Goal: Task Accomplishment & Management: Manage account settings

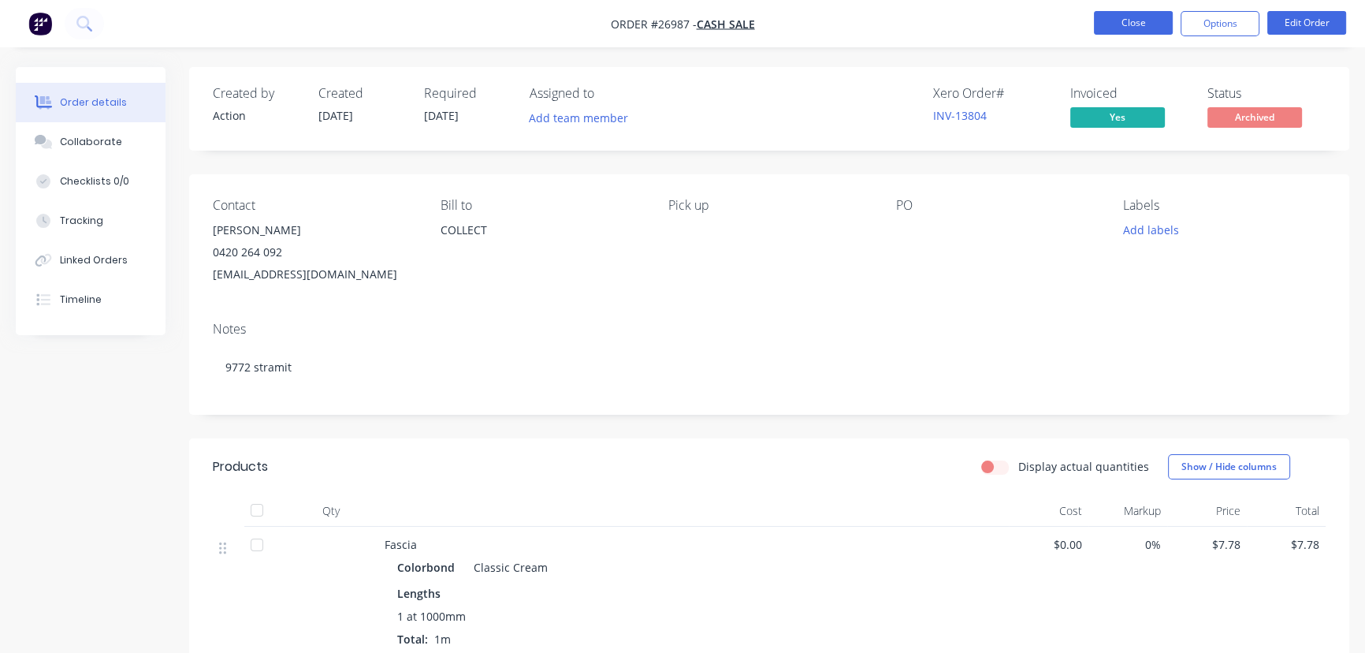
click at [1110, 23] on button "Close" at bounding box center [1133, 23] width 79 height 24
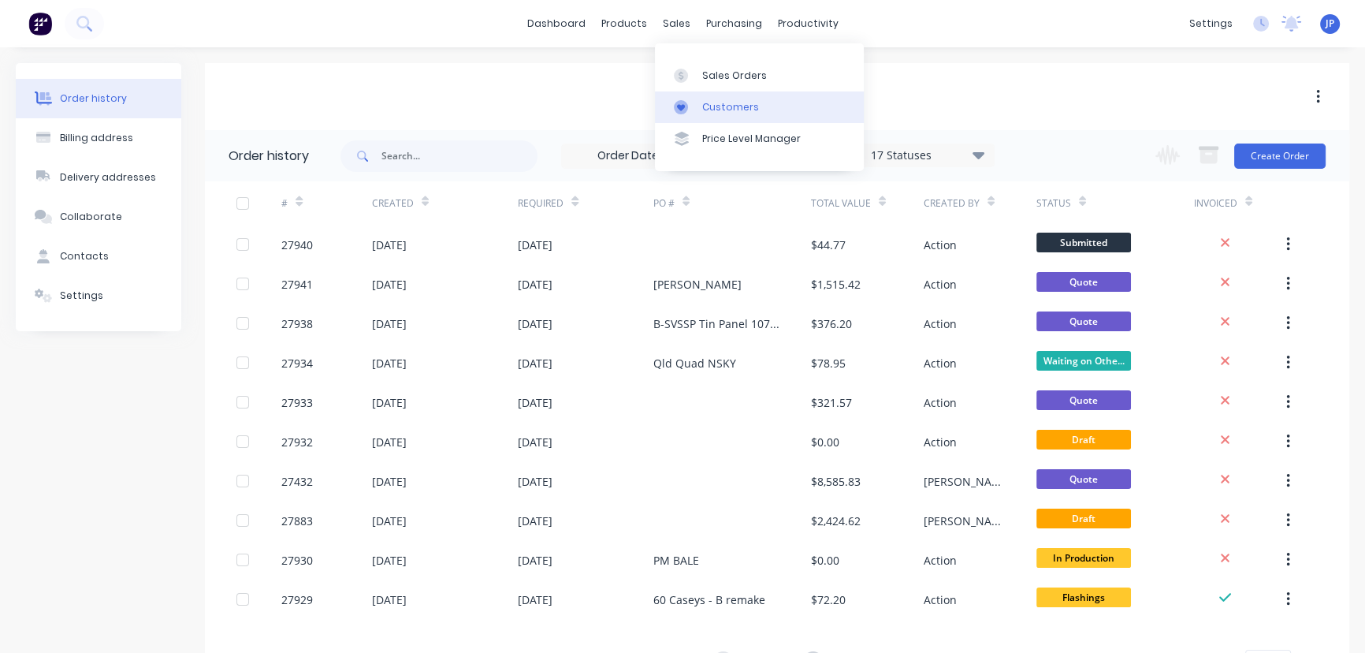
click at [709, 106] on div "Customers" at bounding box center [730, 107] width 57 height 14
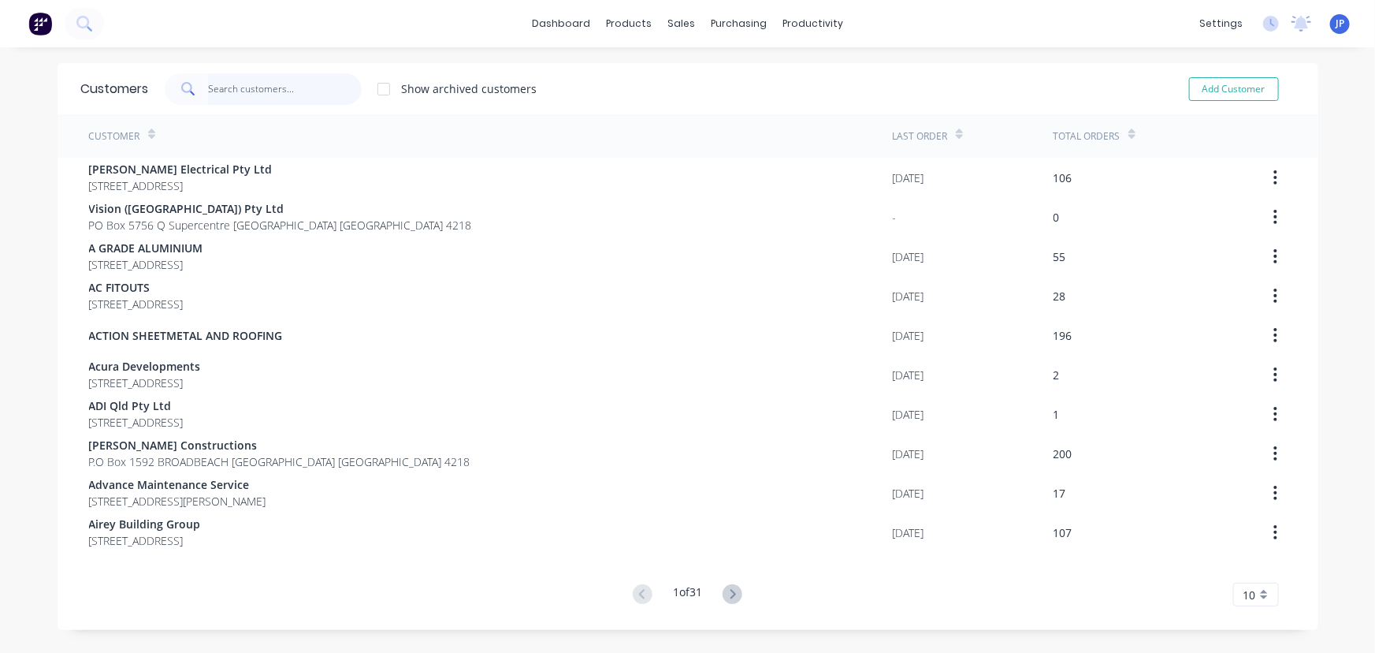
click at [247, 94] on input "text" at bounding box center [285, 89] width 154 height 32
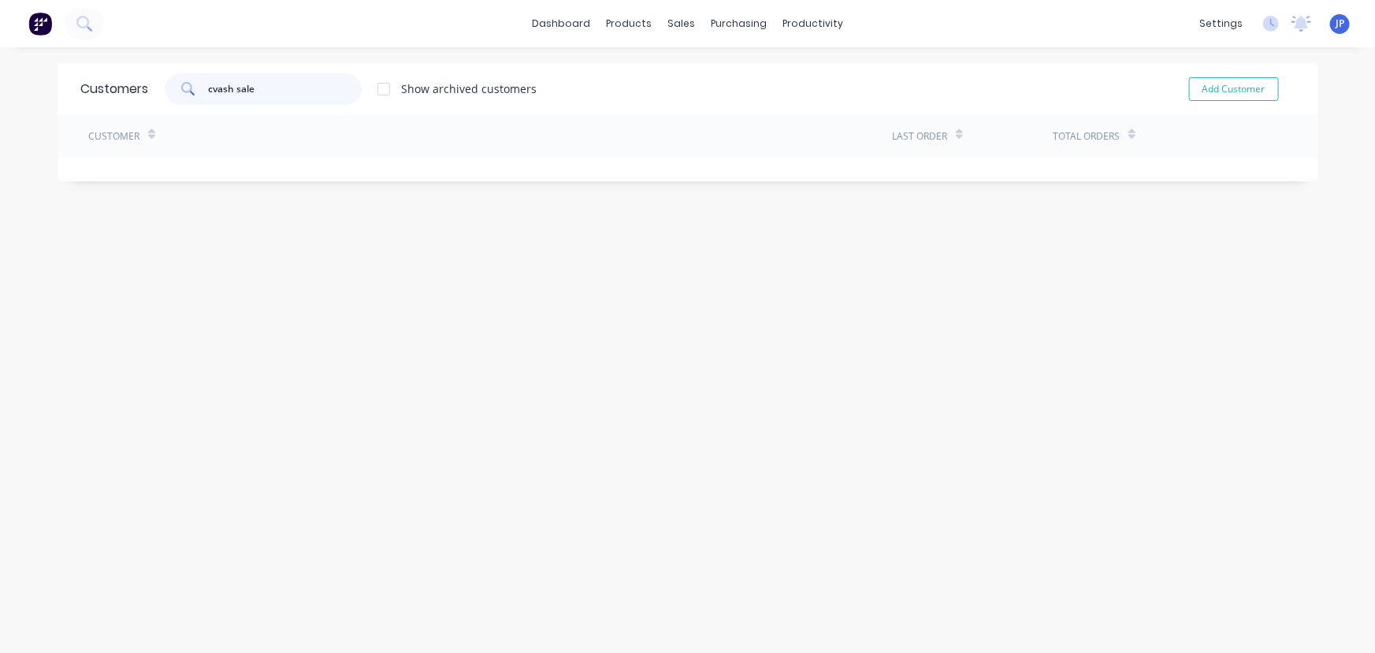
click at [209, 87] on input "cvash sale" at bounding box center [285, 89] width 154 height 32
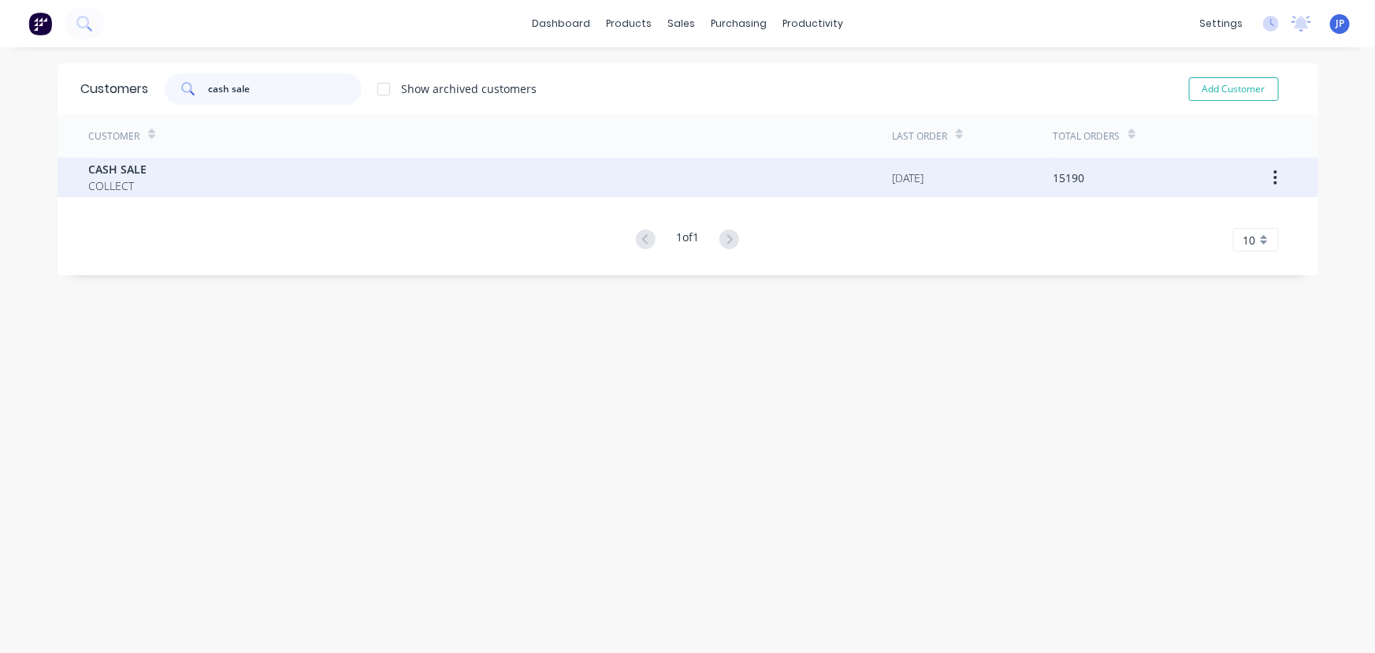
type input "cash sale"
click at [177, 180] on div "CASH SALE COLLECT" at bounding box center [491, 177] width 804 height 39
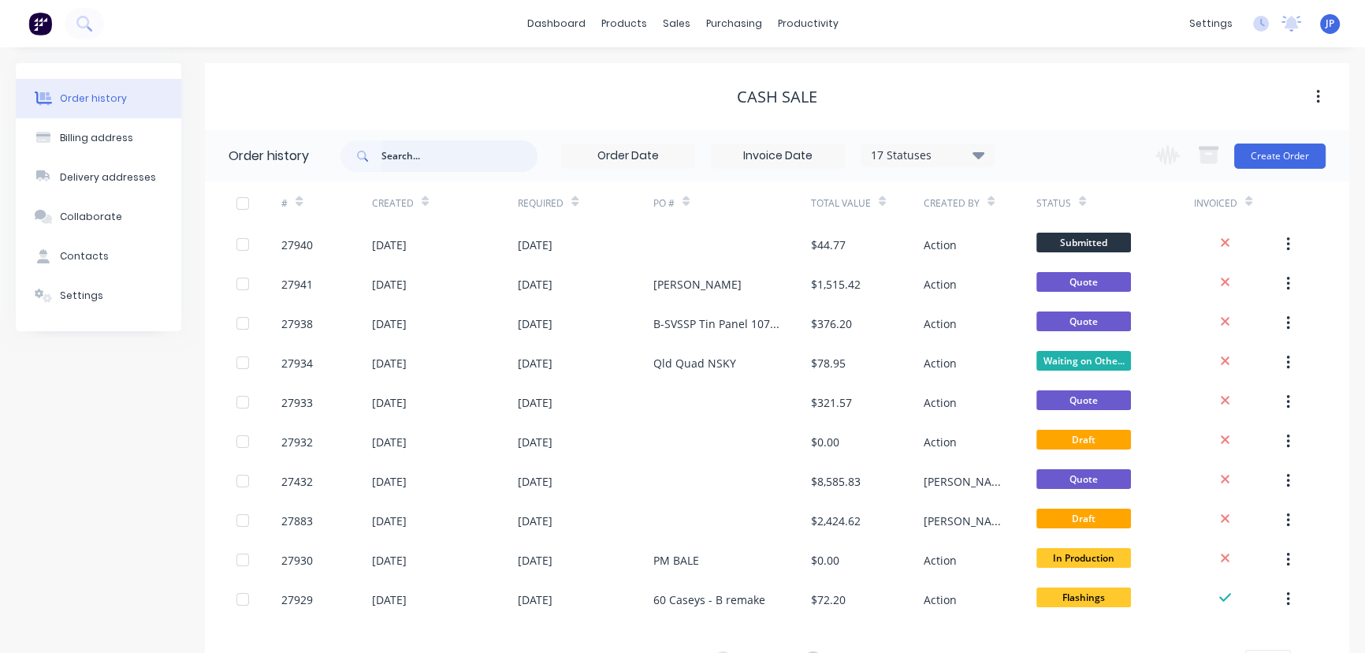
click at [411, 163] on input "text" at bounding box center [459, 156] width 156 height 32
type input "27797"
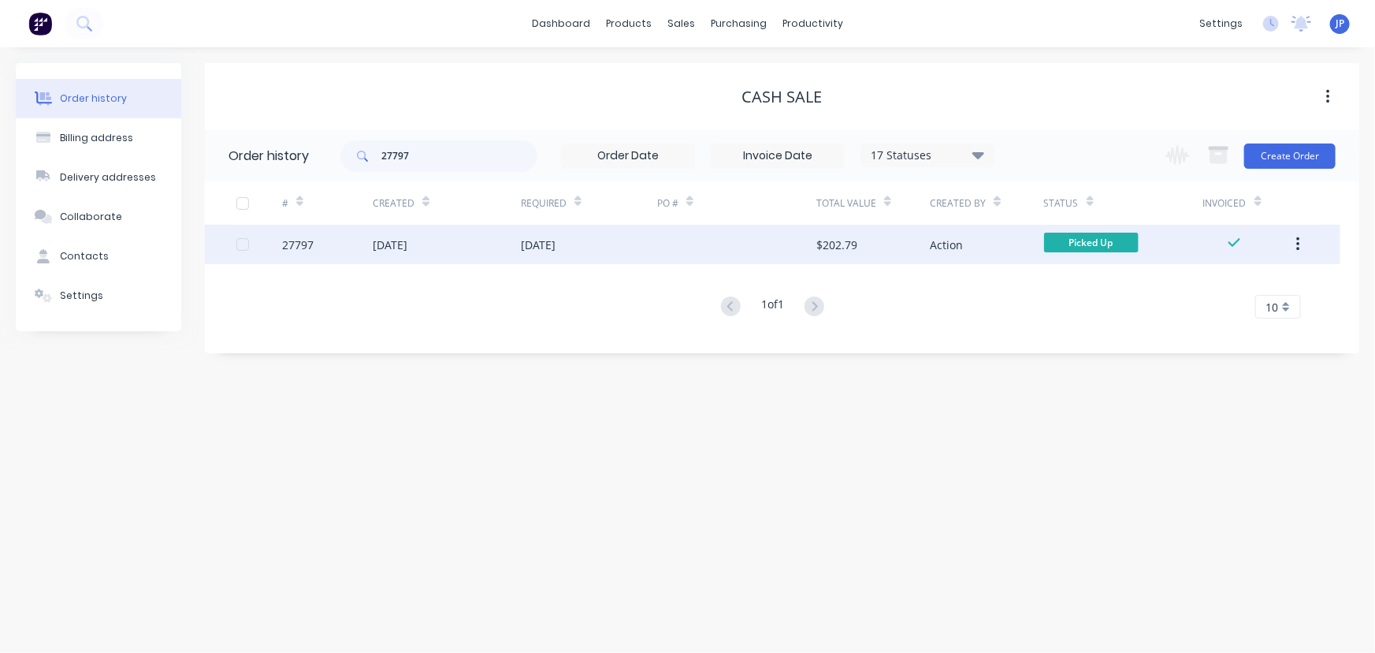
click at [393, 246] on div "[DATE]" at bounding box center [390, 244] width 35 height 17
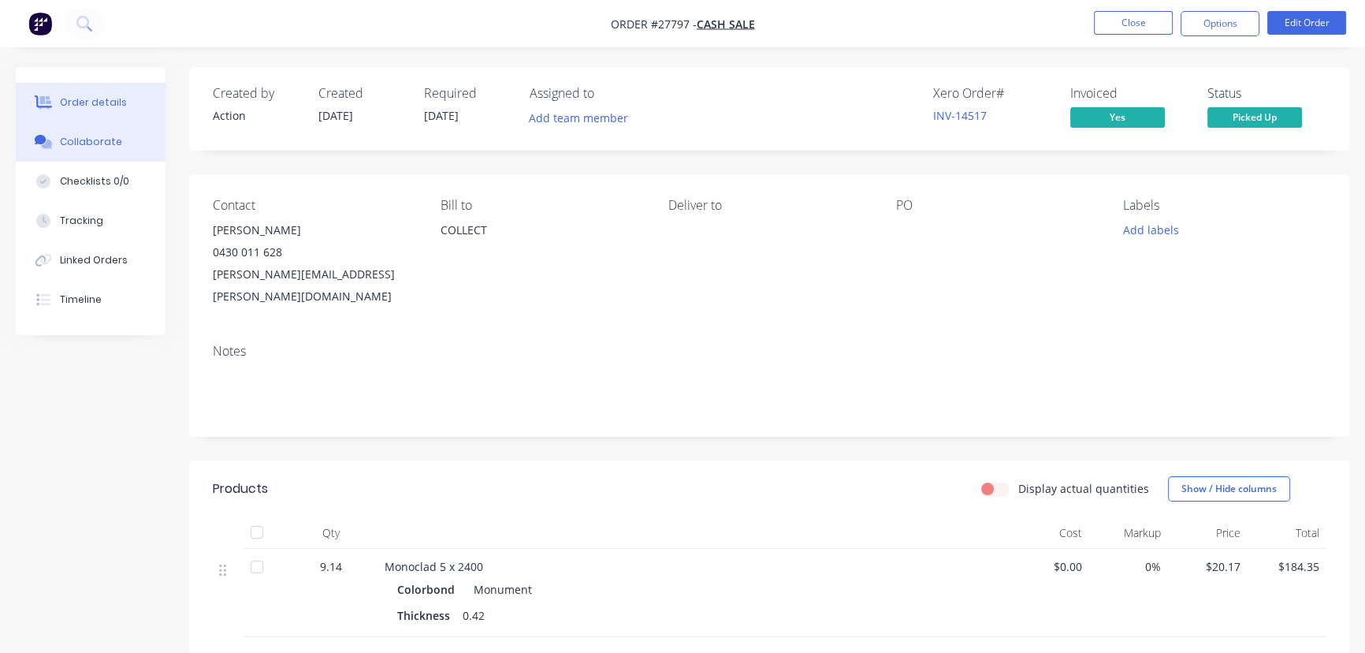
click at [95, 139] on div "Collaborate" at bounding box center [91, 142] width 62 height 14
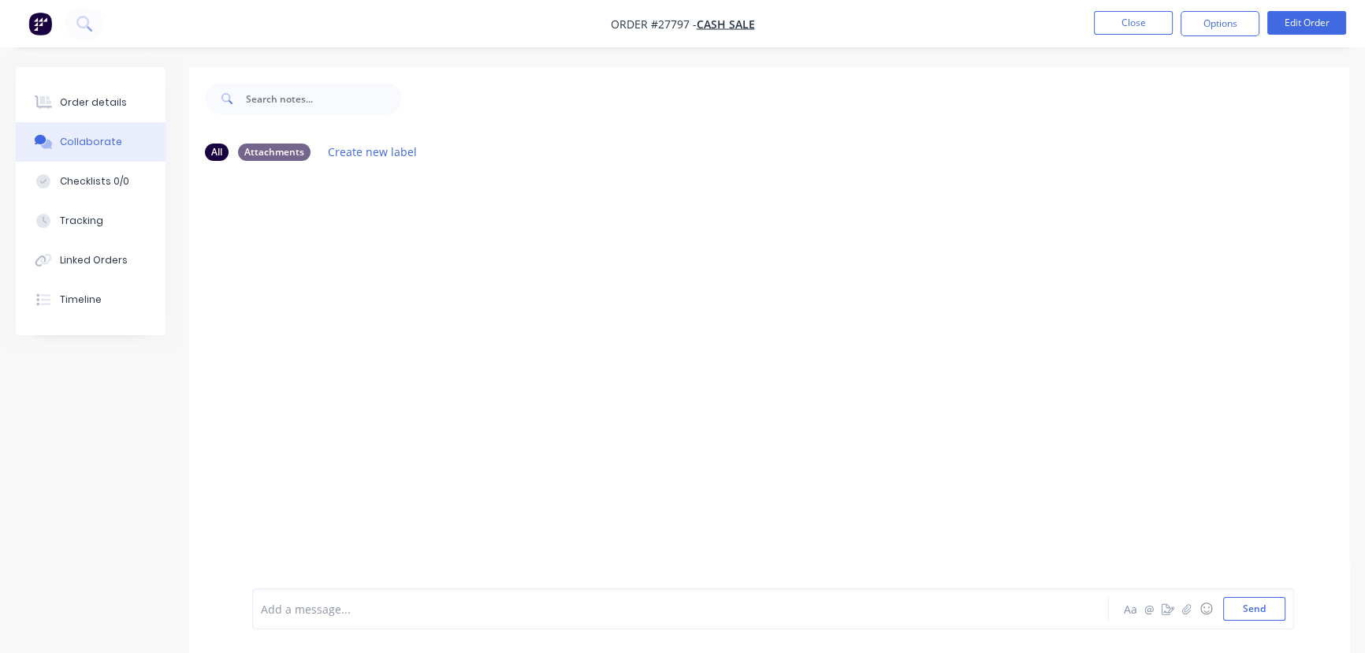
click at [277, 618] on div "Add a message..." at bounding box center [645, 609] width 768 height 24
click at [1228, 614] on button "Send" at bounding box center [1254, 609] width 62 height 24
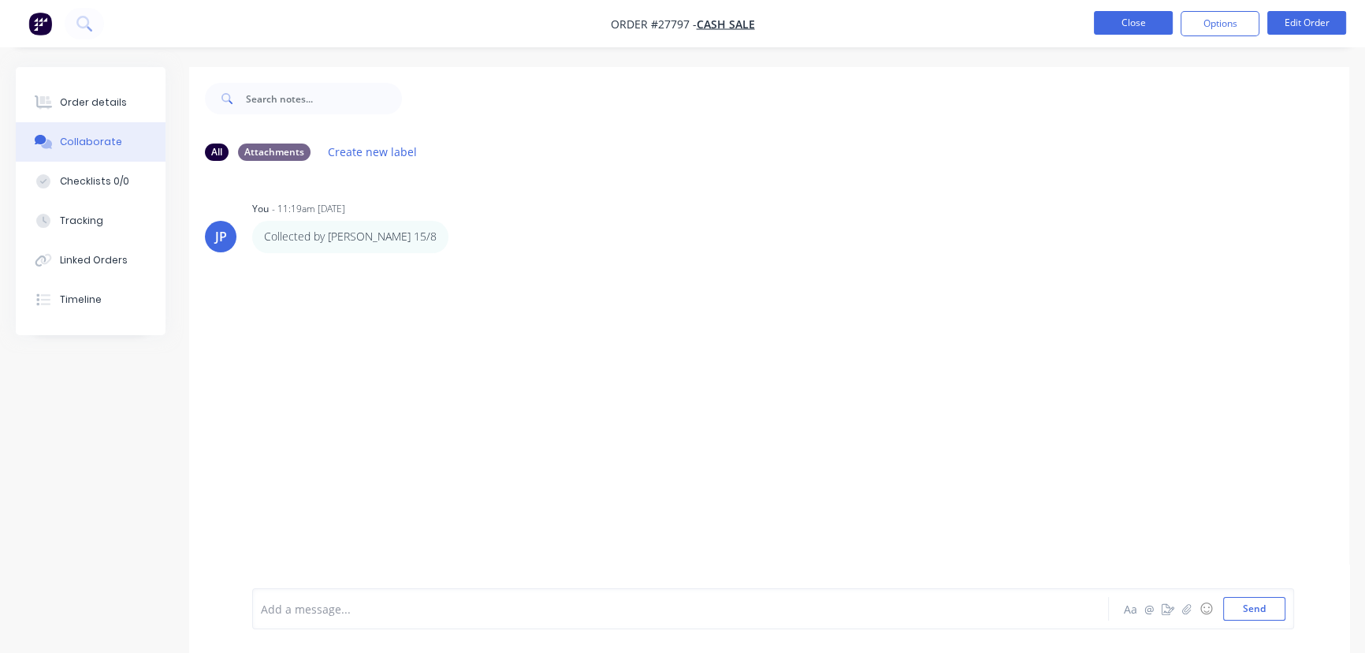
click at [1140, 30] on button "Close" at bounding box center [1133, 23] width 79 height 24
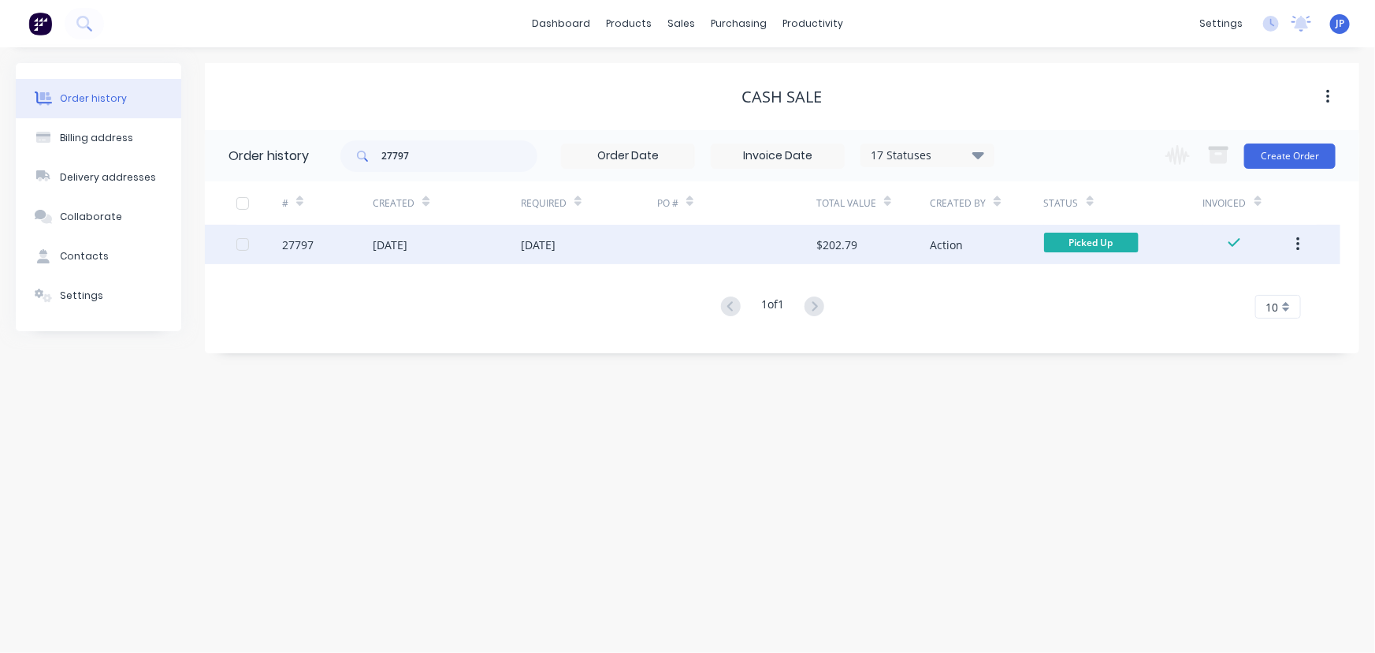
click at [1296, 241] on icon "button" at bounding box center [1298, 244] width 4 height 17
click at [1242, 284] on div "Archive" at bounding box center [1241, 285] width 121 height 23
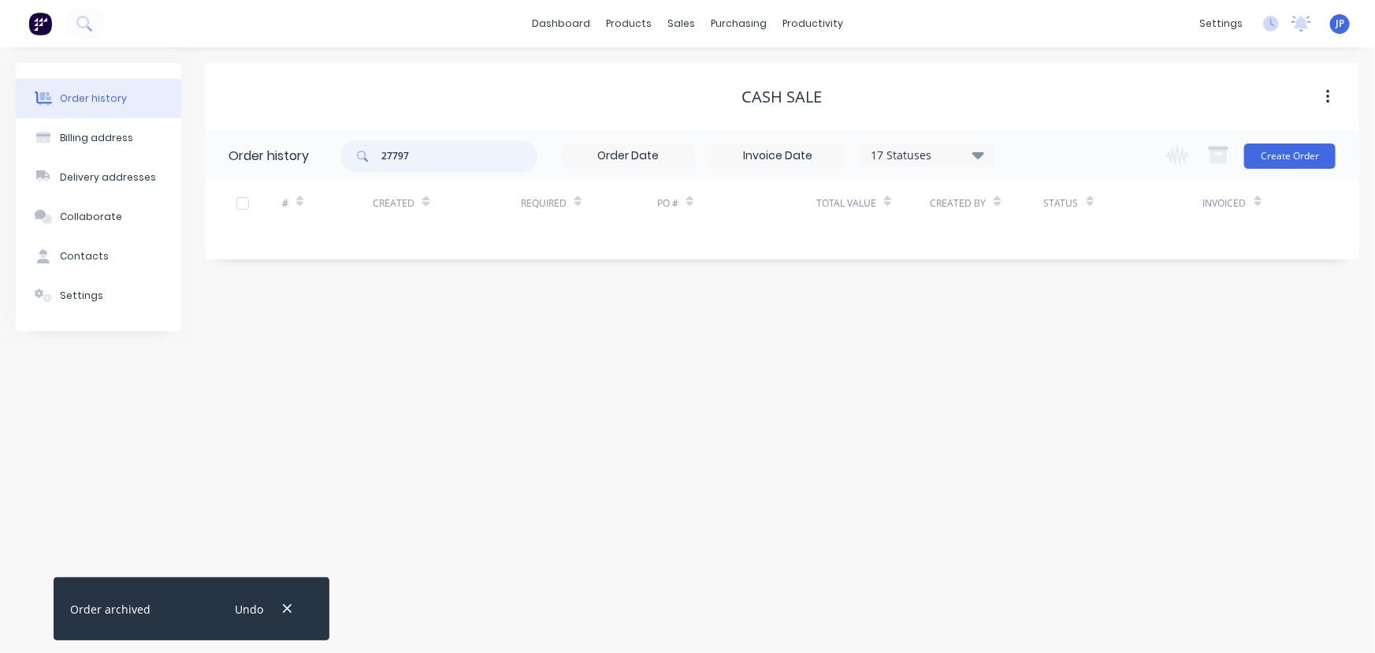
drag, startPoint x: 418, startPoint y: 152, endPoint x: 372, endPoint y: 158, distance: 46.0
click at [372, 158] on div "27797" at bounding box center [438, 156] width 197 height 32
type input "27574"
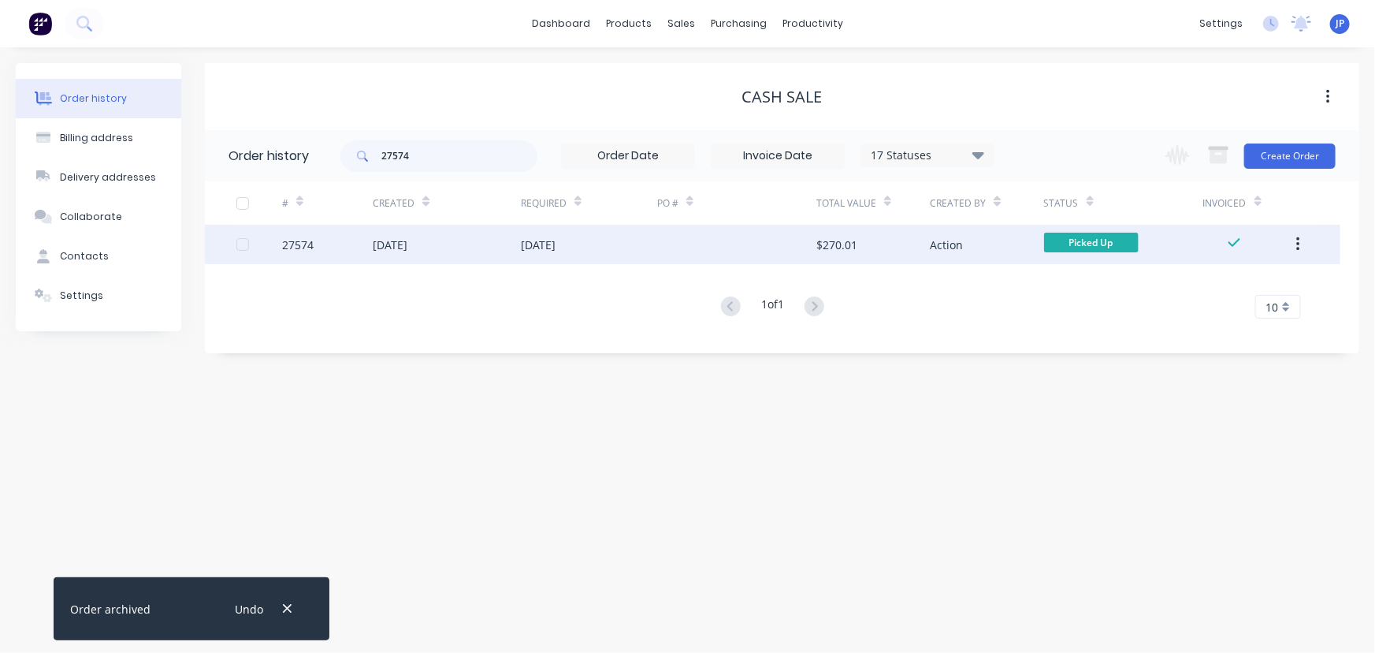
click at [381, 240] on div "04 Aug 2025" at bounding box center [390, 244] width 35 height 17
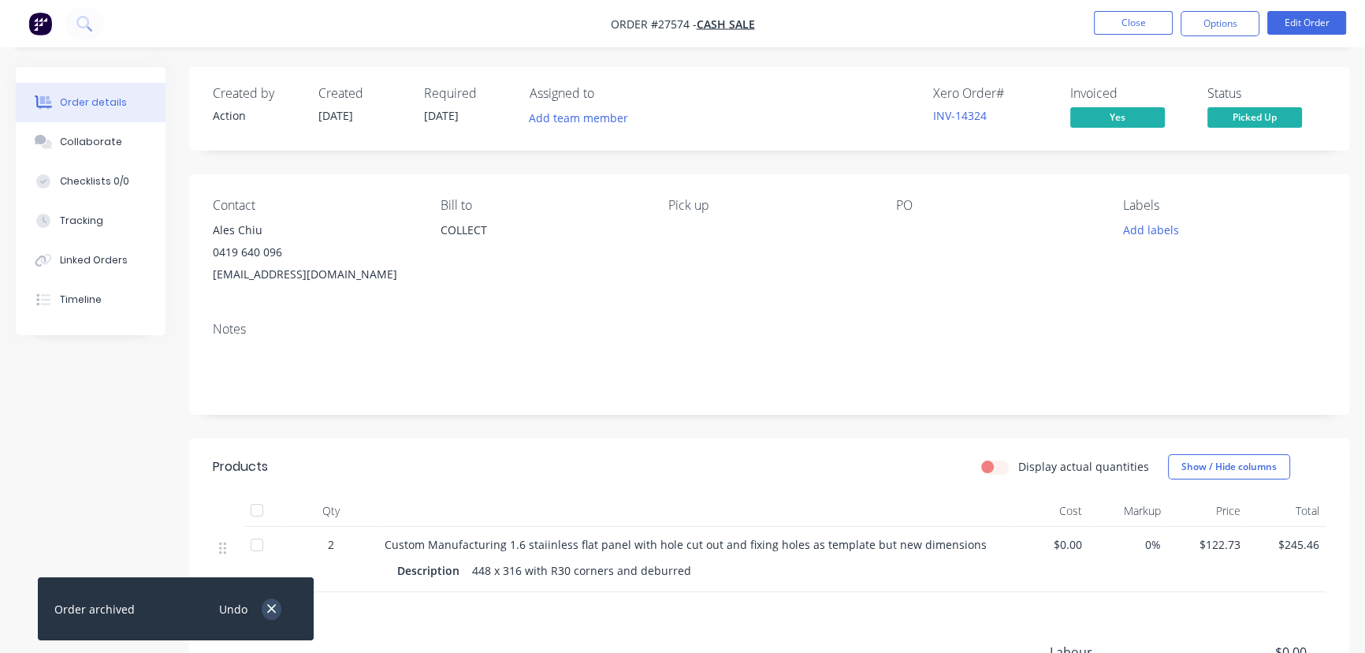
click at [267, 612] on icon "button" at bounding box center [271, 608] width 10 height 14
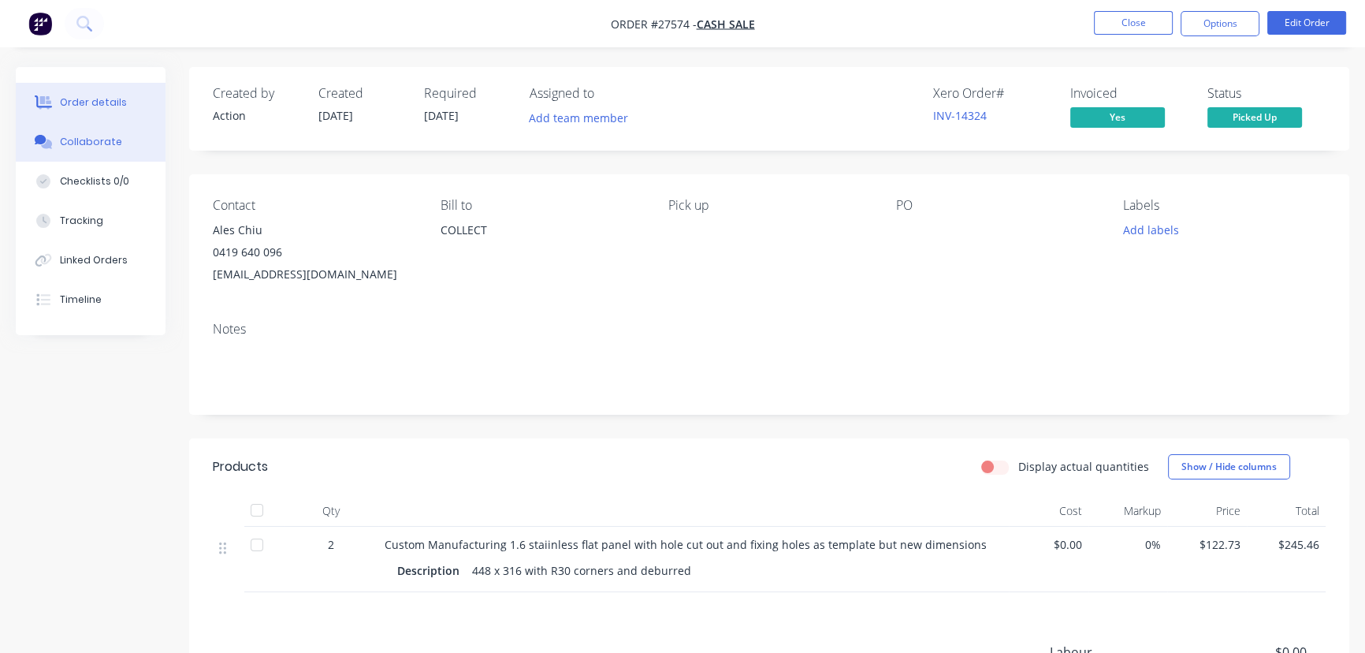
click at [107, 148] on div "Collaborate" at bounding box center [91, 142] width 62 height 14
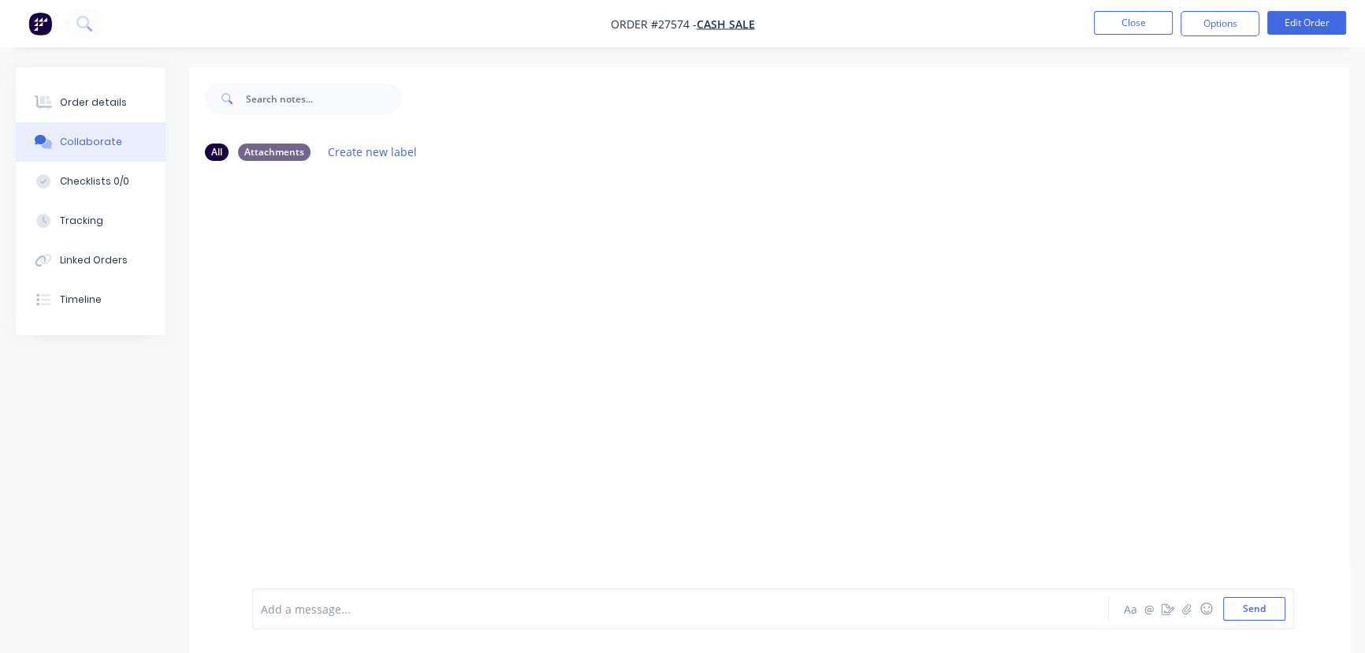
click at [308, 606] on div at bounding box center [646, 609] width 768 height 17
click at [1253, 608] on button "Send" at bounding box center [1254, 609] width 62 height 24
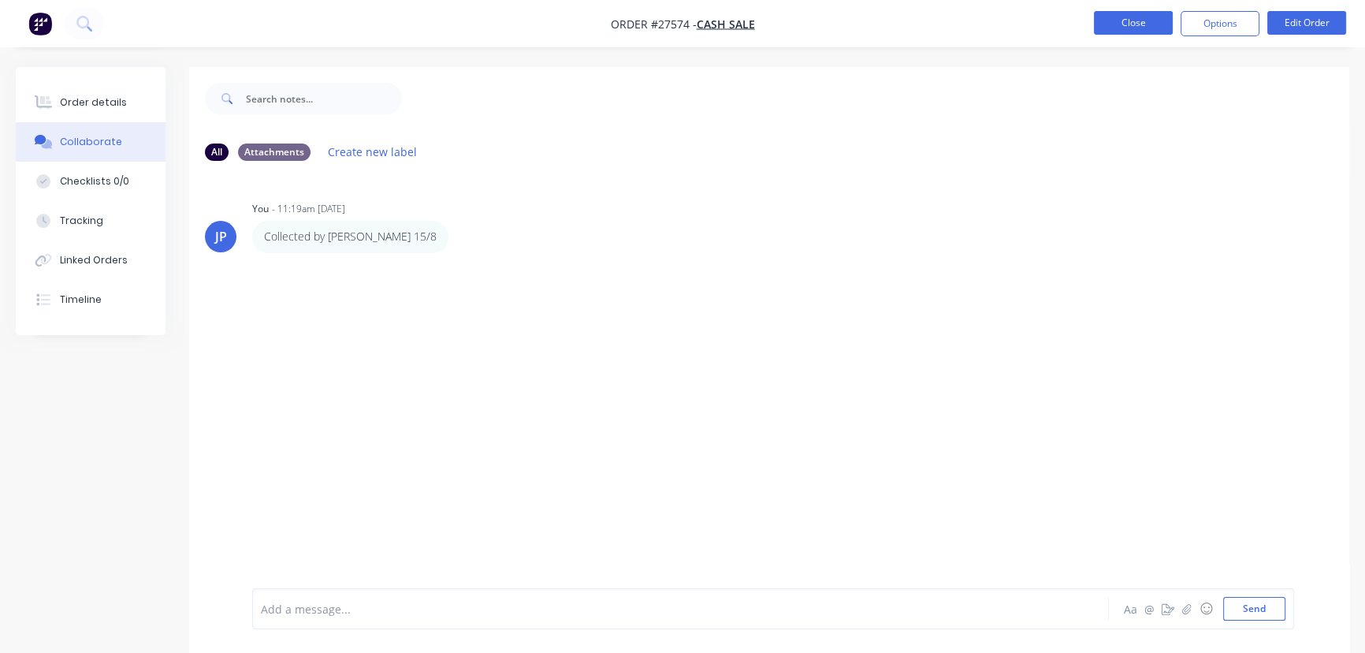
click at [1133, 21] on button "Close" at bounding box center [1133, 23] width 79 height 24
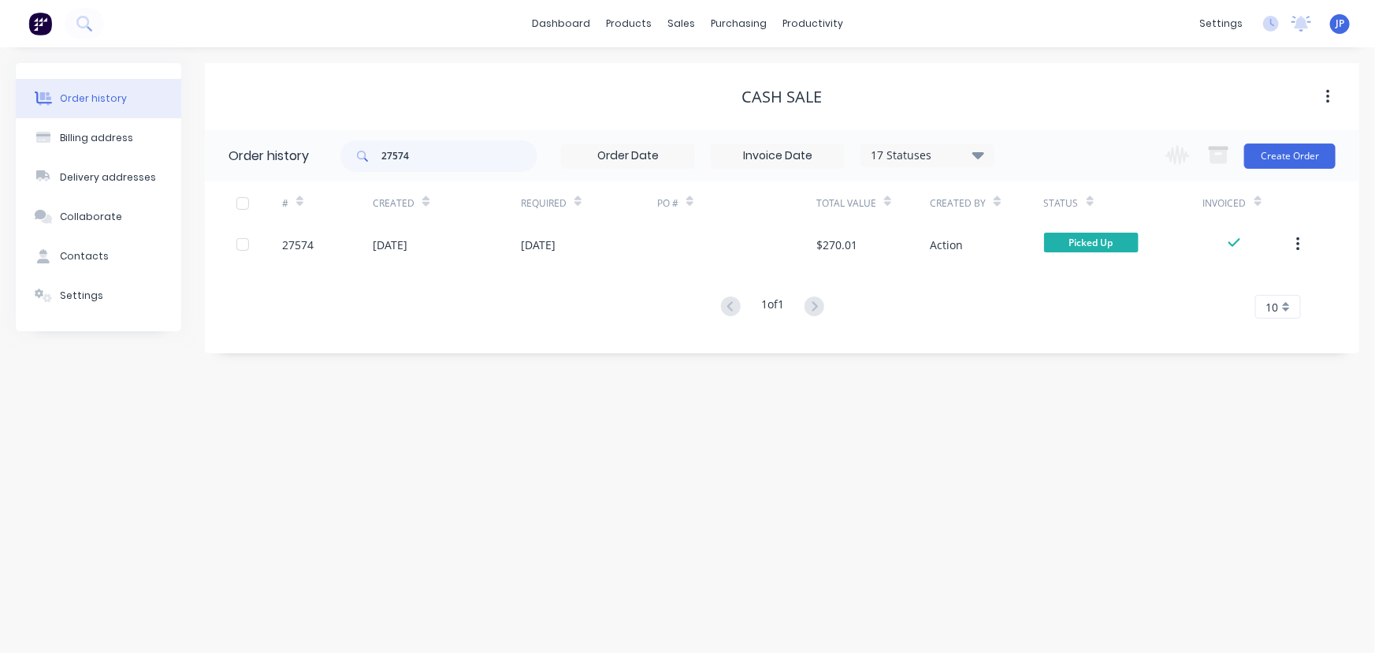
click at [1296, 240] on icon "button" at bounding box center [1298, 244] width 4 height 17
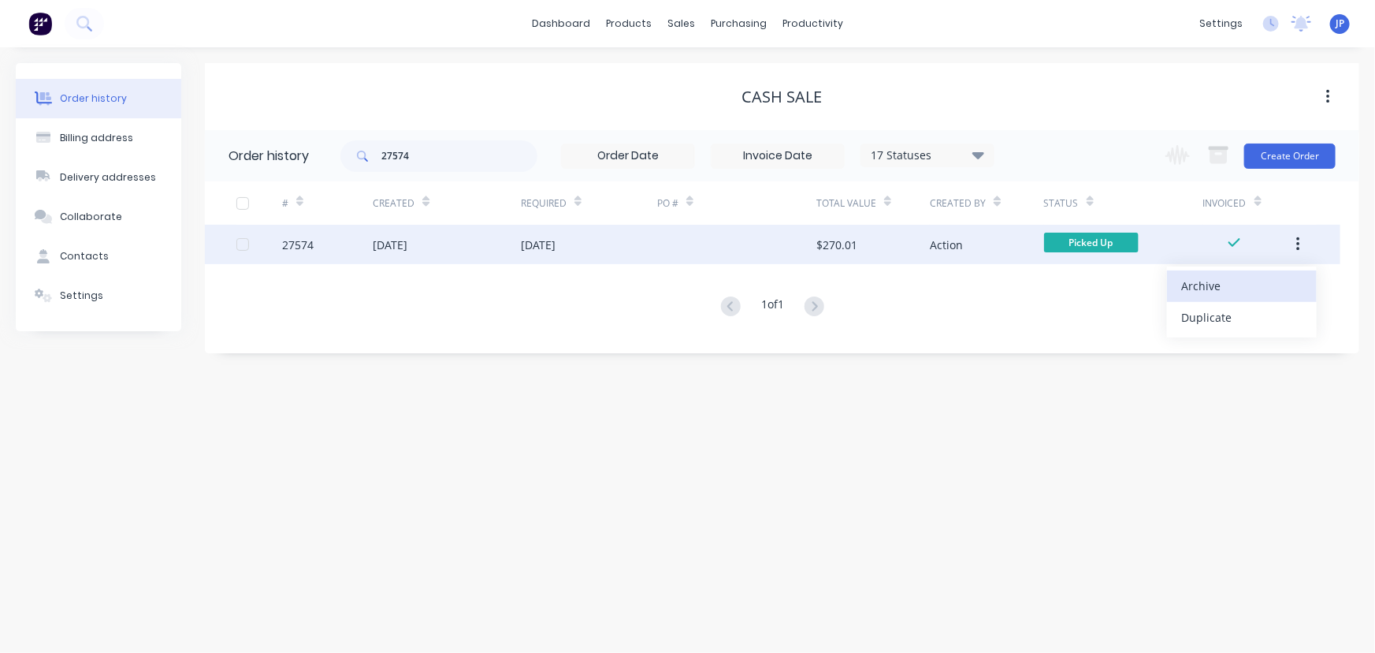
click at [1246, 291] on div "Archive" at bounding box center [1241, 285] width 121 height 23
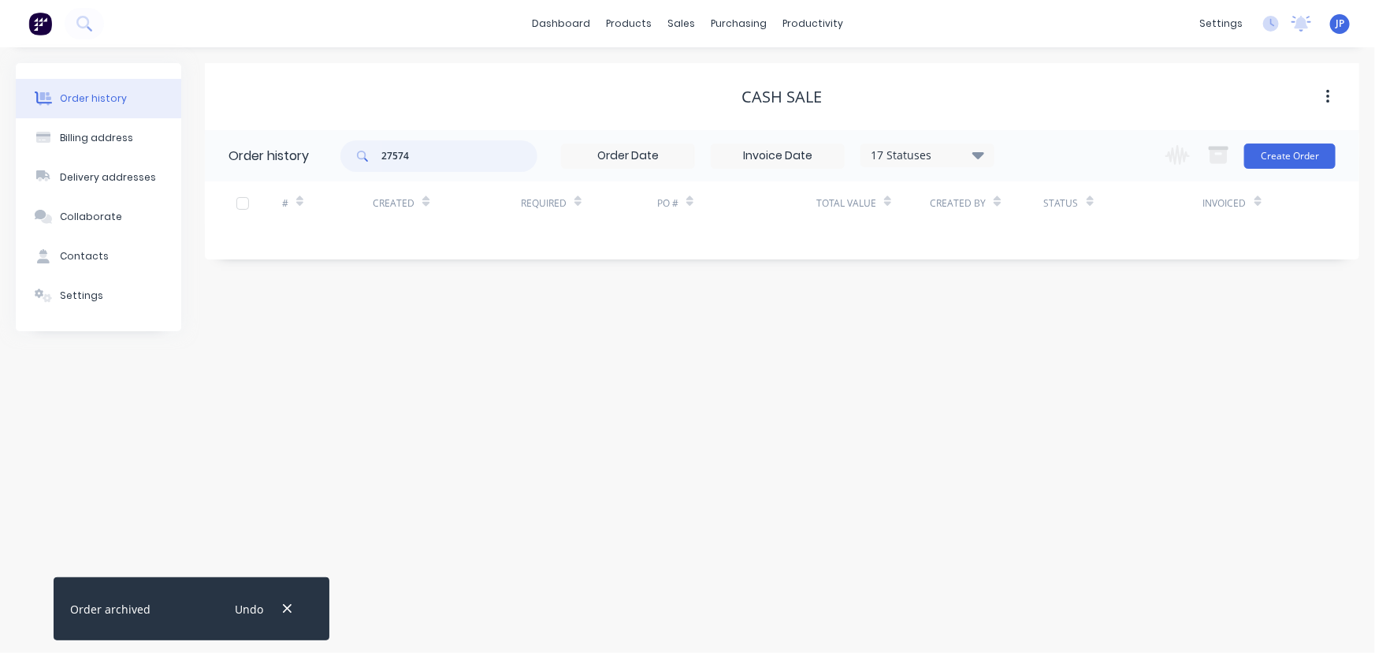
drag, startPoint x: 441, startPoint y: 160, endPoint x: 347, endPoint y: 167, distance: 94.8
click at [355, 171] on div "27574" at bounding box center [438, 156] width 197 height 32
type input "27903"
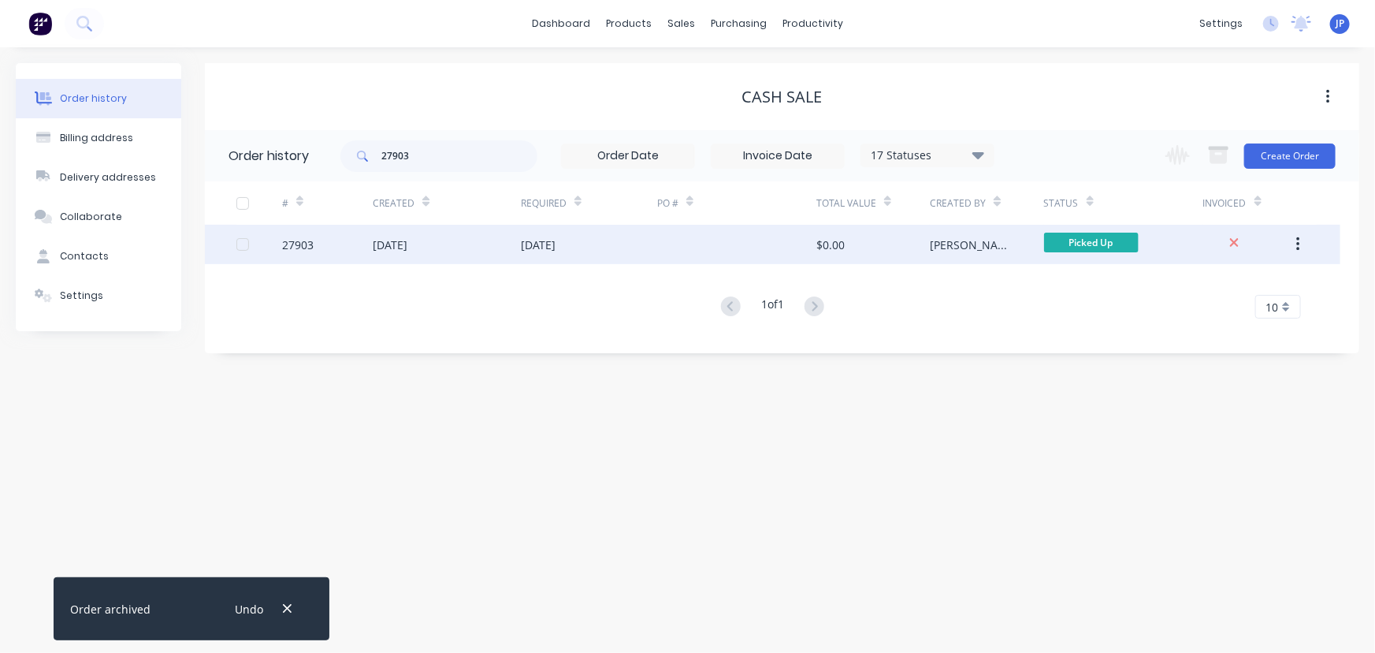
click at [360, 247] on div "27903" at bounding box center [327, 244] width 91 height 39
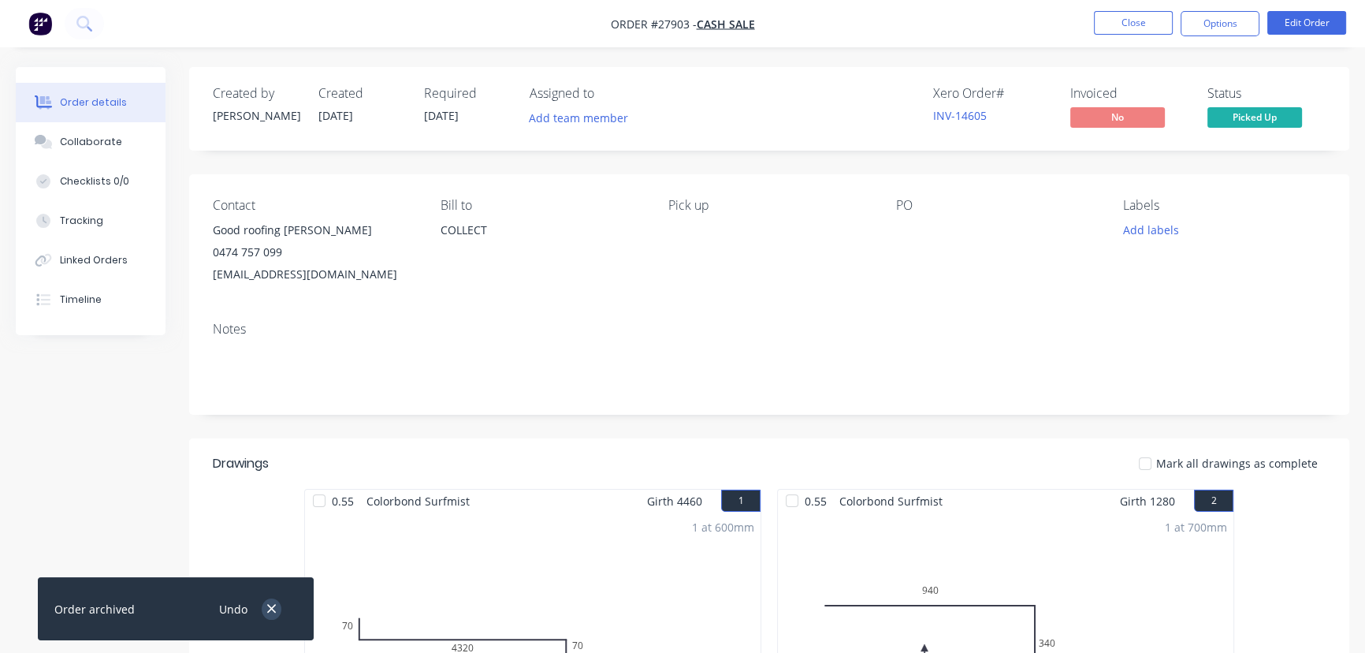
click at [273, 613] on icon "button" at bounding box center [271, 608] width 10 height 14
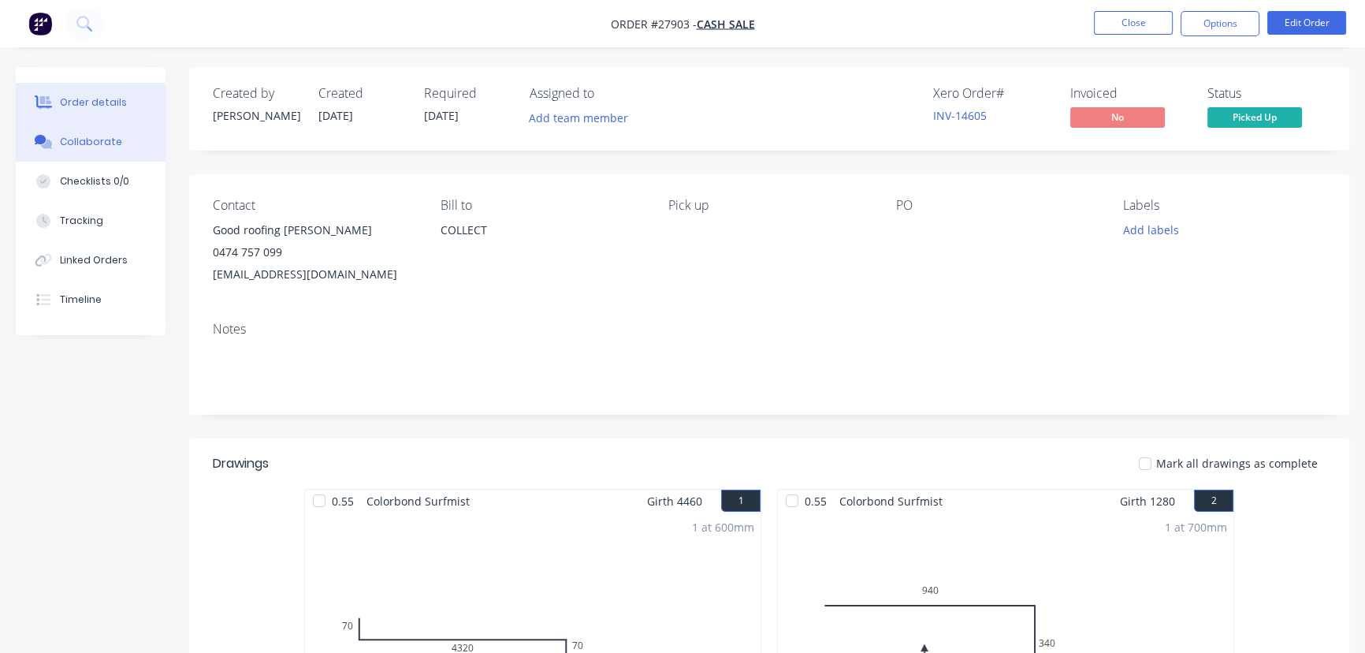
drag, startPoint x: 92, startPoint y: 131, endPoint x: 93, endPoint y: 146, distance: 15.0
click at [93, 141] on button "Collaborate" at bounding box center [91, 141] width 150 height 39
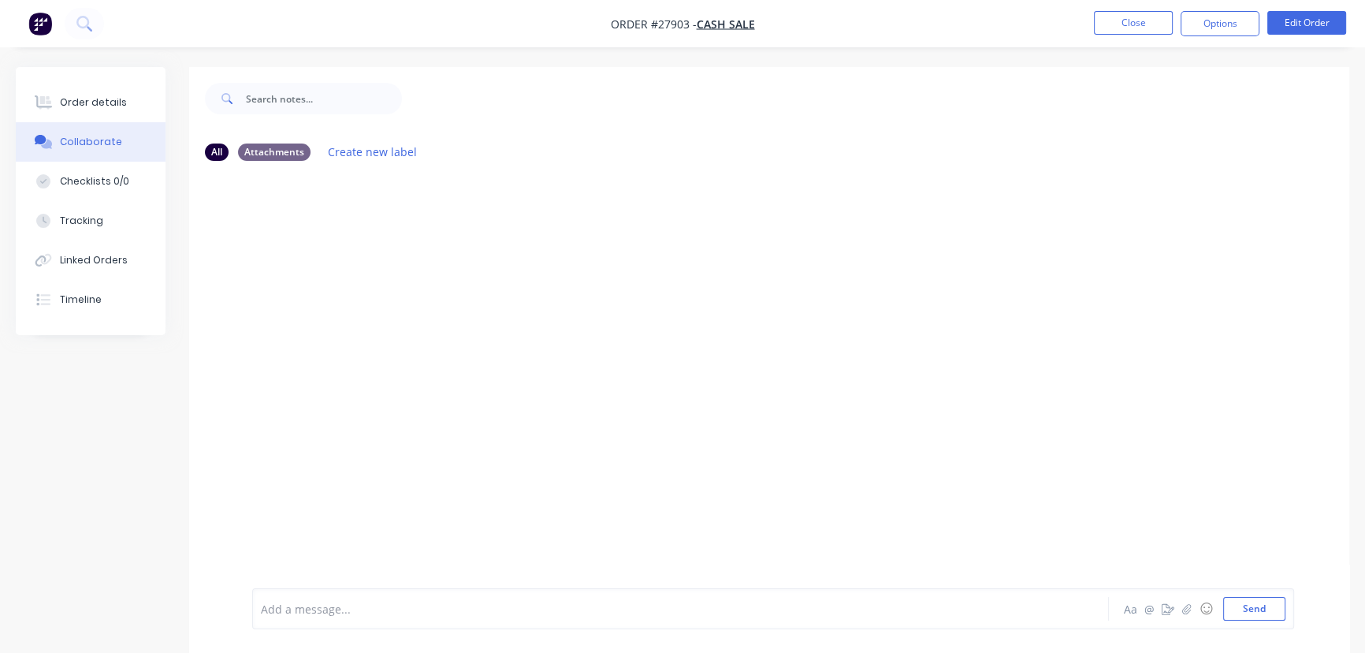
click at [305, 625] on div "Add a message... Aa @ ☺ Send" at bounding box center [773, 608] width 1042 height 41
click at [303, 604] on div at bounding box center [646, 609] width 768 height 17
click at [1228, 602] on button "Send" at bounding box center [1254, 609] width 62 height 24
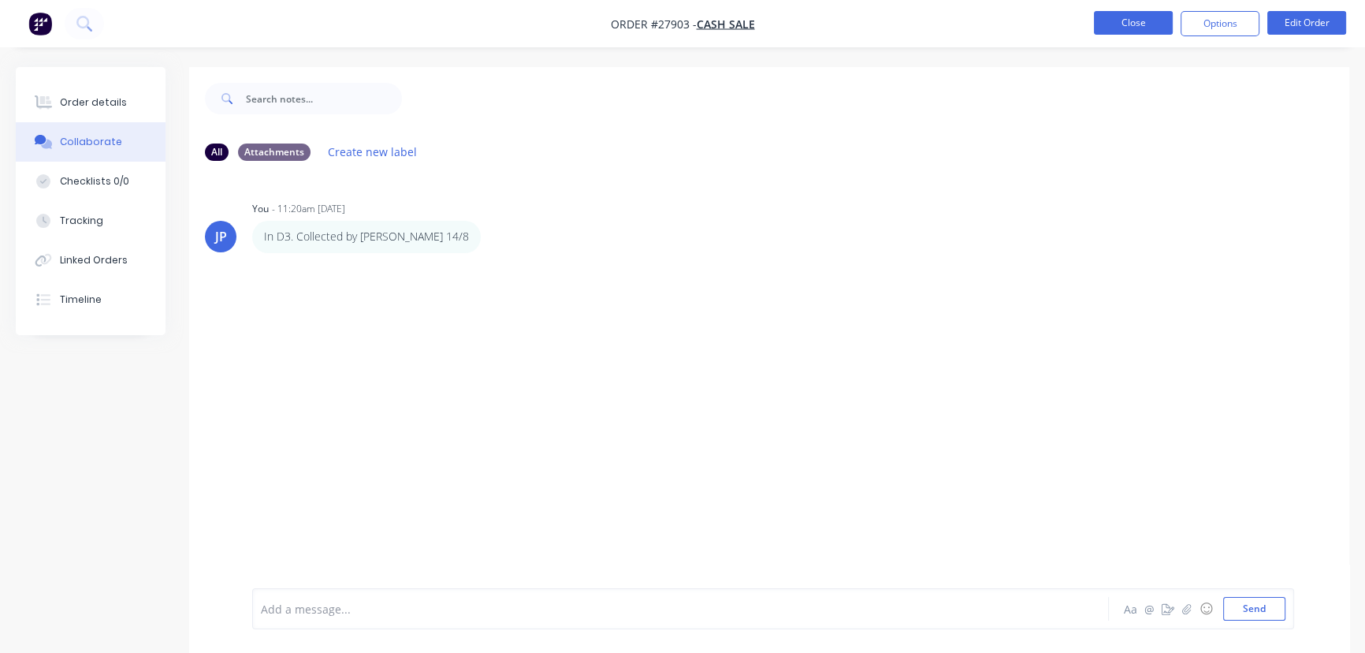
click at [1123, 17] on button "Close" at bounding box center [1133, 23] width 79 height 24
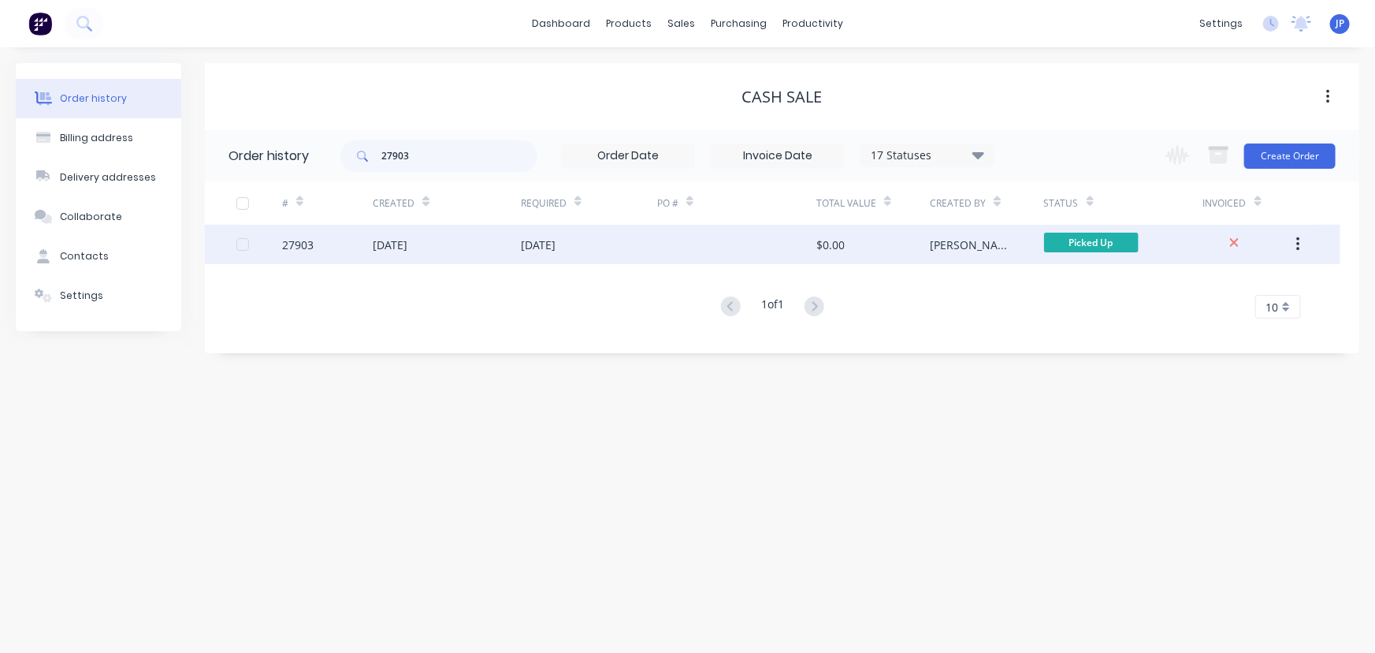
click at [549, 251] on div "15 Aug 2025" at bounding box center [538, 244] width 35 height 17
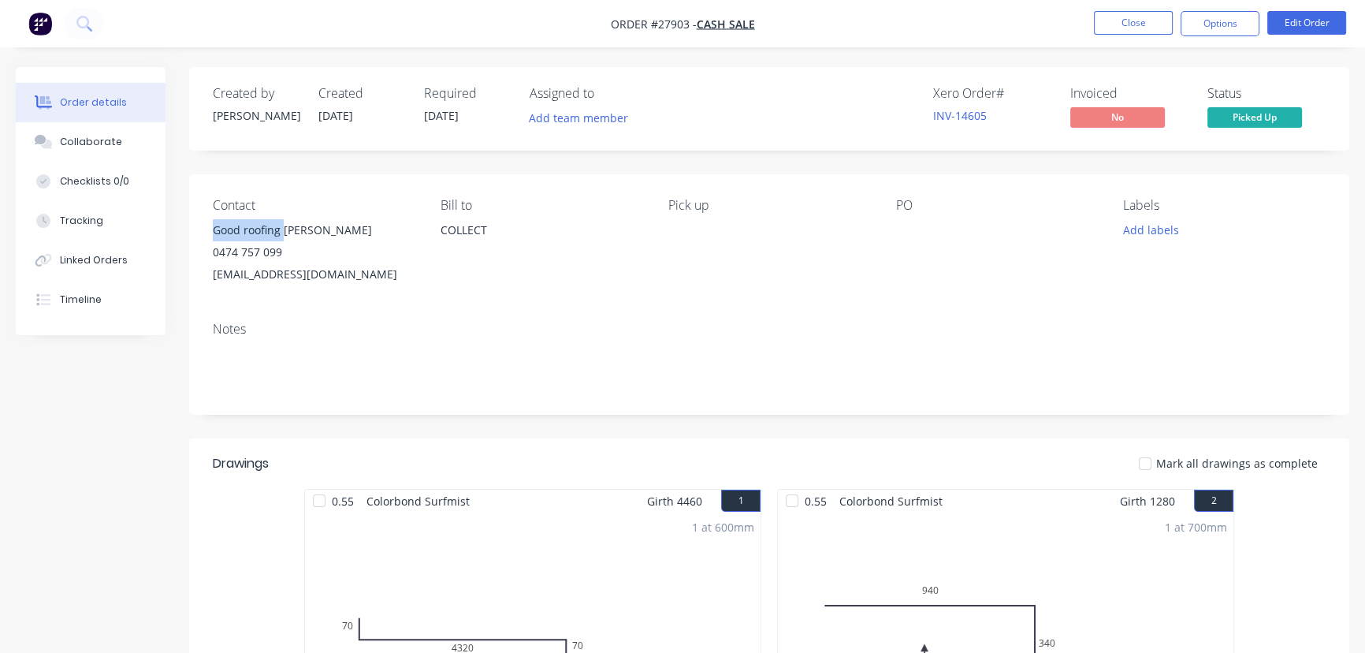
drag, startPoint x: 283, startPoint y: 229, endPoint x: 207, endPoint y: 228, distance: 75.7
click at [207, 228] on div "Contact Good roofing jason Brophy 0474 757 099 jasonbrophy777@icloud.com Bill t…" at bounding box center [769, 241] width 1160 height 135
copy div "Good roofing"
click at [1221, 20] on button "Options" at bounding box center [1220, 23] width 79 height 25
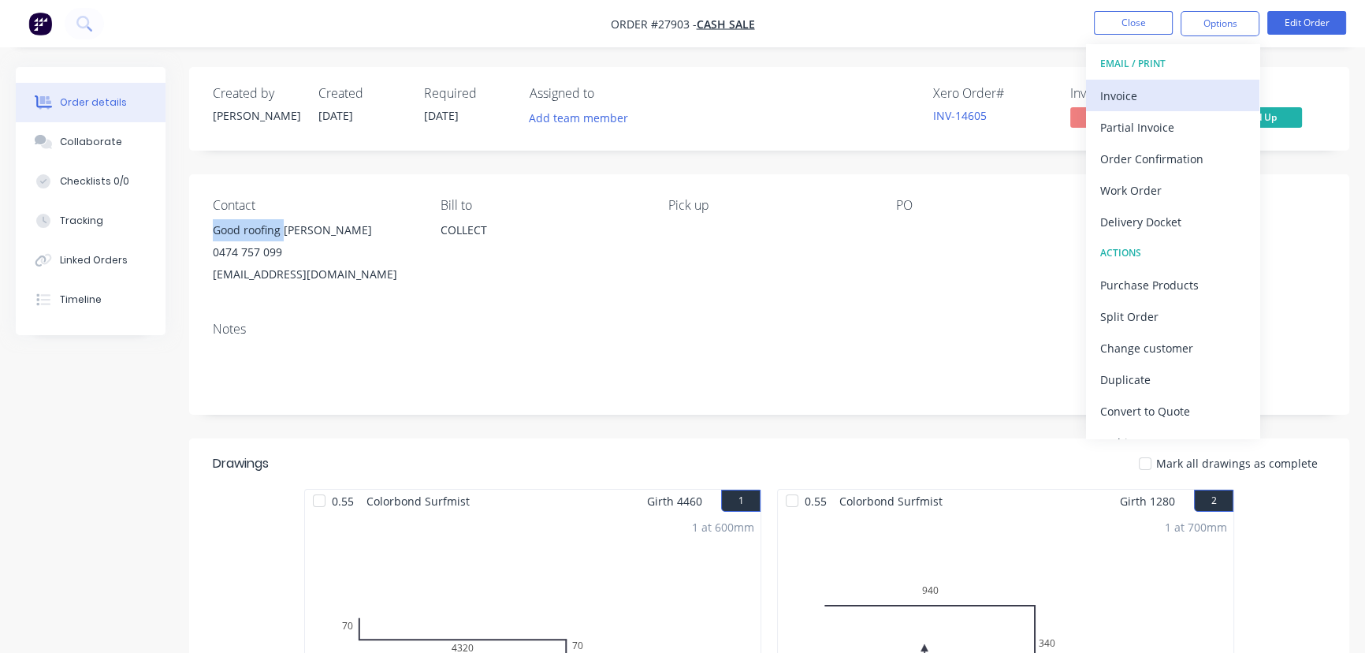
click at [1148, 94] on div "Invoice" at bounding box center [1172, 95] width 145 height 23
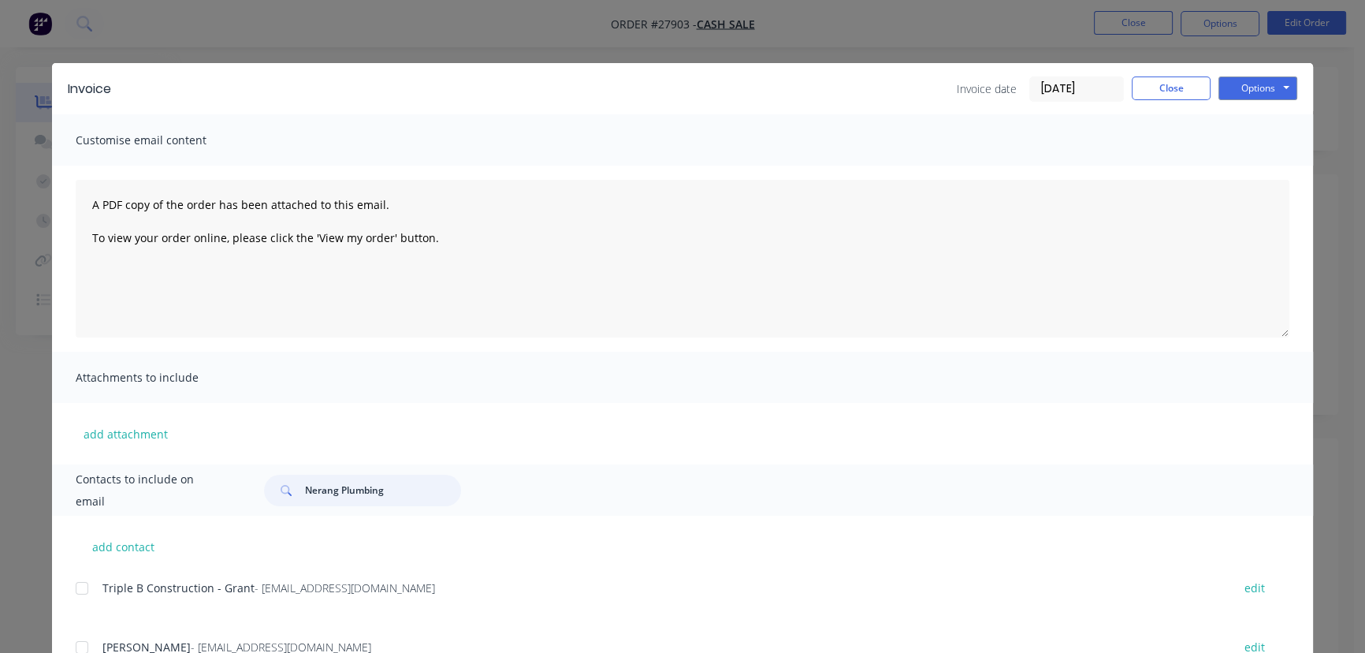
drag, startPoint x: 392, startPoint y: 492, endPoint x: 284, endPoint y: 490, distance: 108.8
click at [284, 490] on div "Nerang Plumbing" at bounding box center [362, 490] width 197 height 32
paste input "Good roofing"
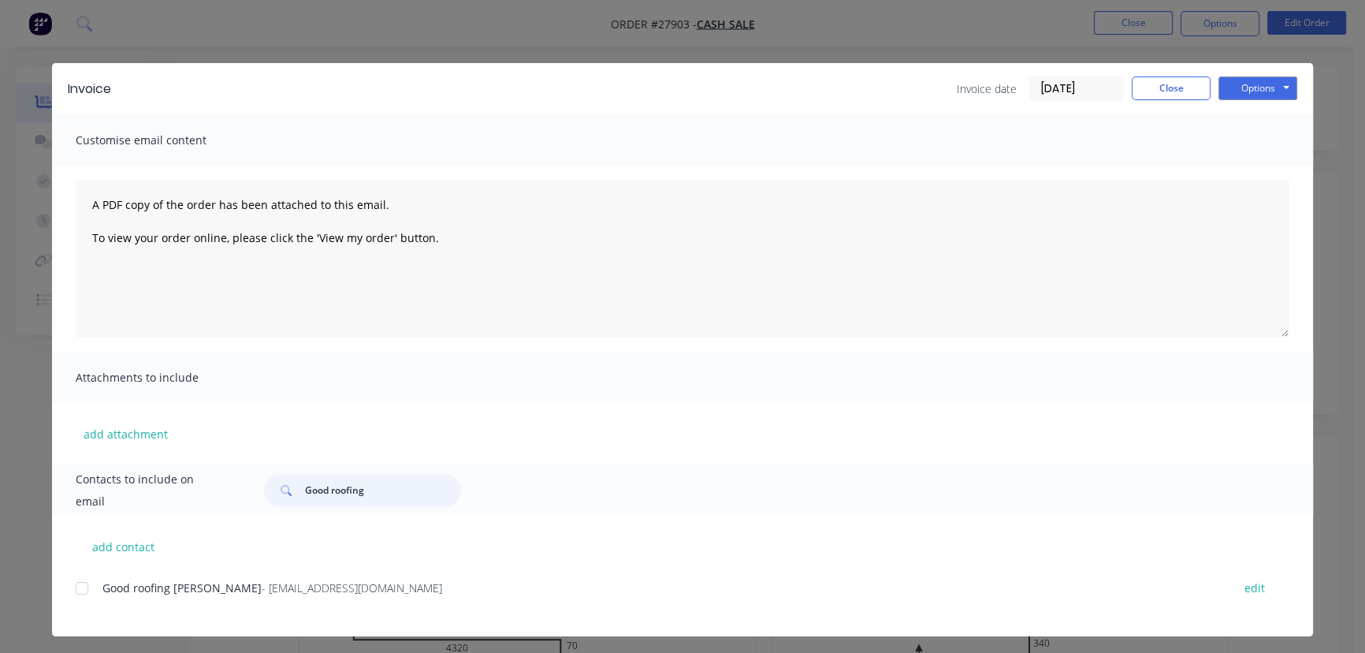
type input "Good roofing"
drag, startPoint x: 396, startPoint y: 595, endPoint x: 91, endPoint y: 625, distance: 307.3
click at [91, 625] on div "Good roofing jason Brophy - jasonbrophy777@icloud.com edit" at bounding box center [694, 606] width 1237 height 59
copy div "Good roofing jason Brophy - jasonbrophy777@icloud.com"
click at [1253, 91] on button "Options" at bounding box center [1257, 88] width 79 height 24
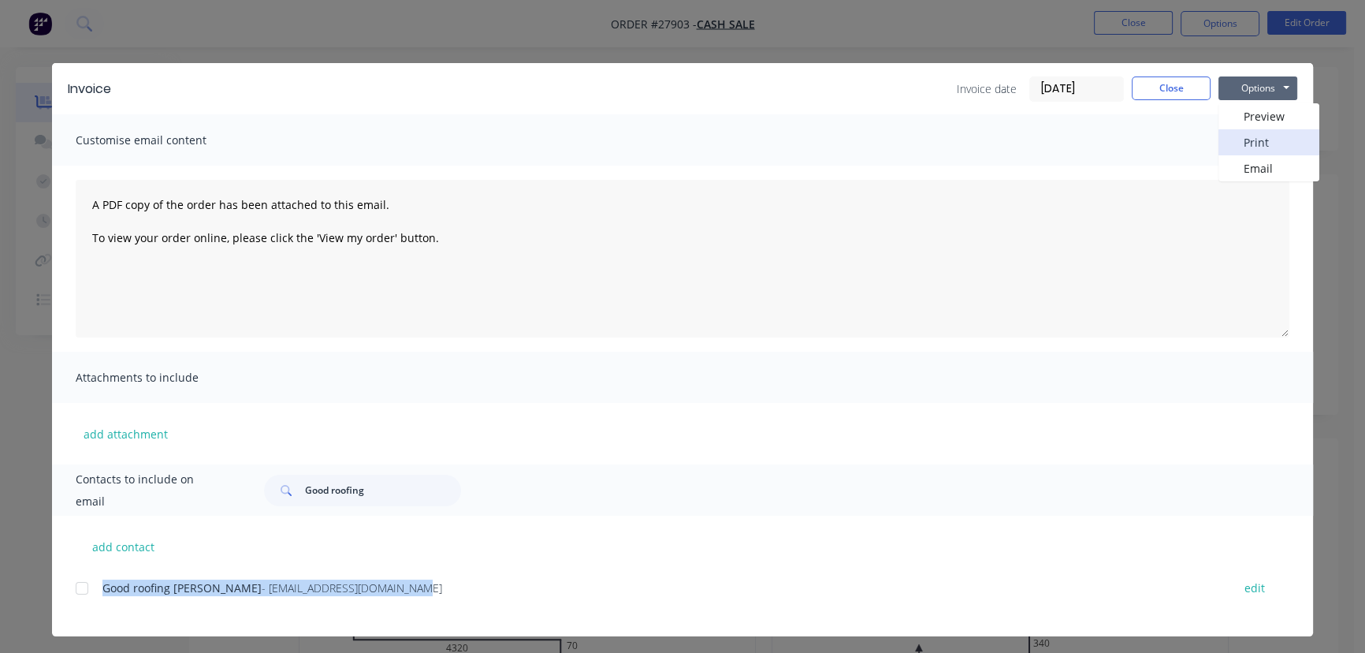
click at [1250, 144] on button "Print" at bounding box center [1268, 142] width 101 height 26
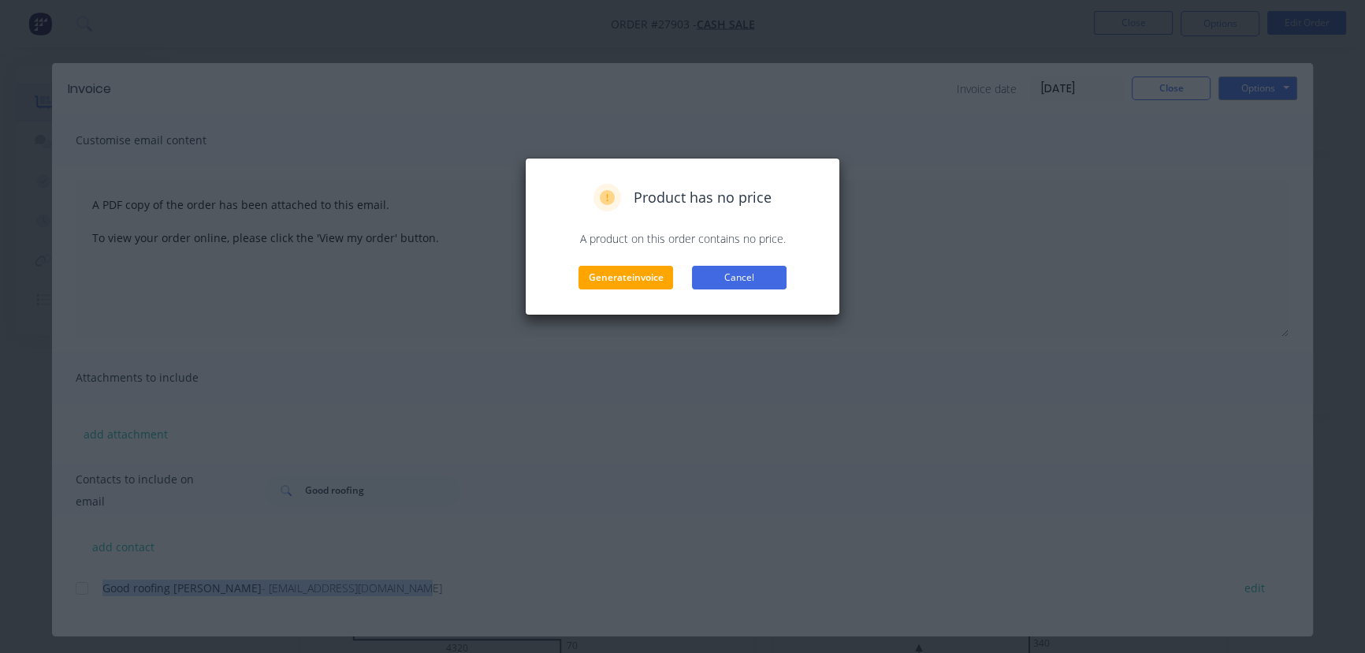
click at [746, 273] on button "Cancel" at bounding box center [739, 278] width 95 height 24
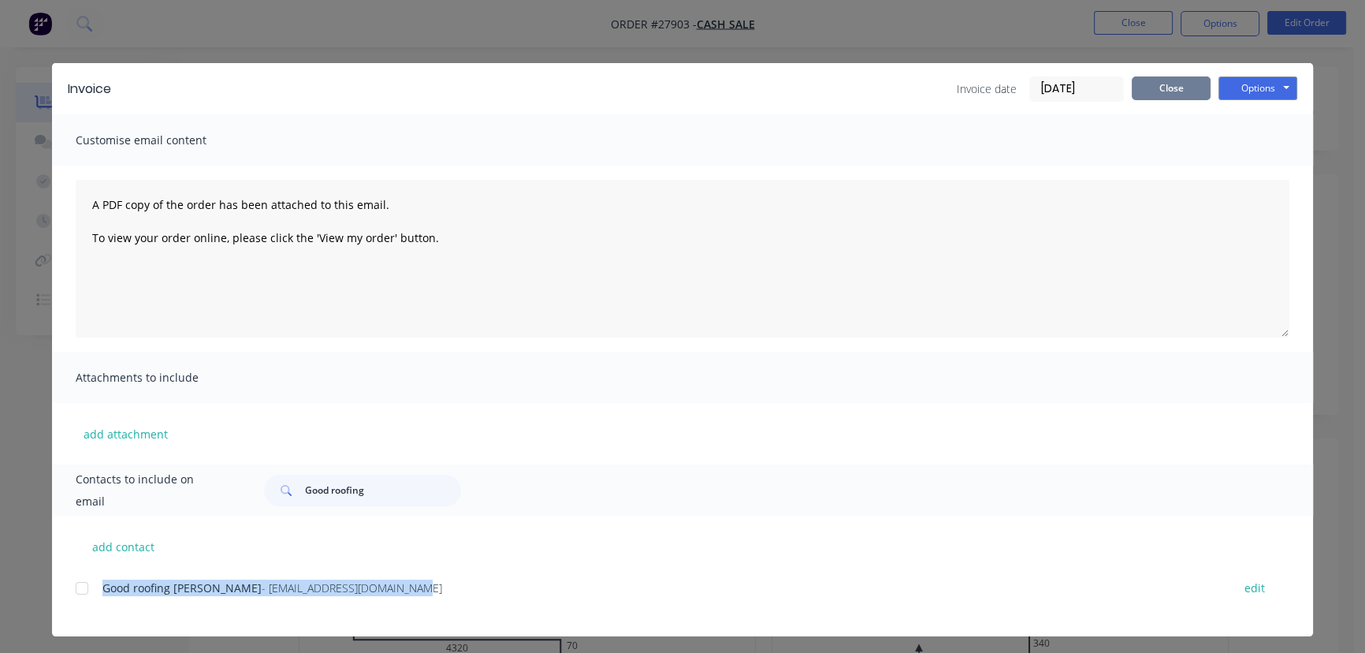
click at [1159, 91] on button "Close" at bounding box center [1171, 88] width 79 height 24
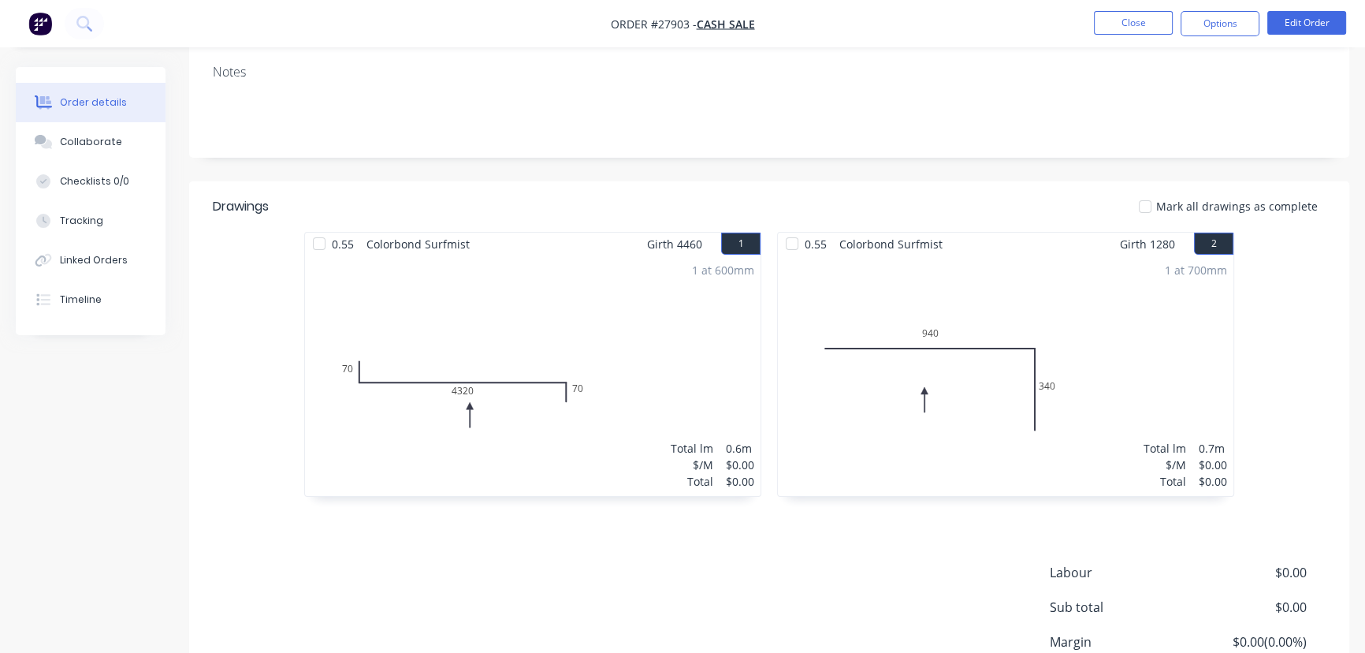
scroll to position [254, 0]
click at [1129, 16] on button "Close" at bounding box center [1133, 23] width 79 height 24
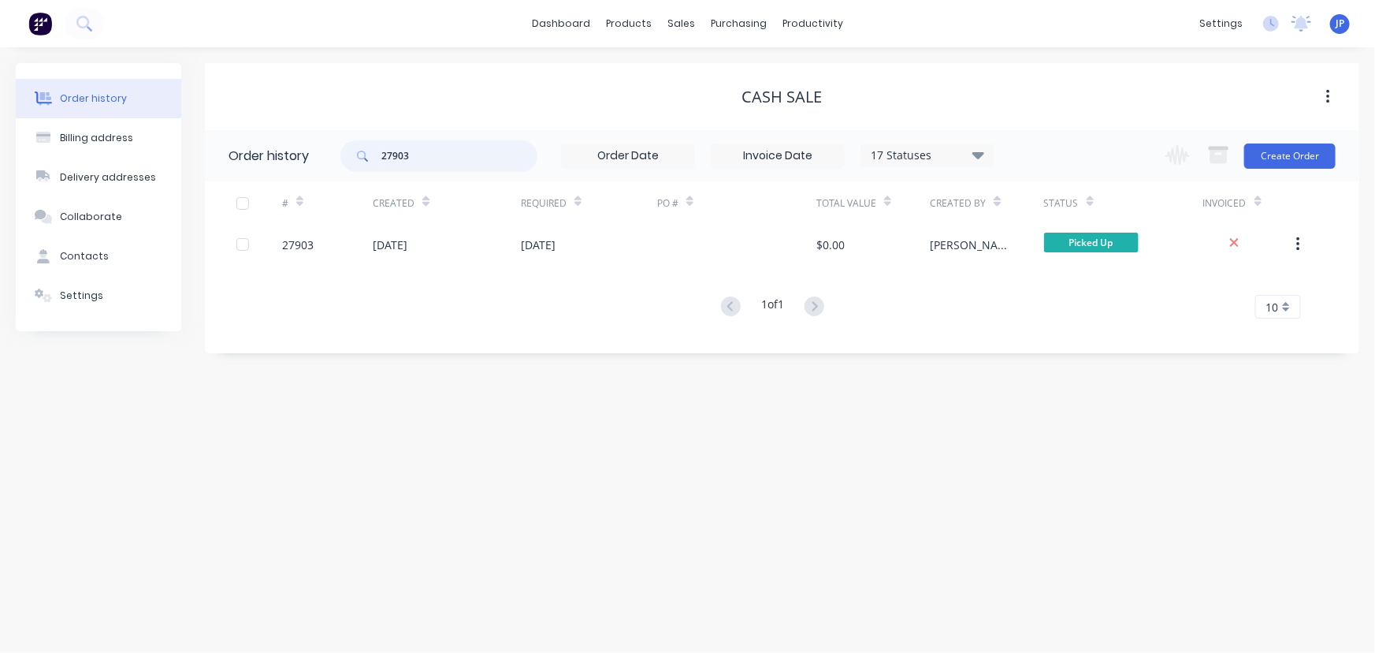
drag, startPoint x: 437, startPoint y: 152, endPoint x: 333, endPoint y: 154, distance: 104.1
click at [334, 154] on header "Order history 27903 17 Statuses Invoice Status Invoiced Not Invoiced Partial Or…" at bounding box center [782, 155] width 1155 height 51
type input "26133"
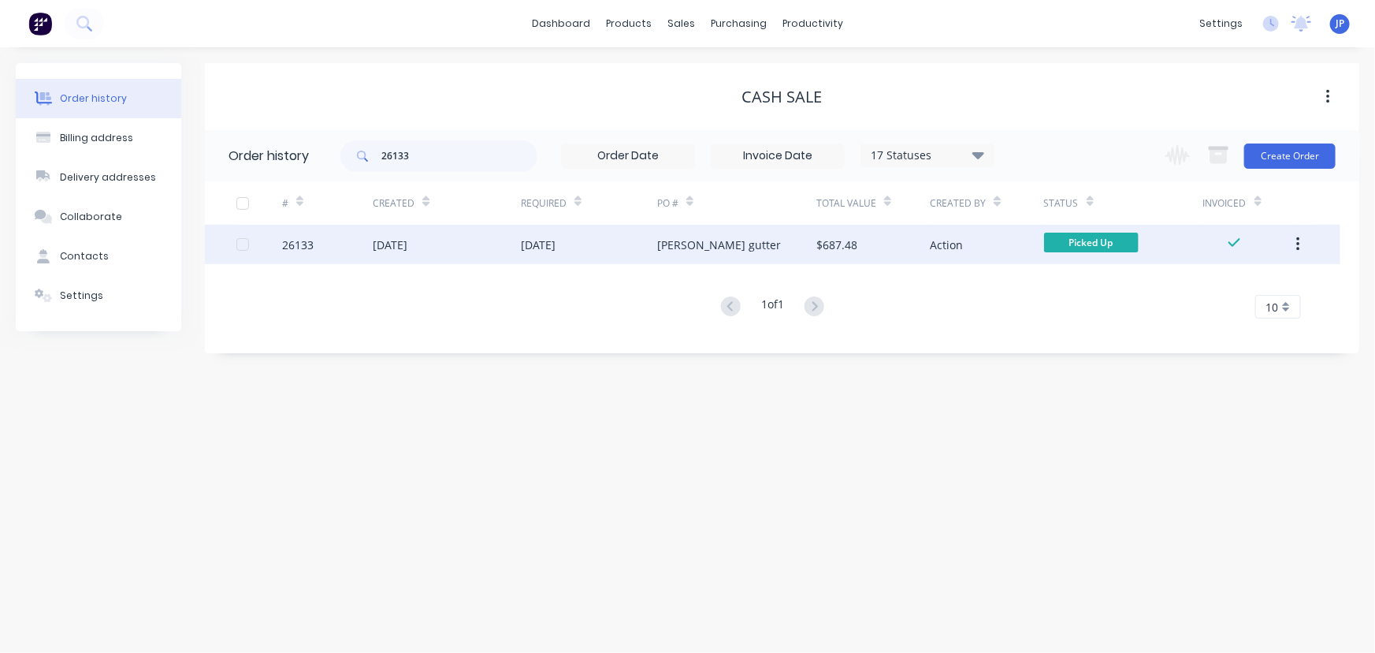
click at [399, 246] on div "09 Jun 2025" at bounding box center [390, 244] width 35 height 17
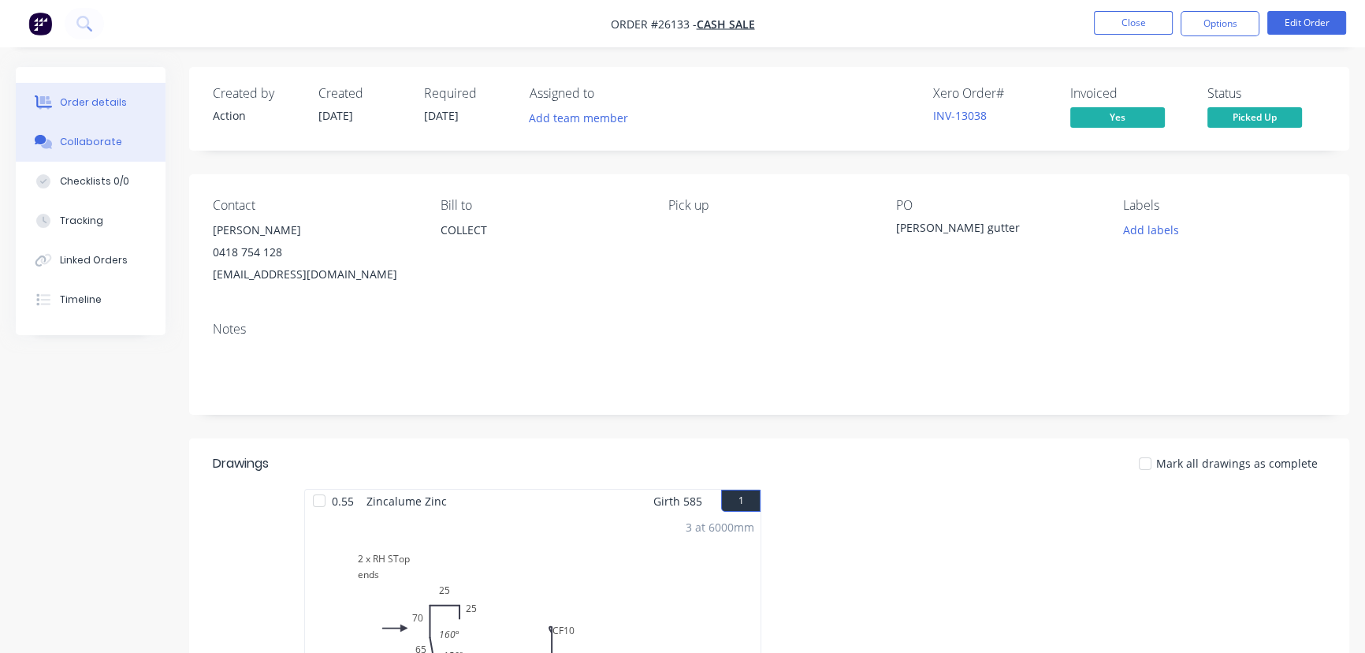
click at [132, 144] on button "Collaborate" at bounding box center [91, 141] width 150 height 39
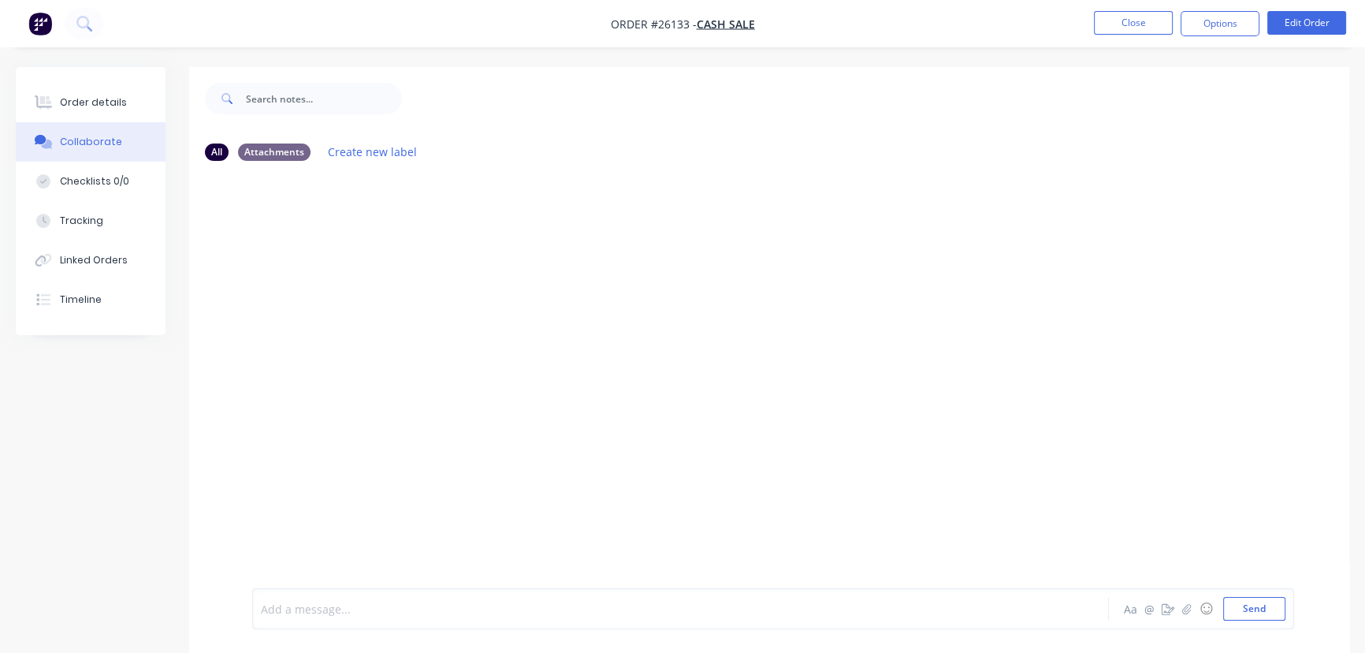
click at [315, 607] on div at bounding box center [646, 609] width 768 height 17
click at [1258, 618] on button "Send" at bounding box center [1254, 609] width 62 height 24
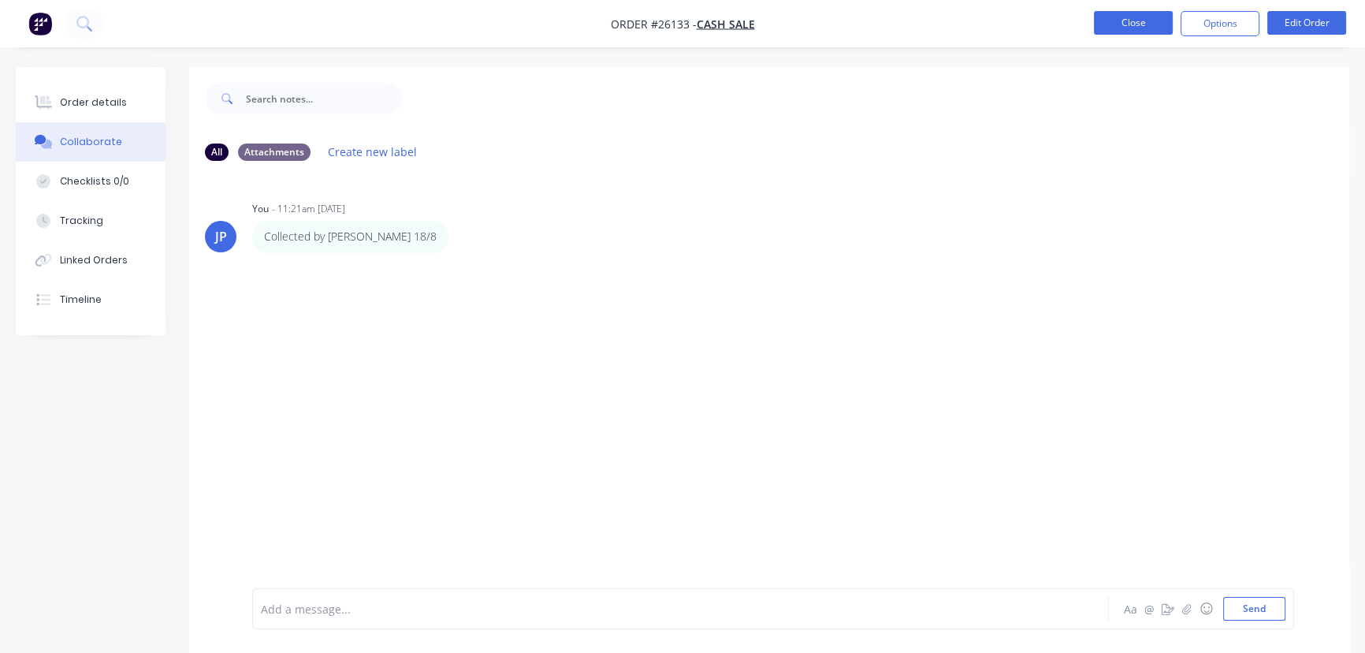
click at [1136, 26] on button "Close" at bounding box center [1133, 23] width 79 height 24
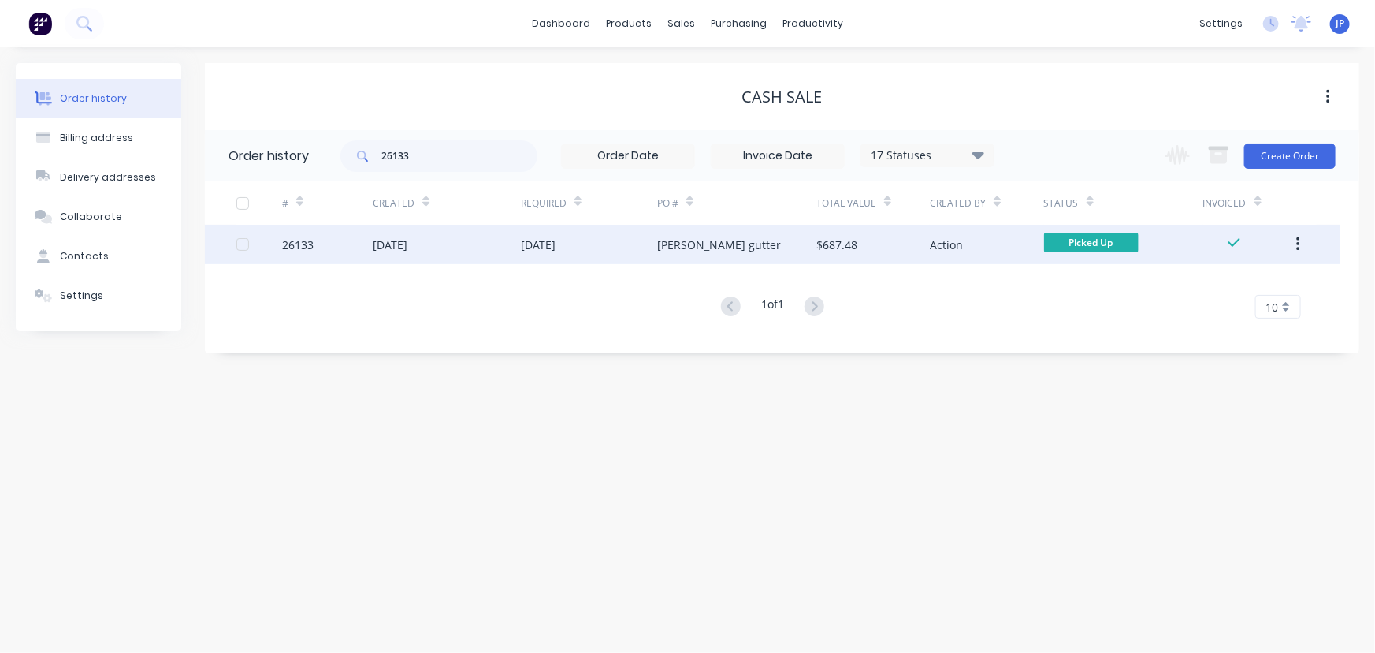
click at [1296, 243] on icon "button" at bounding box center [1298, 244] width 4 height 17
click at [1207, 285] on div "Archive" at bounding box center [1241, 285] width 121 height 23
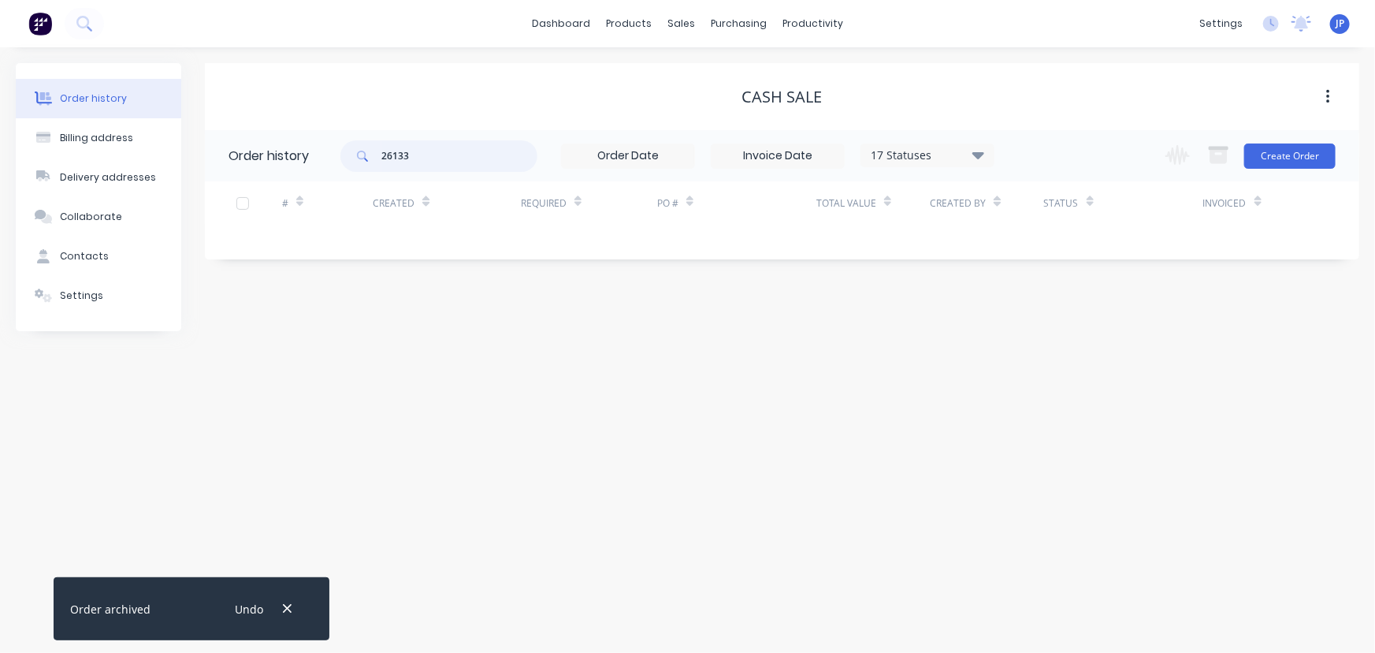
drag, startPoint x: 464, startPoint y: 160, endPoint x: 358, endPoint y: 167, distance: 106.6
click at [358, 167] on div "26133" at bounding box center [438, 156] width 197 height 32
type input "26132"
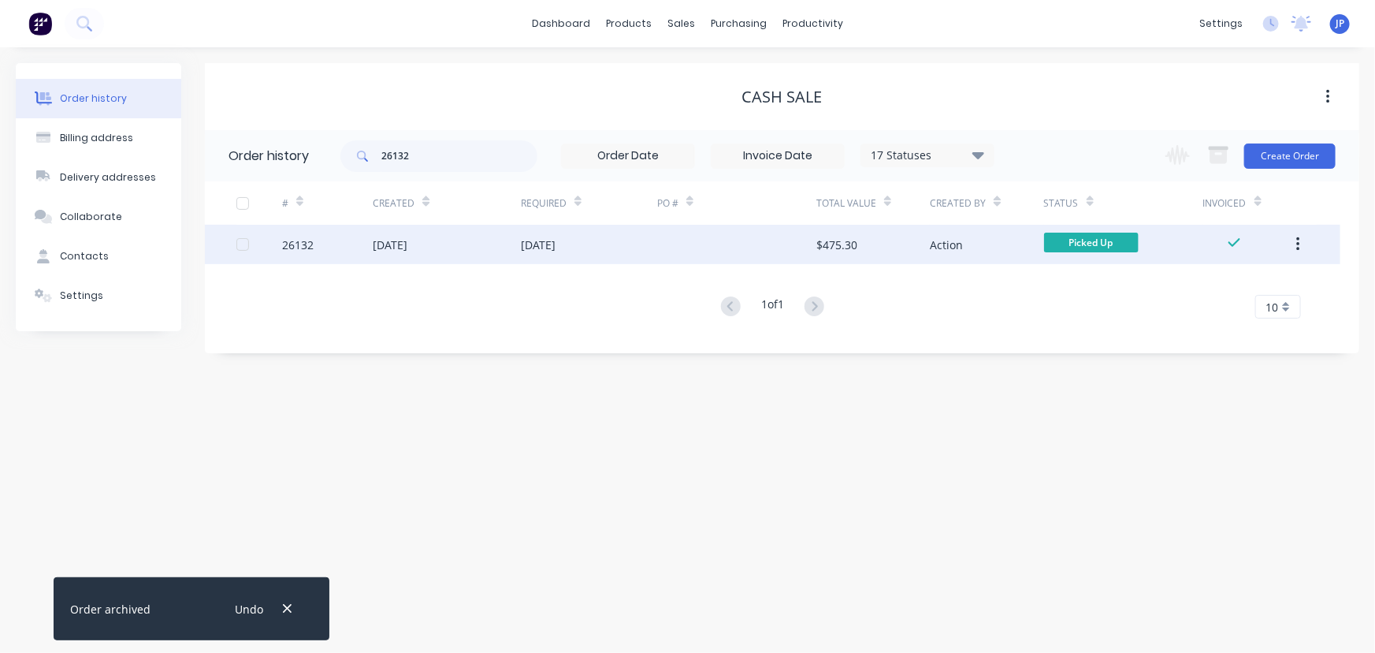
click at [405, 244] on div "18 Jul 2025" at bounding box center [390, 244] width 35 height 17
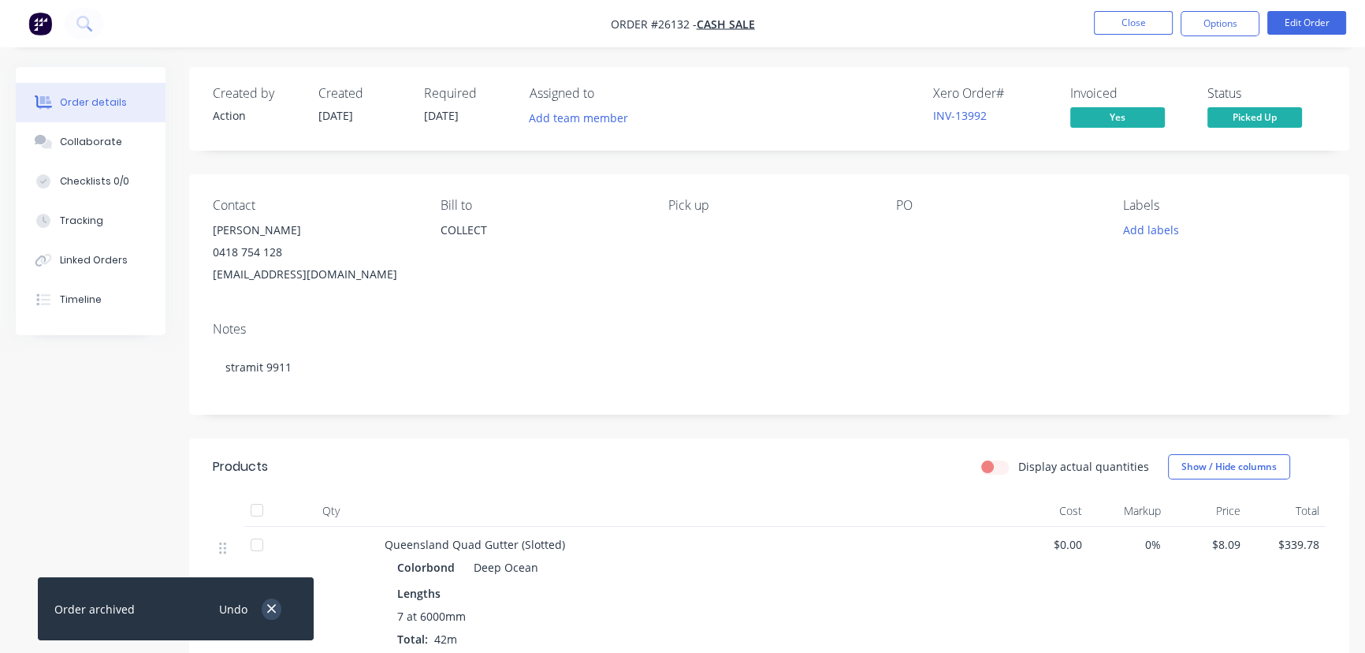
click at [267, 608] on icon "button" at bounding box center [271, 608] width 10 height 14
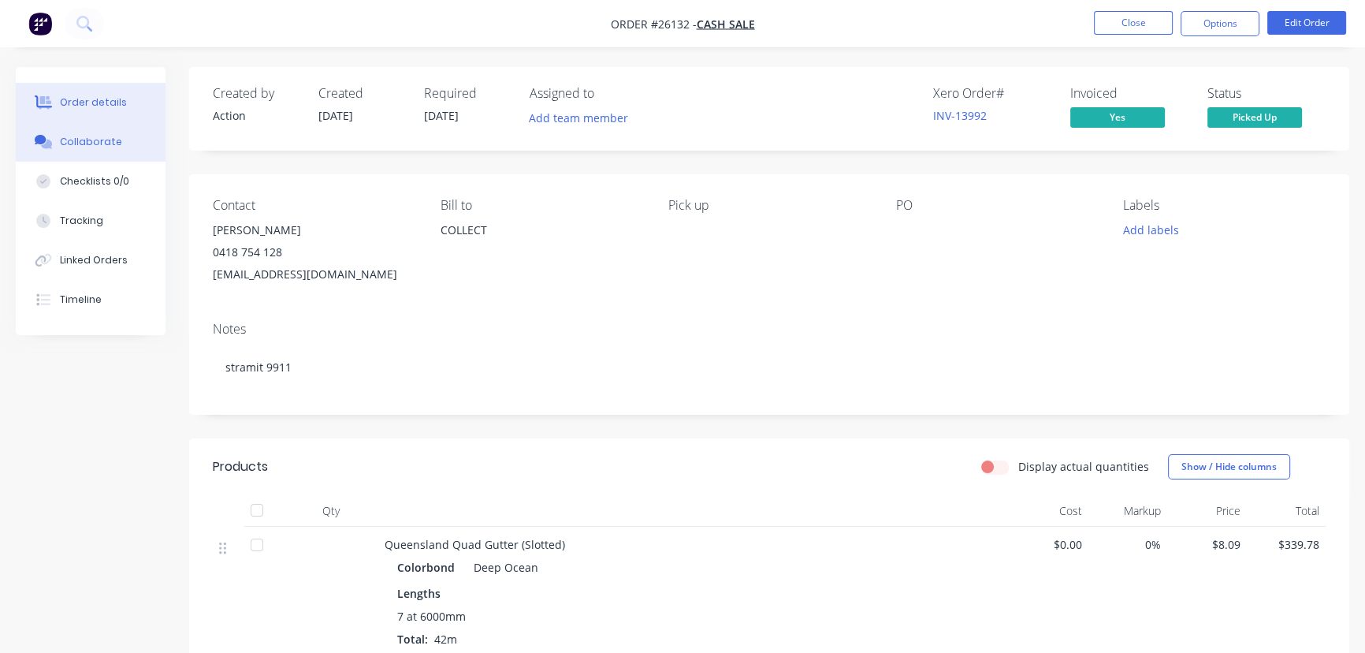
click at [62, 147] on div "Collaborate" at bounding box center [91, 142] width 62 height 14
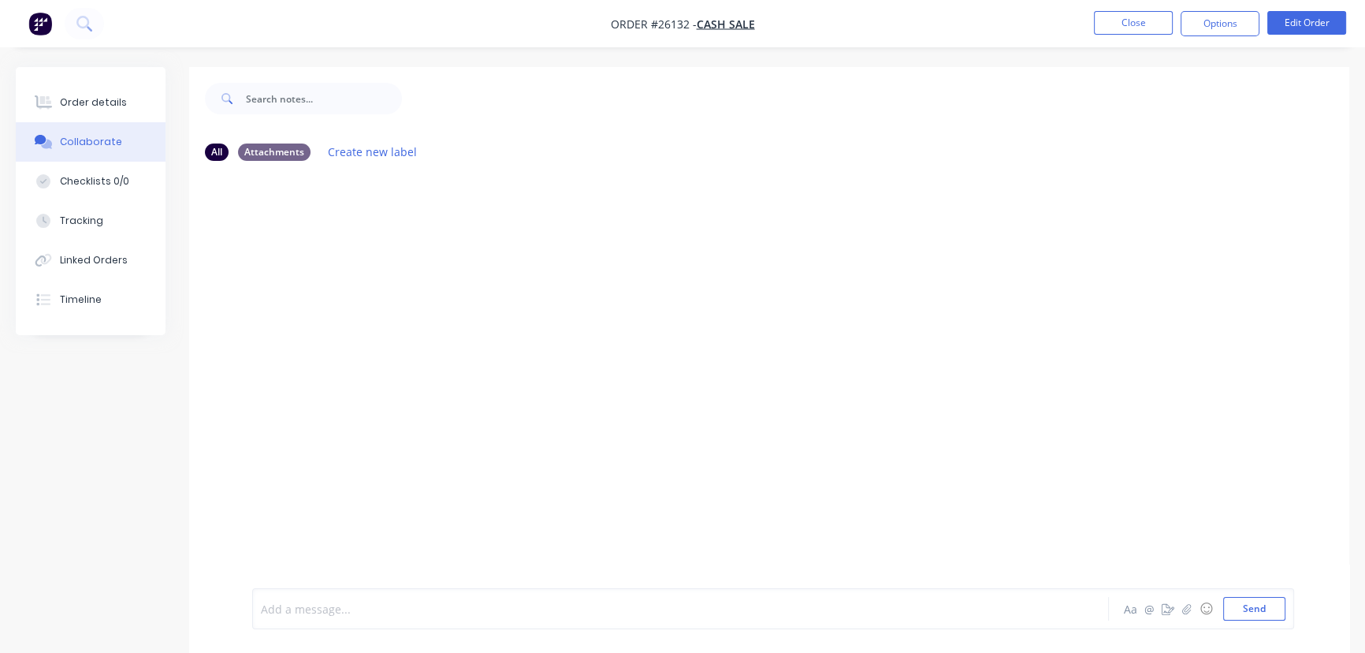
click at [285, 609] on div at bounding box center [646, 609] width 768 height 17
click at [1232, 612] on button "Send" at bounding box center [1254, 609] width 62 height 24
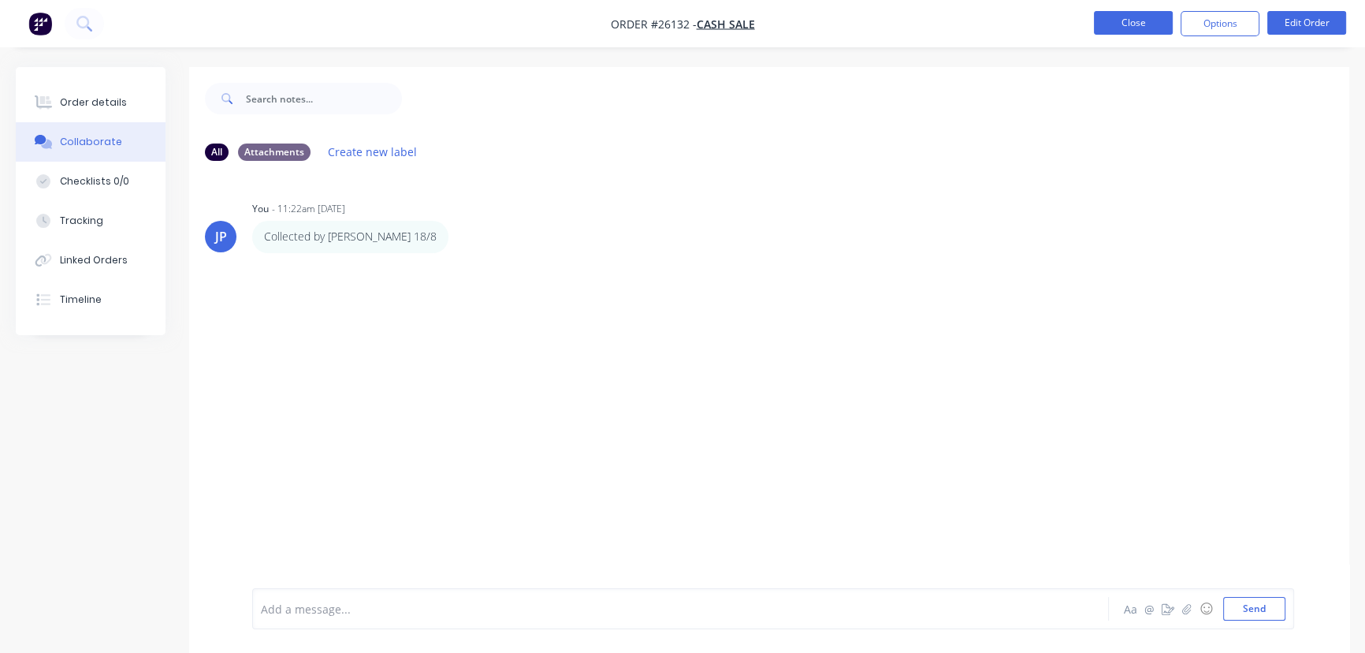
click at [1137, 25] on button "Close" at bounding box center [1133, 23] width 79 height 24
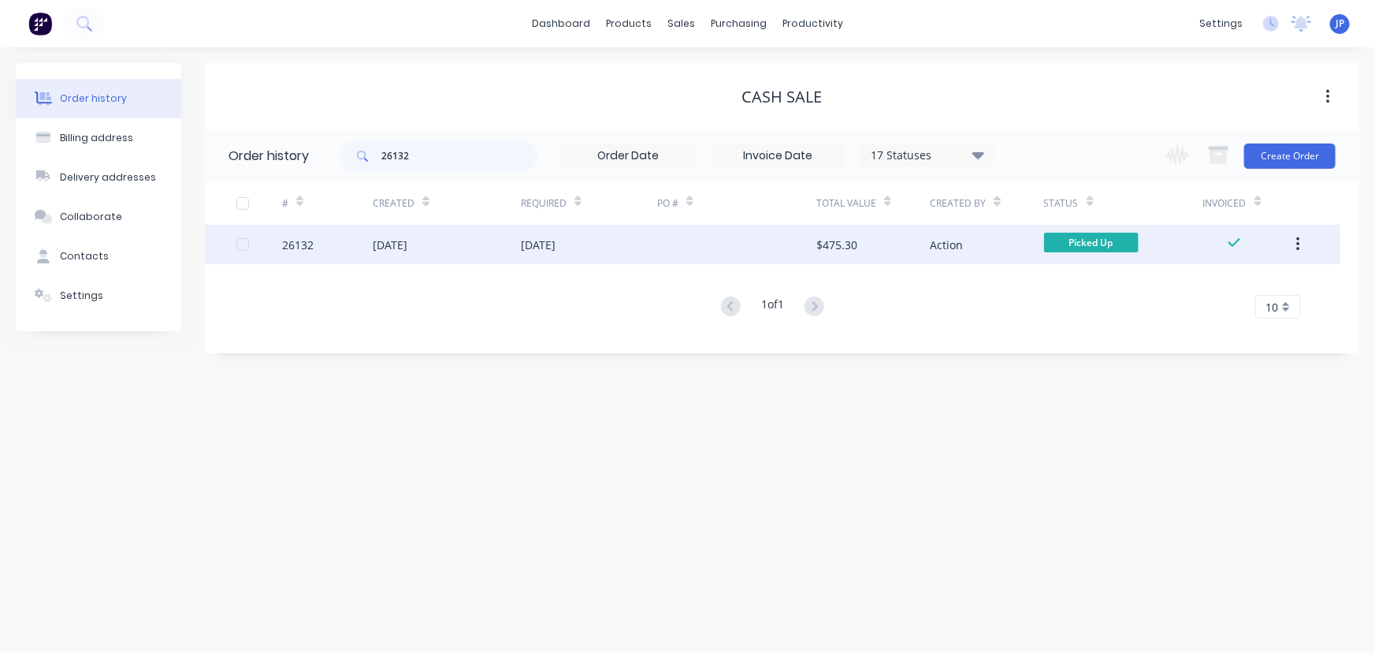
click at [1297, 243] on icon "button" at bounding box center [1298, 244] width 4 height 17
click at [1254, 283] on div "Archive" at bounding box center [1241, 285] width 121 height 23
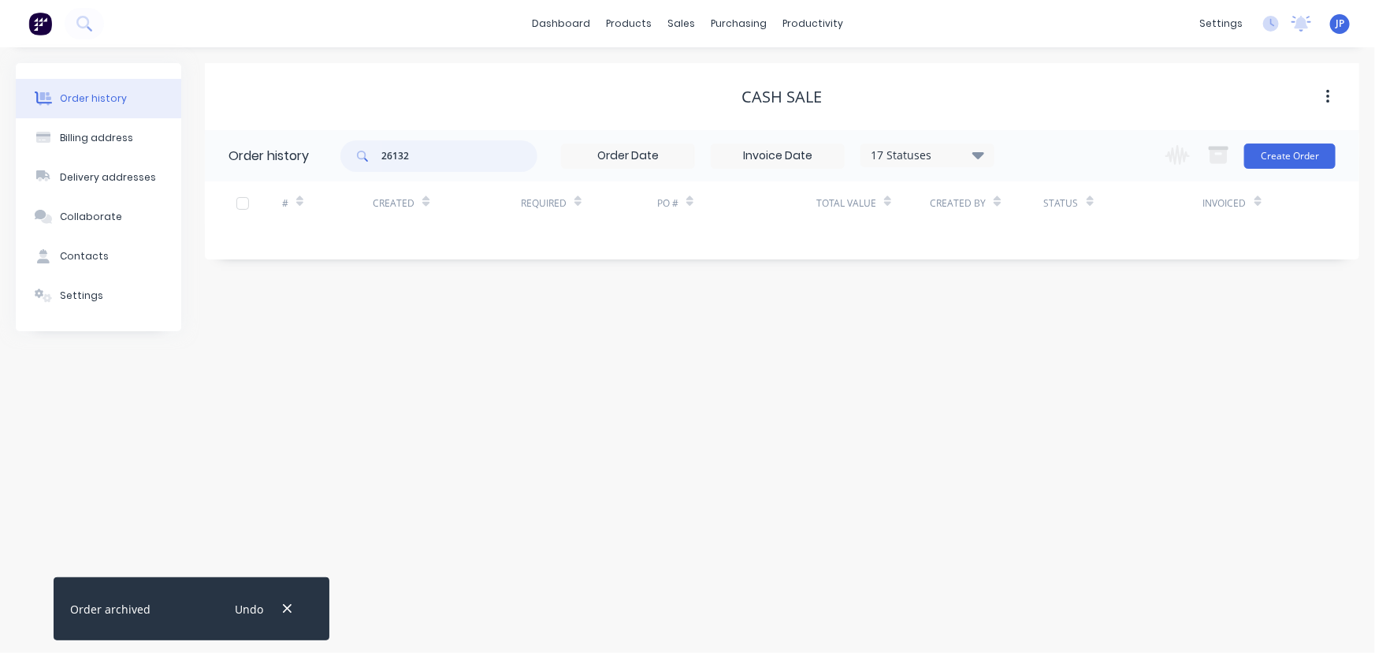
drag, startPoint x: 433, startPoint y: 157, endPoint x: 361, endPoint y: 167, distance: 73.2
click at [361, 167] on div "26132" at bounding box center [438, 156] width 197 height 32
type input "27830"
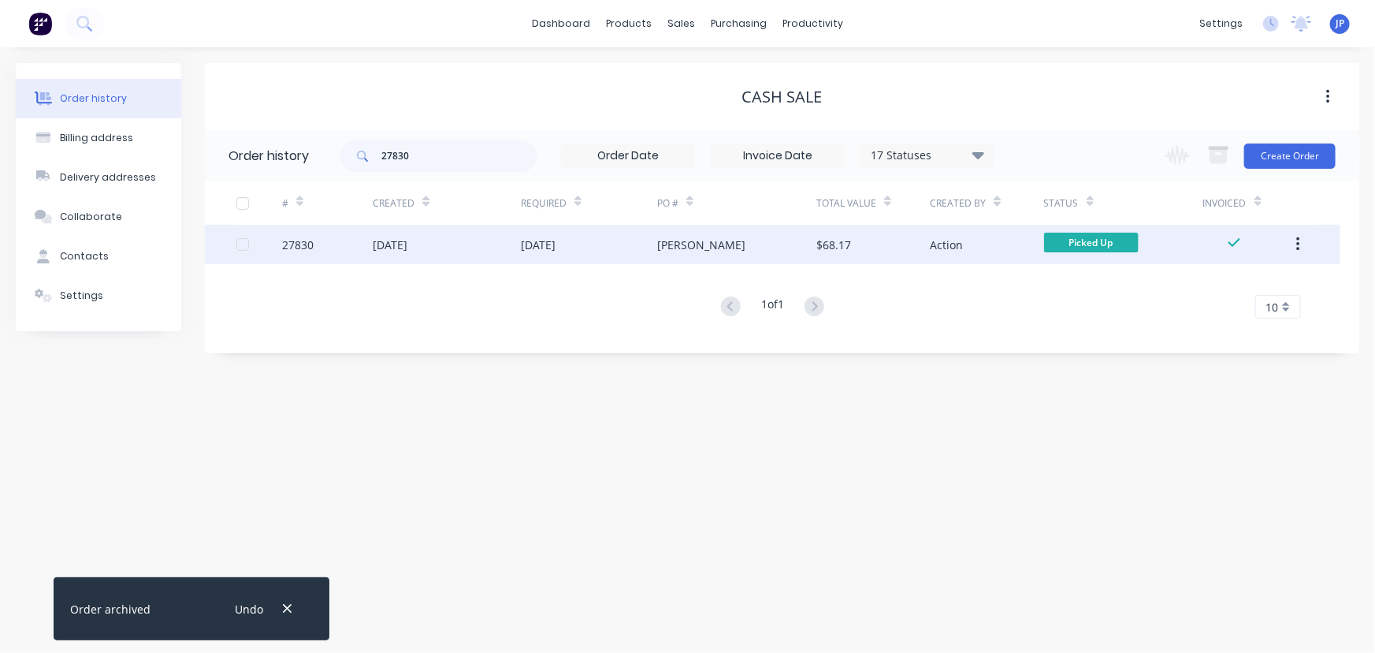
click at [448, 252] on div "13 Aug 2025" at bounding box center [447, 244] width 148 height 39
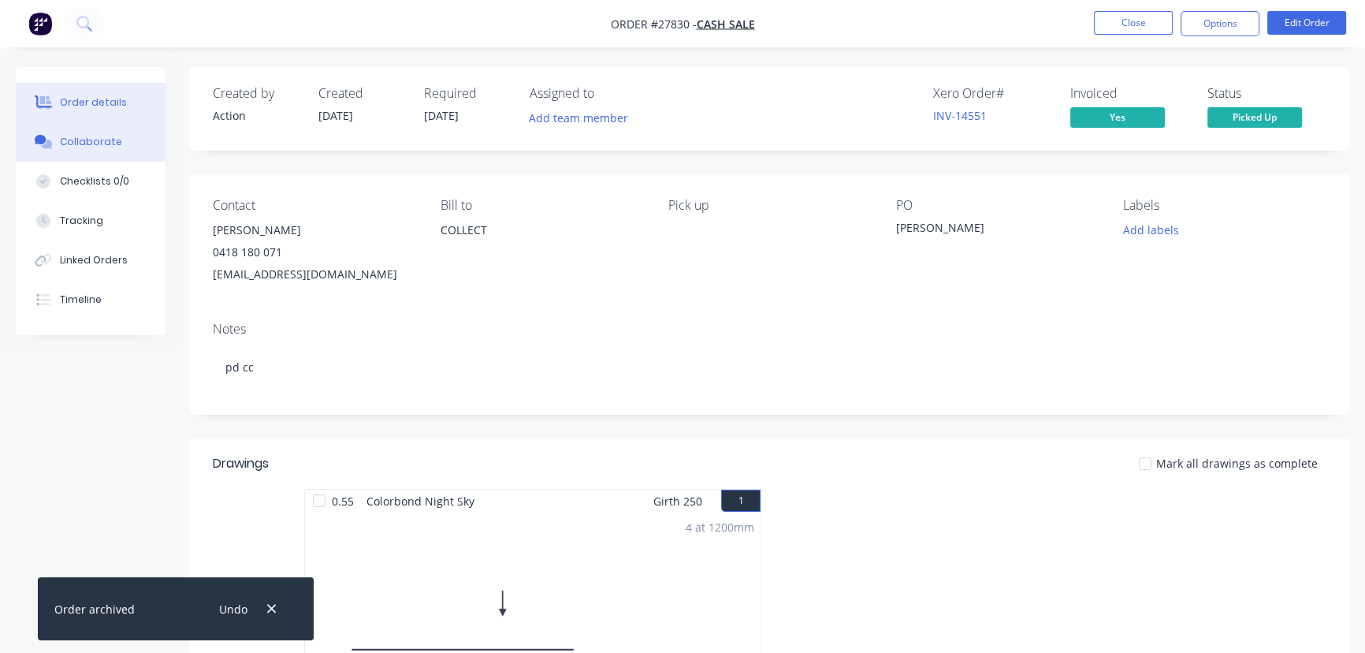
click at [91, 136] on div "Collaborate" at bounding box center [91, 142] width 62 height 14
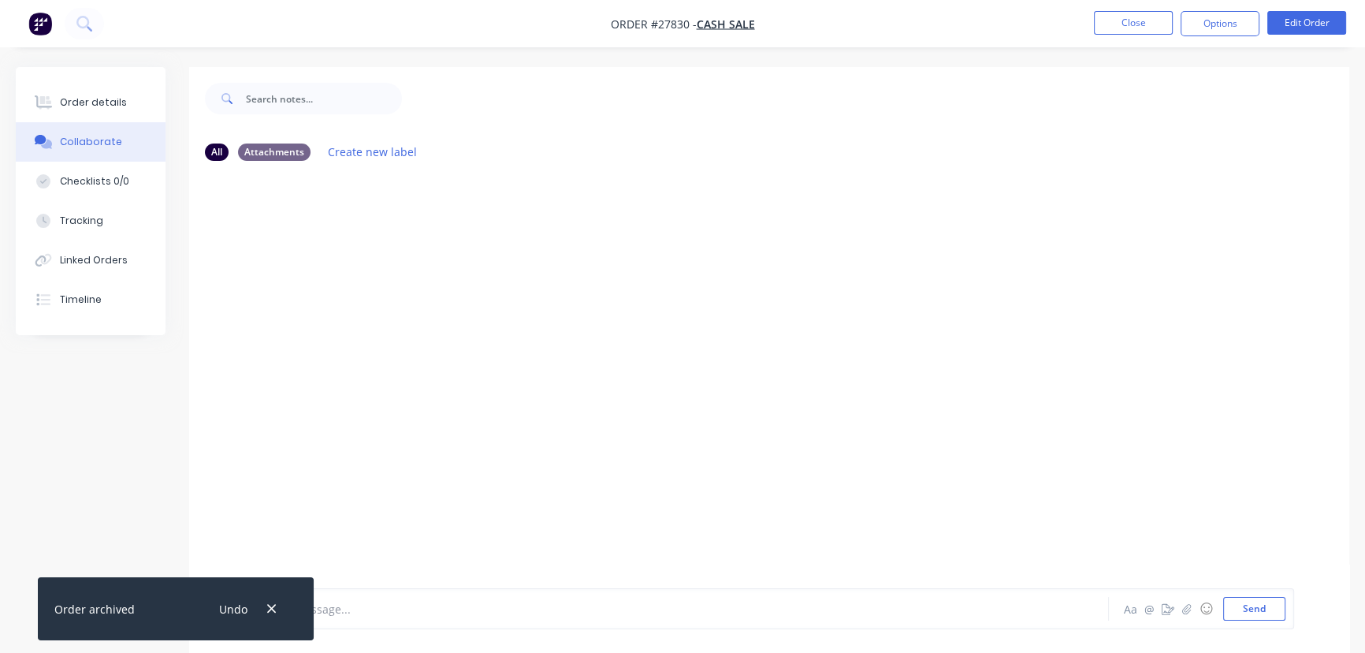
click at [270, 608] on icon "button" at bounding box center [271, 609] width 9 height 9
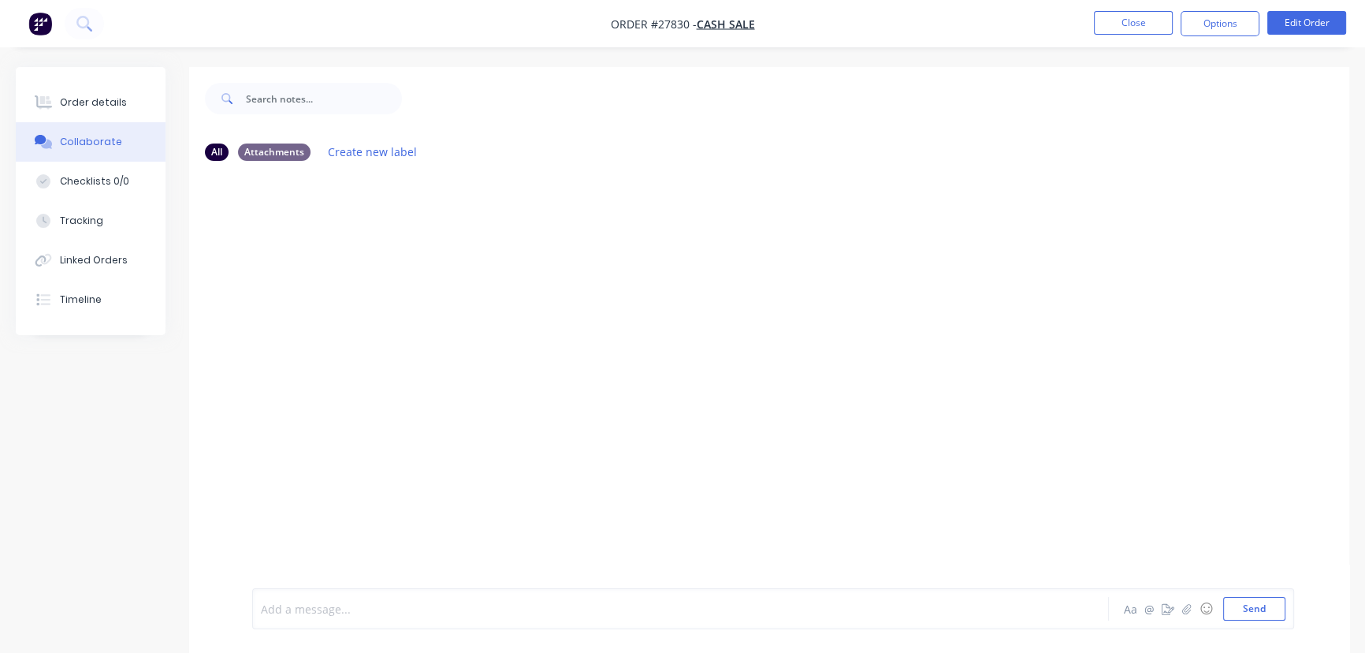
click at [307, 604] on div at bounding box center [646, 609] width 768 height 17
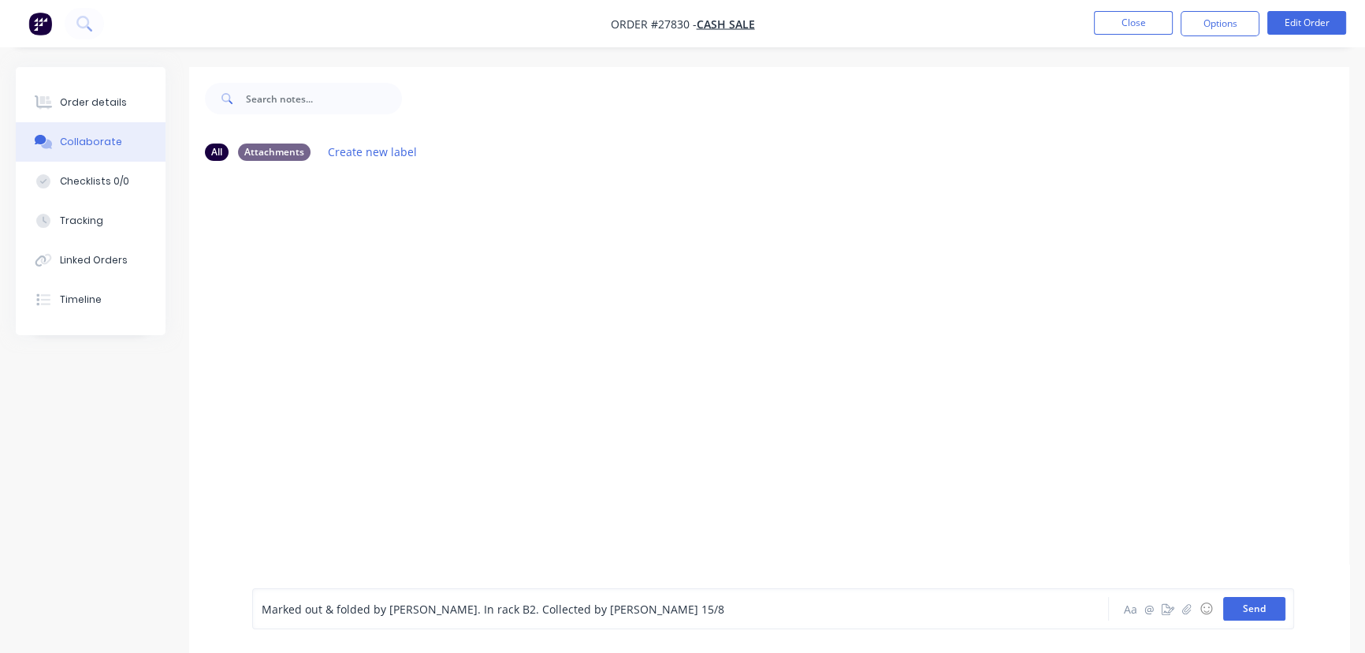
click at [1241, 605] on button "Send" at bounding box center [1254, 609] width 62 height 24
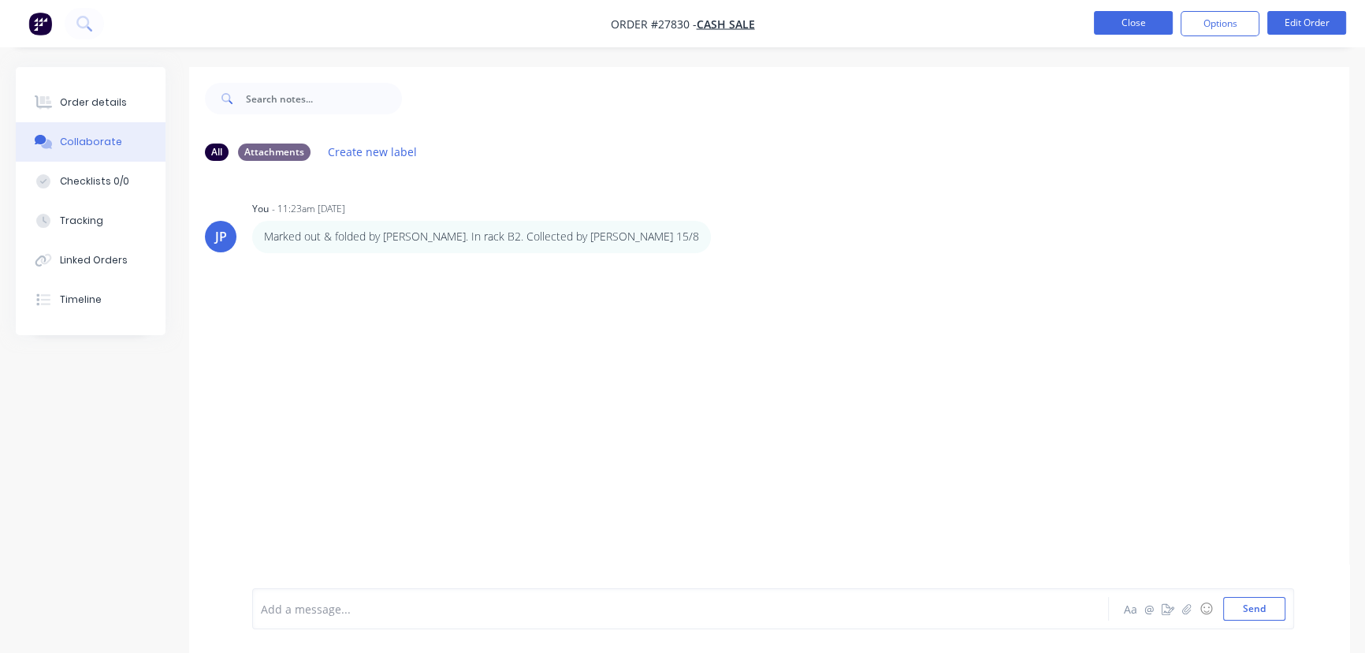
click at [1138, 24] on button "Close" at bounding box center [1133, 23] width 79 height 24
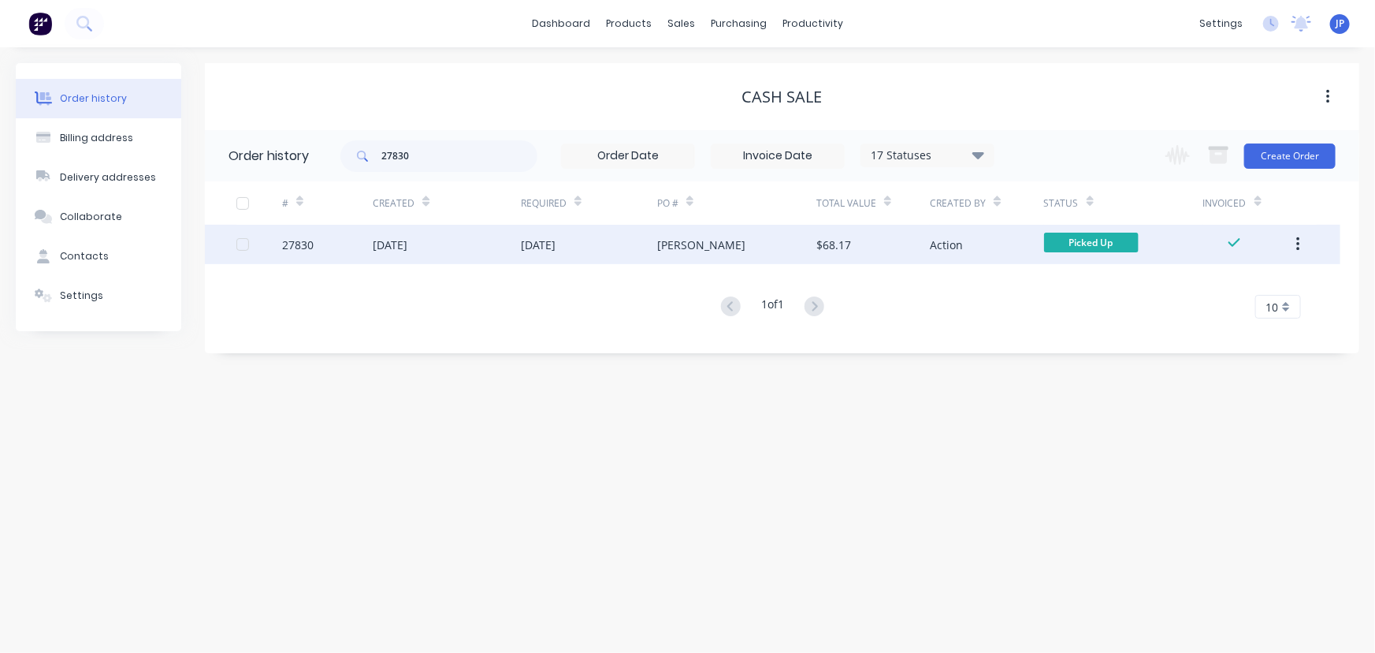
click at [1299, 244] on icon "button" at bounding box center [1297, 244] width 3 height 14
click at [1246, 292] on div "Archive" at bounding box center [1241, 285] width 121 height 23
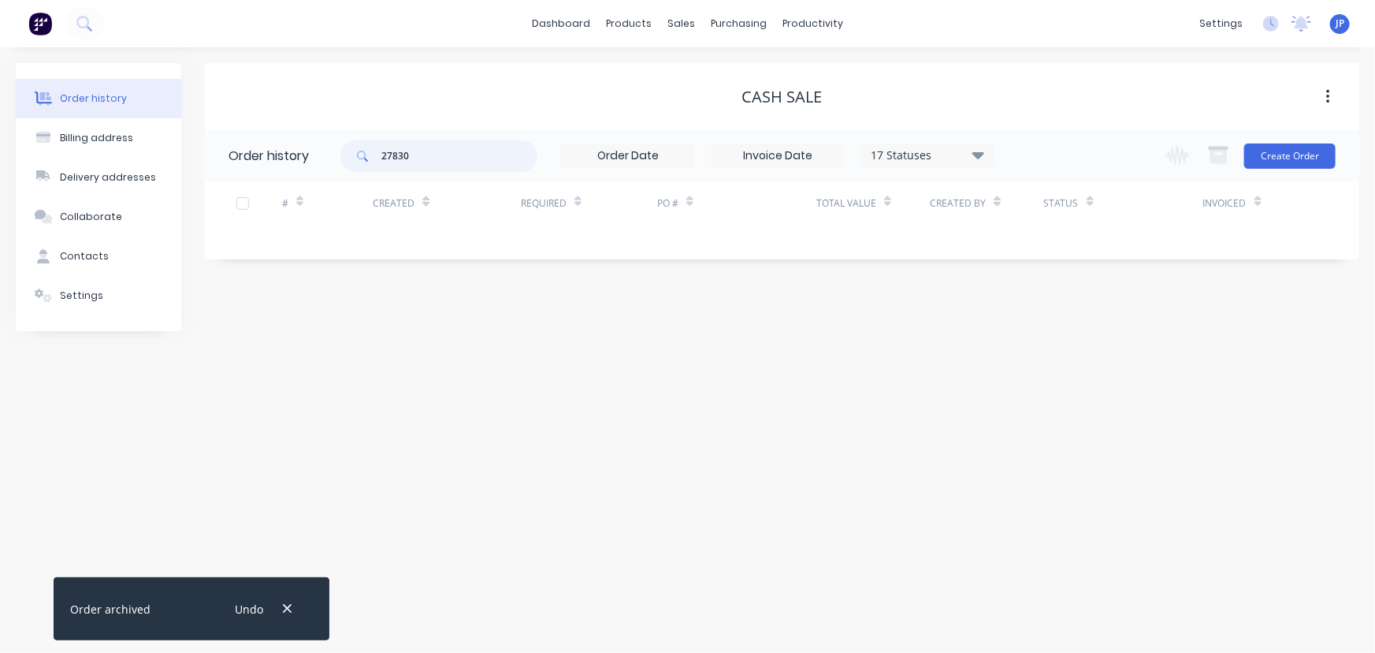
drag, startPoint x: 445, startPoint y: 164, endPoint x: 347, endPoint y: 183, distance: 99.5
click at [350, 183] on div "Order history 27830 17 Statuses Invoice Status Invoiced Not Invoiced Partial Or…" at bounding box center [782, 186] width 1155 height 113
type input "24475"
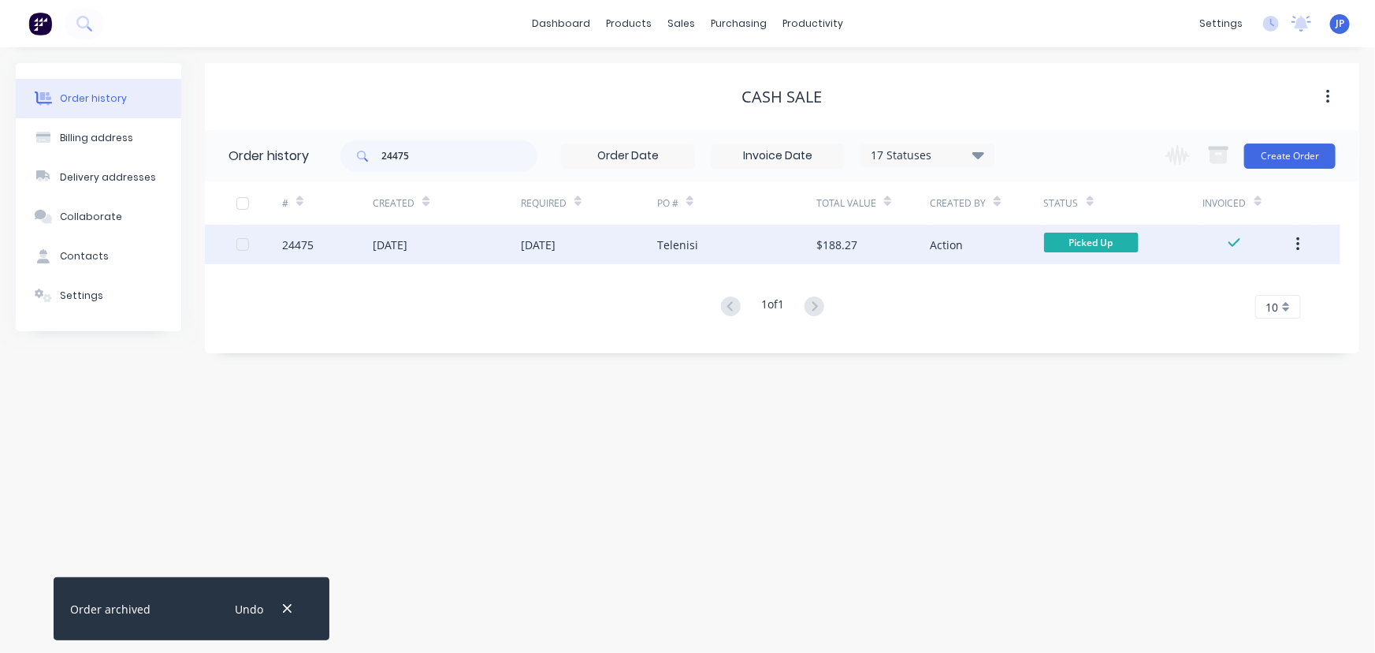
click at [419, 236] on div "13 Aug 2025" at bounding box center [447, 244] width 148 height 39
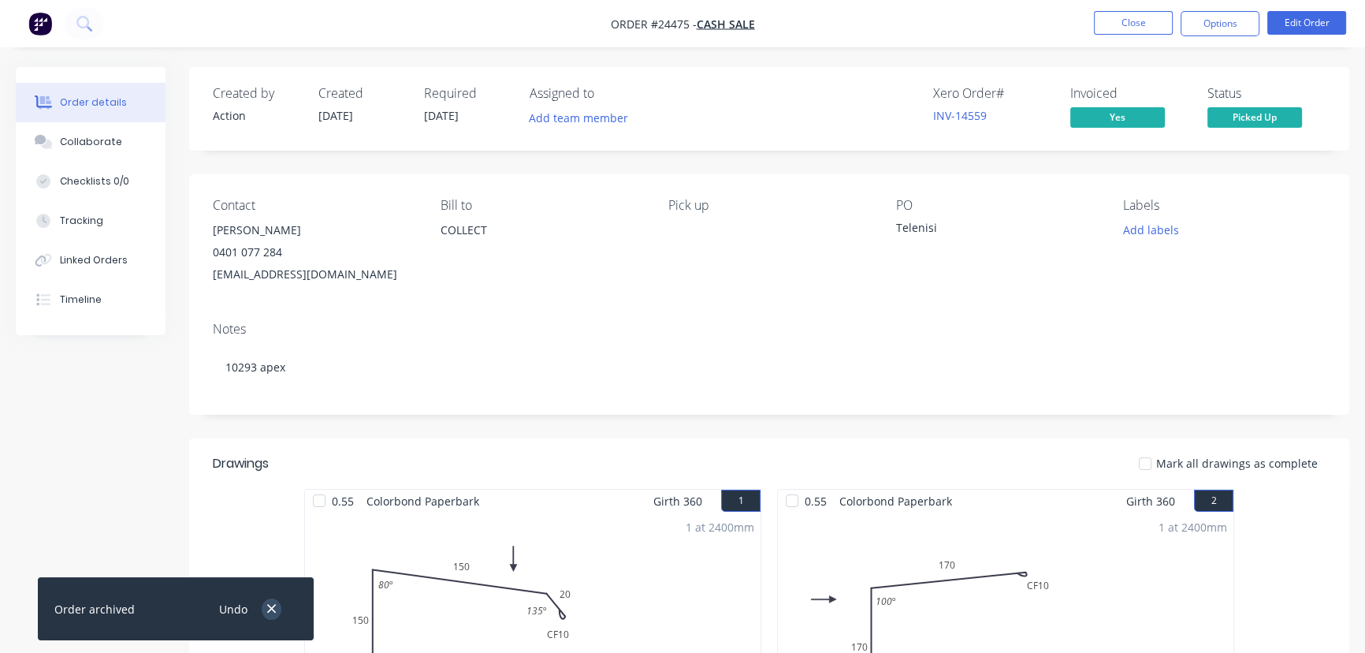
click at [271, 612] on icon "button" at bounding box center [271, 608] width 10 height 14
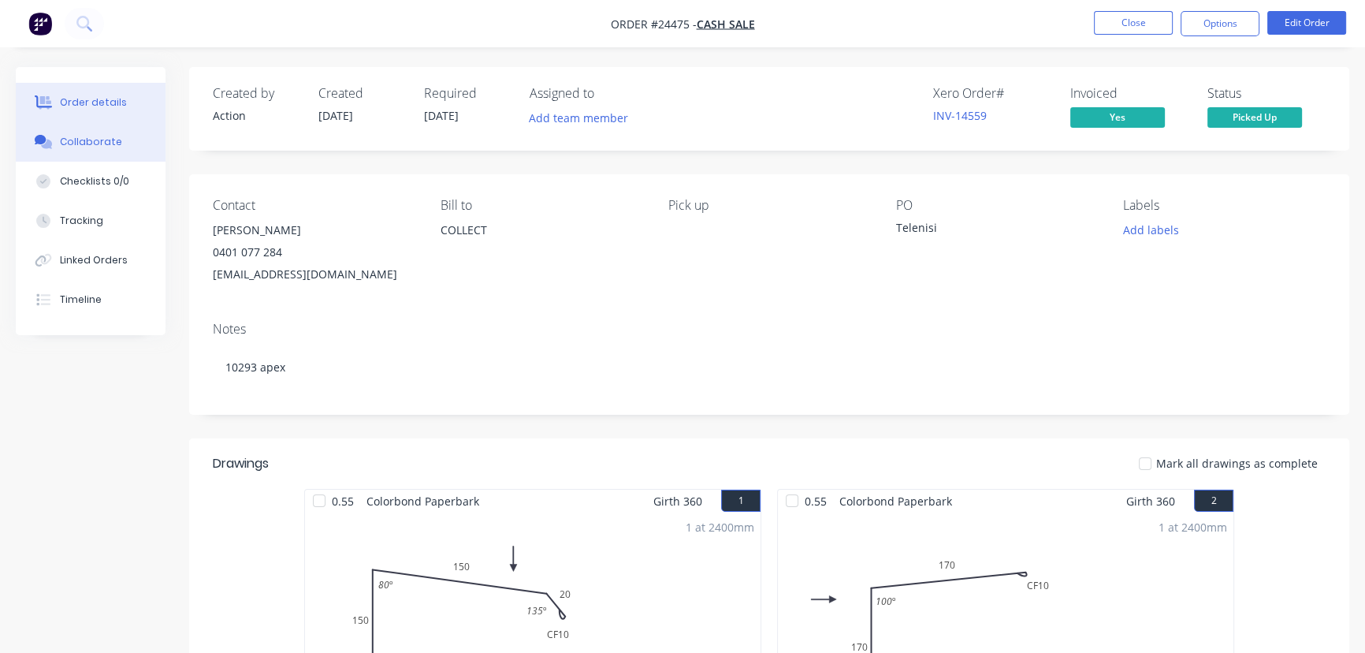
click at [106, 125] on button "Collaborate" at bounding box center [91, 141] width 150 height 39
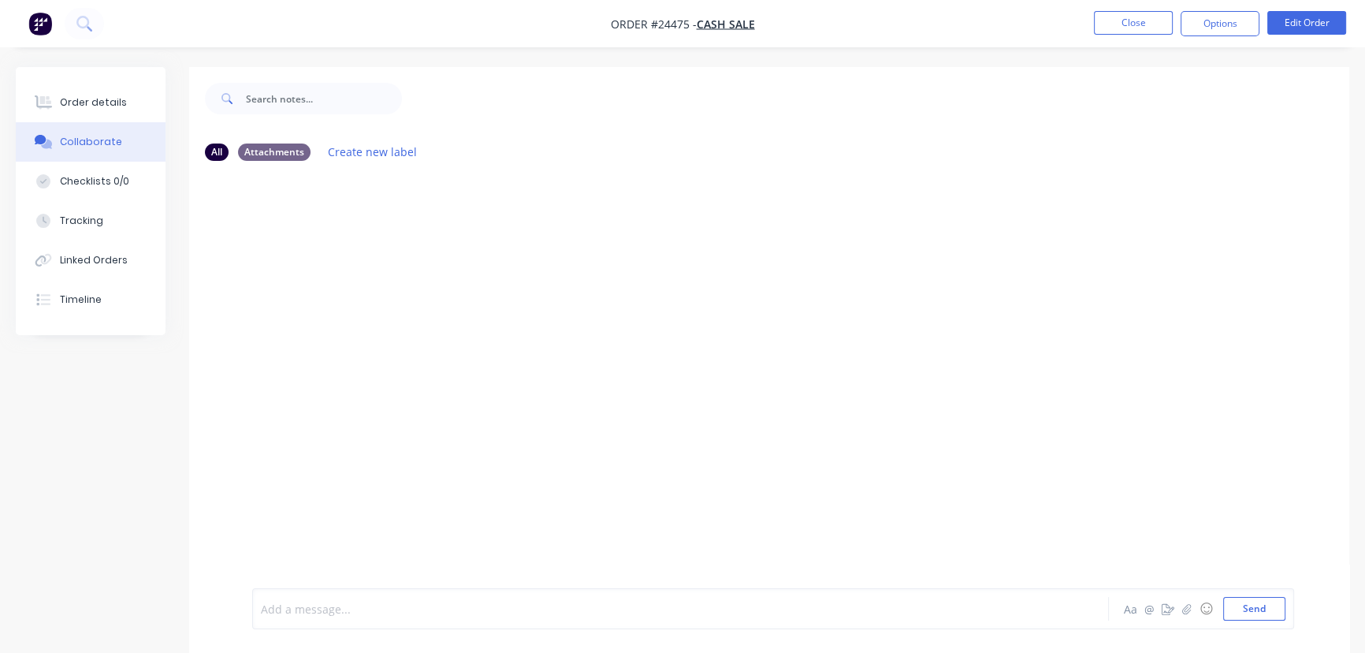
click at [299, 615] on div at bounding box center [646, 609] width 768 height 17
click at [1254, 612] on button "Send" at bounding box center [1254, 609] width 62 height 24
click at [1129, 27] on button "Close" at bounding box center [1133, 23] width 79 height 24
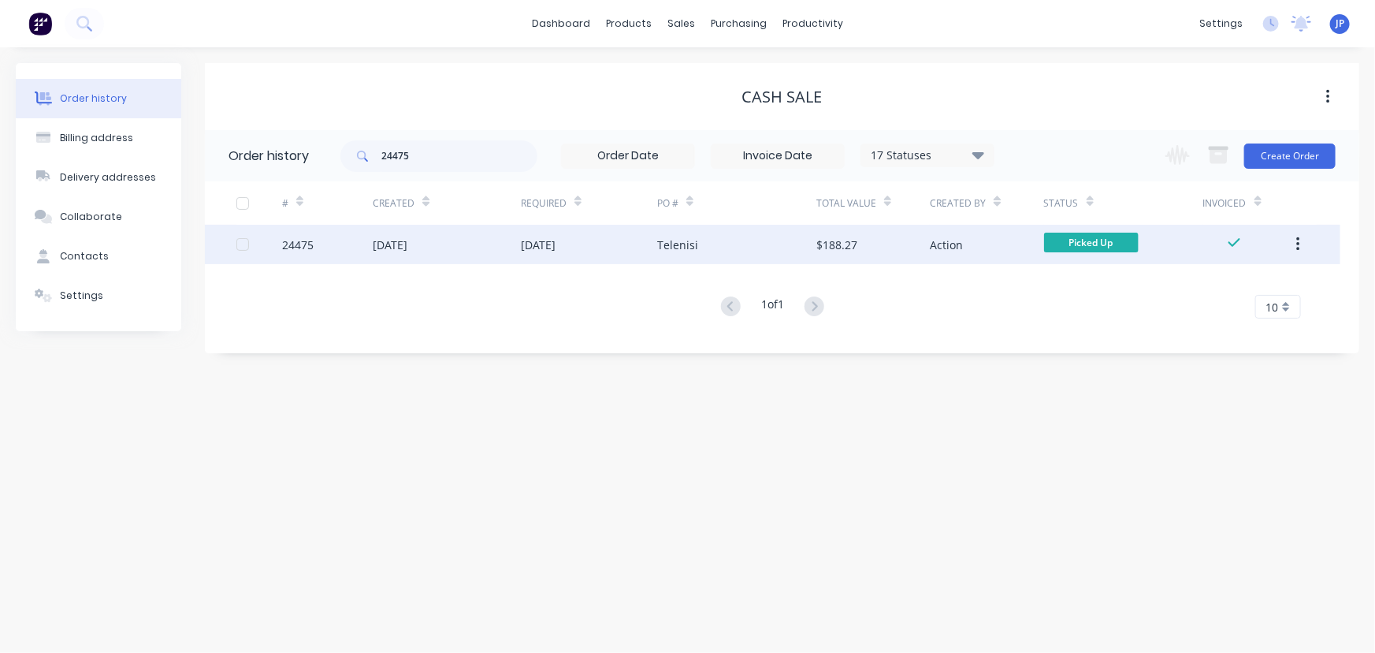
click at [1295, 236] on button "button" at bounding box center [1298, 244] width 37 height 28
click at [1234, 284] on div "Archive" at bounding box center [1241, 285] width 121 height 23
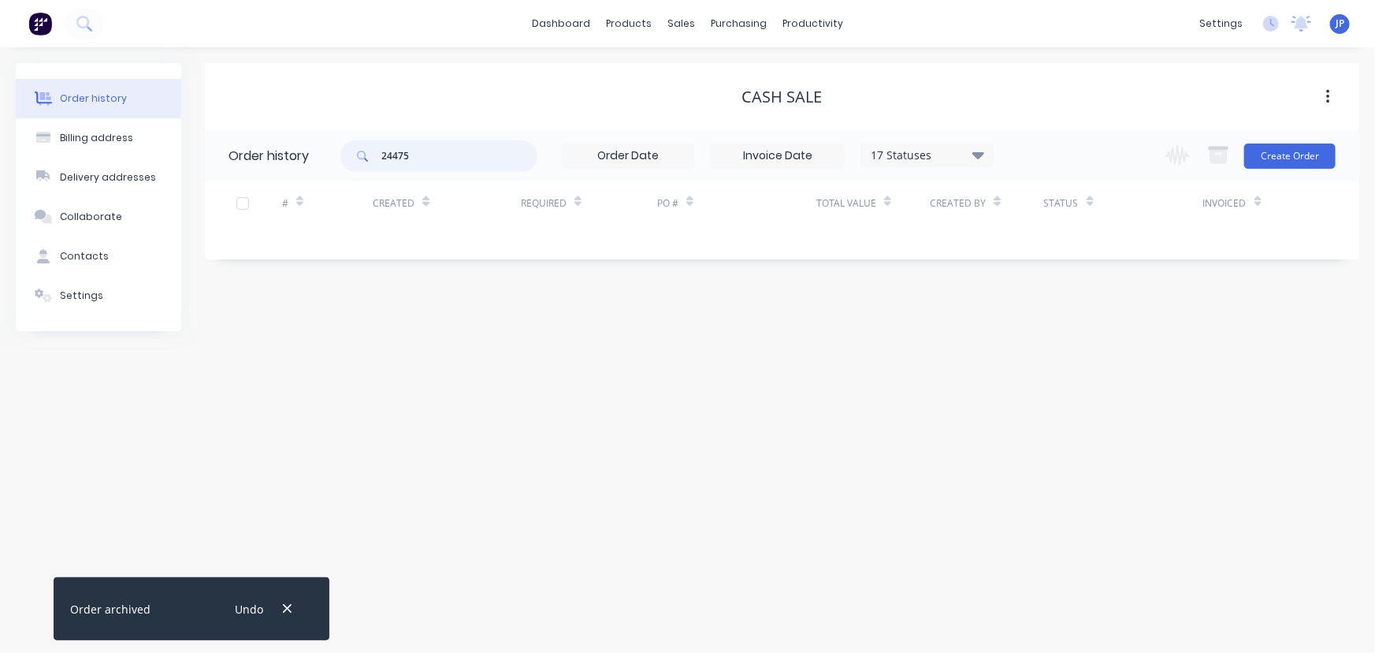
drag, startPoint x: 445, startPoint y: 155, endPoint x: 352, endPoint y: 158, distance: 93.8
click at [364, 166] on div "24475" at bounding box center [438, 156] width 197 height 32
type input "27857"
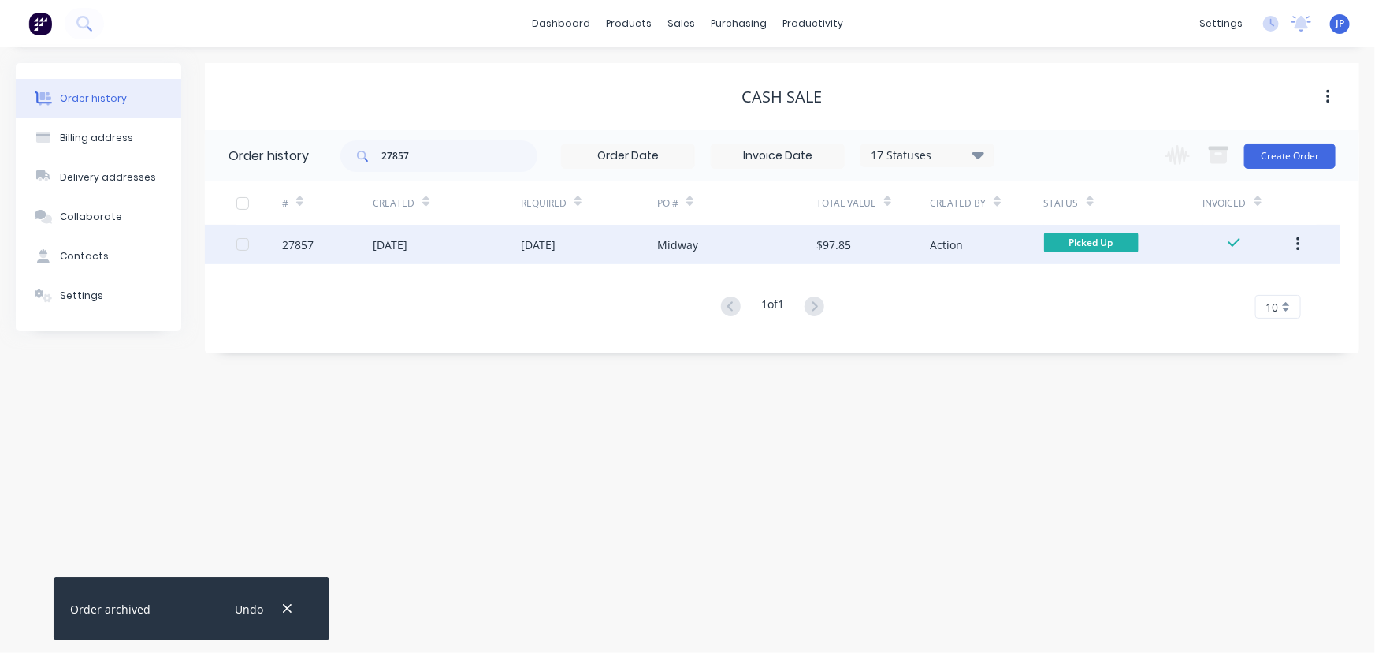
click at [748, 243] on div "Midway" at bounding box center [736, 244] width 159 height 39
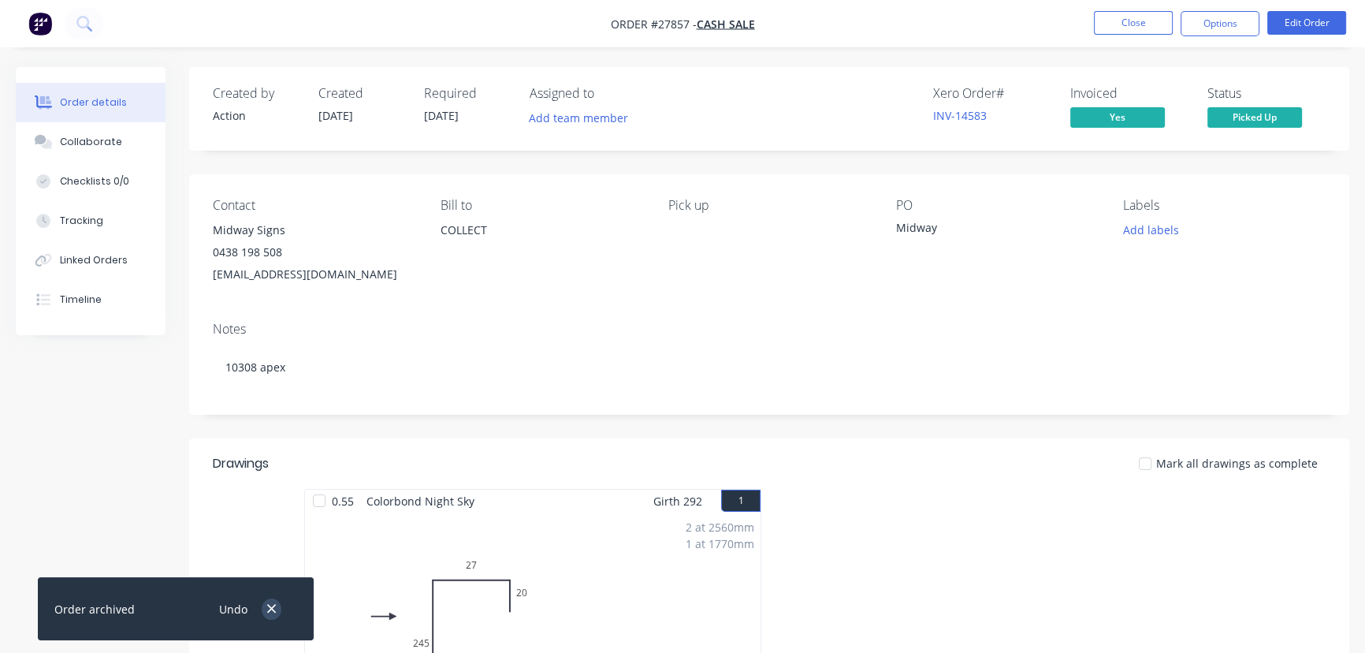
click at [278, 608] on button "button" at bounding box center [272, 608] width 20 height 21
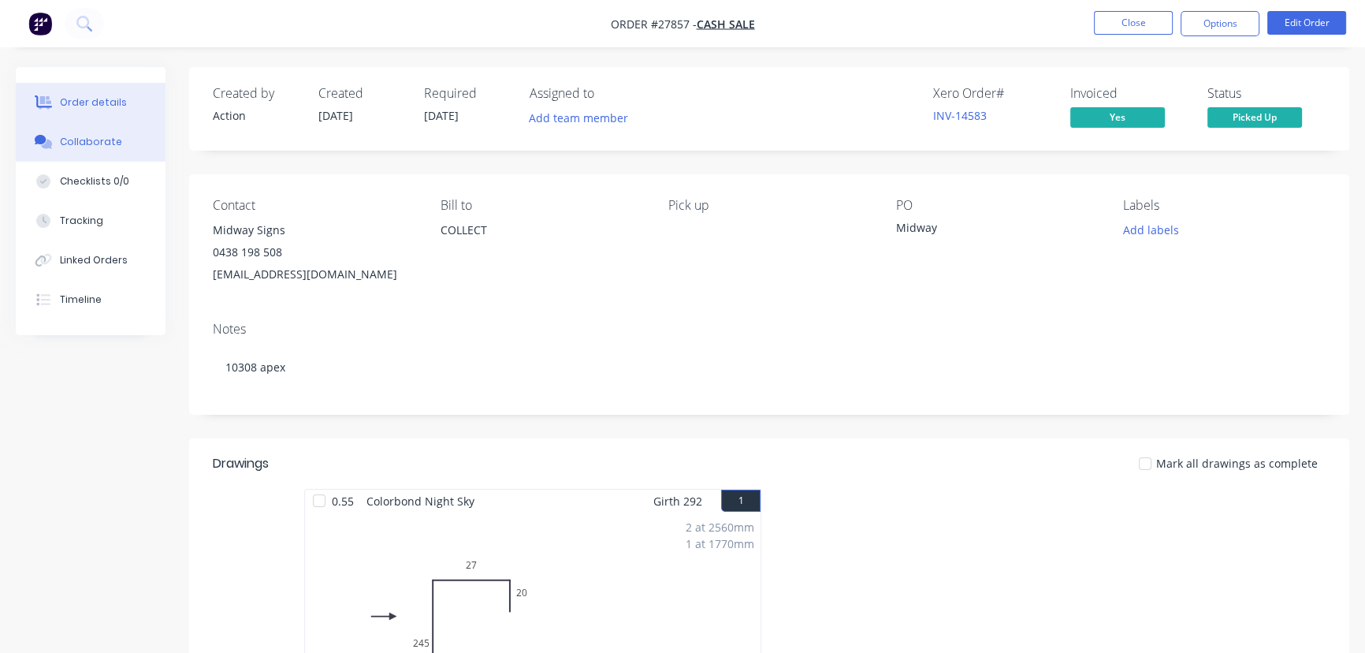
drag, startPoint x: 87, startPoint y: 131, endPoint x: 81, endPoint y: 157, distance: 26.6
click at [87, 132] on button "Collaborate" at bounding box center [91, 141] width 150 height 39
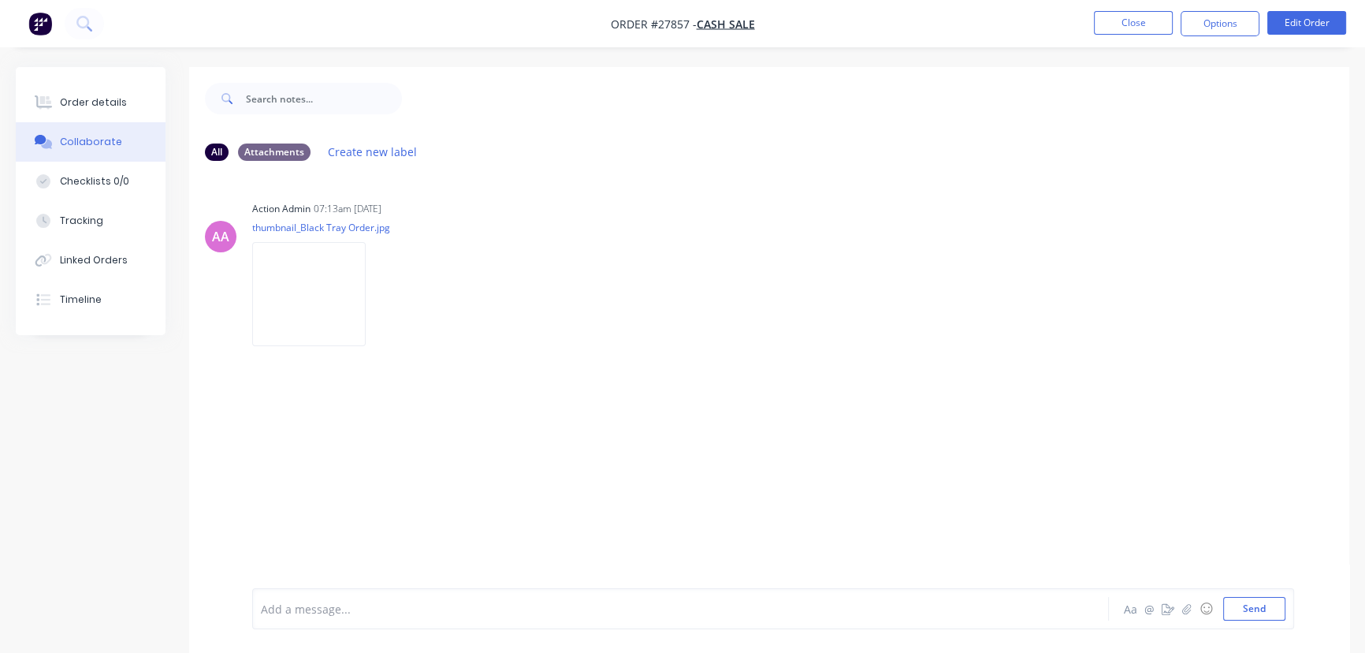
click at [321, 603] on div at bounding box center [646, 609] width 768 height 17
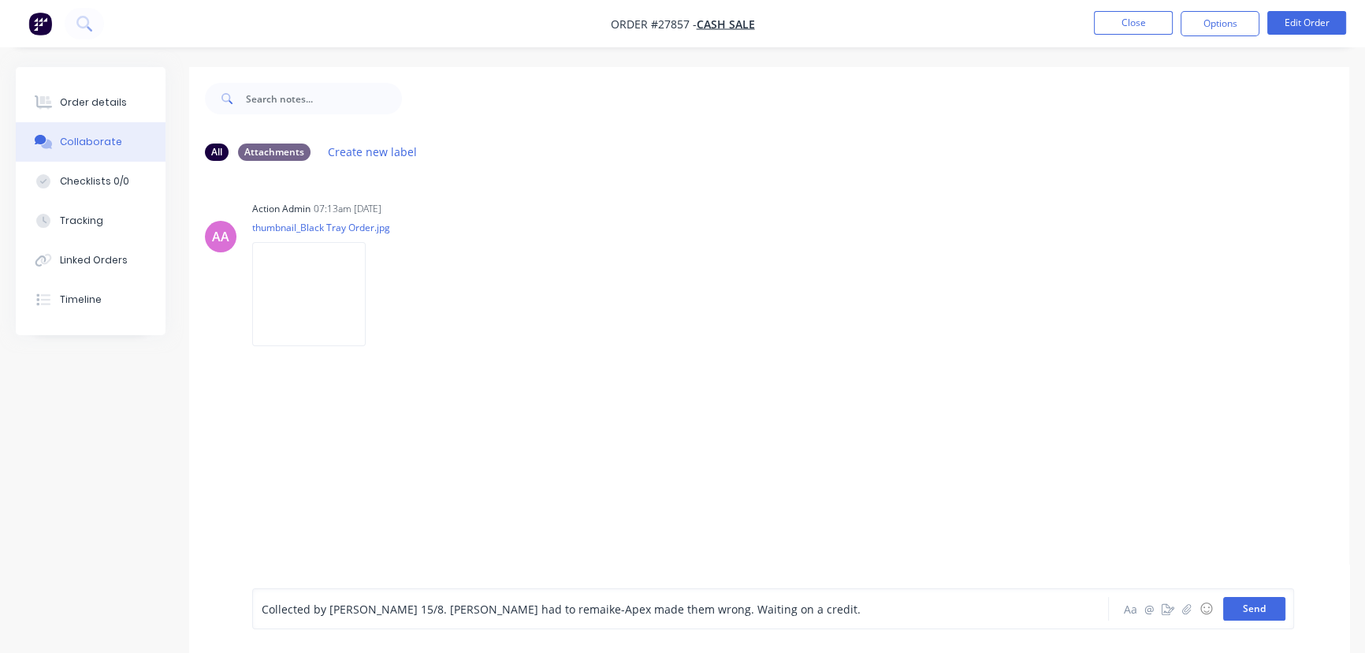
click at [1245, 607] on button "Send" at bounding box center [1254, 609] width 62 height 24
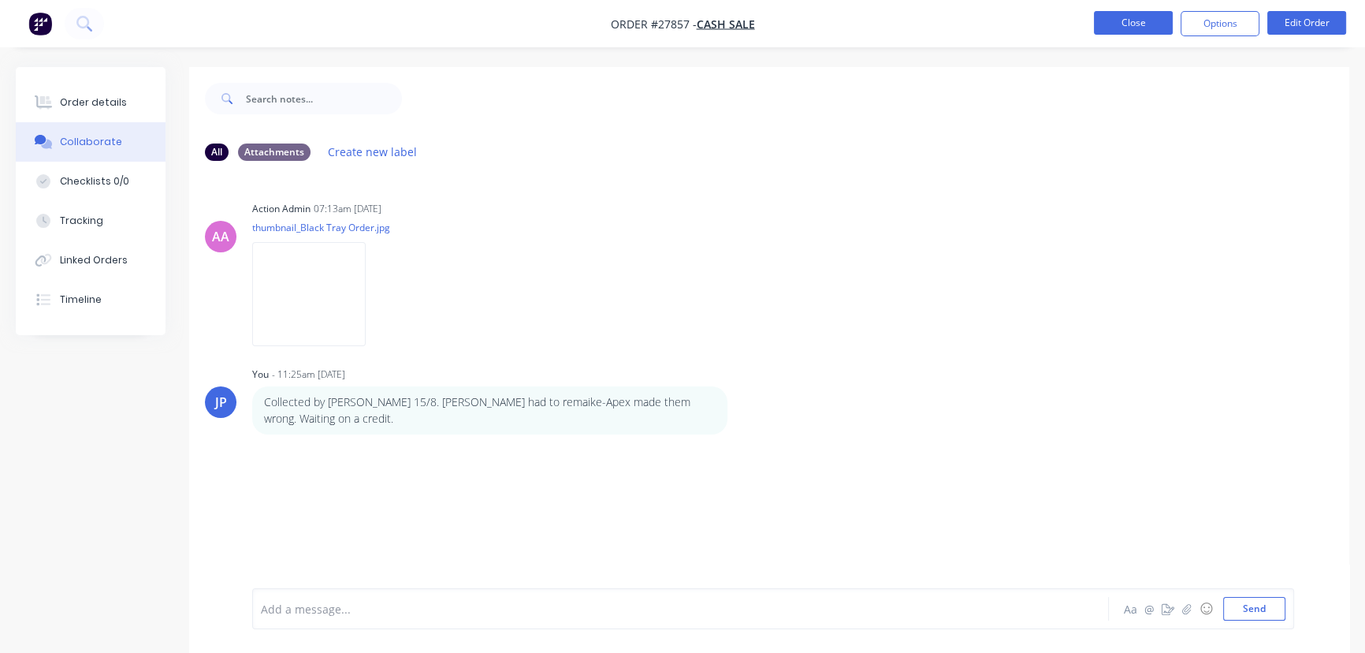
click at [1133, 23] on button "Close" at bounding box center [1133, 23] width 79 height 24
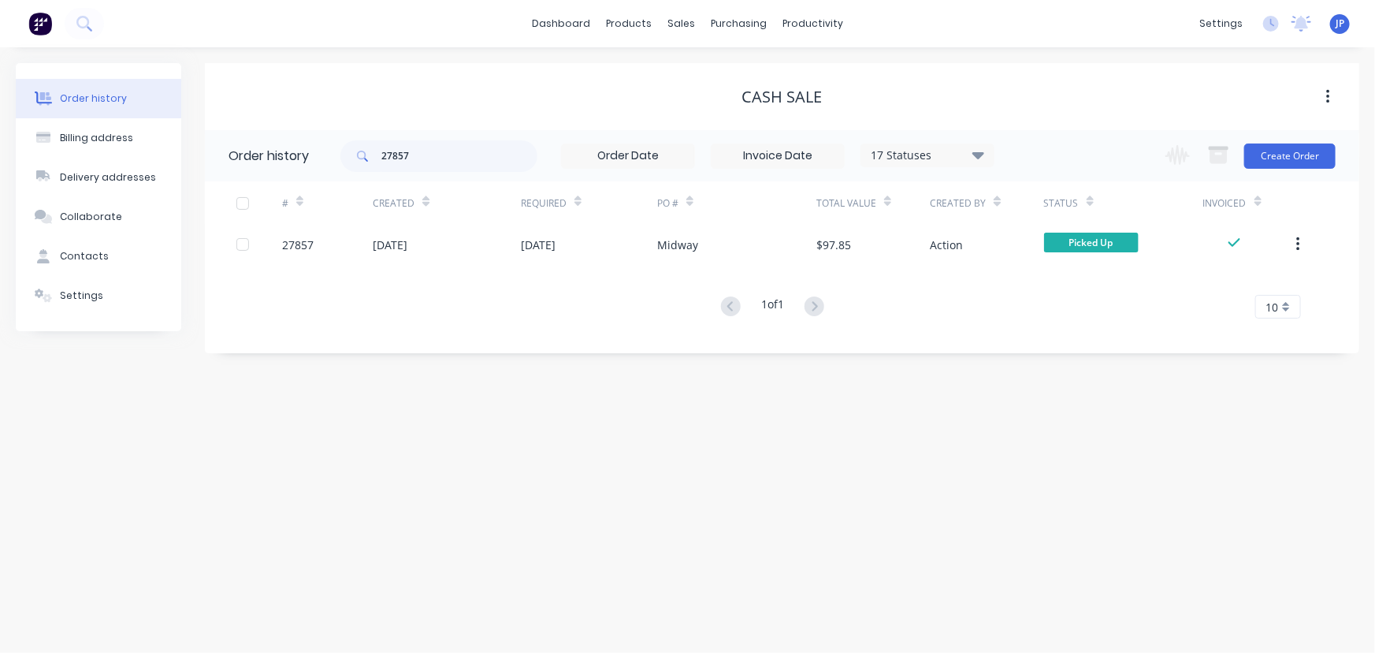
drag, startPoint x: 1300, startPoint y: 244, endPoint x: 1290, endPoint y: 264, distance: 22.6
click at [1300, 244] on icon "button" at bounding box center [1297, 244] width 3 height 14
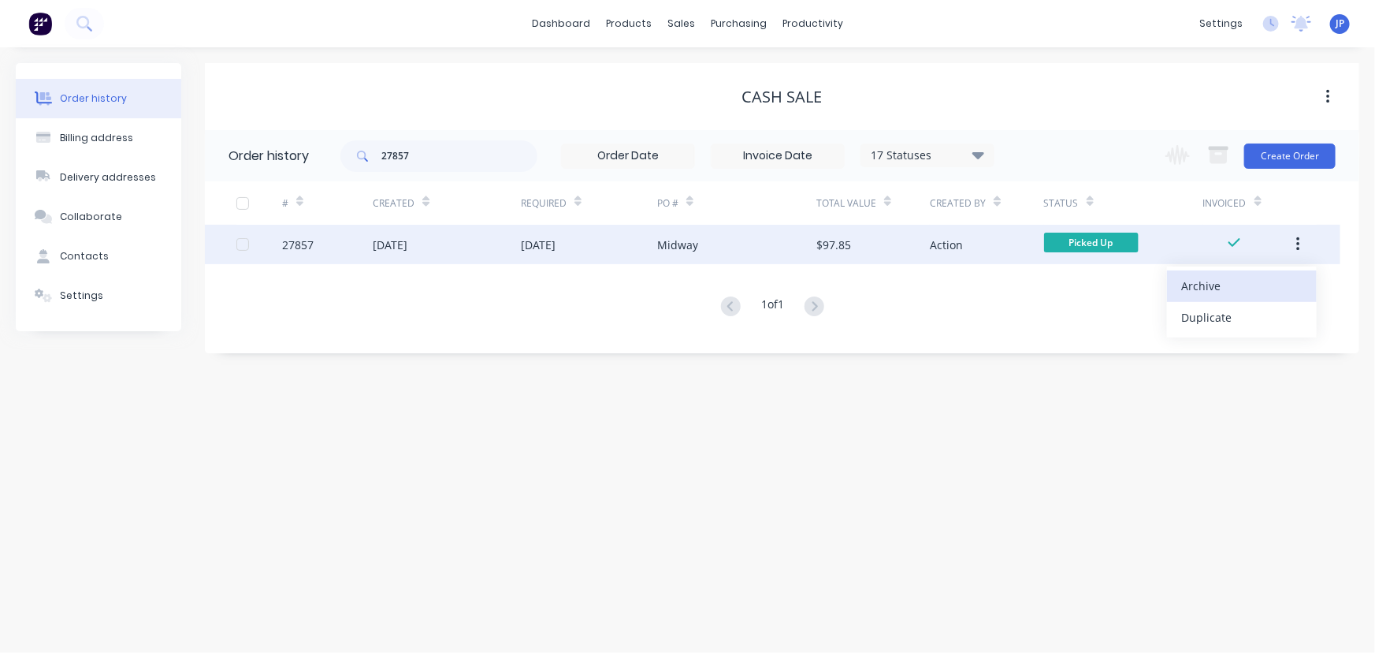
click at [1285, 292] on div "Archive" at bounding box center [1241, 285] width 121 height 23
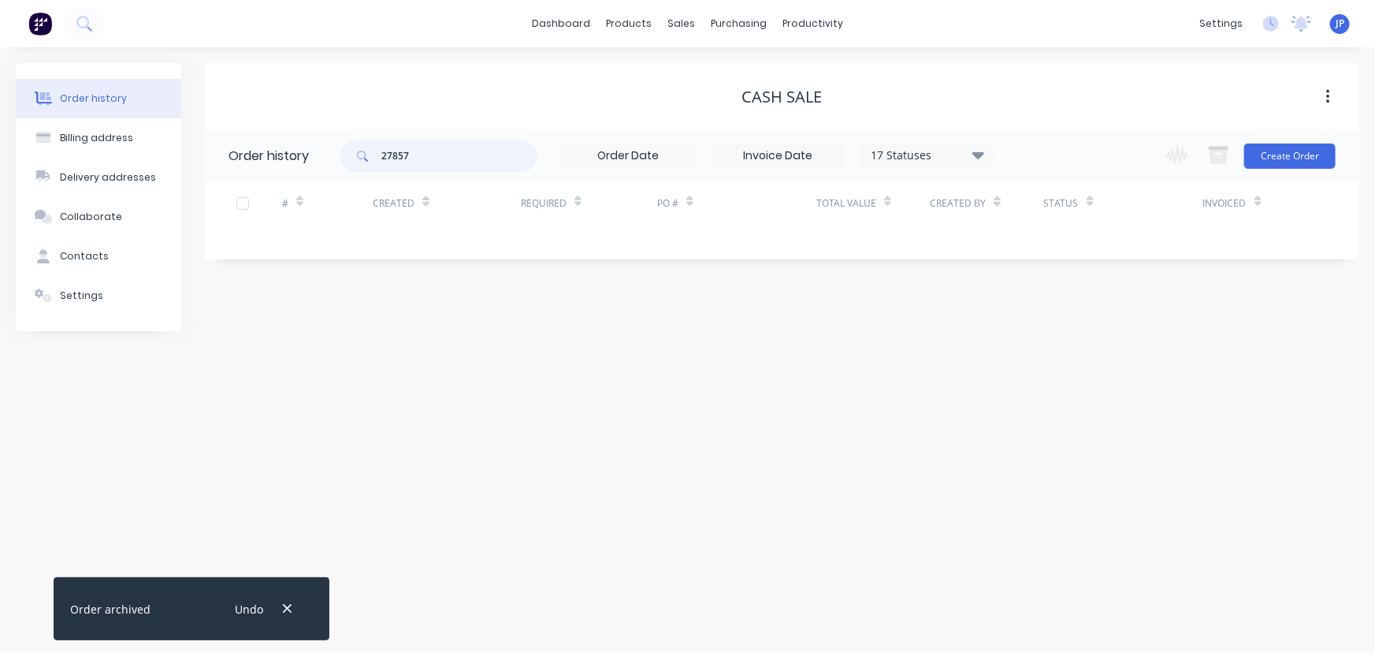
drag, startPoint x: 418, startPoint y: 161, endPoint x: 375, endPoint y: 160, distance: 42.6
click at [375, 160] on div "27857" at bounding box center [438, 156] width 197 height 32
type input "27619"
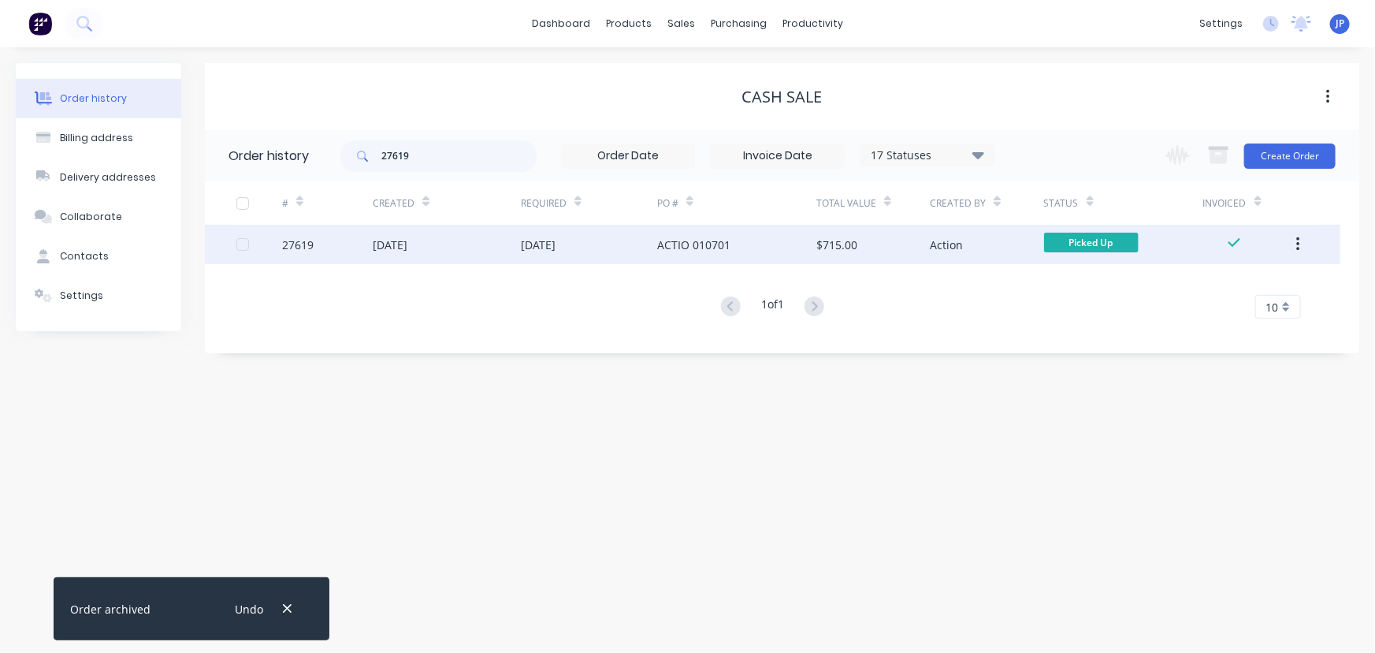
click at [388, 244] on div "07 Aug 2025" at bounding box center [390, 244] width 35 height 17
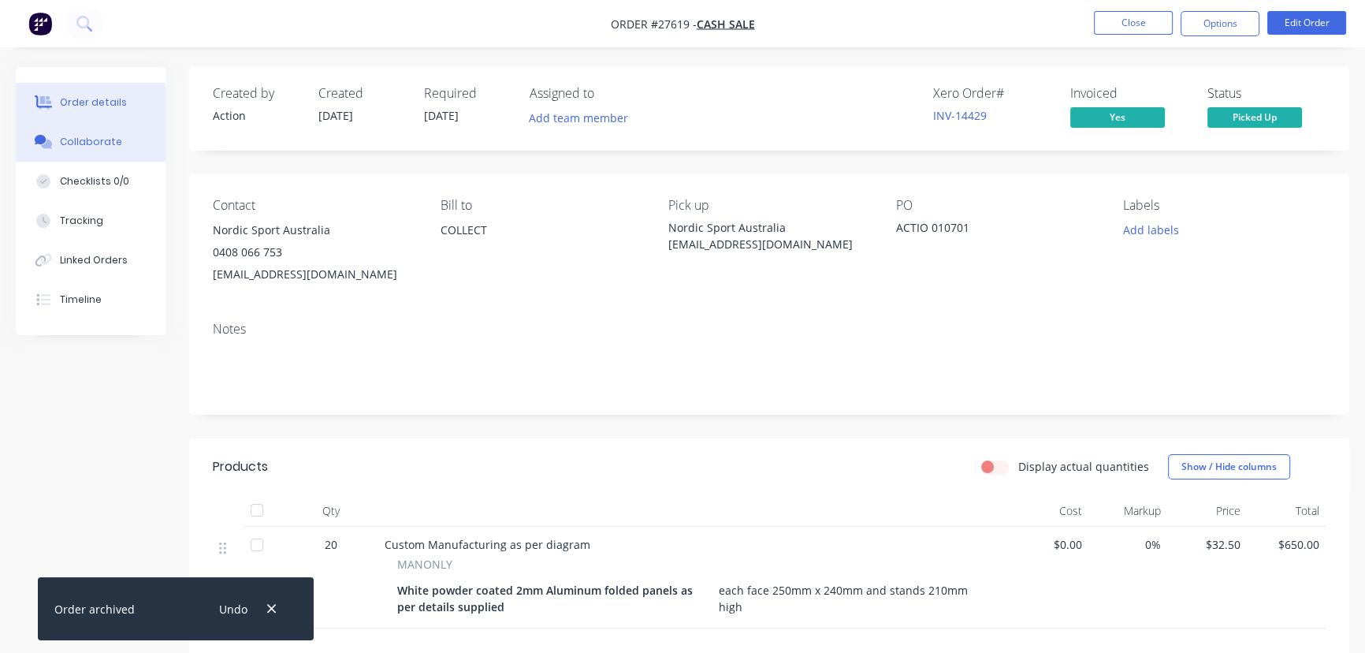
drag, startPoint x: 120, startPoint y: 136, endPoint x: 120, endPoint y: 159, distance: 23.6
click at [120, 140] on button "Collaborate" at bounding box center [91, 141] width 150 height 39
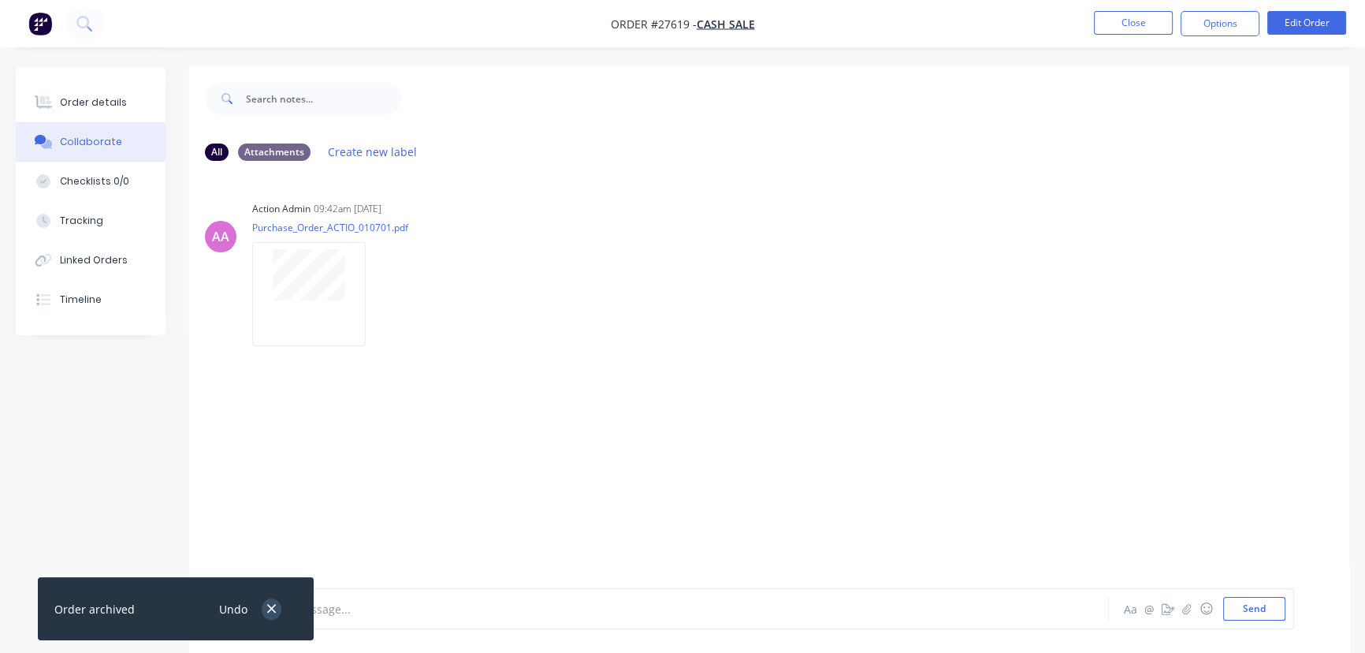
click at [270, 609] on icon "button" at bounding box center [271, 609] width 9 height 9
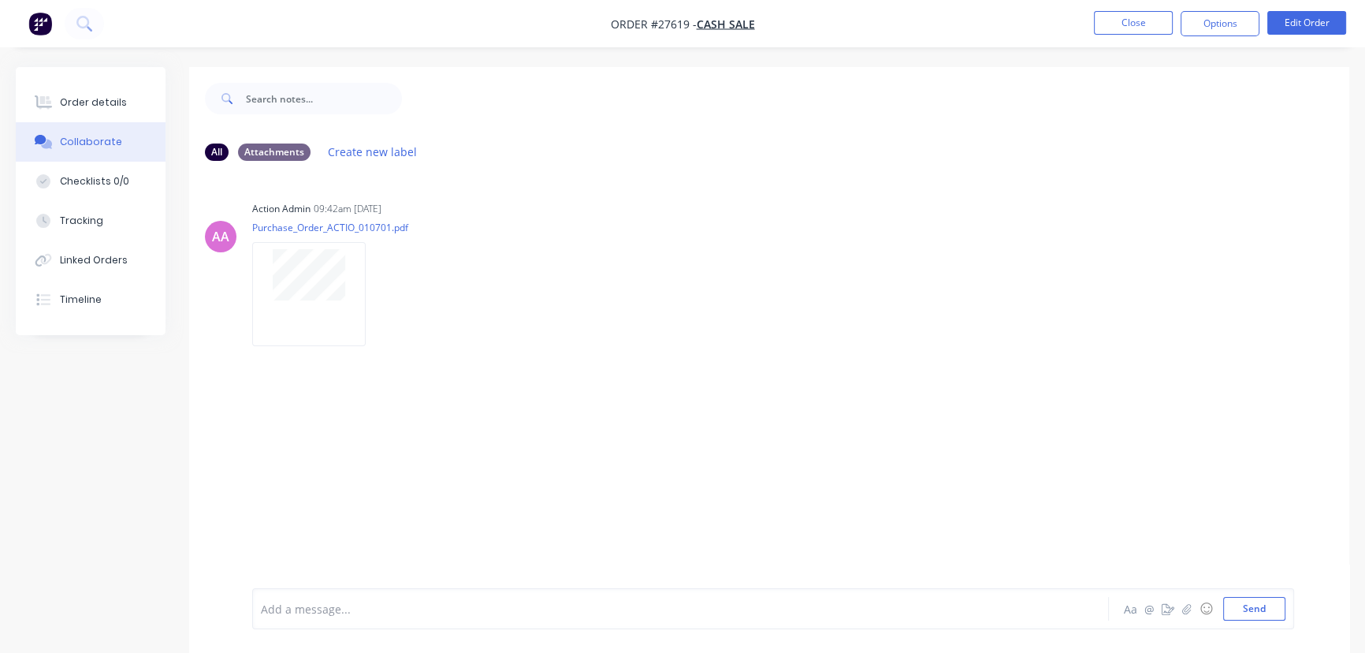
click at [286, 601] on div at bounding box center [646, 609] width 768 height 17
click at [1230, 612] on button "Send" at bounding box center [1254, 609] width 62 height 24
click at [1117, 32] on button "Close" at bounding box center [1133, 23] width 79 height 24
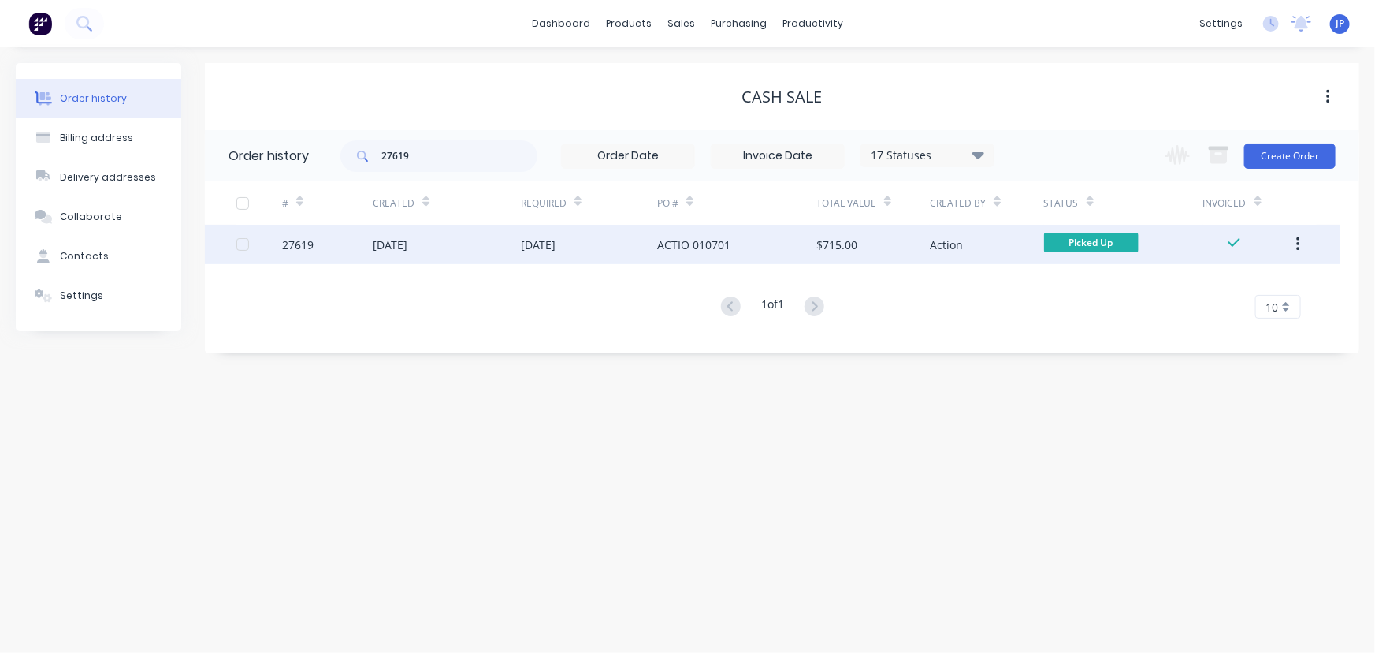
click at [1298, 247] on icon "button" at bounding box center [1298, 244] width 4 height 17
click at [1244, 286] on div "Archive" at bounding box center [1241, 285] width 121 height 23
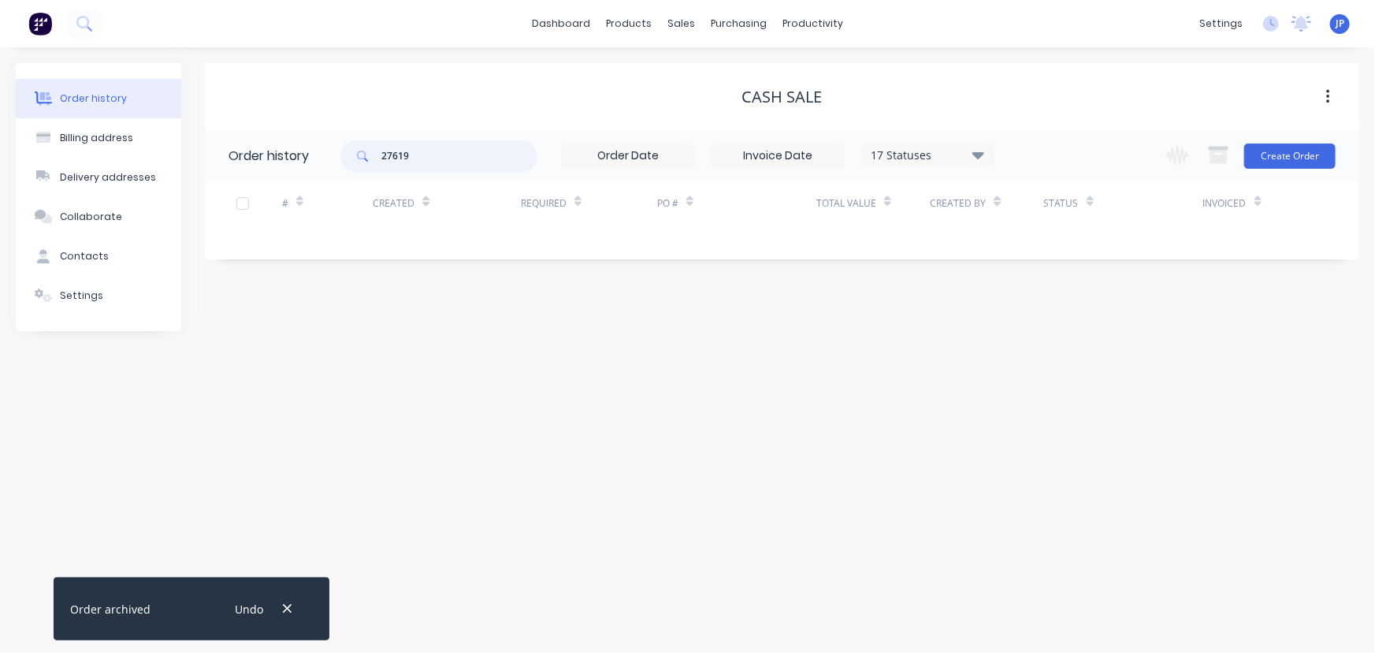
drag, startPoint x: 426, startPoint y: 158, endPoint x: 370, endPoint y: 154, distance: 56.8
click at [370, 154] on div "27619" at bounding box center [438, 156] width 197 height 32
type input "27862"
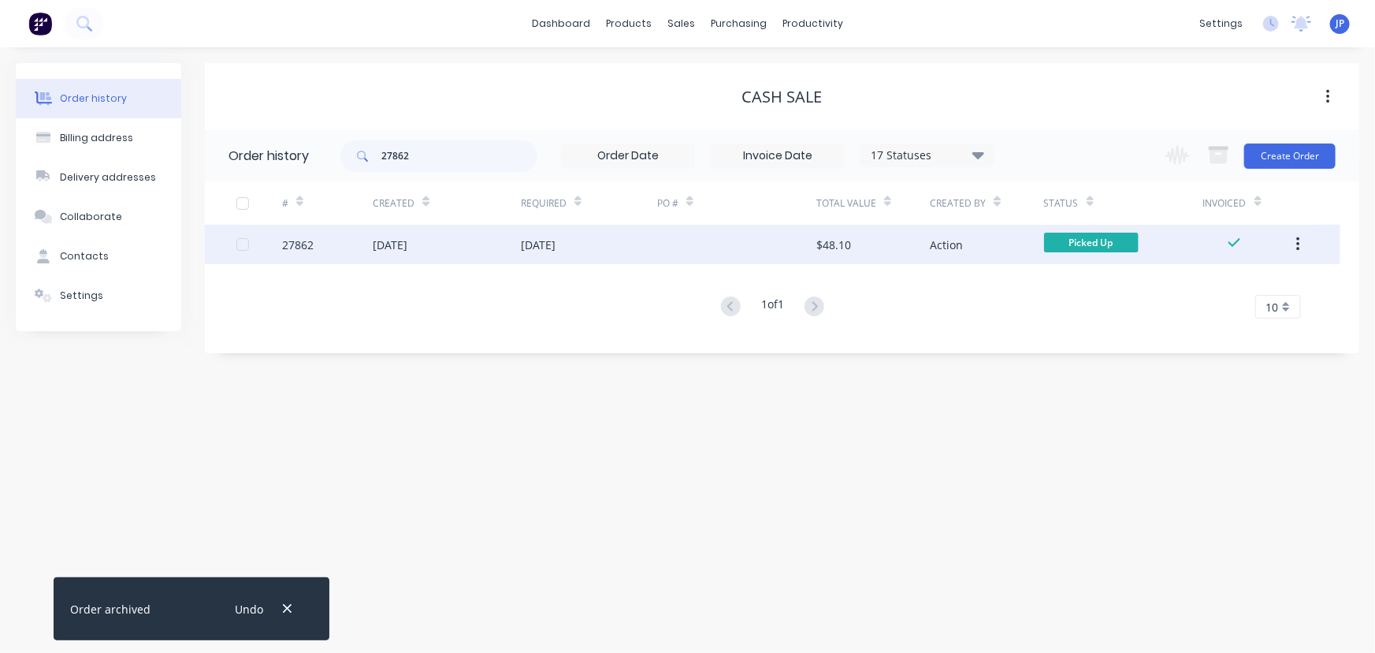
click at [403, 246] on div "14 Aug 2025" at bounding box center [390, 244] width 35 height 17
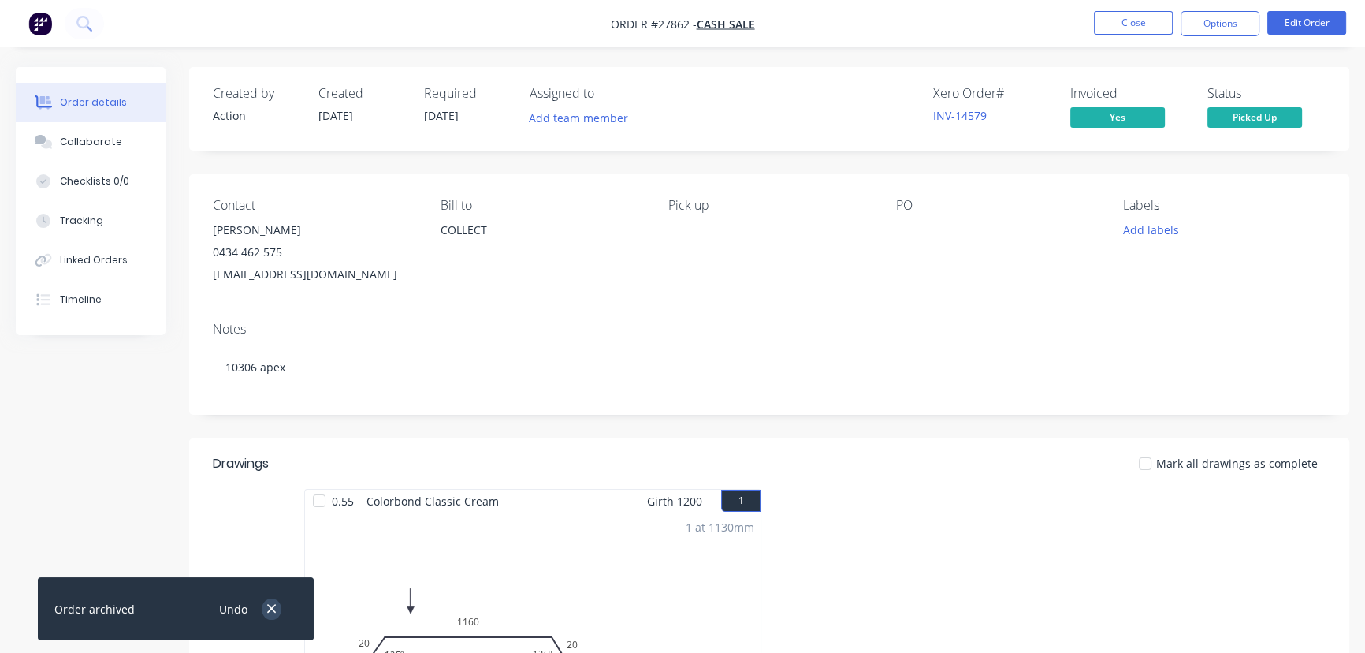
click at [271, 611] on icon "button" at bounding box center [271, 608] width 10 height 14
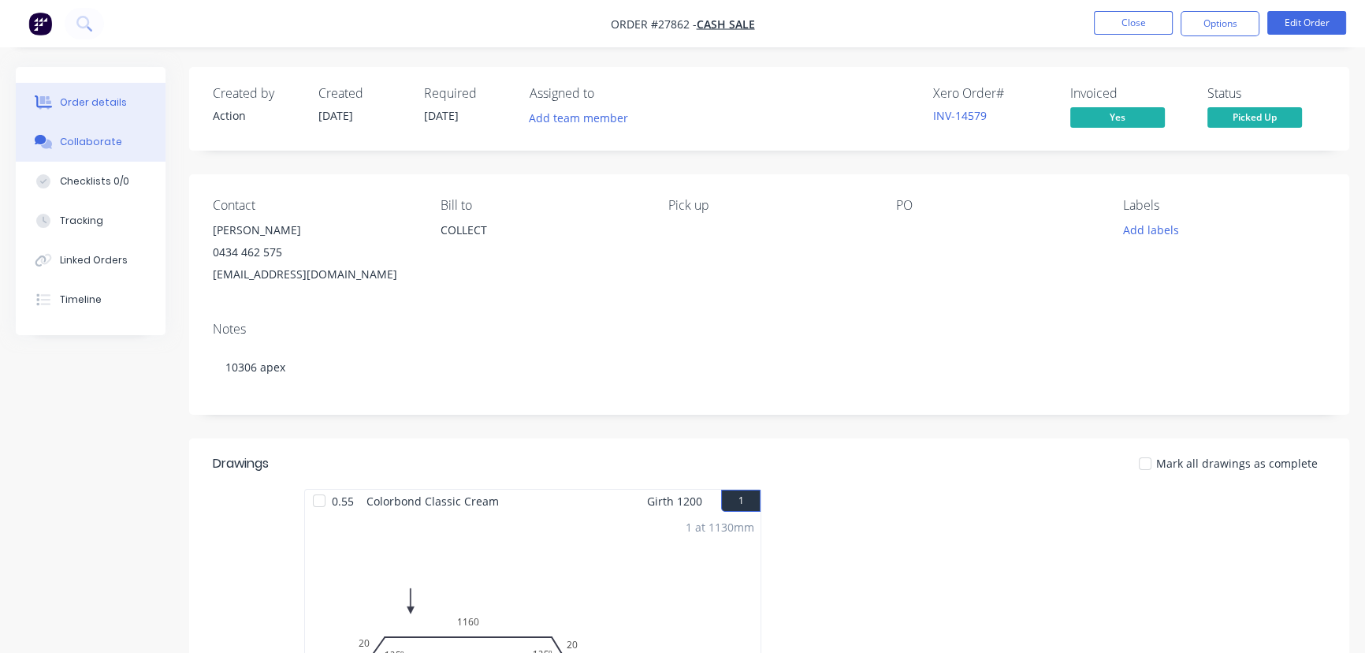
click at [118, 144] on button "Collaborate" at bounding box center [91, 141] width 150 height 39
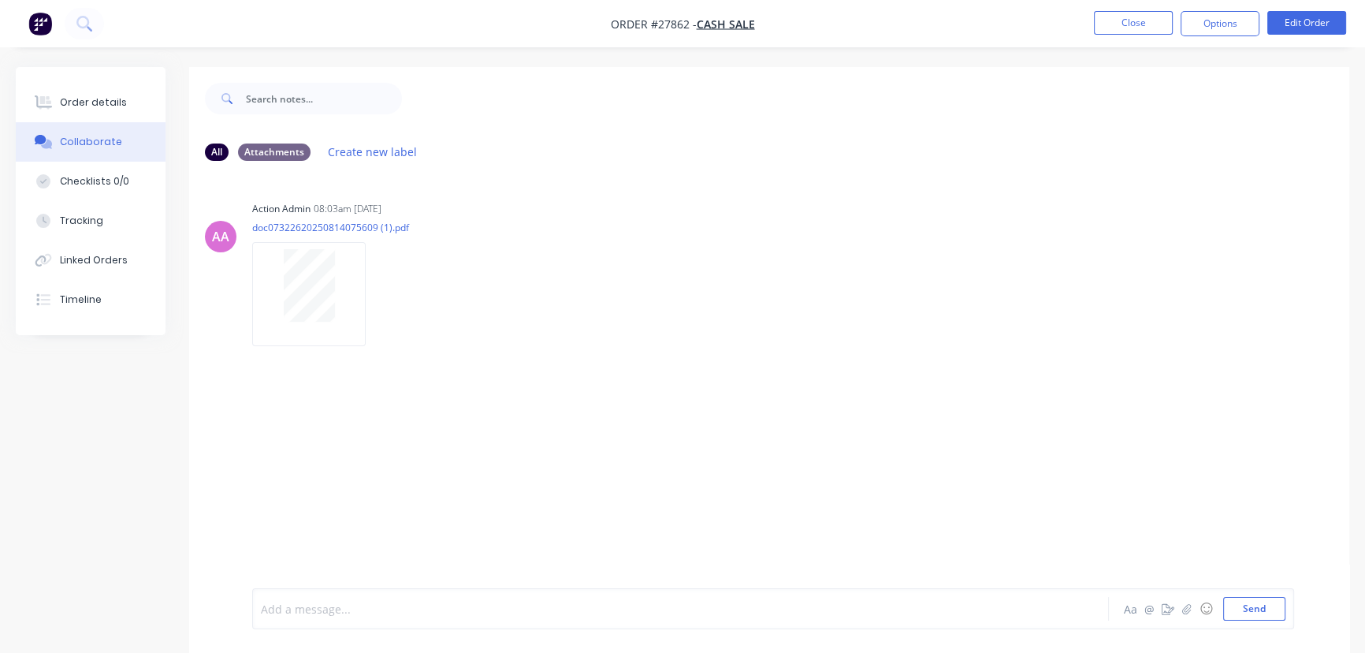
click at [311, 605] on div at bounding box center [646, 609] width 768 height 17
click at [1242, 619] on button "Send" at bounding box center [1254, 609] width 62 height 24
click at [1134, 29] on button "Close" at bounding box center [1133, 23] width 79 height 24
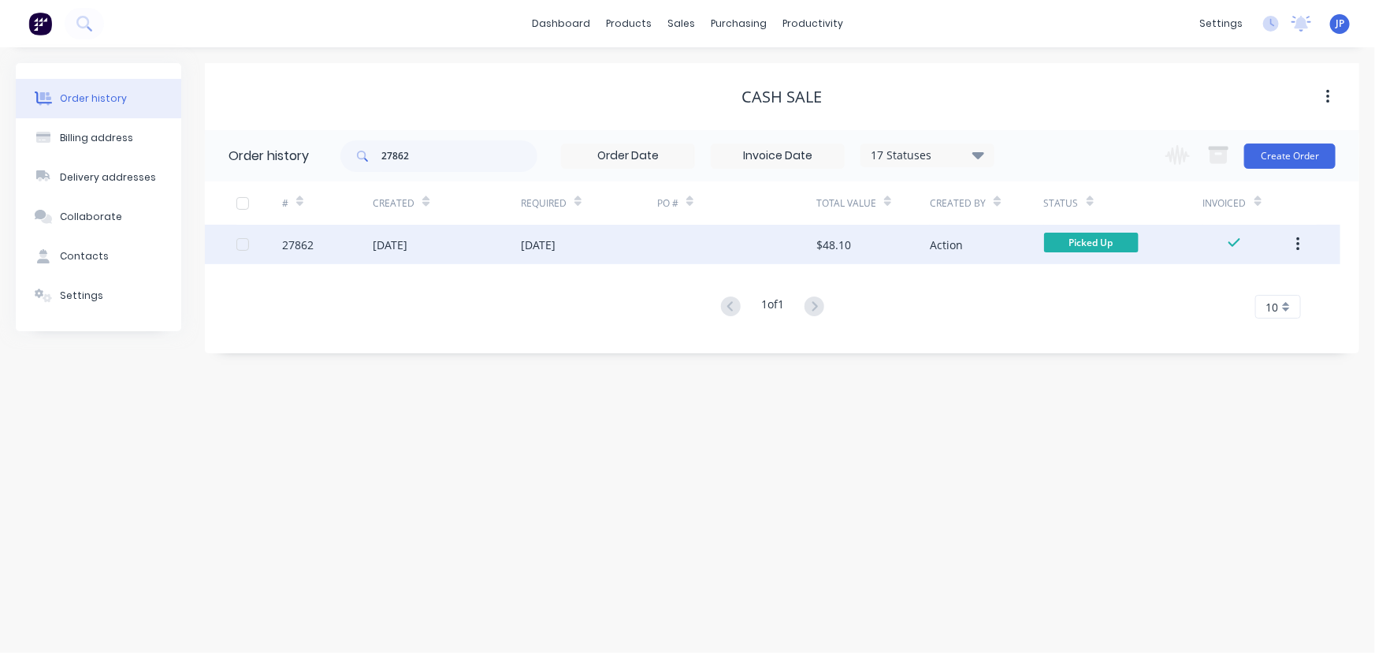
click at [1298, 242] on icon "button" at bounding box center [1298, 244] width 4 height 17
click at [1242, 285] on div "Archive" at bounding box center [1241, 285] width 121 height 23
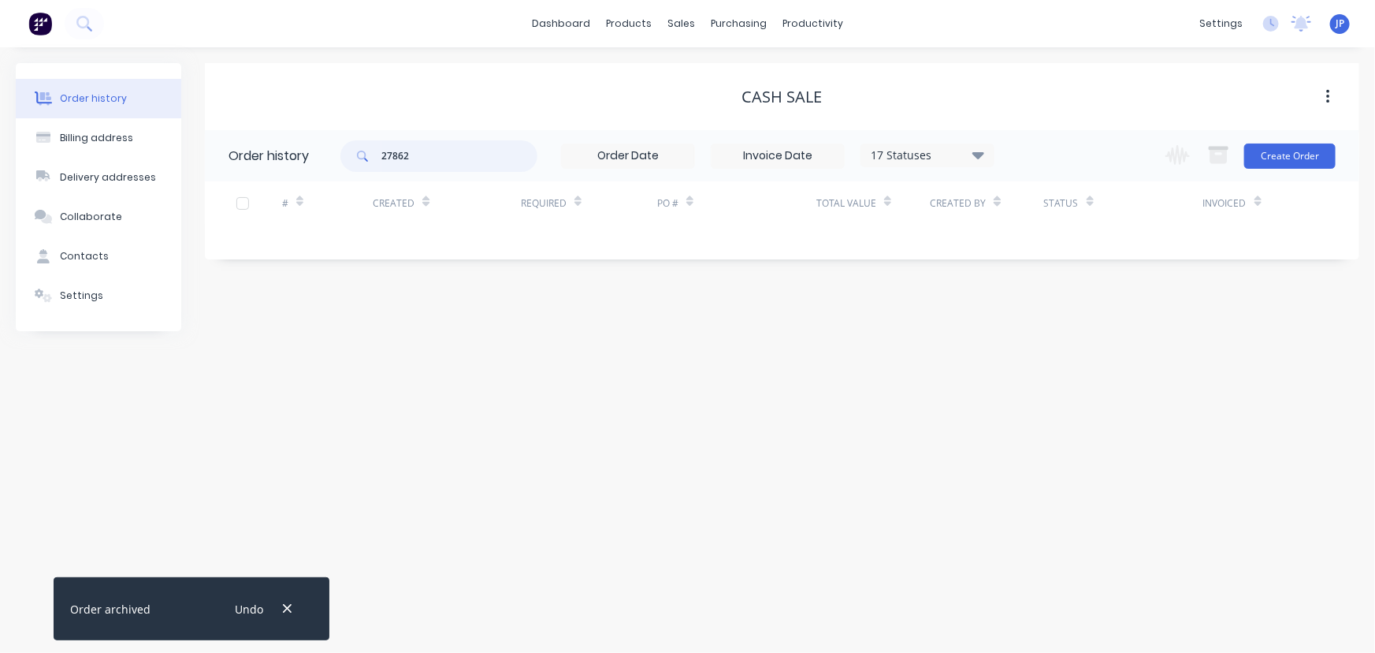
drag, startPoint x: 418, startPoint y: 162, endPoint x: 369, endPoint y: 156, distance: 49.3
click at [369, 156] on div "27862" at bounding box center [438, 156] width 197 height 32
type input "27871"
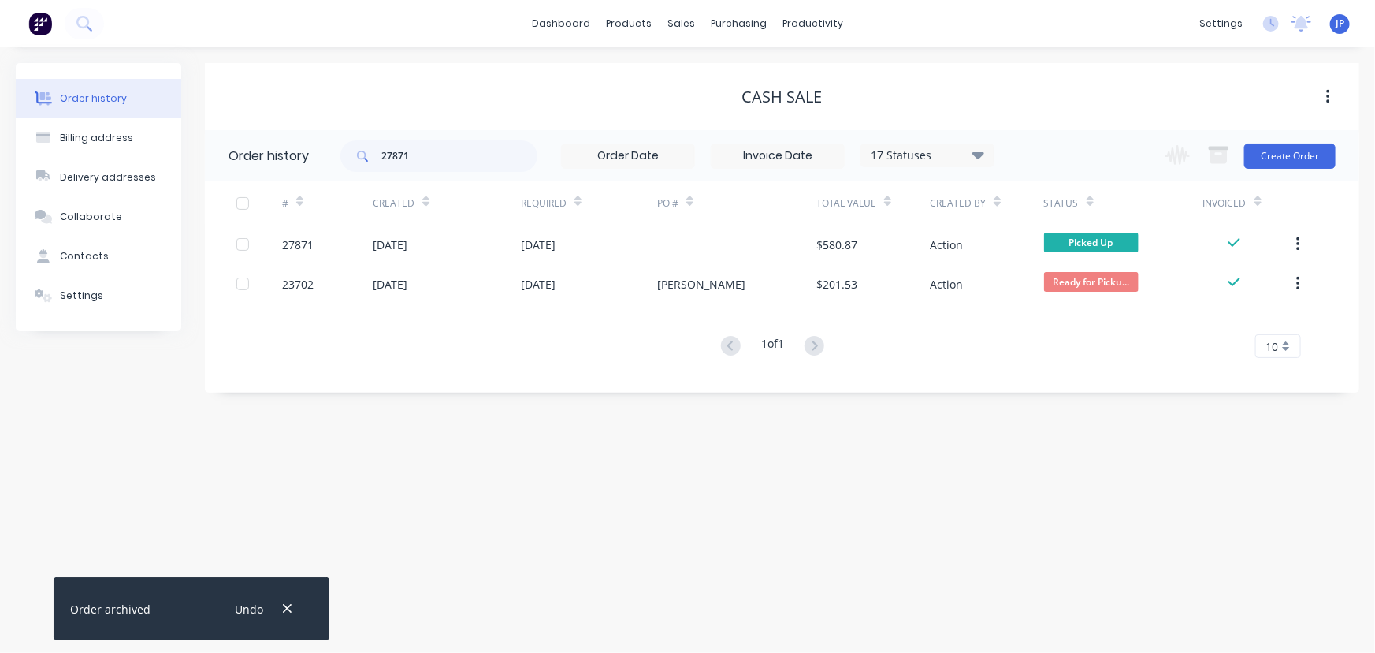
click at [412, 224] on div "Created" at bounding box center [447, 202] width 148 height 43
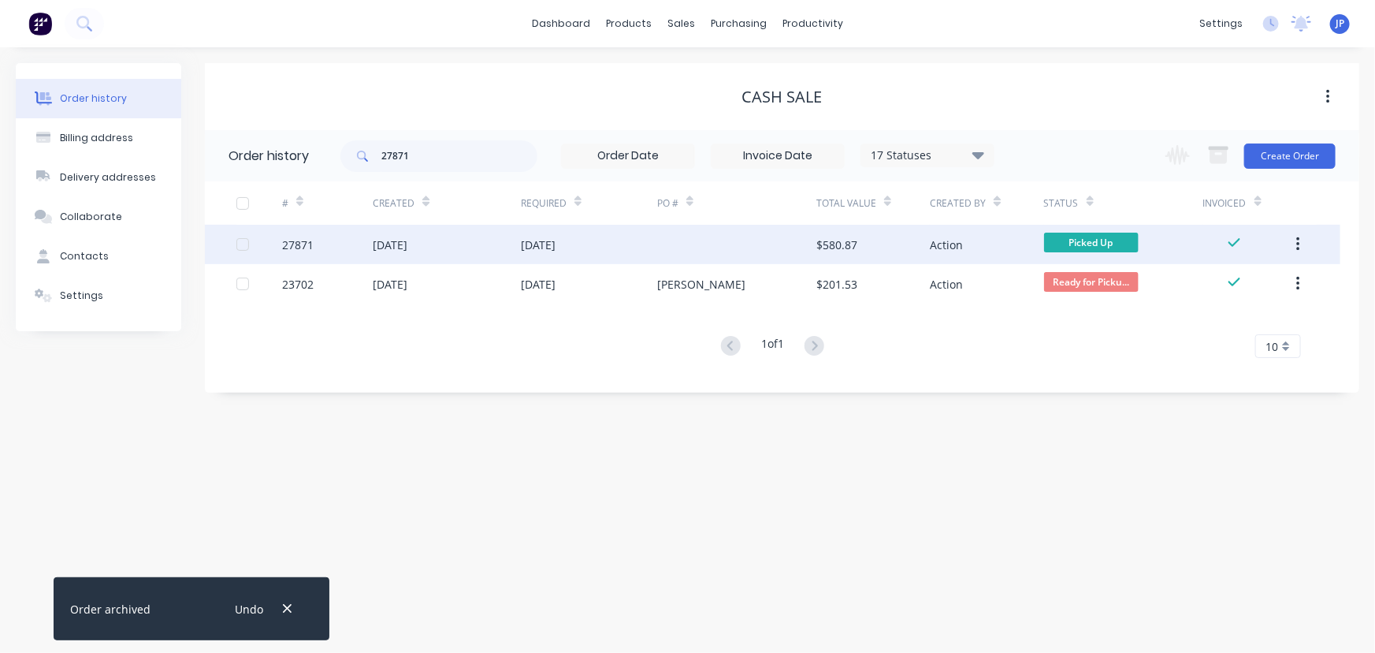
click at [407, 251] on div "14 Aug 2025" at bounding box center [390, 244] width 35 height 17
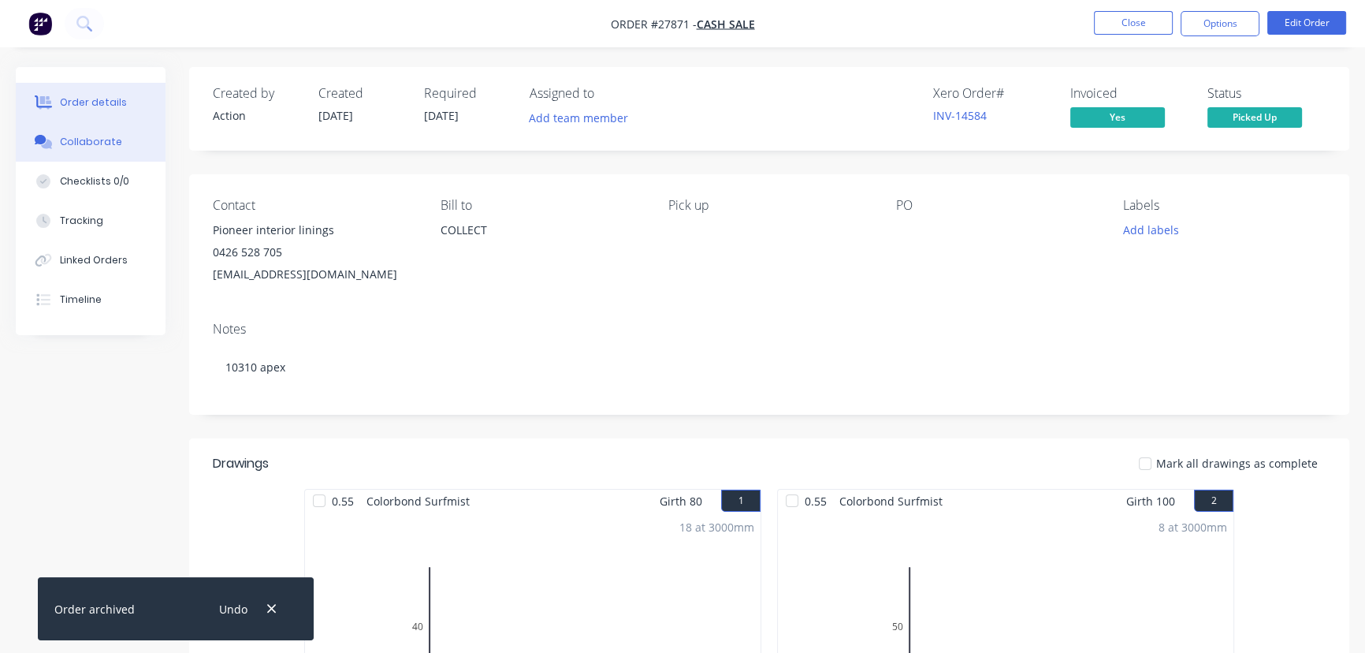
click at [132, 140] on button "Collaborate" at bounding box center [91, 141] width 150 height 39
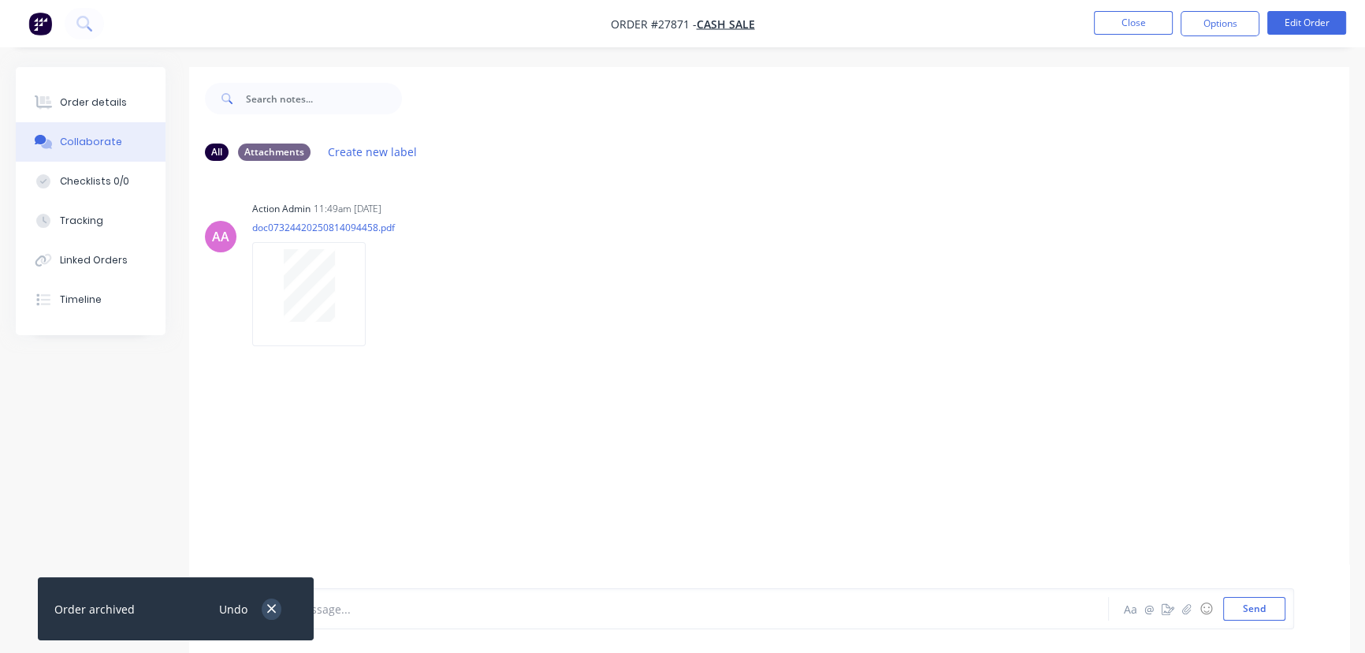
click at [269, 608] on icon "button" at bounding box center [271, 608] width 10 height 14
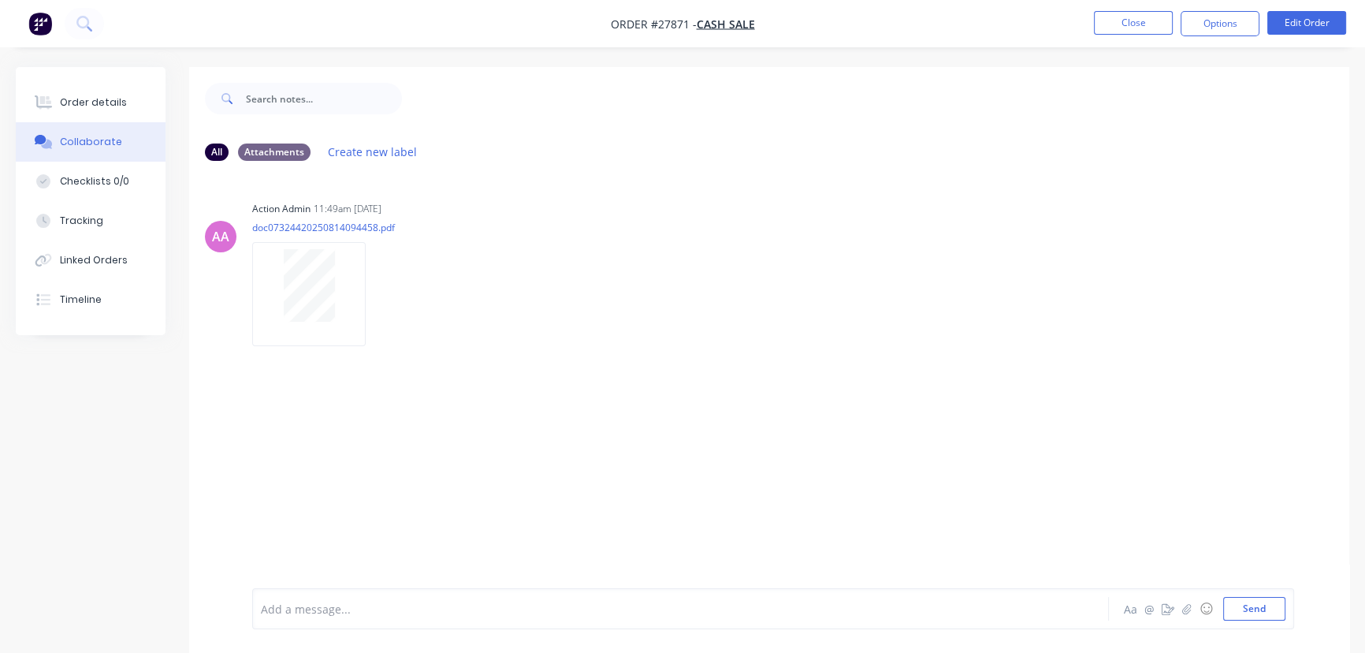
click at [303, 615] on div at bounding box center [646, 609] width 768 height 17
click at [1243, 604] on button "Send" at bounding box center [1254, 609] width 62 height 24
click at [1116, 23] on button "Close" at bounding box center [1133, 23] width 79 height 24
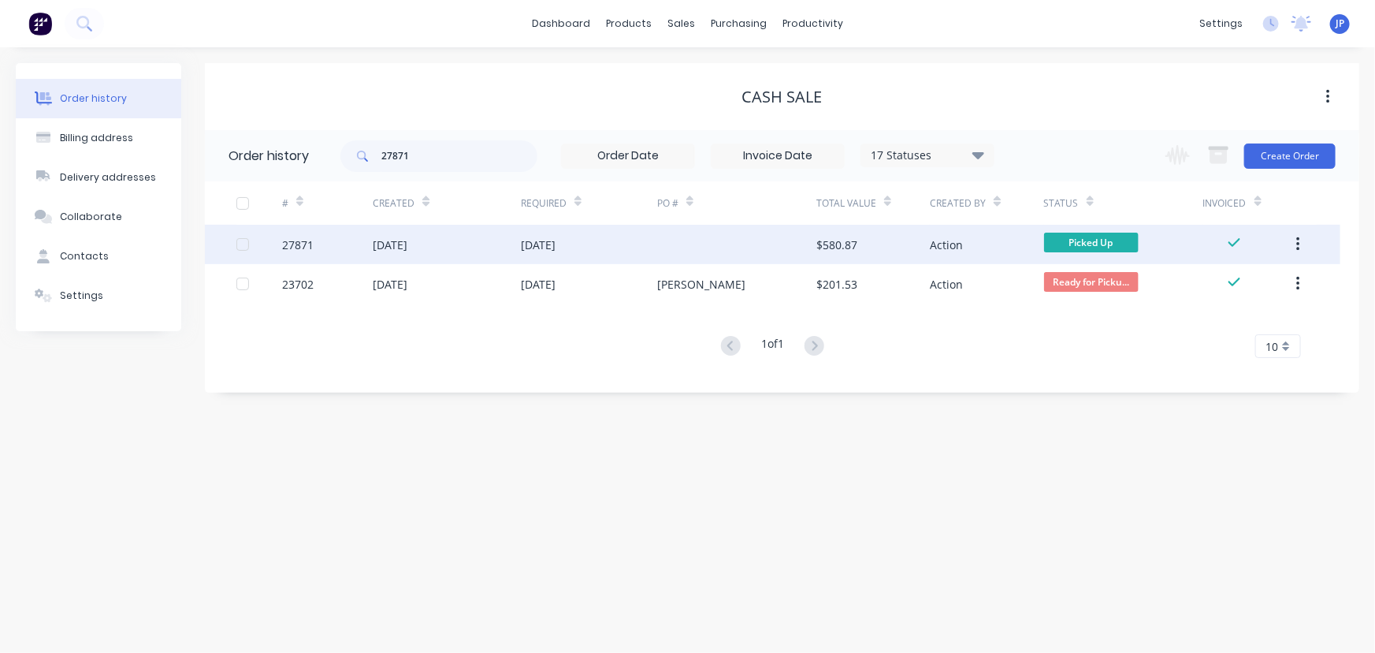
click at [1301, 248] on button "button" at bounding box center [1298, 244] width 37 height 28
click at [1216, 281] on div "Archive" at bounding box center [1241, 285] width 121 height 23
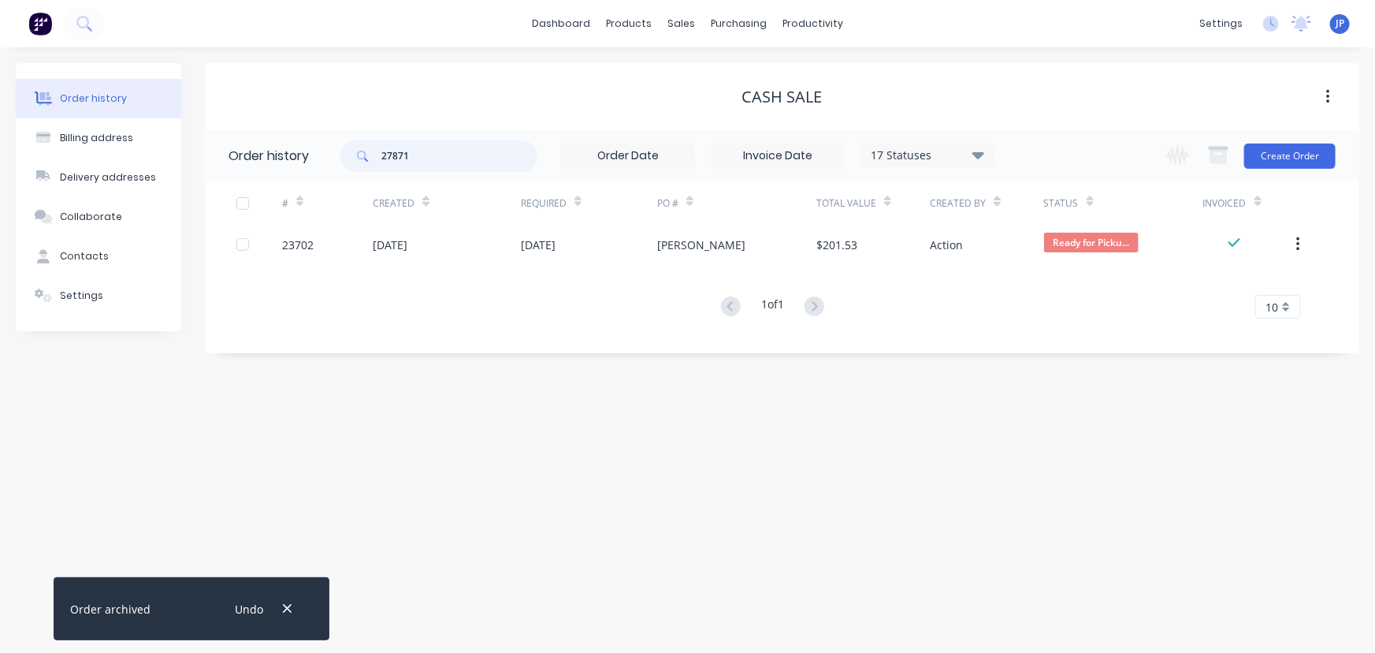
drag, startPoint x: 457, startPoint y: 158, endPoint x: 333, endPoint y: 168, distance: 124.1
click at [333, 168] on header "Order history 27871 17 Statuses Invoice Status Invoiced Not Invoiced Partial Or…" at bounding box center [782, 155] width 1155 height 51
type input "27670"
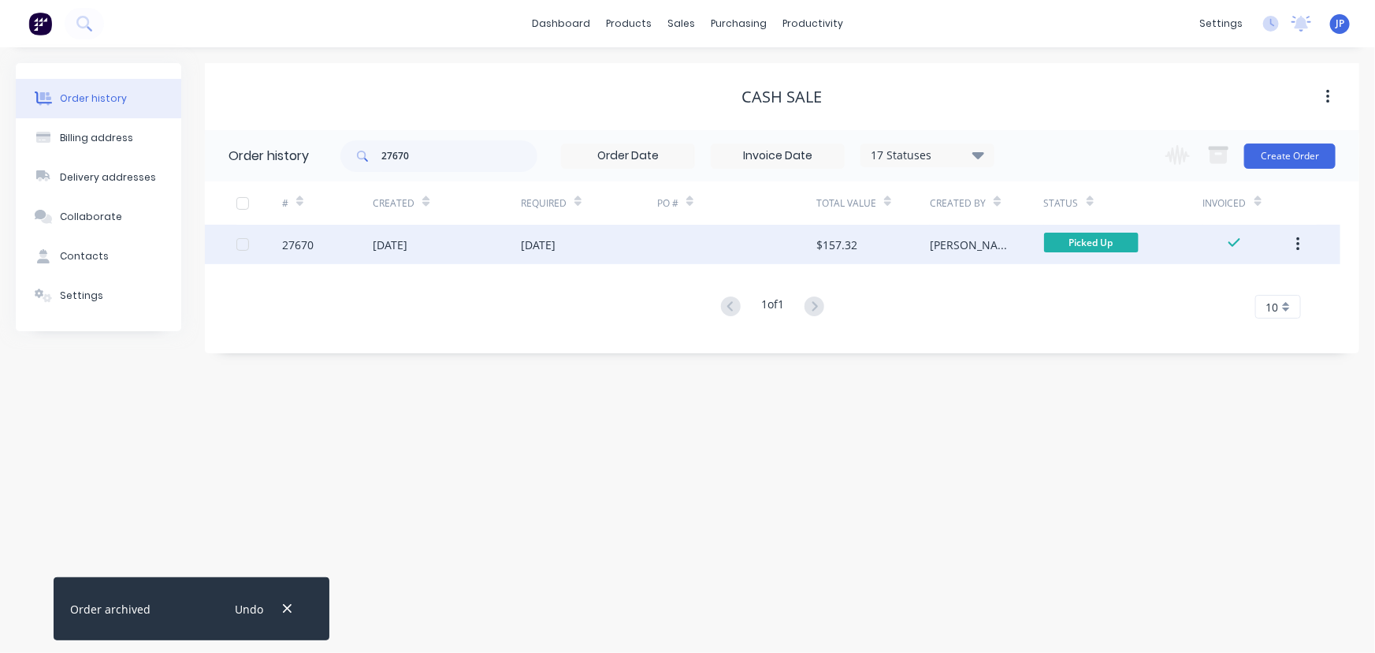
click at [376, 239] on div "06 Aug 2025" at bounding box center [390, 244] width 35 height 17
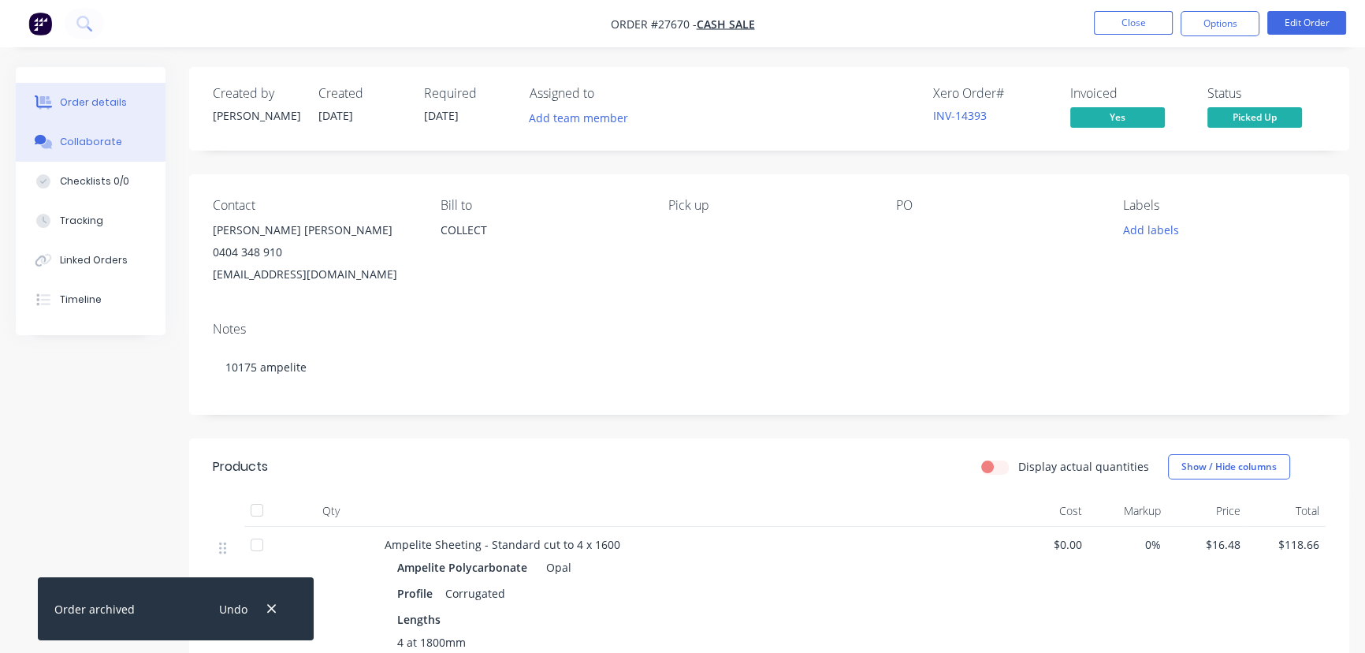
click at [119, 139] on button "Collaborate" at bounding box center [91, 141] width 150 height 39
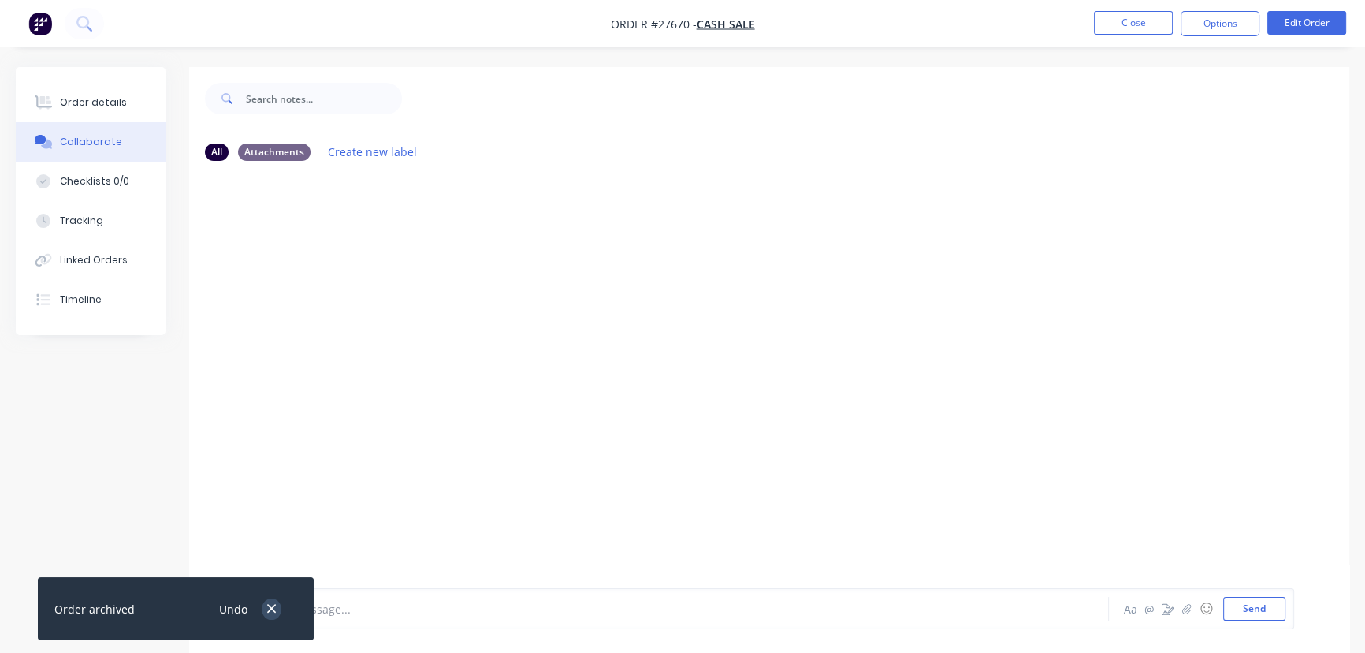
click at [273, 607] on icon "button" at bounding box center [271, 609] width 9 height 9
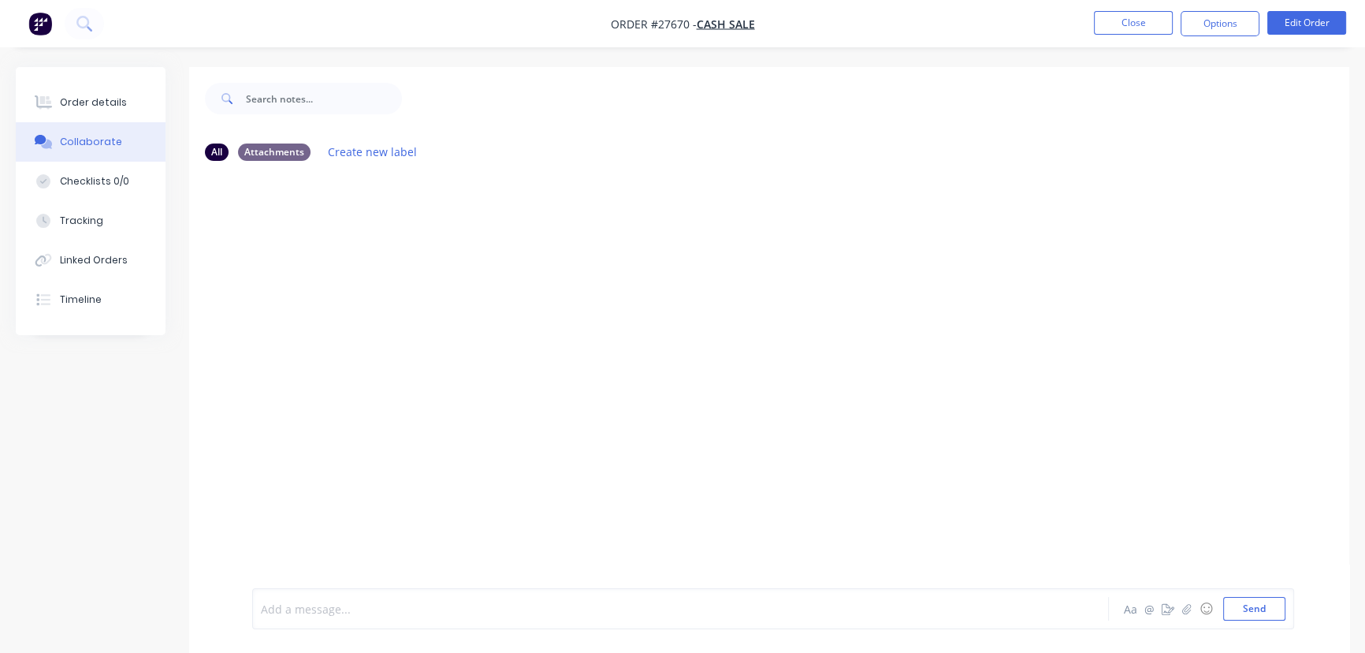
click at [299, 608] on div at bounding box center [646, 609] width 768 height 17
click at [1237, 610] on button "Send" at bounding box center [1254, 609] width 62 height 24
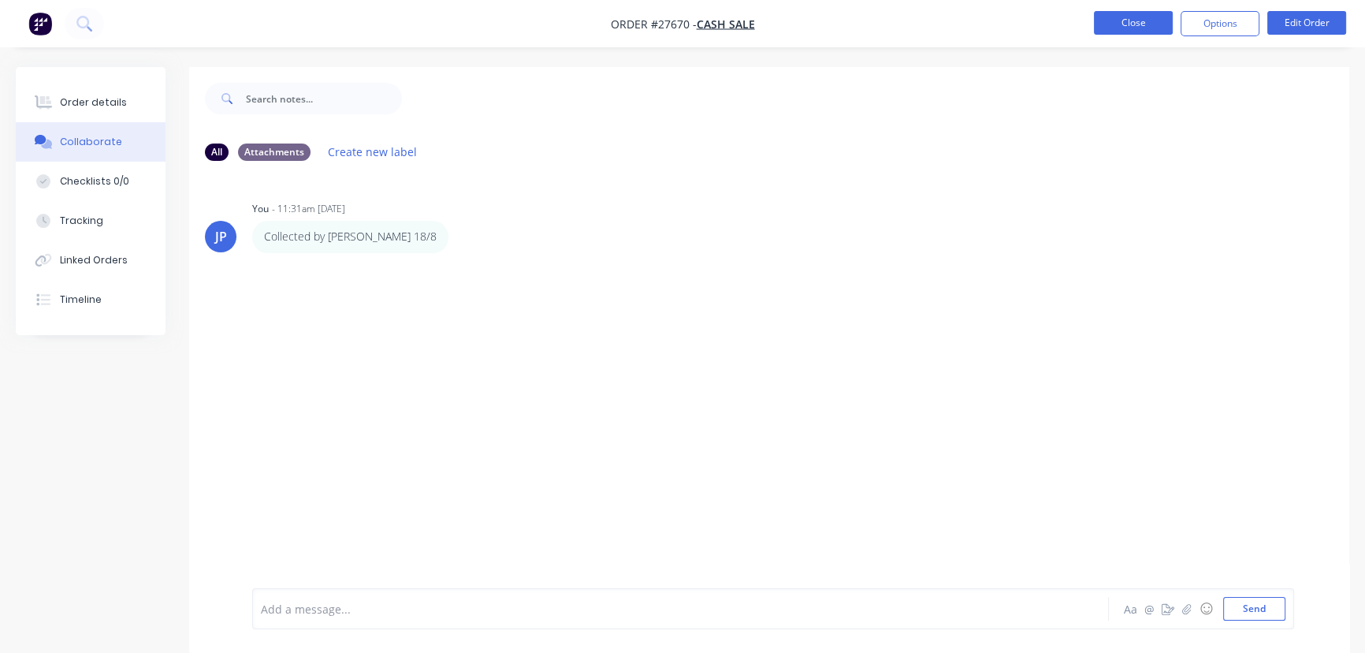
click at [1143, 19] on button "Close" at bounding box center [1133, 23] width 79 height 24
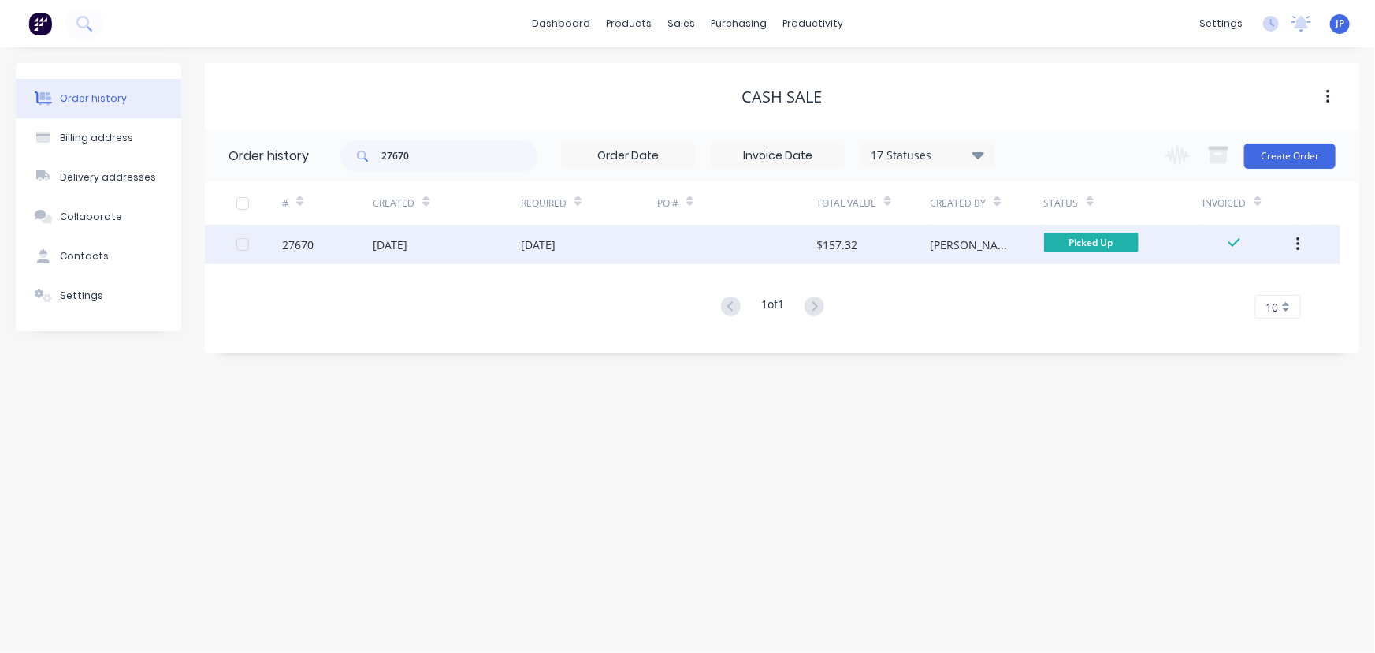
drag, startPoint x: 1300, startPoint y: 241, endPoint x: 1287, endPoint y: 247, distance: 14.5
click at [1300, 240] on button "button" at bounding box center [1298, 244] width 37 height 28
click at [1222, 289] on div "Archive" at bounding box center [1241, 285] width 121 height 23
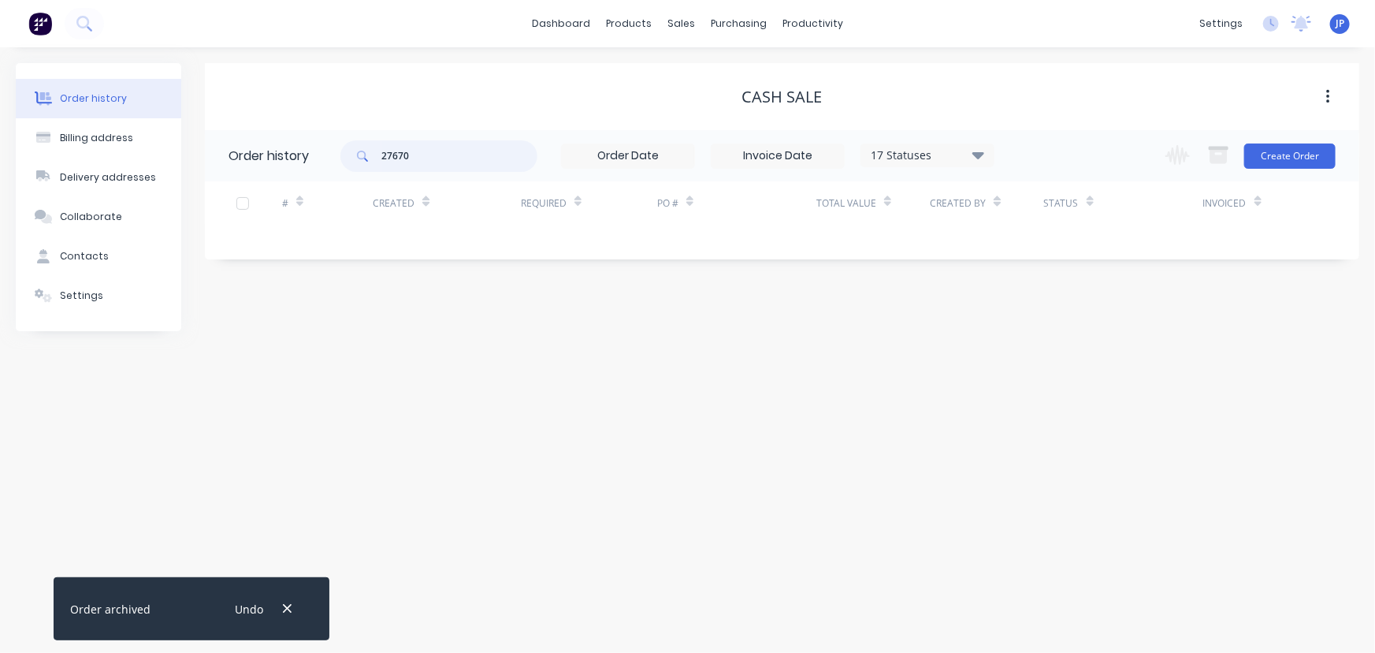
drag, startPoint x: 421, startPoint y: 158, endPoint x: 362, endPoint y: 163, distance: 59.4
click at [362, 163] on div "27670" at bounding box center [438, 156] width 197 height 32
type input "27840"
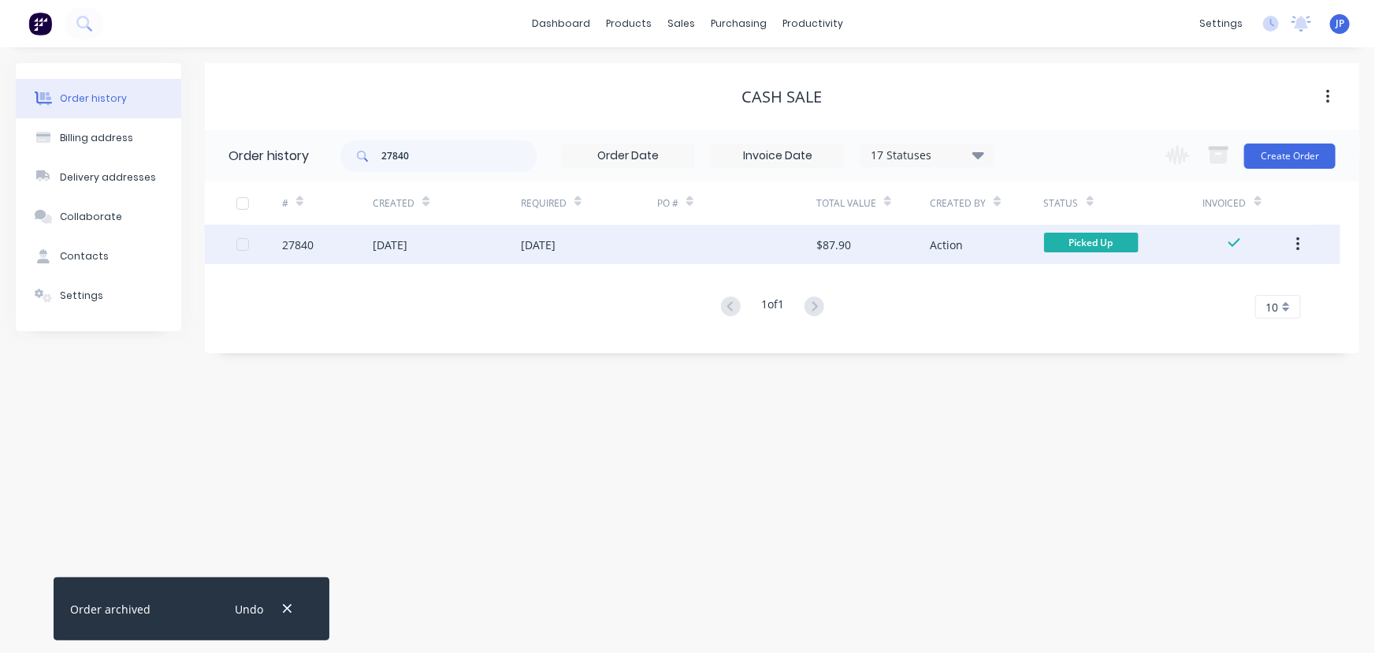
click at [377, 249] on div "13 Aug 2025" at bounding box center [390, 244] width 35 height 17
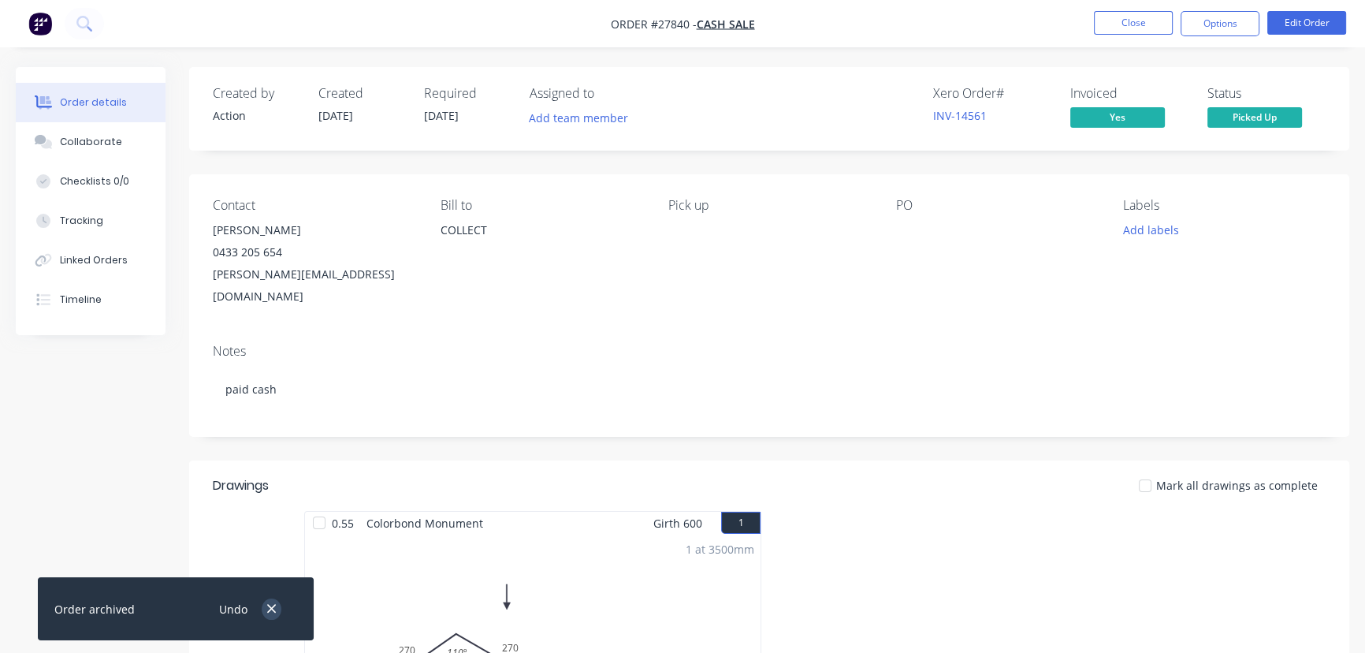
click at [268, 611] on icon "button" at bounding box center [271, 609] width 9 height 9
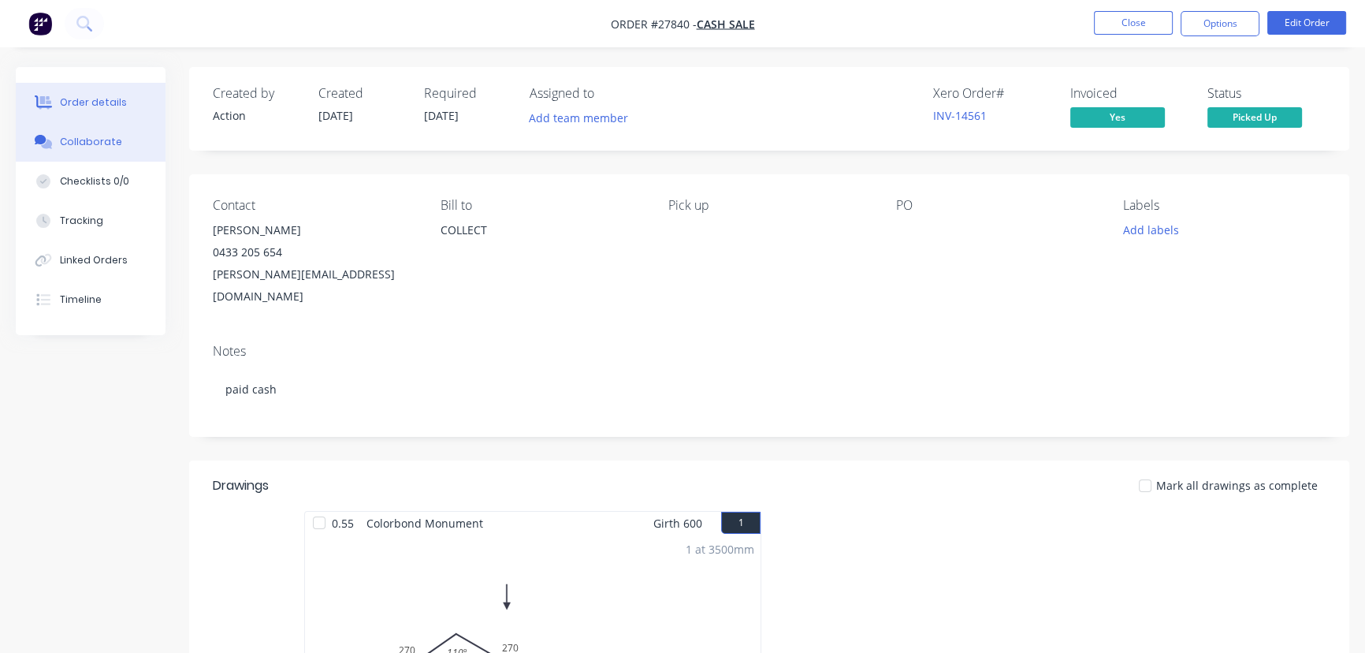
click at [106, 144] on div "Collaborate" at bounding box center [91, 142] width 62 height 14
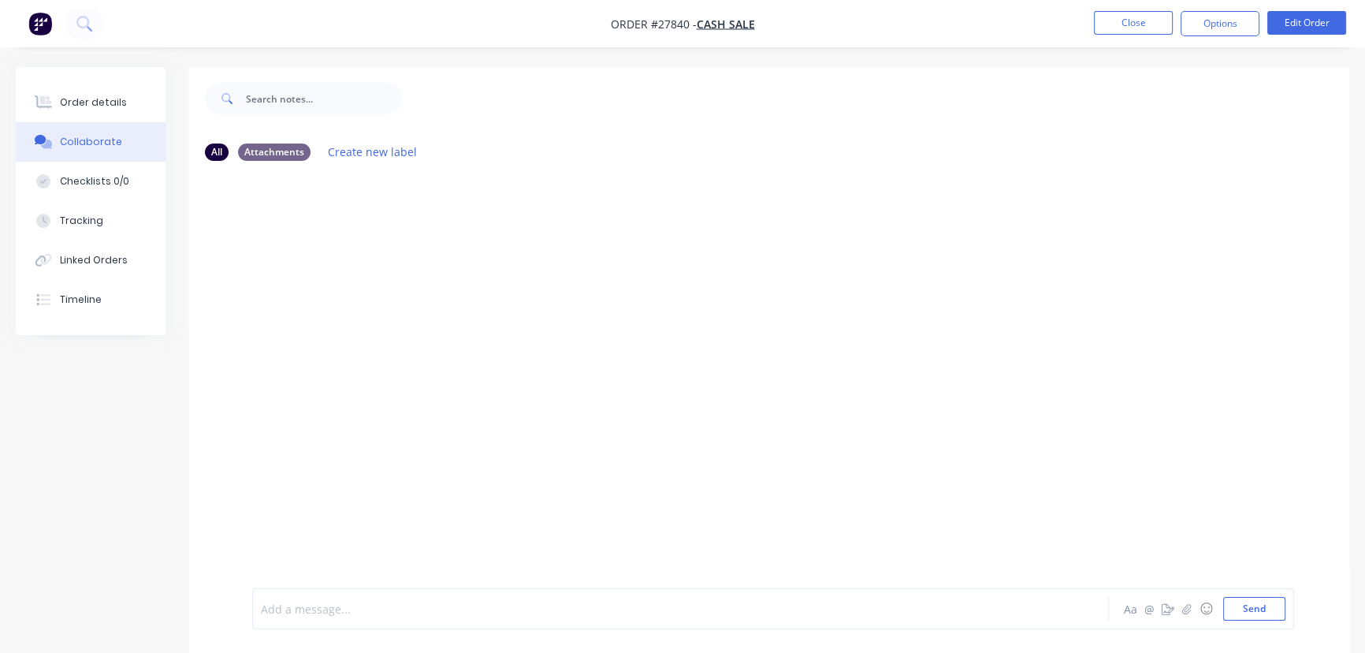
click at [284, 615] on div at bounding box center [646, 609] width 768 height 17
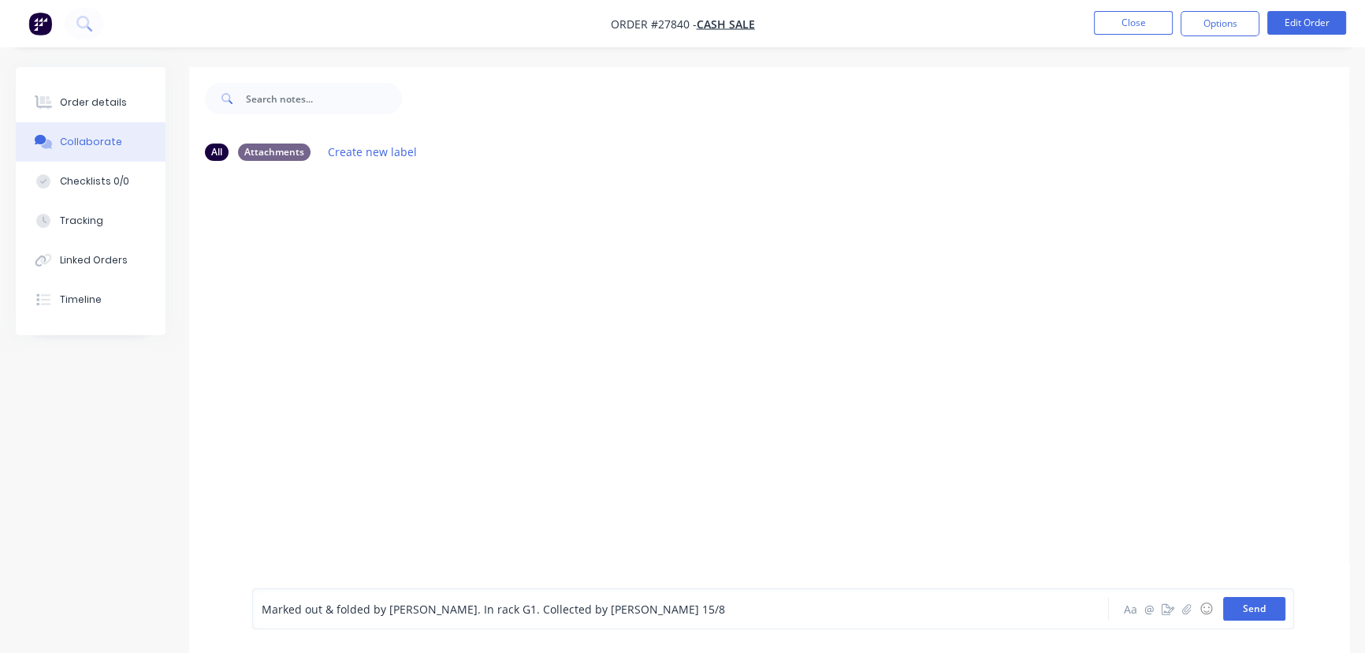
click at [1248, 617] on button "Send" at bounding box center [1254, 609] width 62 height 24
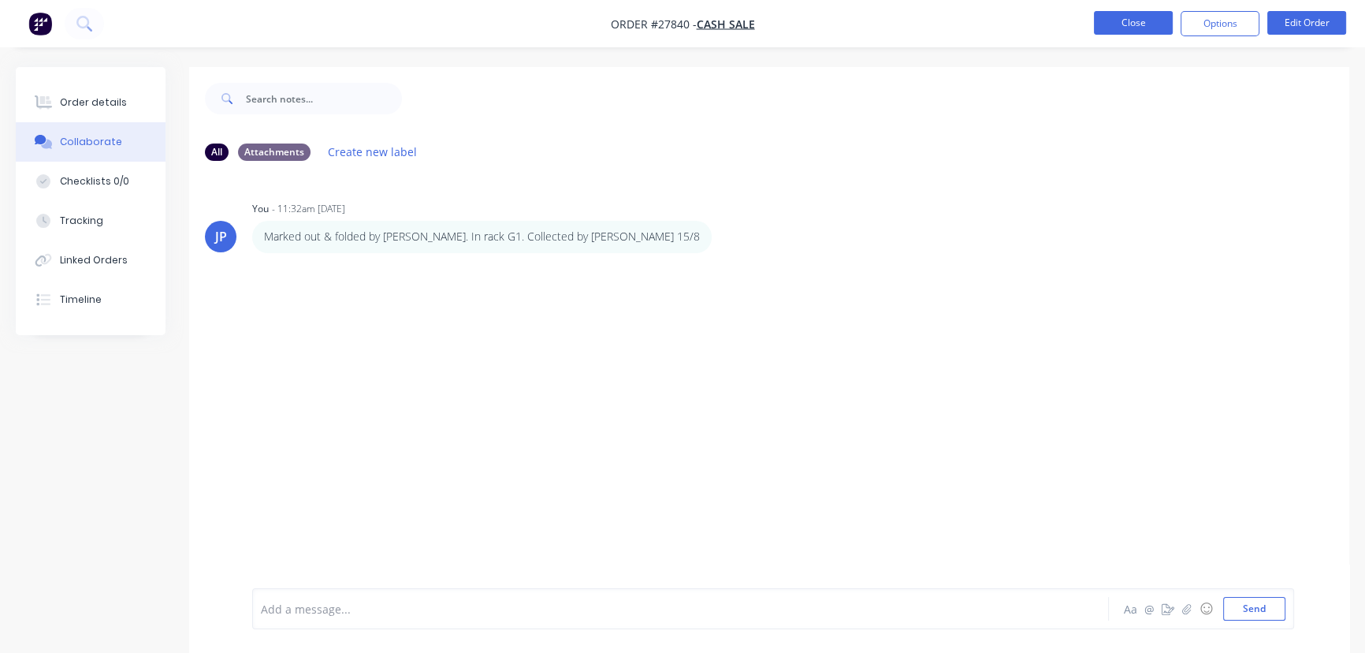
click at [1132, 28] on button "Close" at bounding box center [1133, 23] width 79 height 24
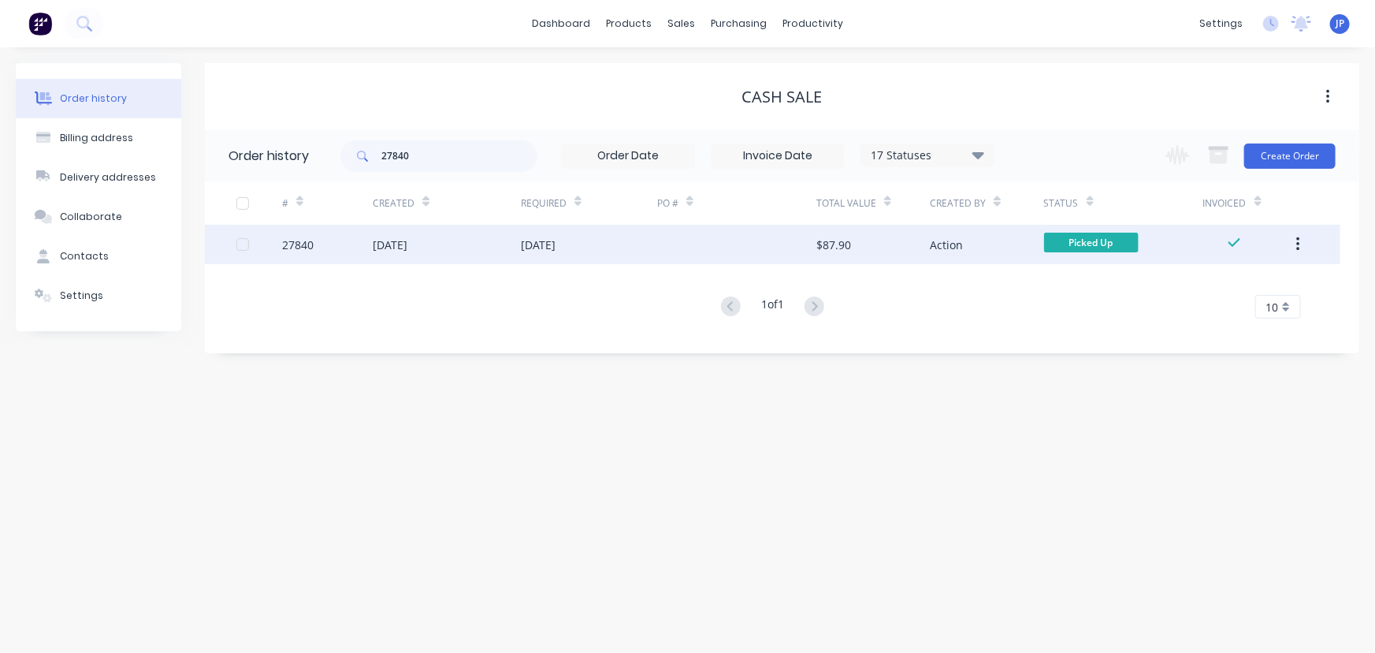
click at [1293, 240] on button "button" at bounding box center [1298, 244] width 37 height 28
click at [1241, 277] on div "Archive" at bounding box center [1241, 285] width 121 height 23
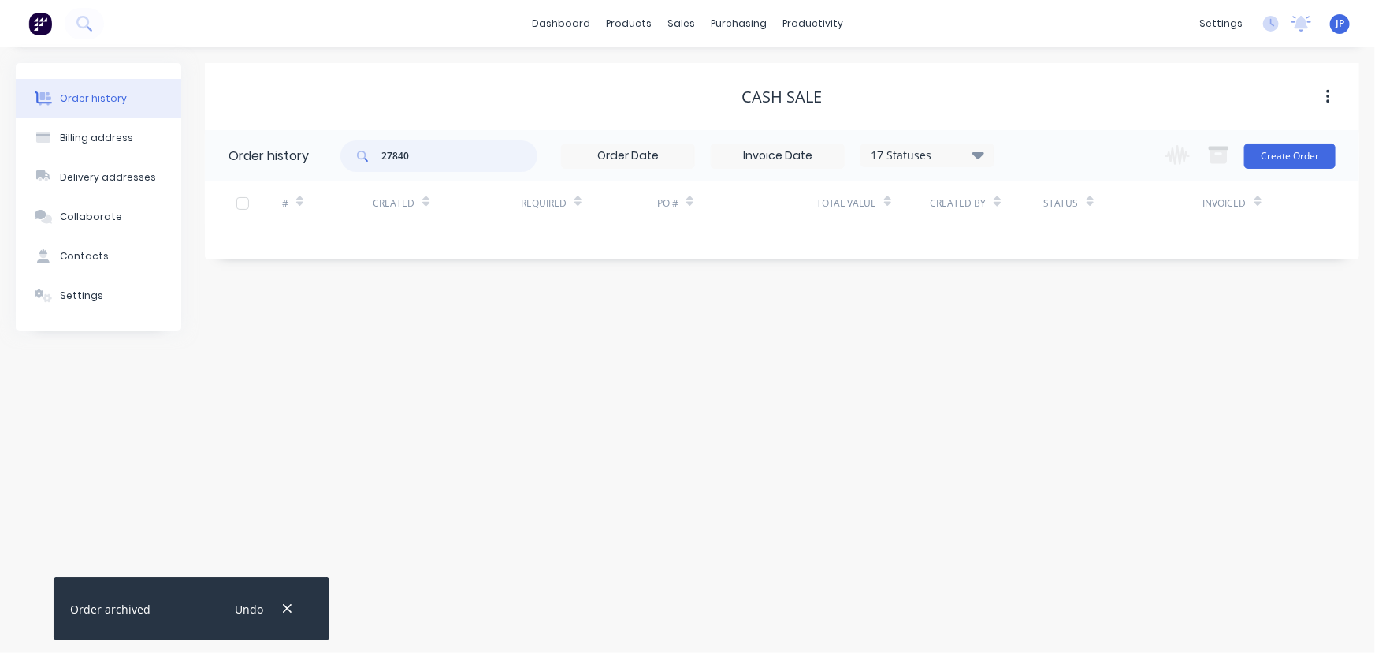
drag, startPoint x: 382, startPoint y: 161, endPoint x: 354, endPoint y: 162, distance: 28.4
click at [355, 162] on div "27840" at bounding box center [438, 156] width 197 height 32
type input "27825"
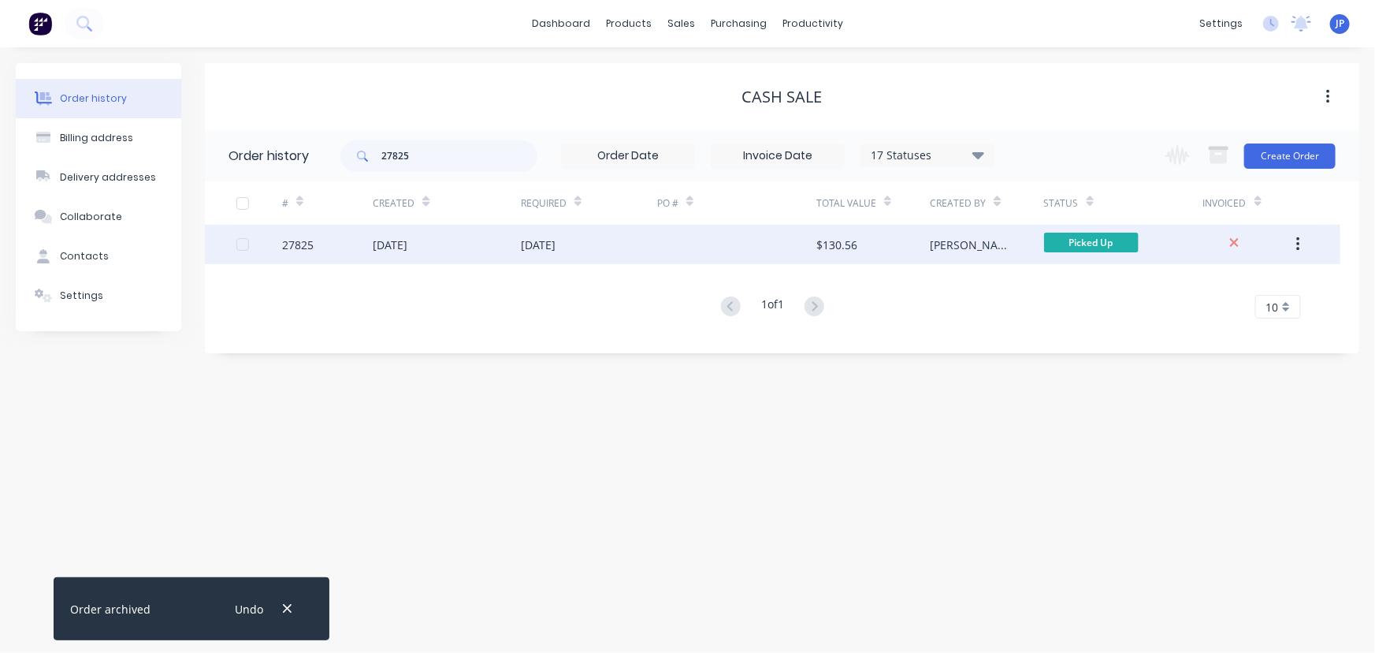
click at [397, 248] on div "13 Aug 2025" at bounding box center [390, 244] width 35 height 17
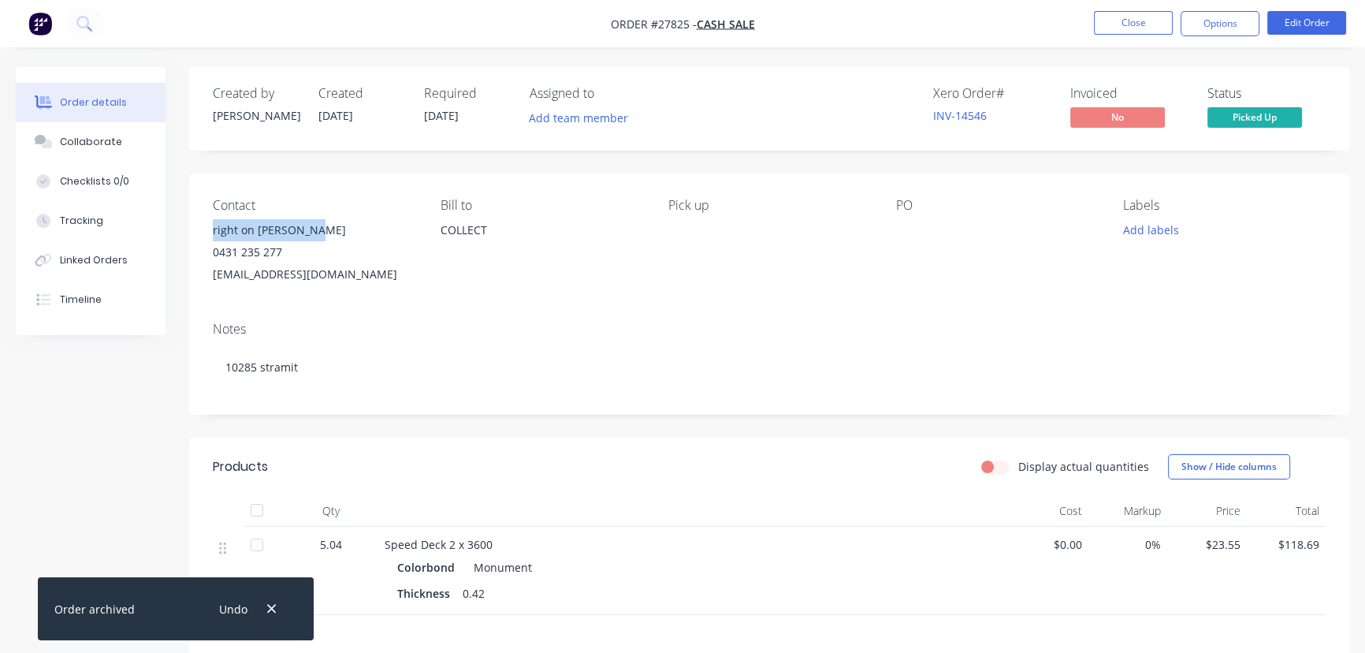
drag, startPoint x: 309, startPoint y: 226, endPoint x: 206, endPoint y: 236, distance: 102.9
click at [206, 236] on div "Contact right on reno steve 0431 235 277 rightonreno@outlook.com Bill to COLLEC…" at bounding box center [769, 241] width 1160 height 135
copy div "right on reno steve"
click at [1188, 27] on button "Options" at bounding box center [1220, 23] width 79 height 25
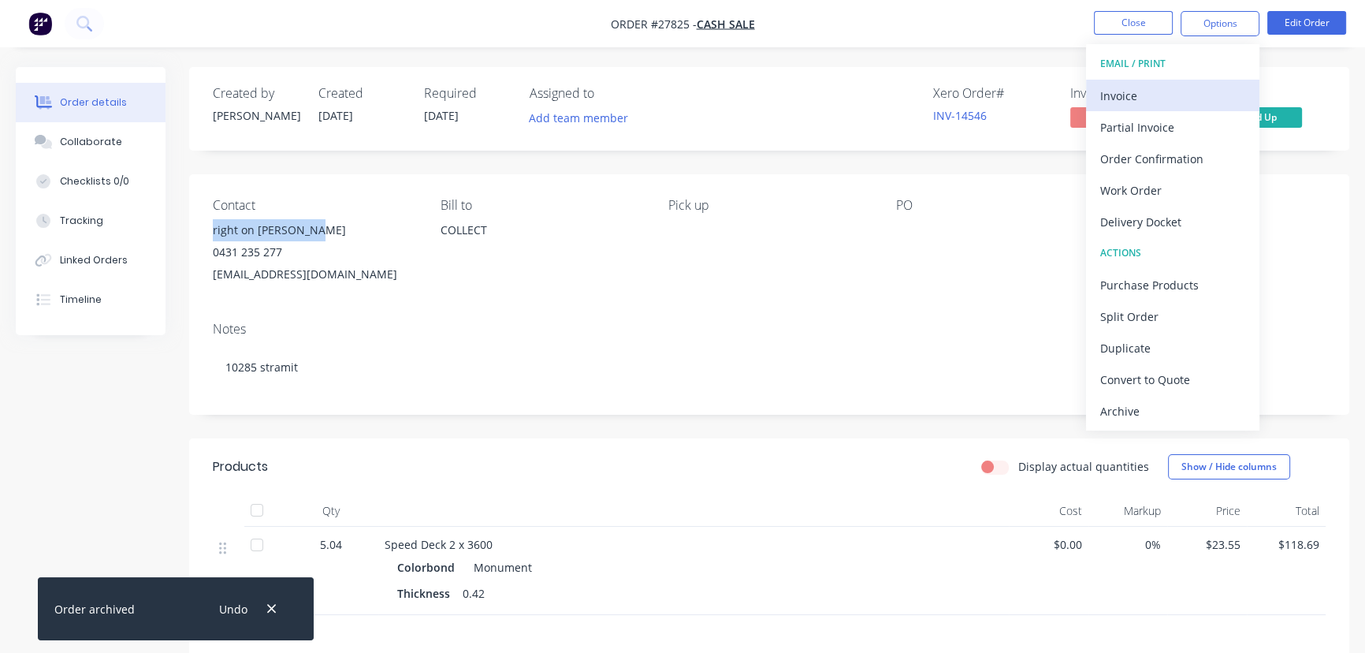
click at [1132, 97] on div "Invoice" at bounding box center [1172, 95] width 145 height 23
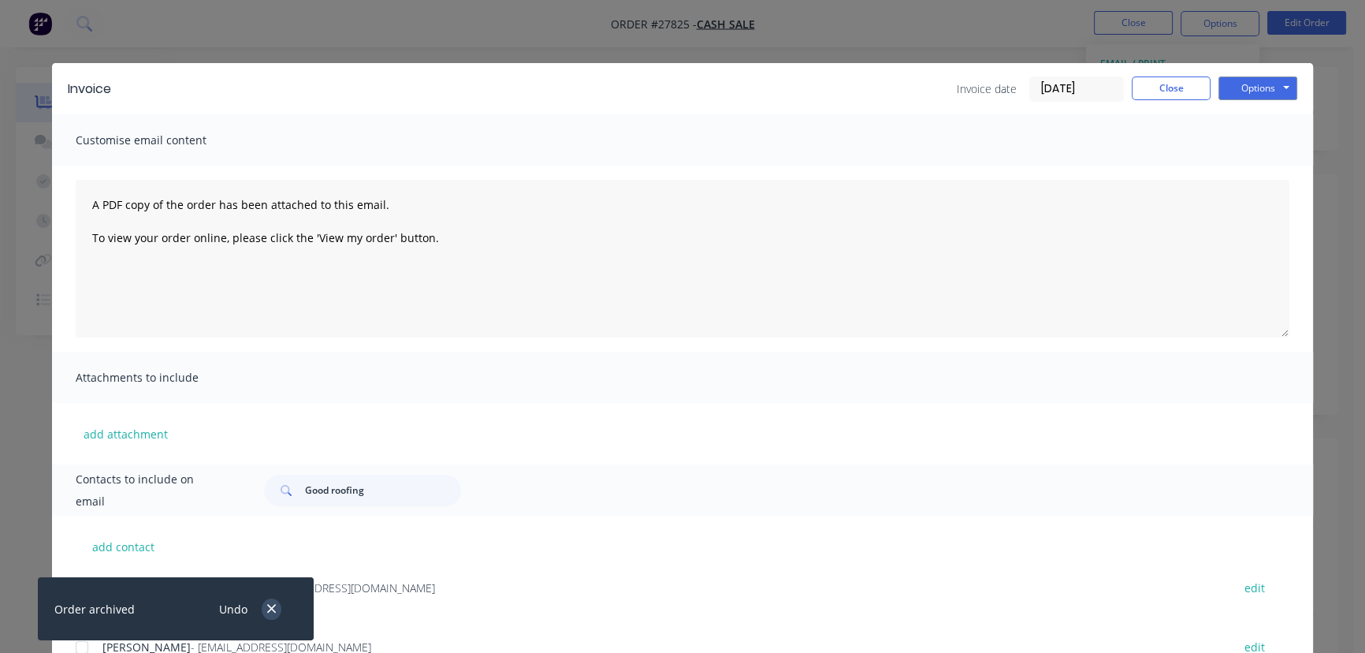
click at [274, 608] on icon "button" at bounding box center [271, 608] width 10 height 14
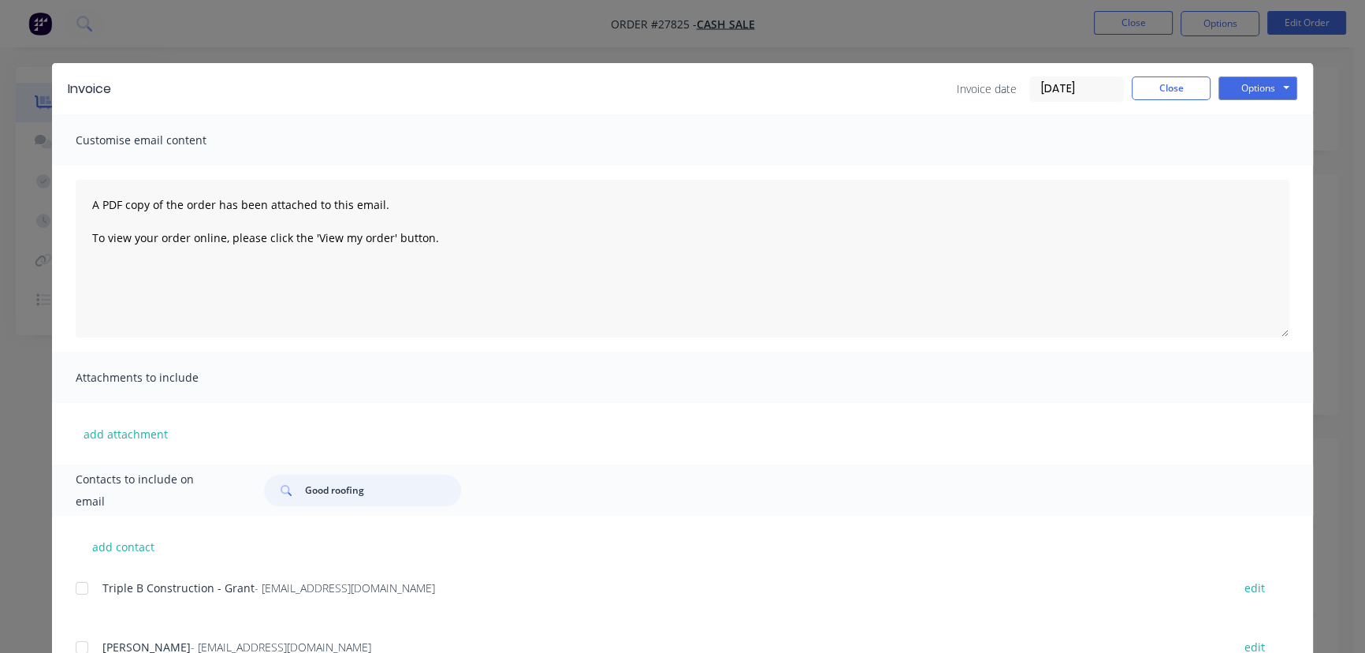
drag, startPoint x: 363, startPoint y: 489, endPoint x: 286, endPoint y: 492, distance: 77.3
click at [286, 492] on div "Good roofing" at bounding box center [362, 490] width 197 height 32
drag, startPoint x: 292, startPoint y: 492, endPoint x: 664, endPoint y: 338, distance: 402.5
click at [664, 338] on div "A PDF copy of the order has been attached to this email. To view your order onl…" at bounding box center [682, 259] width 1261 height 186
drag, startPoint x: 373, startPoint y: 495, endPoint x: 287, endPoint y: 500, distance: 86.0
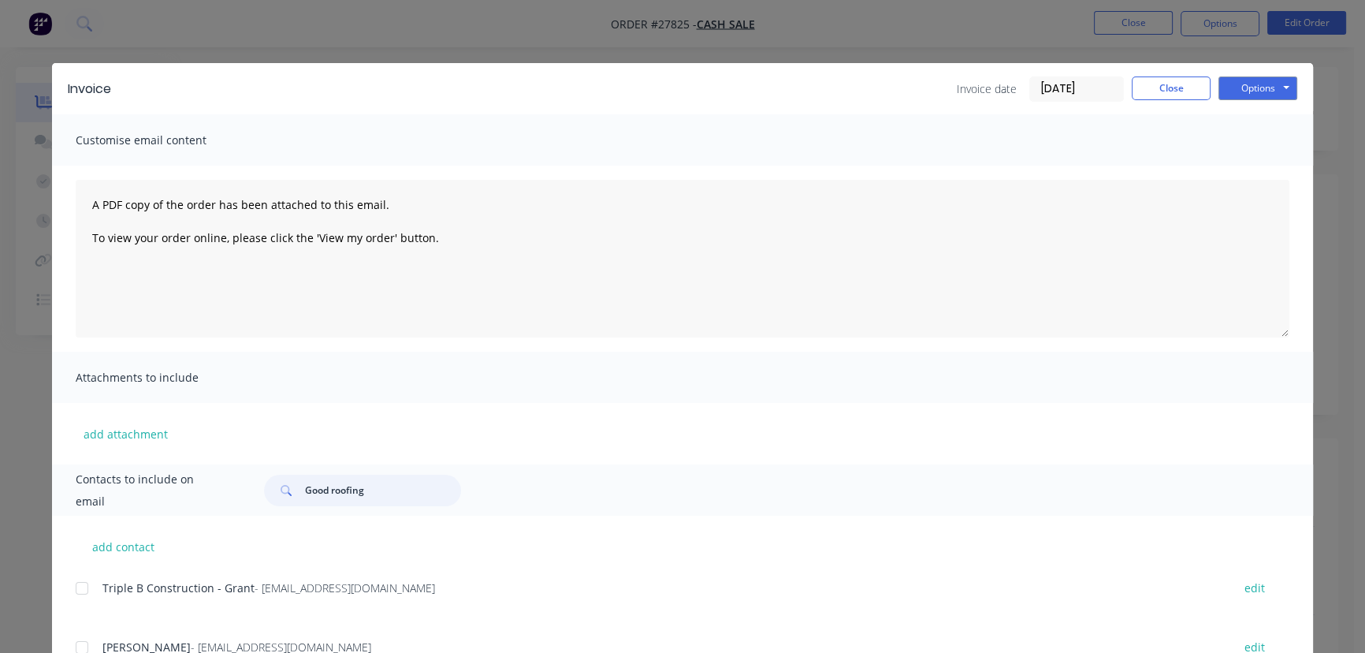
click at [287, 500] on div "Good roofing" at bounding box center [362, 490] width 197 height 32
paste input "right on reno steve"
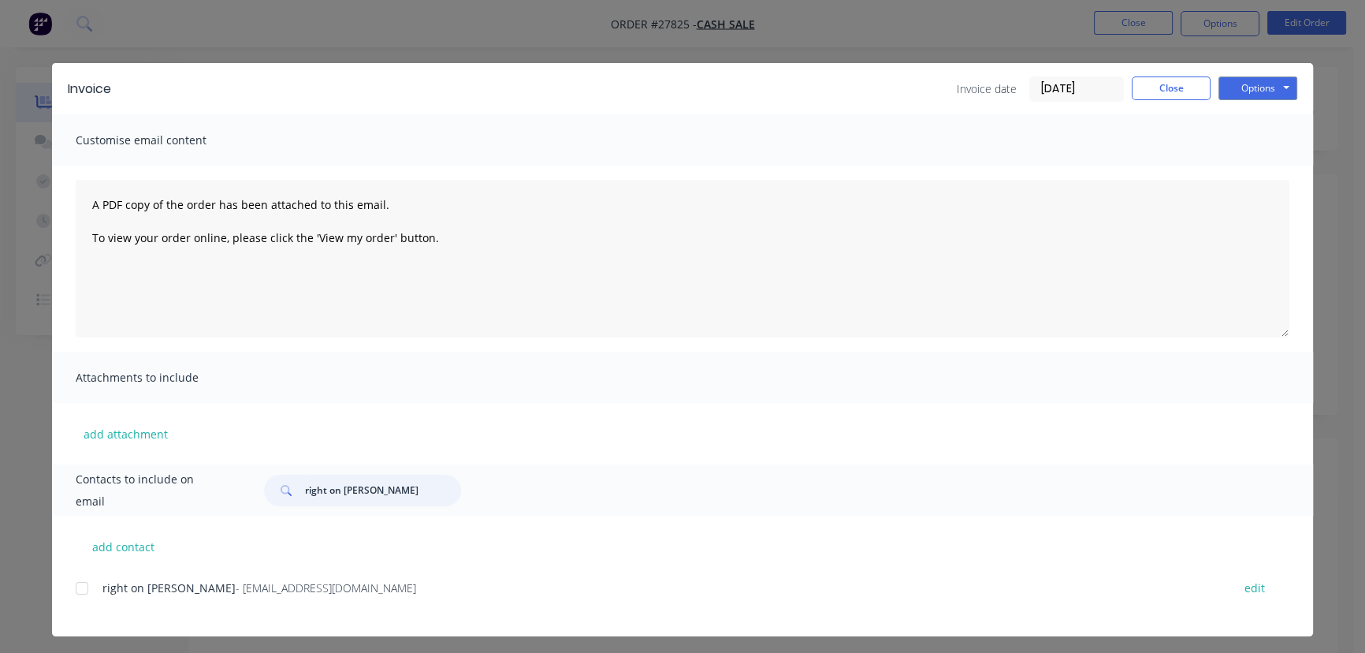
type input "right on reno steve"
drag, startPoint x: 337, startPoint y: 593, endPoint x: 80, endPoint y: 609, distance: 258.2
click at [80, 609] on div "right on reno steve - rightonreno@outlook.com edit" at bounding box center [694, 597] width 1237 height 40
copy div "right on reno steve - rightonreno@outlook.com"
click at [1177, 95] on button "Close" at bounding box center [1171, 88] width 79 height 24
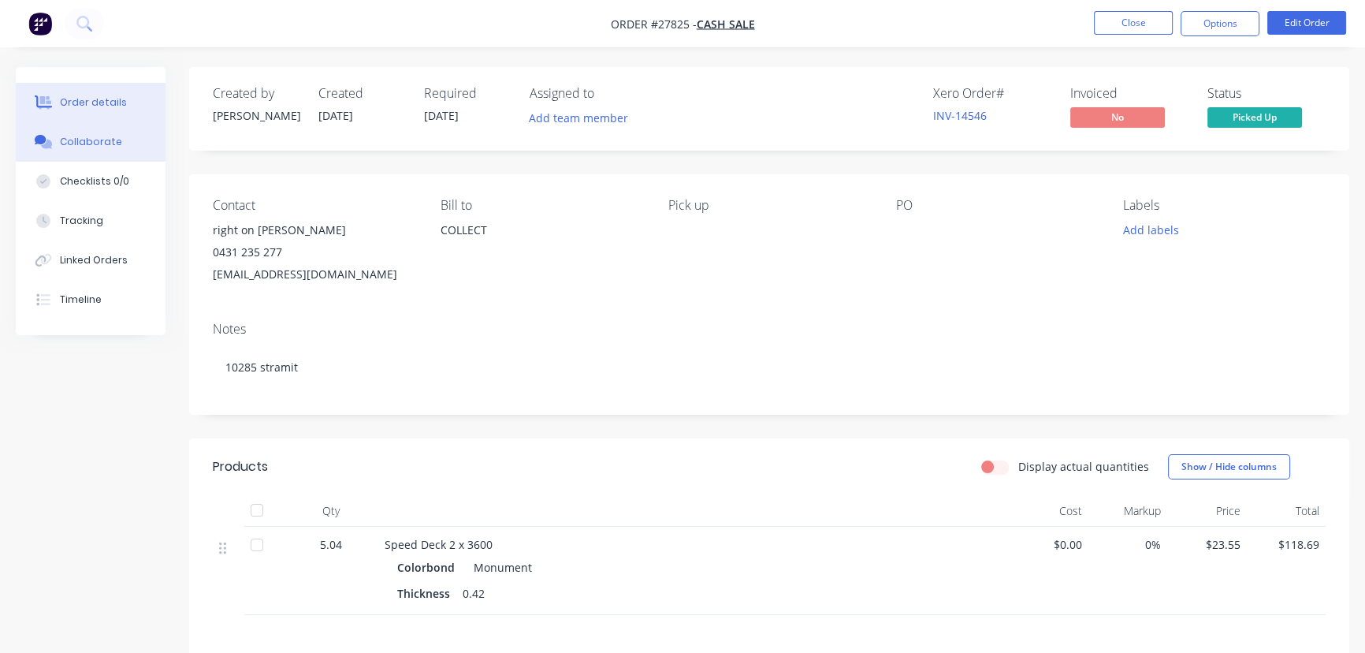
click at [114, 138] on div "Collaborate" at bounding box center [91, 142] width 62 height 14
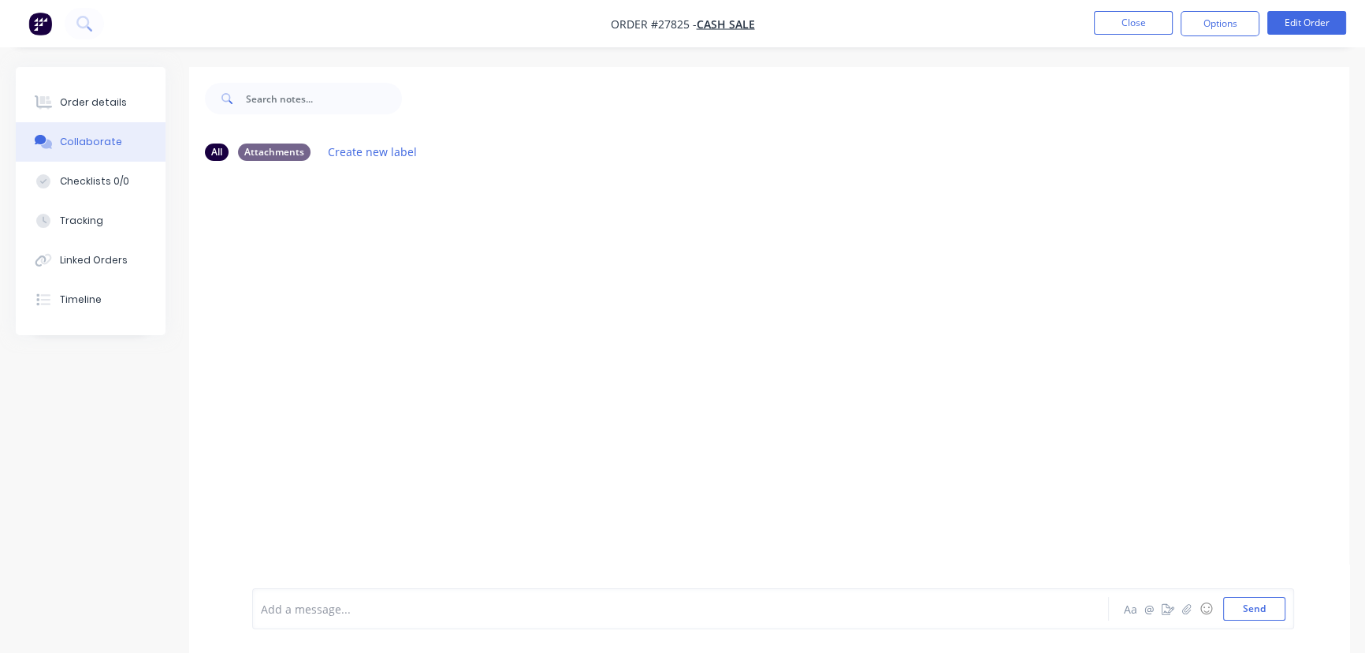
click at [284, 611] on div at bounding box center [646, 609] width 768 height 17
click at [1237, 607] on button "Send" at bounding box center [1254, 609] width 62 height 24
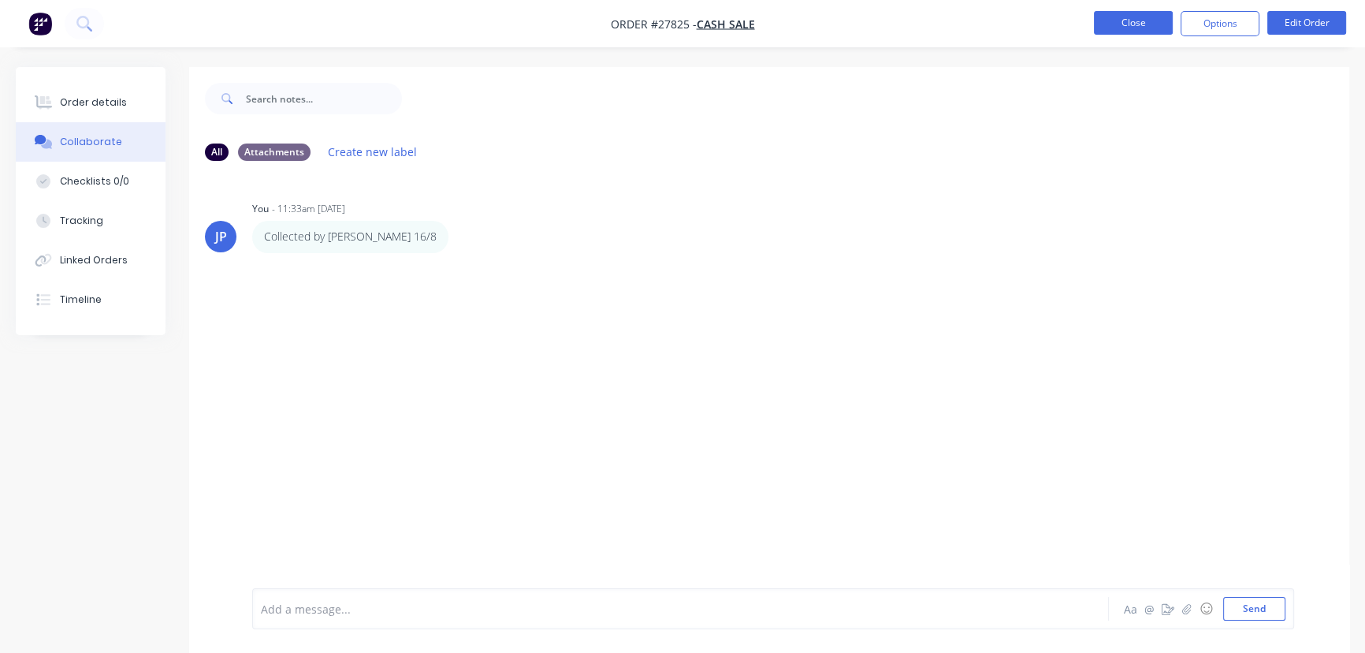
click at [1110, 24] on button "Close" at bounding box center [1133, 23] width 79 height 24
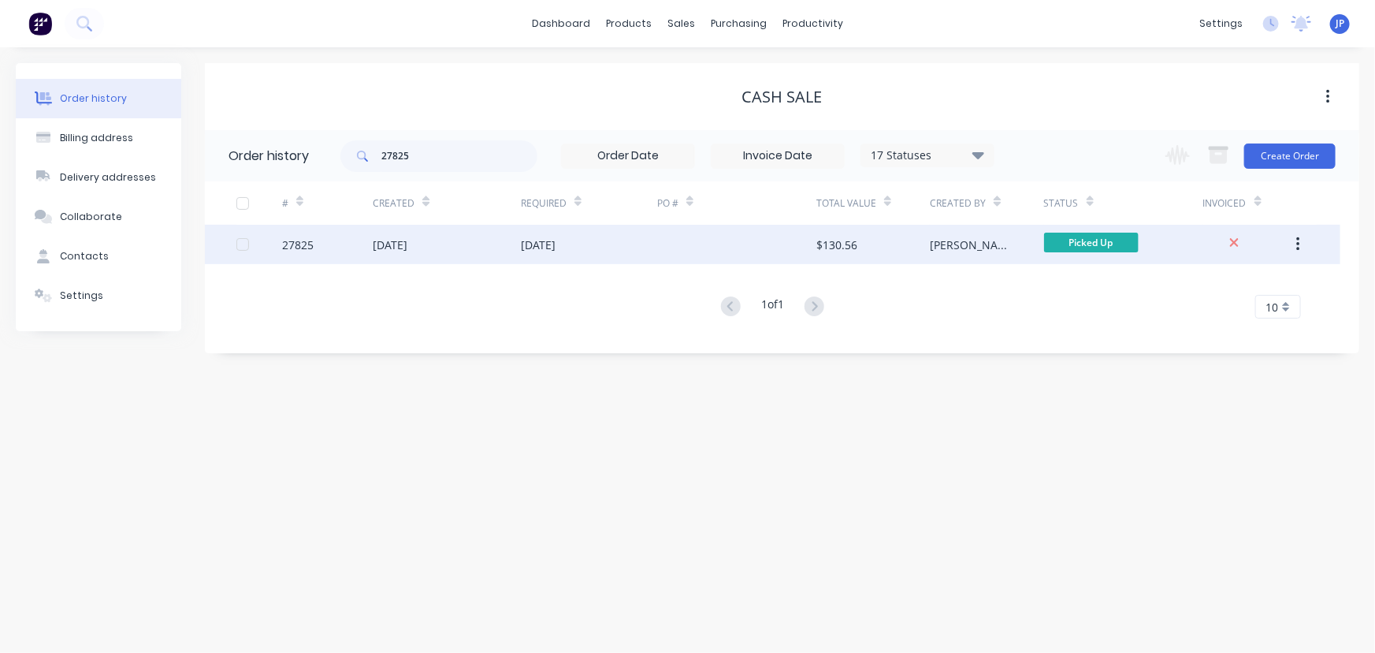
click at [869, 245] on div "$130.56" at bounding box center [873, 244] width 113 height 39
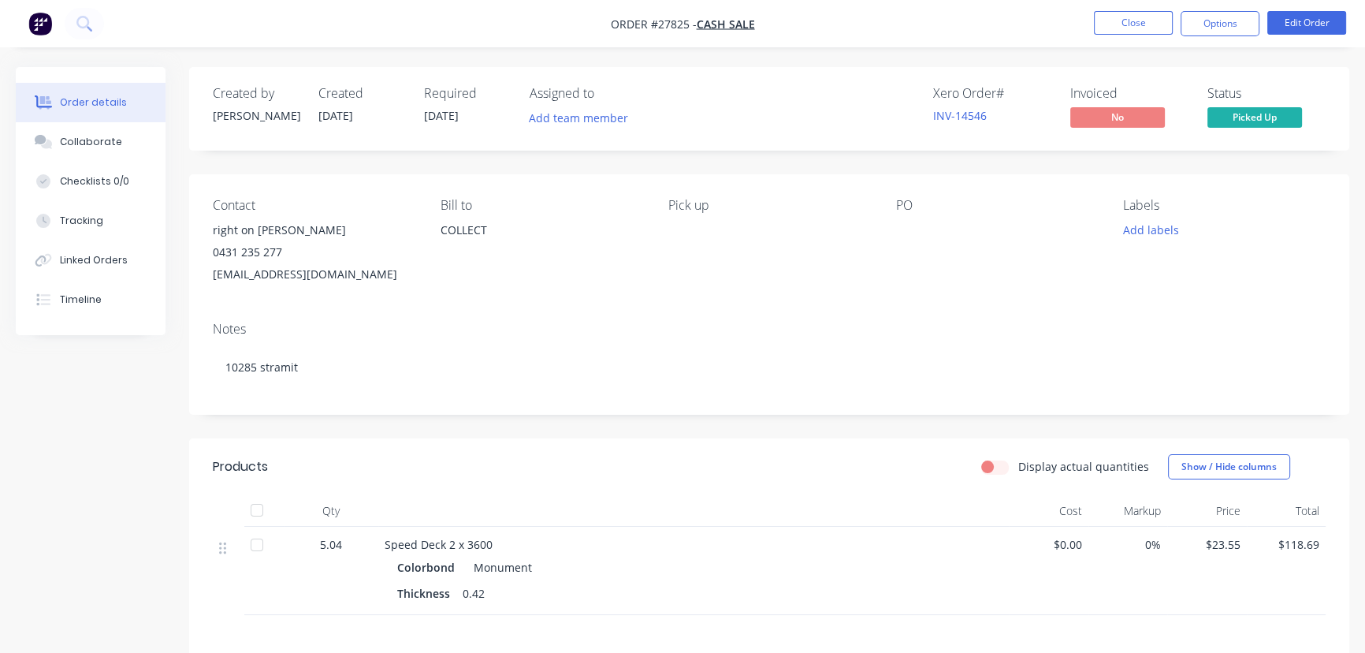
drag, startPoint x: 1218, startPoint y: 24, endPoint x: 1218, endPoint y: 39, distance: 15.0
click at [1218, 25] on button "Options" at bounding box center [1220, 23] width 79 height 25
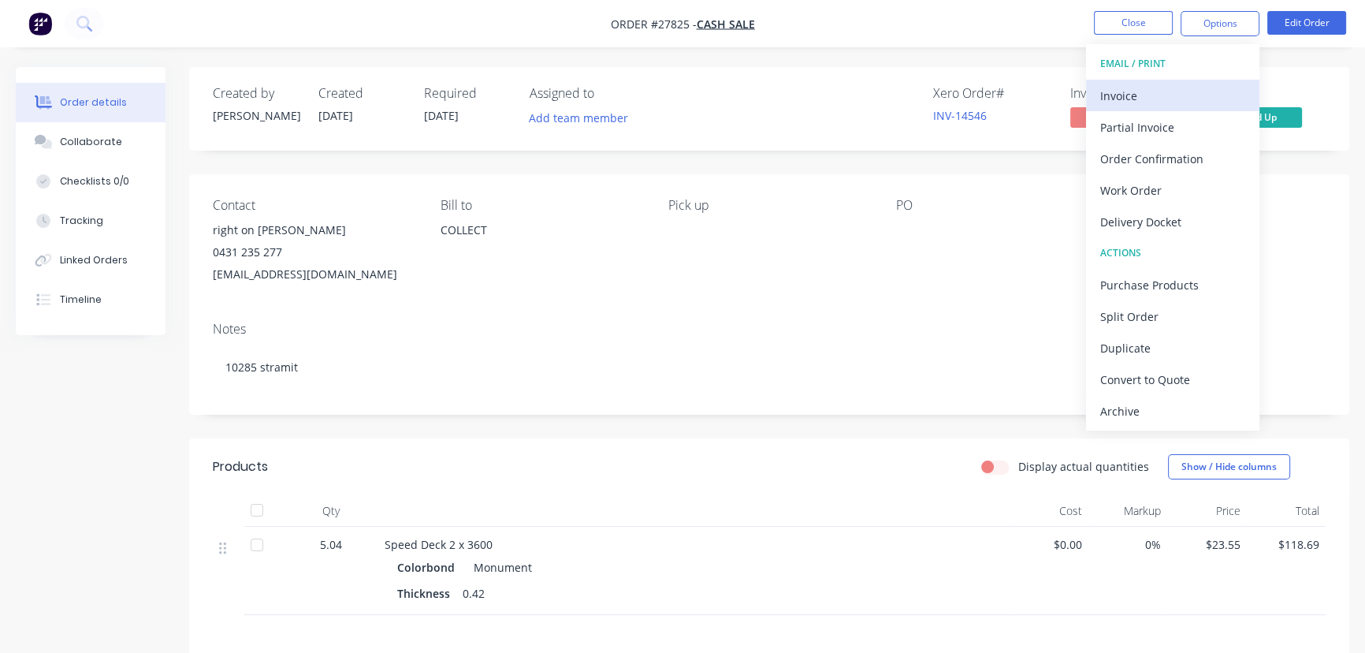
click at [1159, 102] on div "Invoice" at bounding box center [1172, 95] width 145 height 23
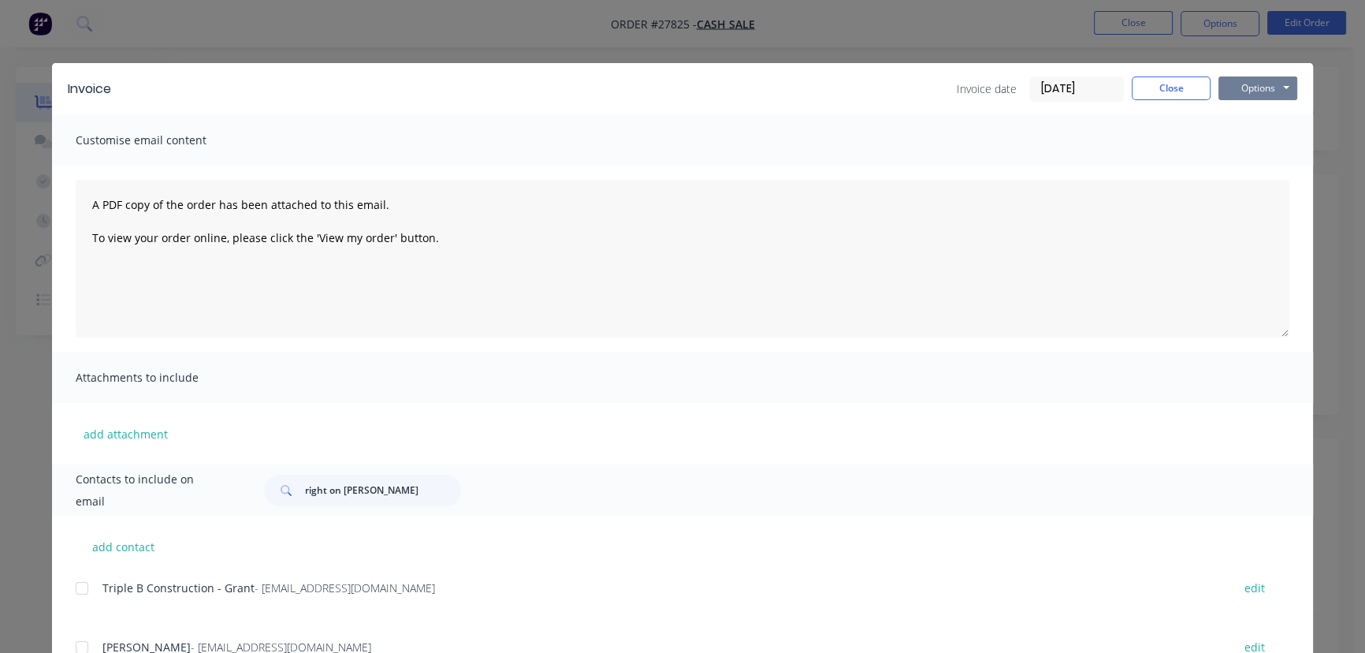
click at [1241, 86] on button "Options" at bounding box center [1257, 88] width 79 height 24
click at [1237, 145] on button "Print" at bounding box center [1268, 142] width 101 height 26
click at [1151, 88] on button "Close" at bounding box center [1171, 88] width 79 height 24
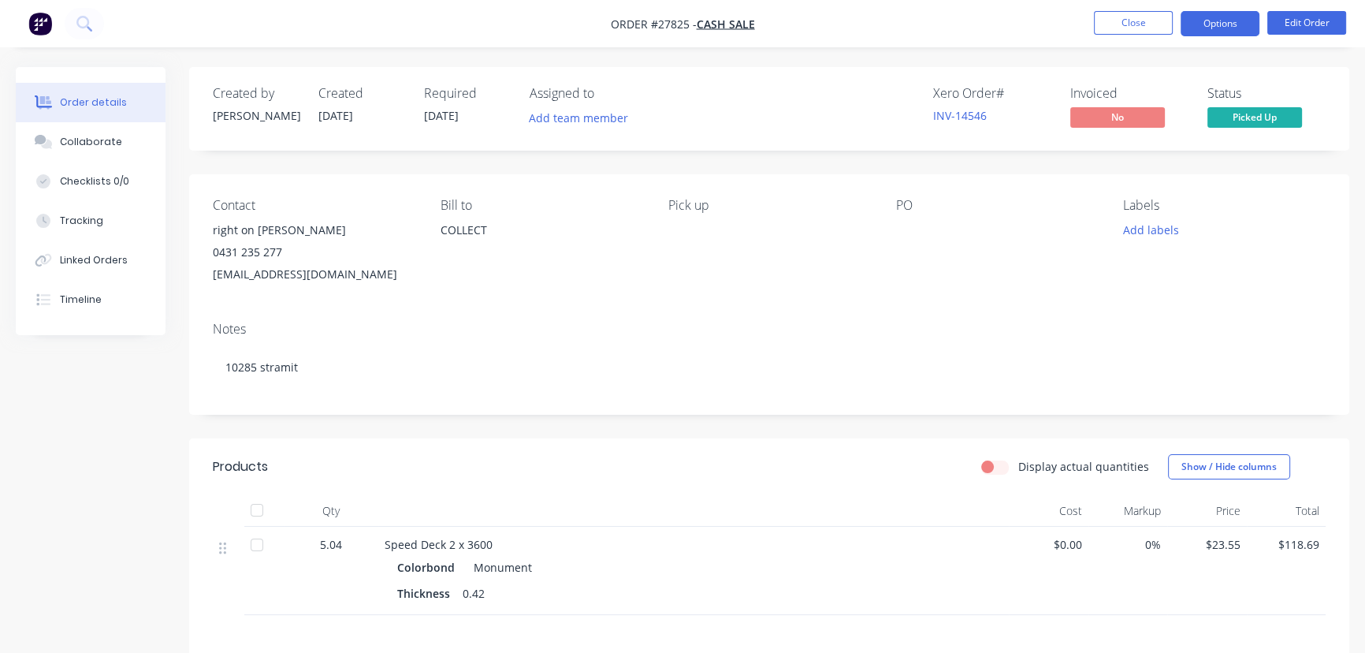
click at [1205, 22] on button "Options" at bounding box center [1220, 23] width 79 height 25
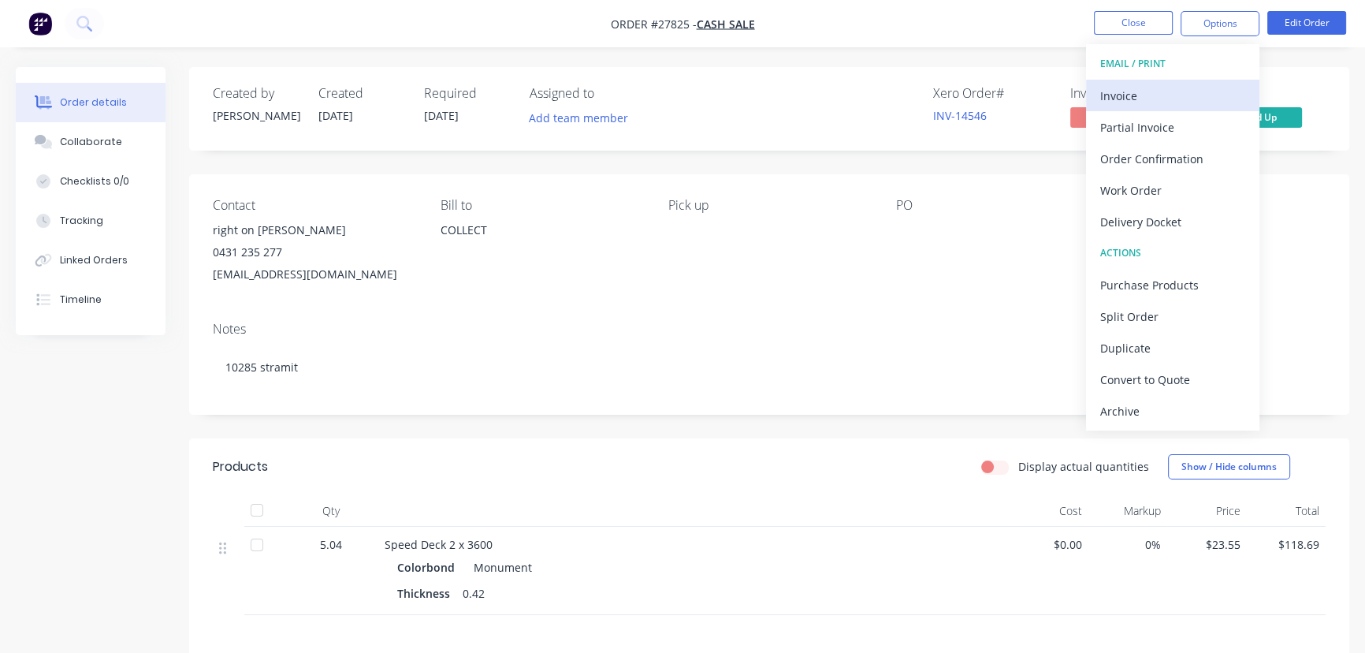
click at [1155, 93] on div "Invoice" at bounding box center [1172, 95] width 145 height 23
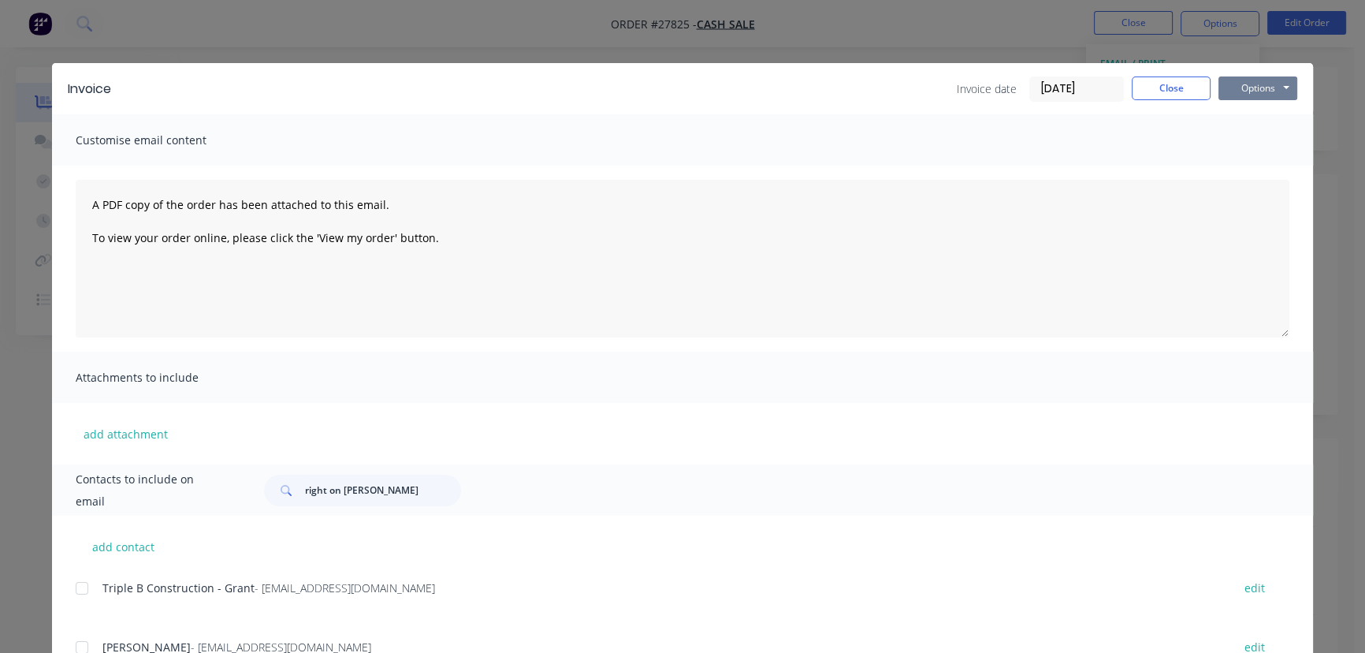
click at [1233, 91] on button "Options" at bounding box center [1257, 88] width 79 height 24
click at [1237, 142] on button "Print" at bounding box center [1268, 142] width 101 height 26
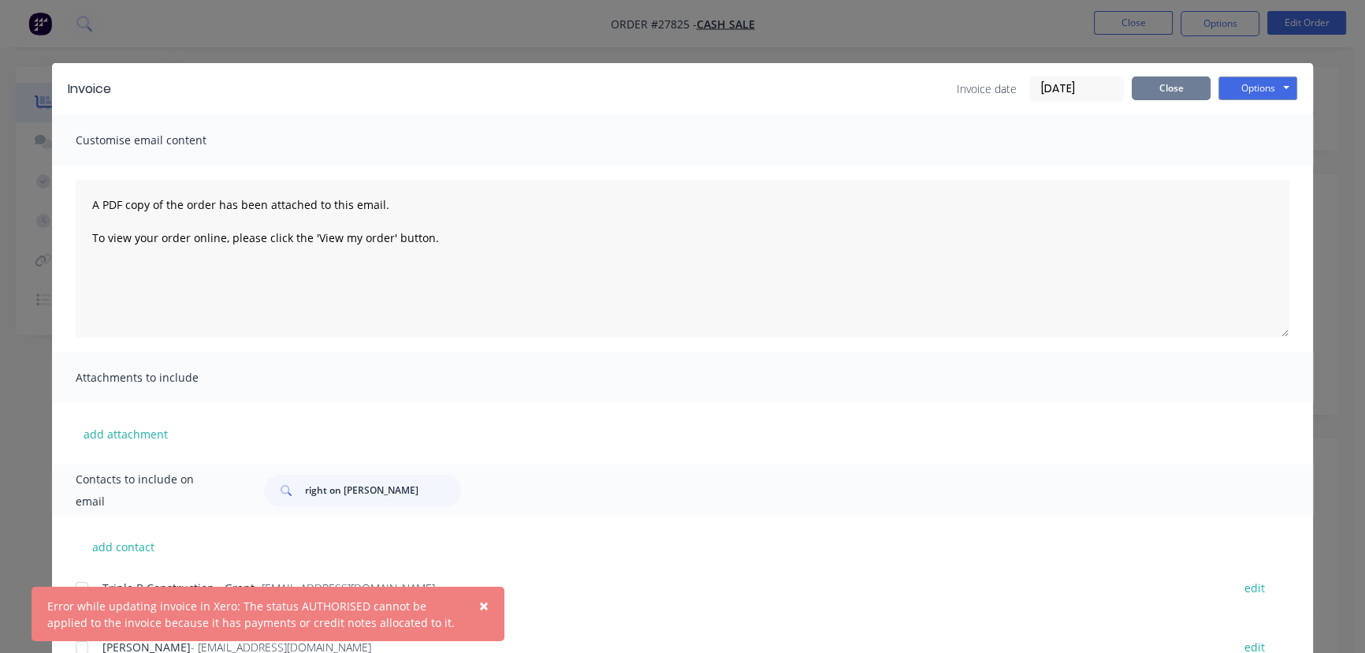
click at [1148, 86] on button "Close" at bounding box center [1171, 88] width 79 height 24
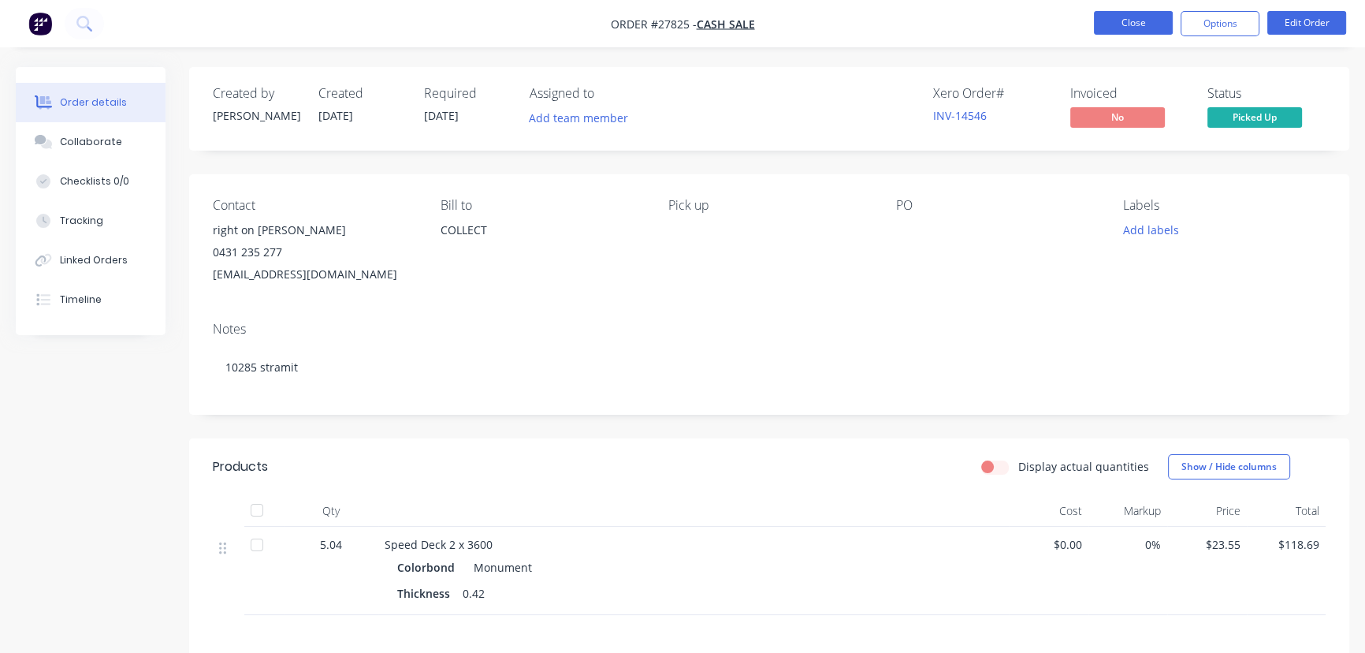
click at [1110, 19] on button "Close" at bounding box center [1133, 23] width 79 height 24
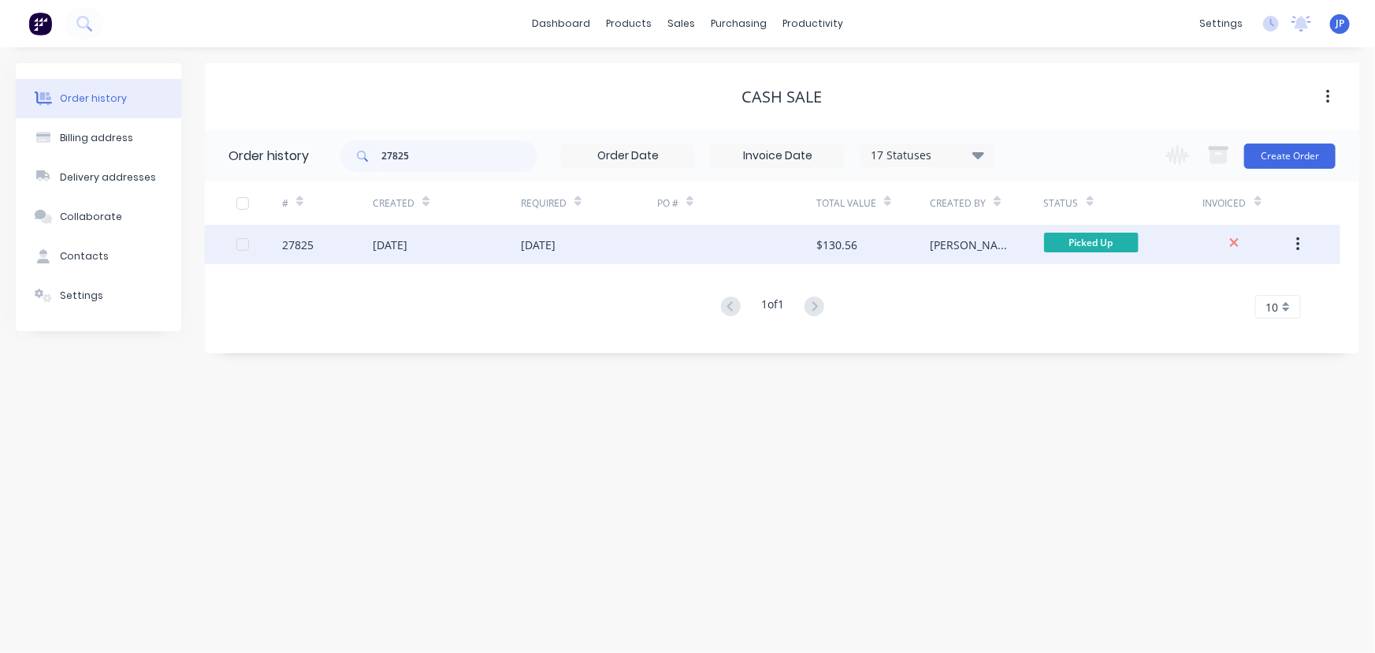
click at [1298, 241] on icon "button" at bounding box center [1298, 244] width 4 height 17
click at [1255, 281] on div "Archive" at bounding box center [1241, 285] width 121 height 23
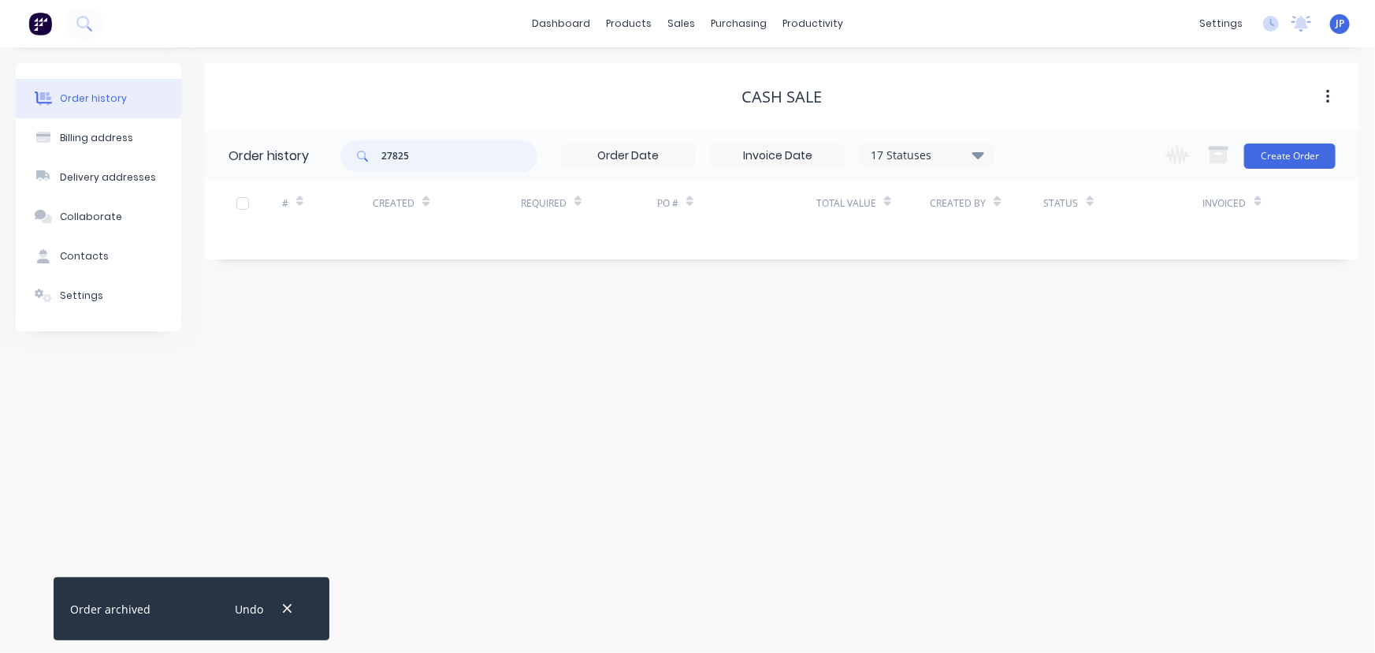
drag, startPoint x: 363, startPoint y: 172, endPoint x: 352, endPoint y: 172, distance: 10.2
click at [356, 173] on div "27825 17 Statuses Invoice Status Invoiced Not Invoiced Partial Order Status All…" at bounding box center [667, 155] width 654 height 51
type input "27903"
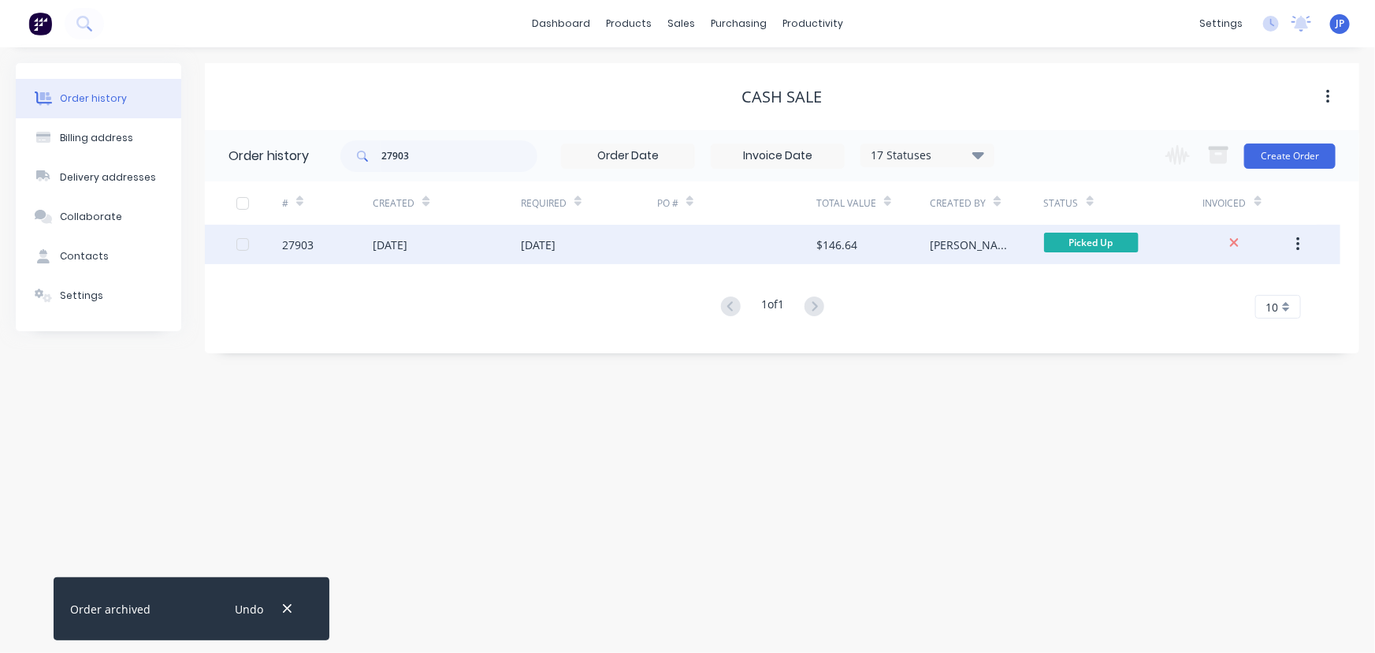
click at [388, 241] on div "15 Aug 2025" at bounding box center [390, 244] width 35 height 17
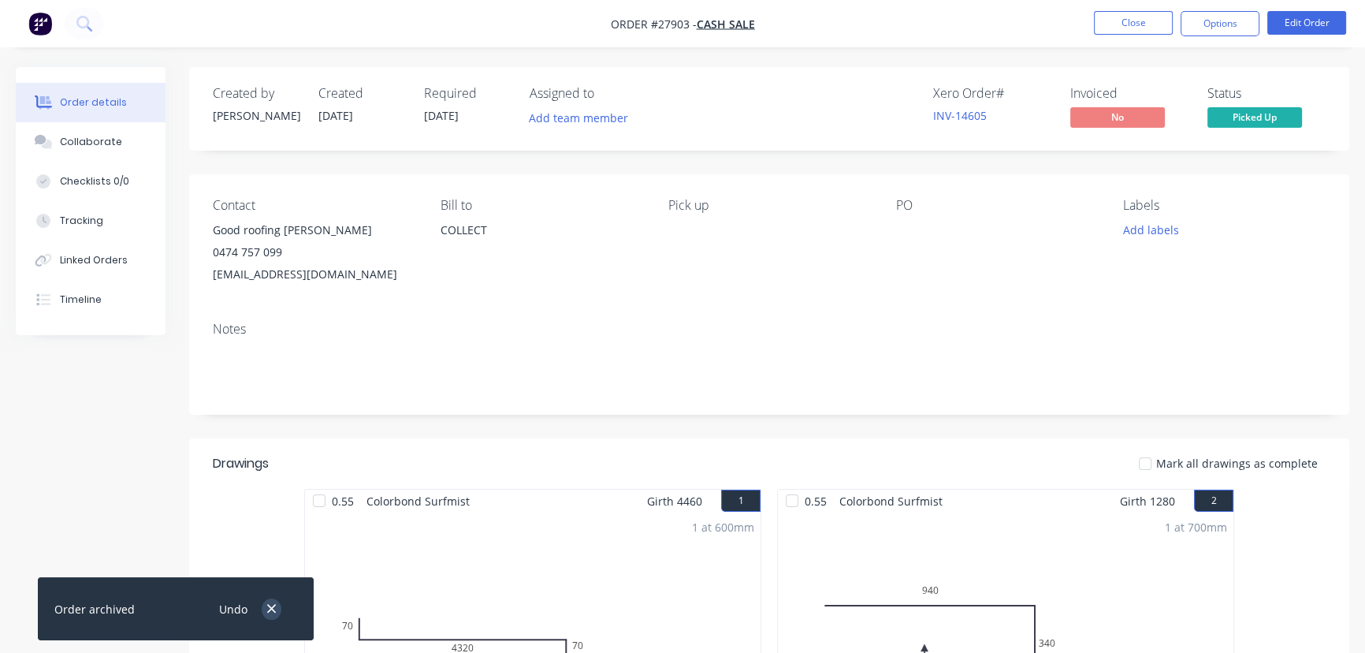
click at [270, 611] on icon "button" at bounding box center [271, 609] width 9 height 9
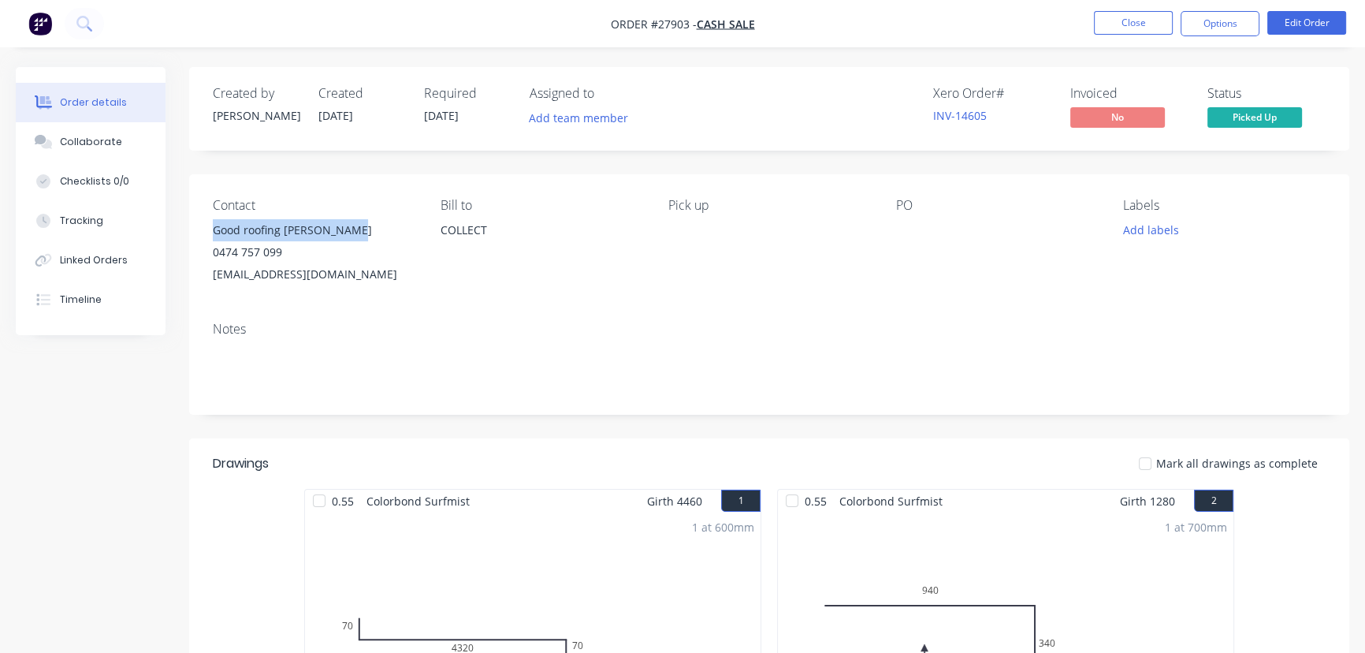
drag, startPoint x: 369, startPoint y: 226, endPoint x: 188, endPoint y: 229, distance: 180.5
click at [189, 229] on div "Contact Good roofing jason Brophy 0474 757 099 jasonbrophy777@icloud.com Bill t…" at bounding box center [769, 241] width 1160 height 135
copy div "Good roofing jason Brophy"
drag, startPoint x: 1210, startPoint y: 28, endPoint x: 1200, endPoint y: 39, distance: 15.6
click at [1209, 31] on button "Options" at bounding box center [1220, 23] width 79 height 25
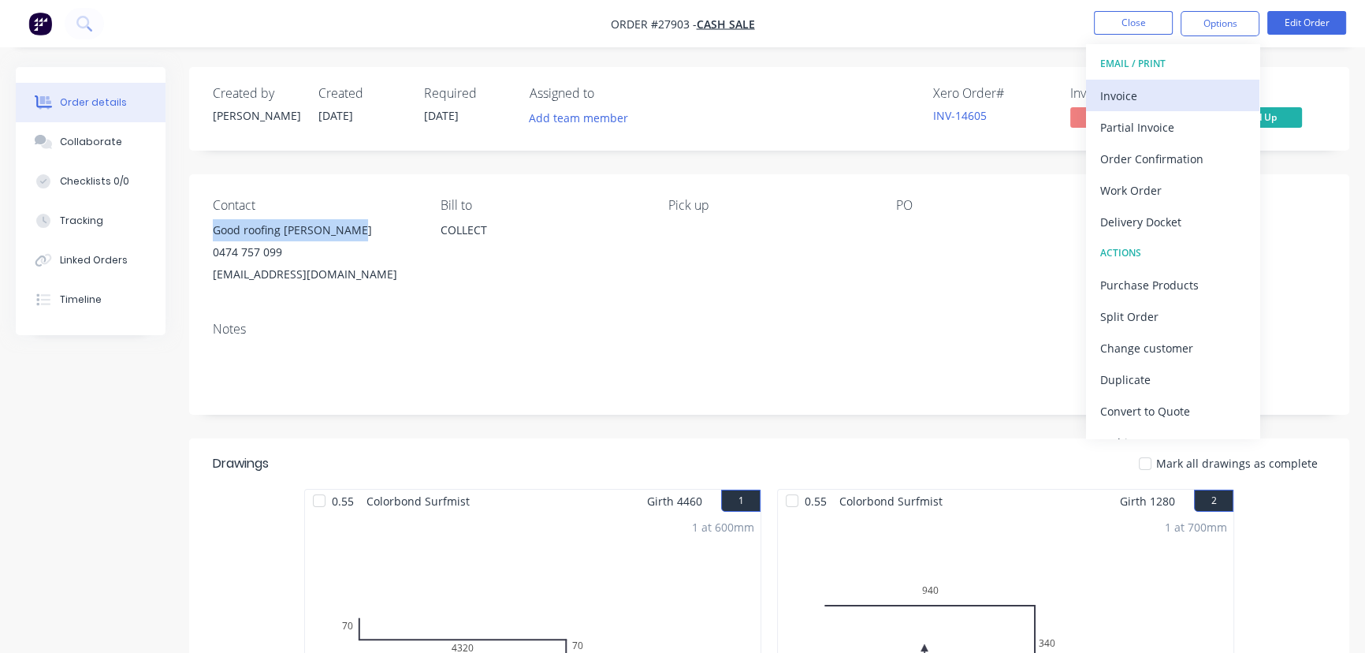
click at [1125, 95] on div "Invoice" at bounding box center [1172, 95] width 145 height 23
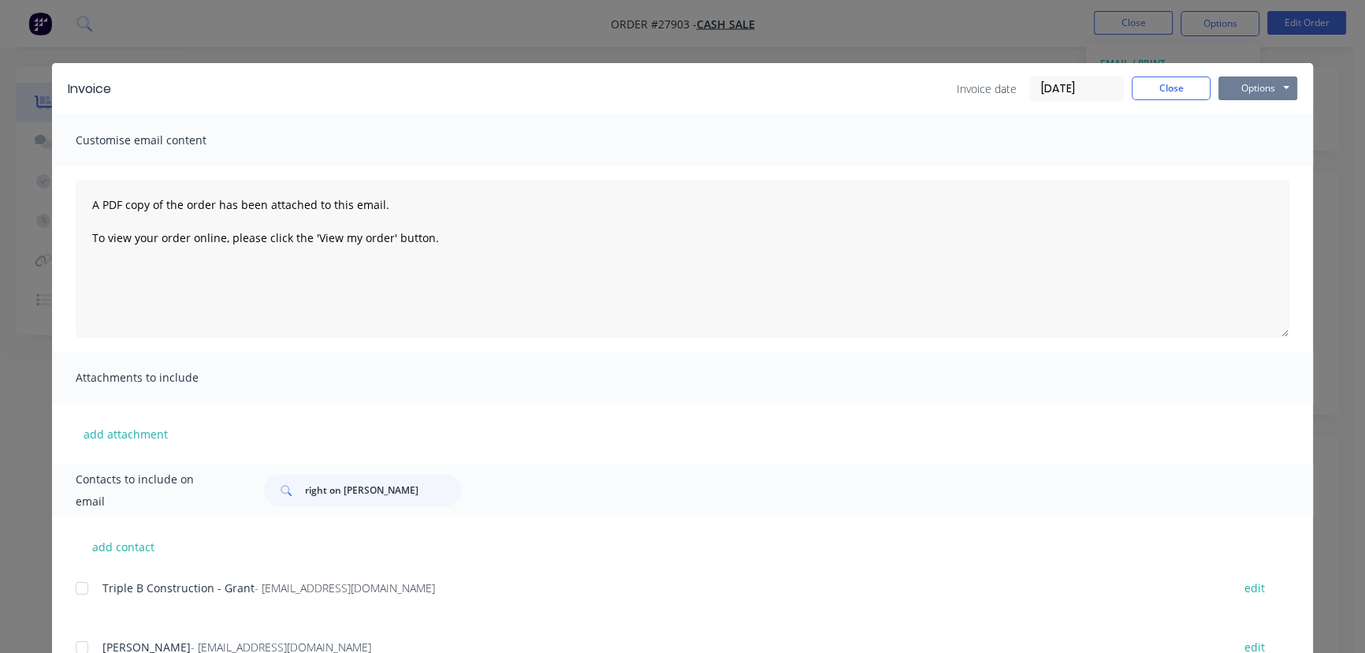
click at [1239, 99] on button "Options" at bounding box center [1257, 88] width 79 height 24
drag, startPoint x: 385, startPoint y: 495, endPoint x: 296, endPoint y: 493, distance: 89.9
click at [296, 493] on div "right on reno steve" at bounding box center [362, 490] width 197 height 32
paste input "Good roofing jason Brophy"
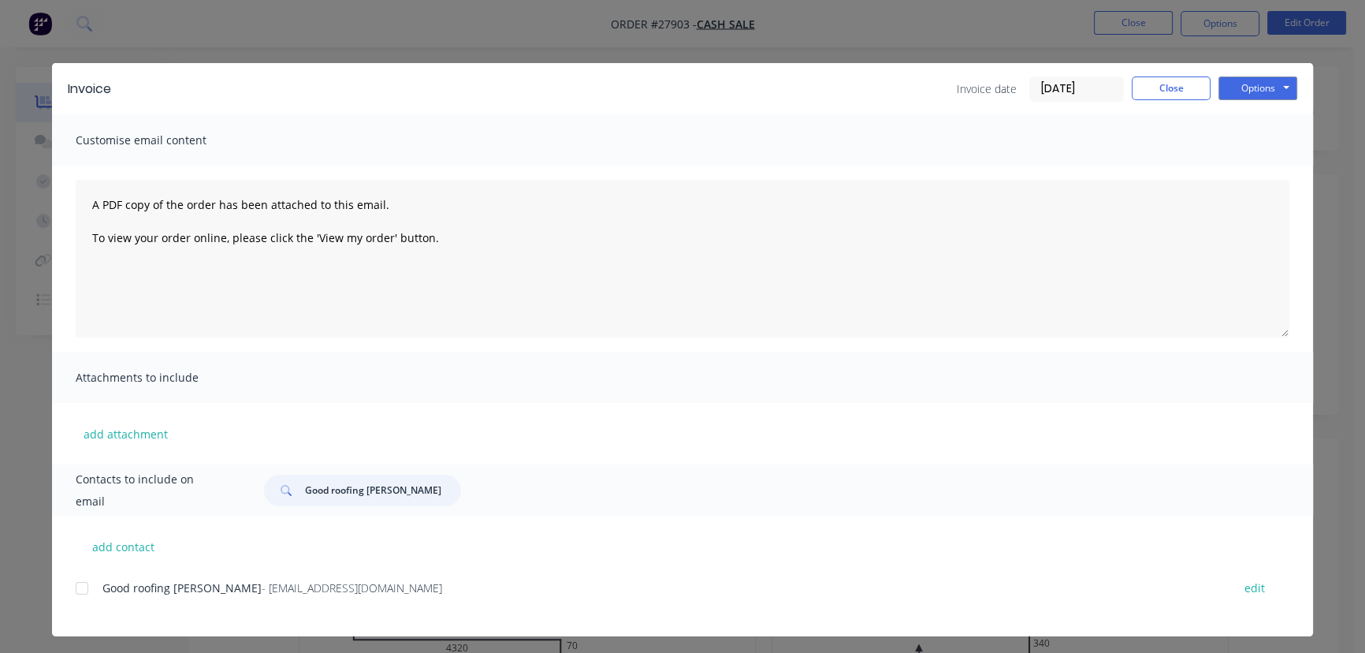
type input "Good roofing jason Brophy"
drag, startPoint x: 401, startPoint y: 588, endPoint x: 92, endPoint y: 599, distance: 309.1
click at [92, 599] on div "Good roofing jason Brophy - jasonbrophy777@icloud.com edit" at bounding box center [694, 597] width 1237 height 40
copy div "Good roofing jason Brophy - jasonbrophy777@icloud.com"
click at [1237, 96] on button "Options" at bounding box center [1257, 88] width 79 height 24
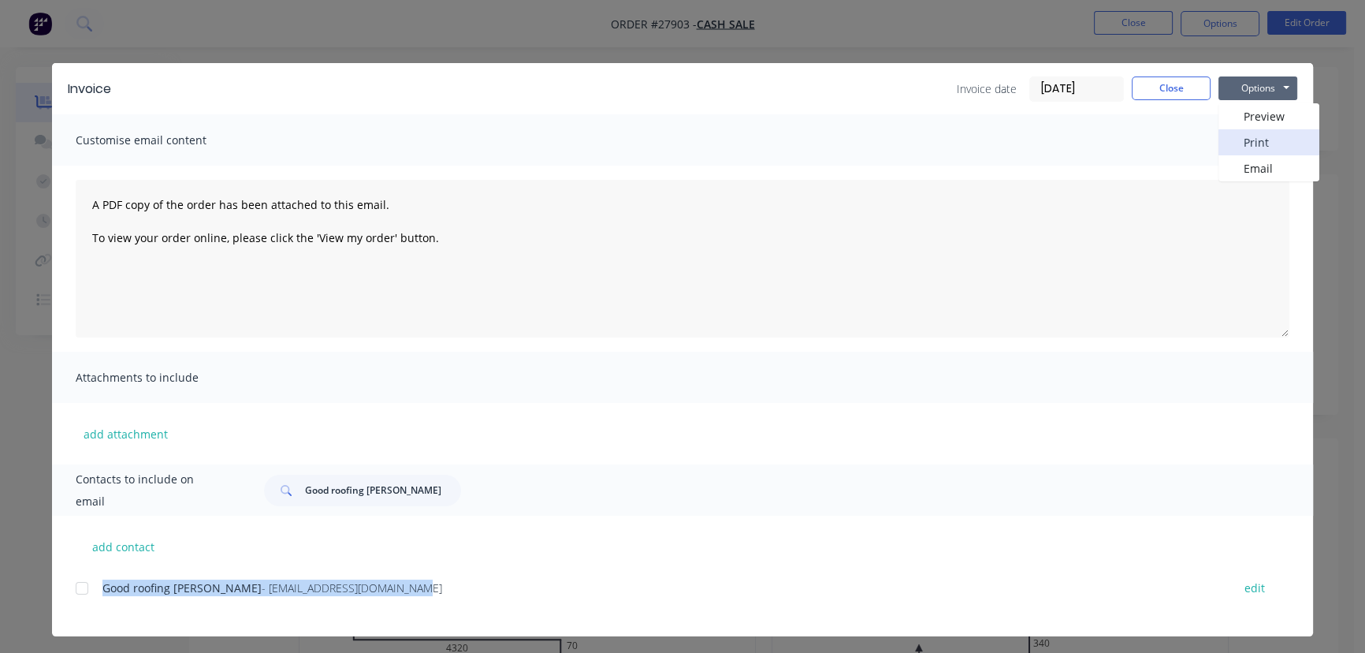
click at [1236, 147] on button "Print" at bounding box center [1268, 142] width 101 height 26
click at [1169, 87] on button "Close" at bounding box center [1171, 88] width 79 height 24
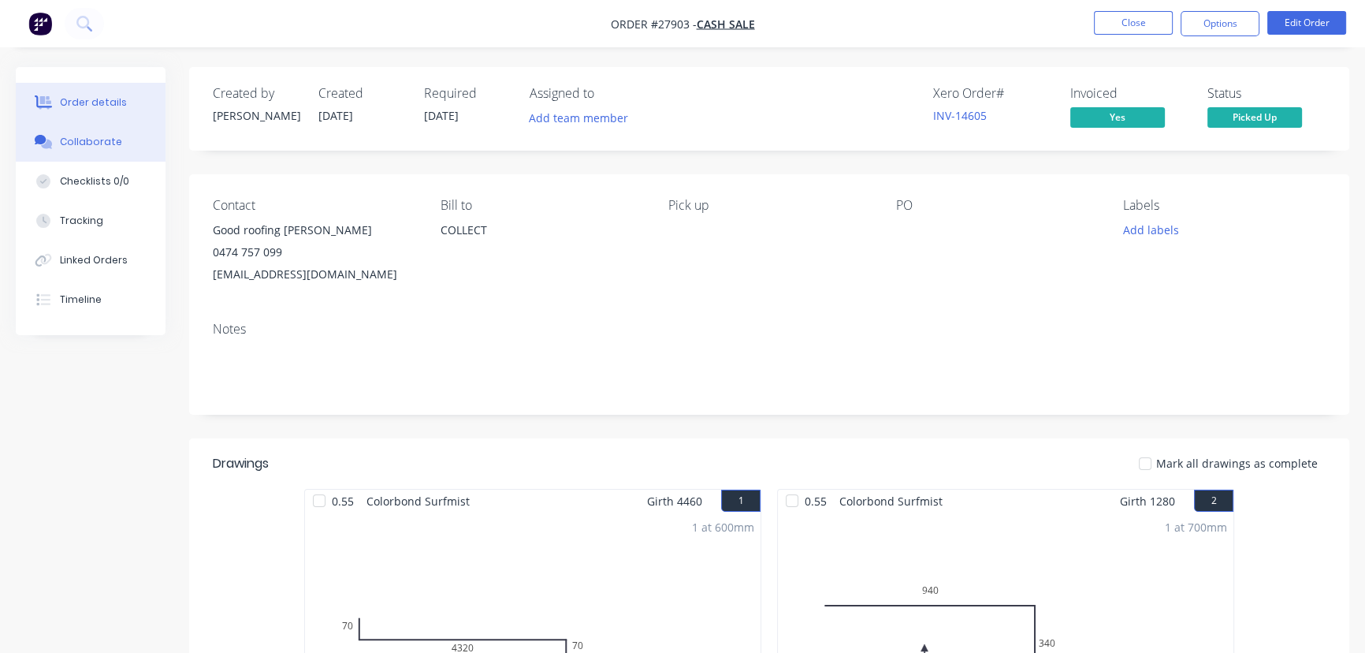
click at [124, 143] on button "Collaborate" at bounding box center [91, 141] width 150 height 39
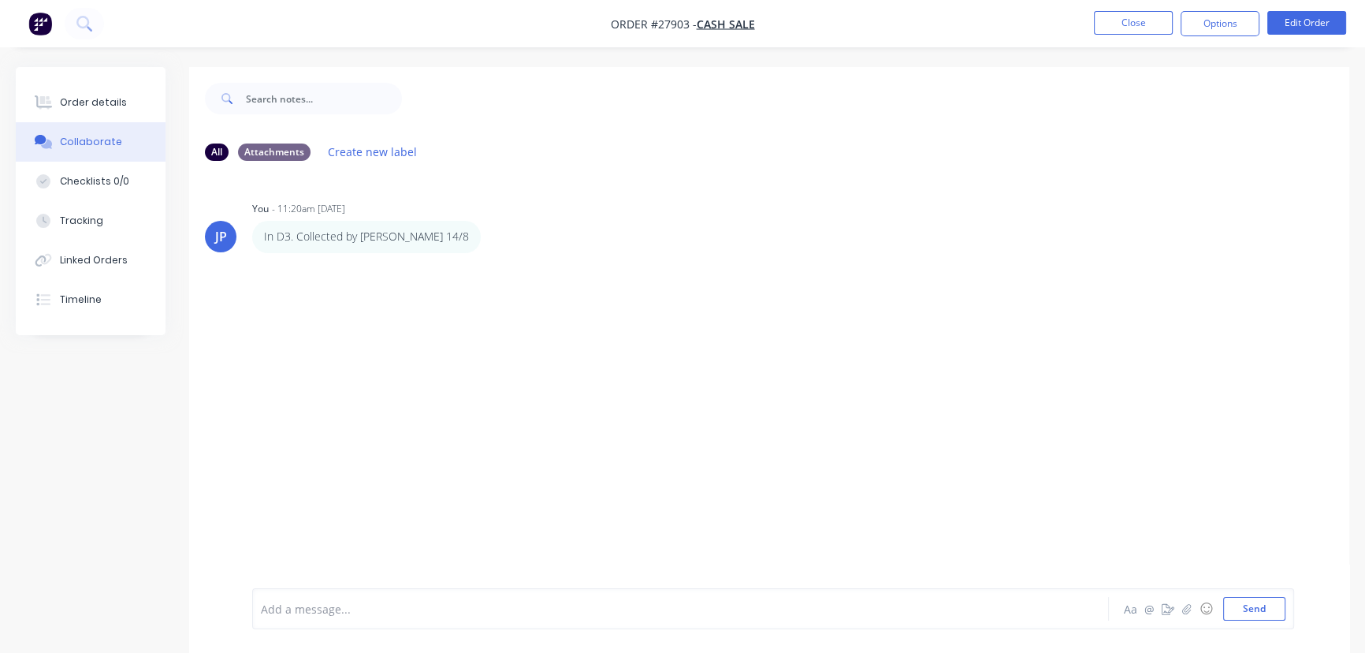
click at [319, 614] on div at bounding box center [646, 609] width 768 height 17
click at [1235, 611] on button "Send" at bounding box center [1254, 609] width 62 height 24
click at [1128, 32] on button "Close" at bounding box center [1133, 23] width 79 height 24
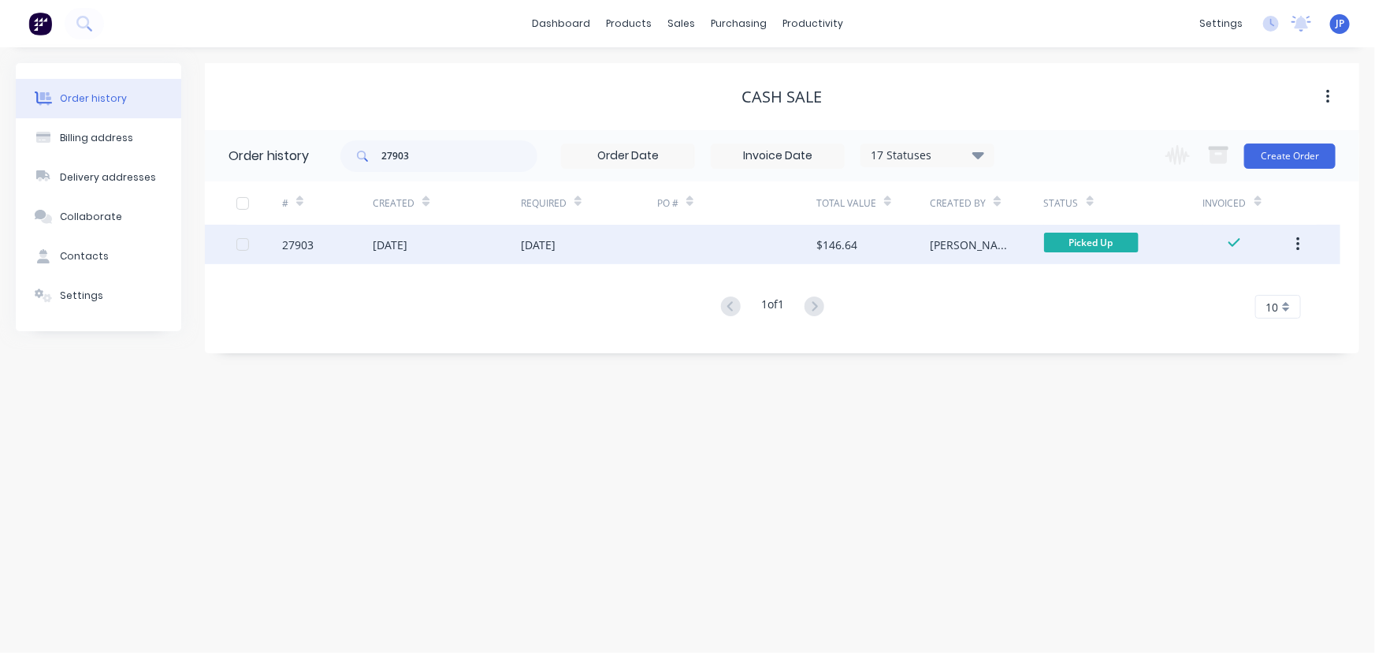
click at [1299, 242] on icon "button" at bounding box center [1298, 244] width 4 height 17
click at [1222, 285] on div "Archive" at bounding box center [1241, 285] width 121 height 23
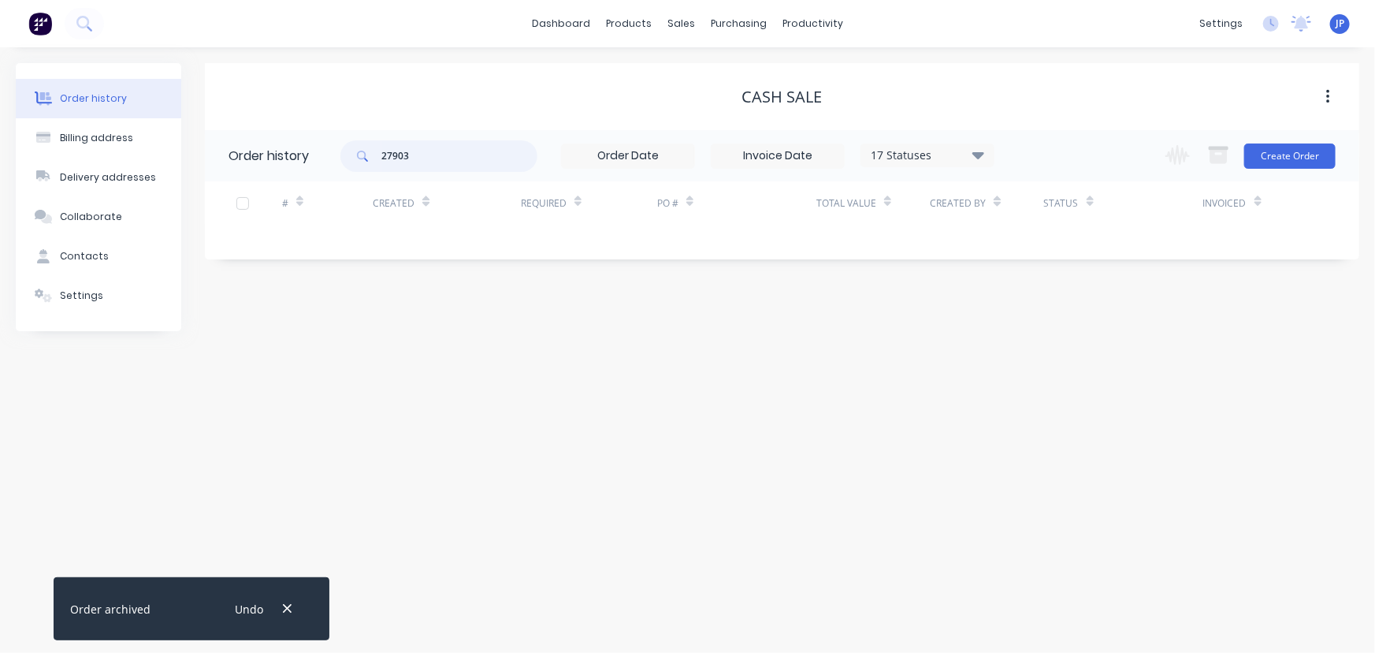
drag, startPoint x: 422, startPoint y: 165, endPoint x: 355, endPoint y: 162, distance: 67.8
click at [356, 163] on div "27903" at bounding box center [438, 156] width 197 height 32
type input "27907"
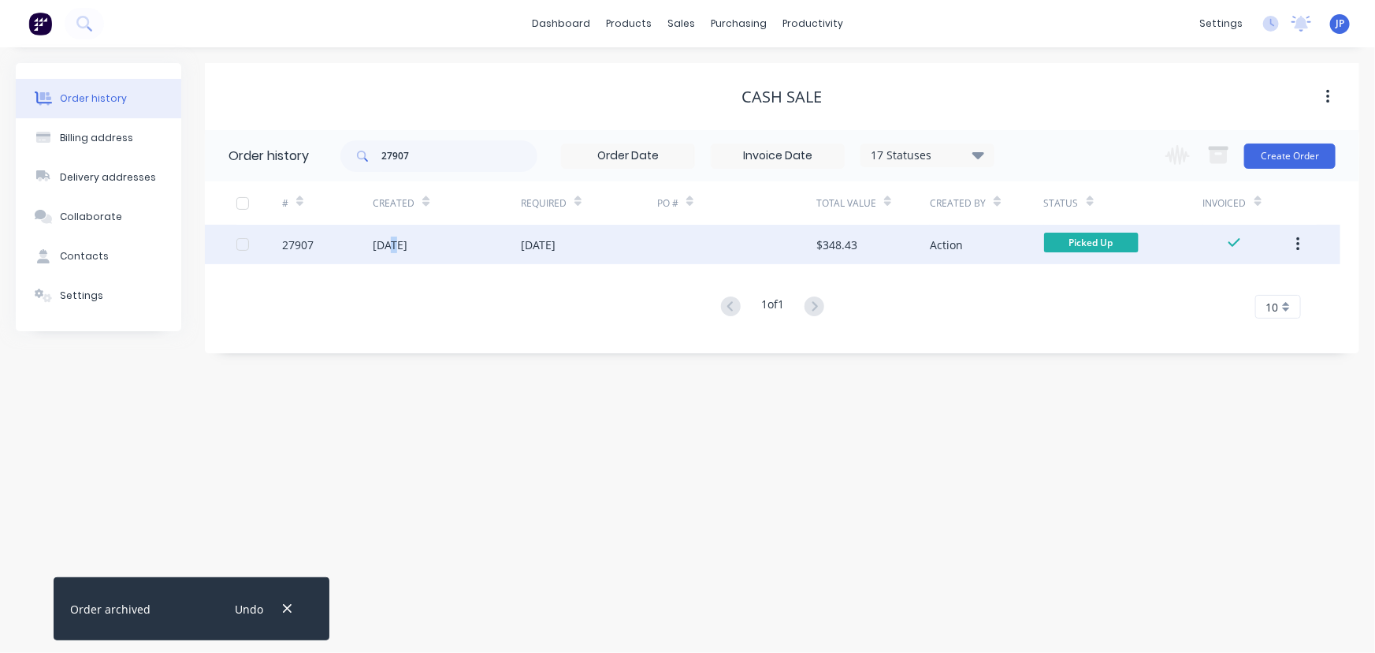
click at [389, 252] on div "15 Aug 2025" at bounding box center [447, 244] width 148 height 39
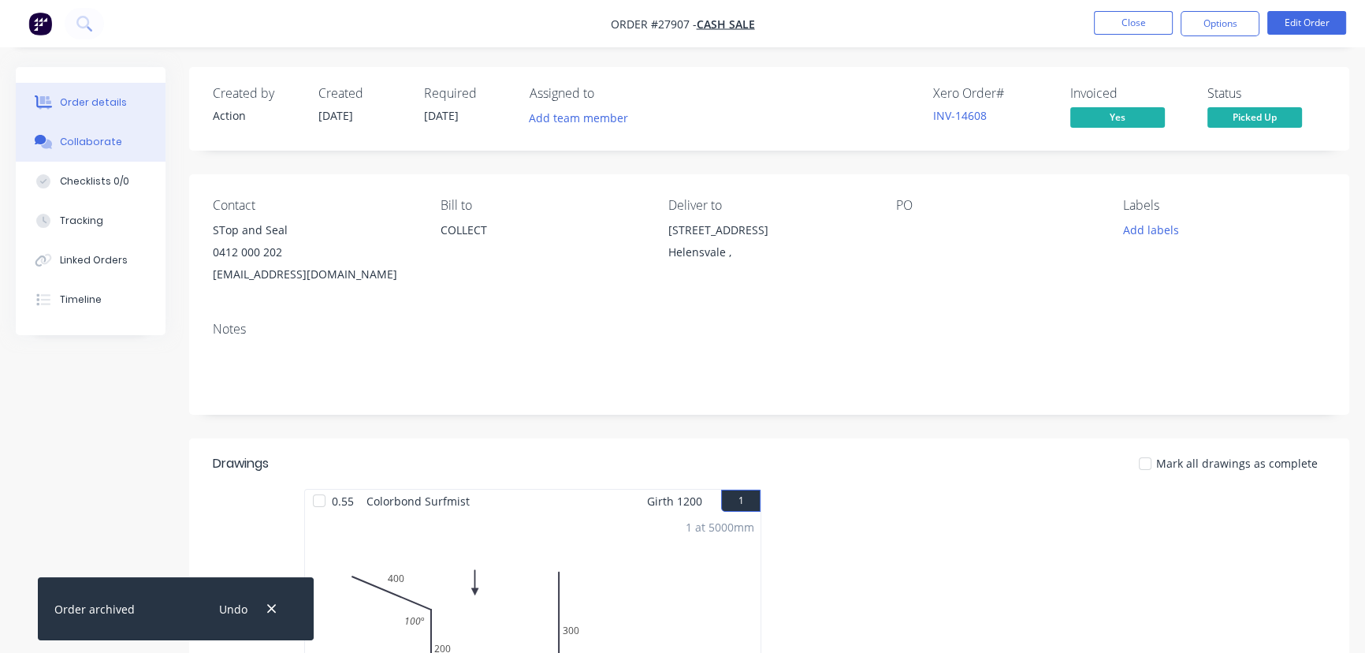
click at [105, 139] on div "Collaborate" at bounding box center [91, 142] width 62 height 14
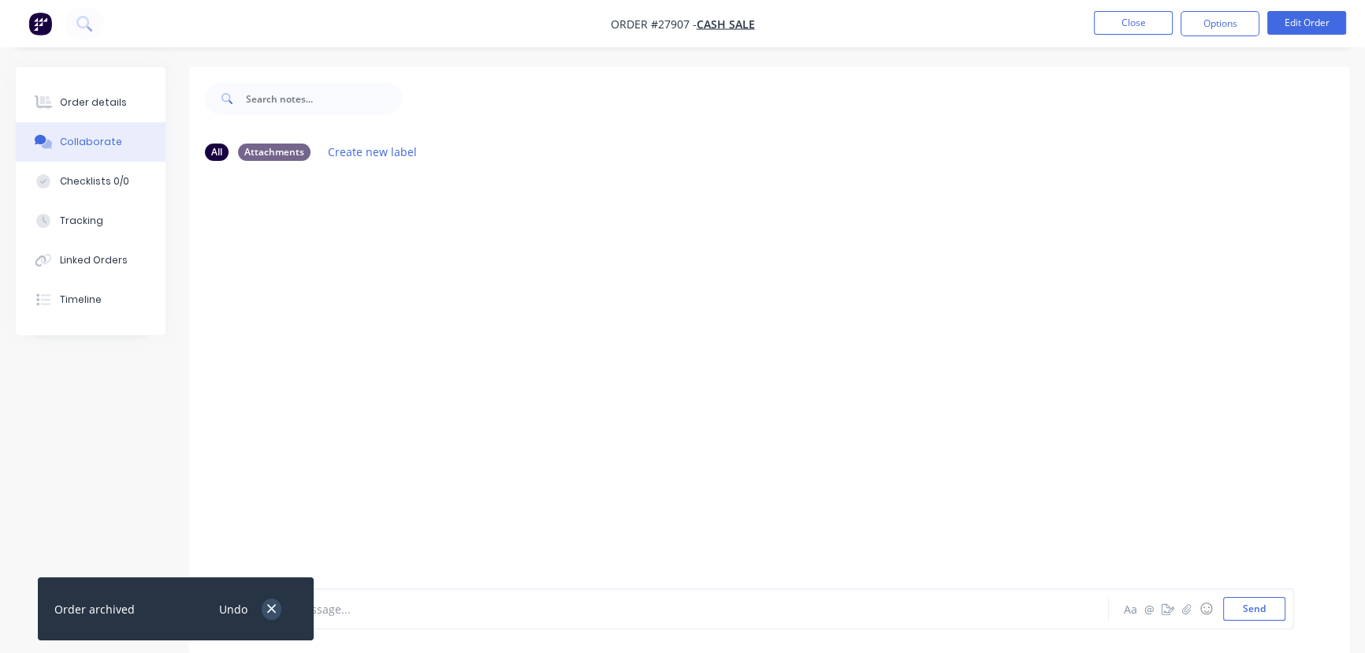
click at [272, 610] on icon "button" at bounding box center [271, 608] width 10 height 14
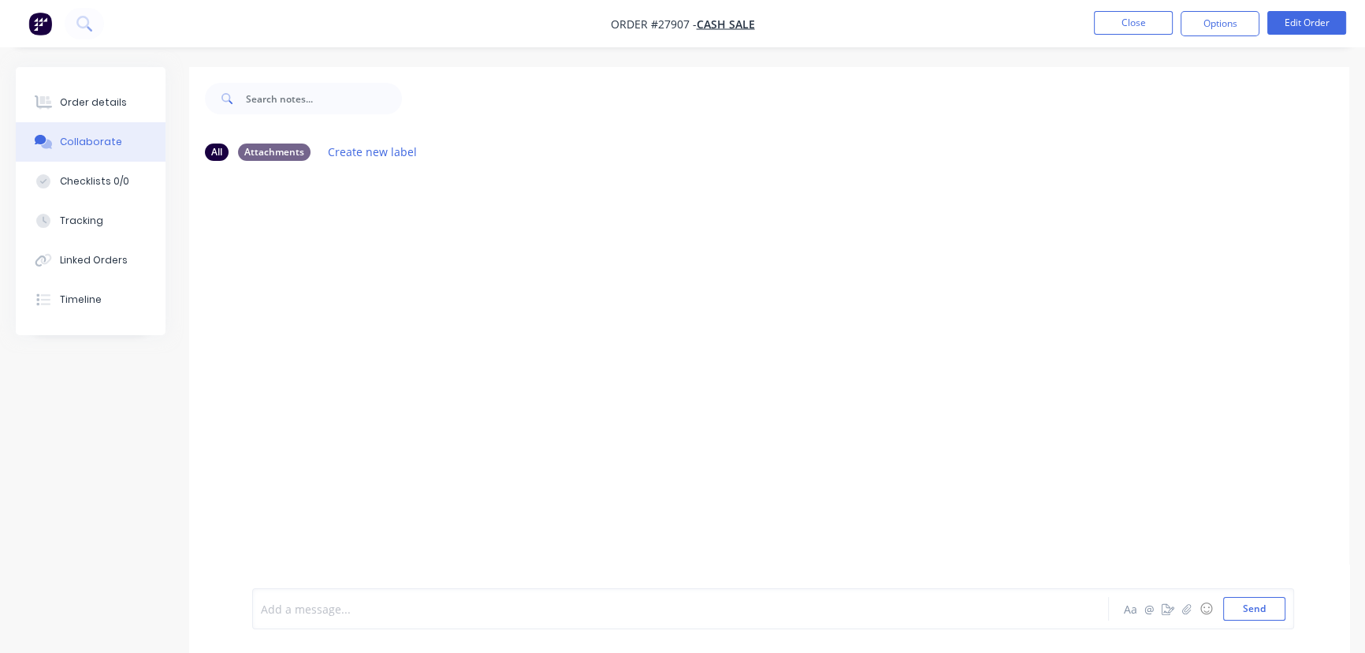
click at [308, 609] on div at bounding box center [646, 609] width 768 height 17
click at [1254, 618] on button "Send" at bounding box center [1254, 609] width 62 height 24
click at [1137, 26] on button "Close" at bounding box center [1133, 23] width 79 height 24
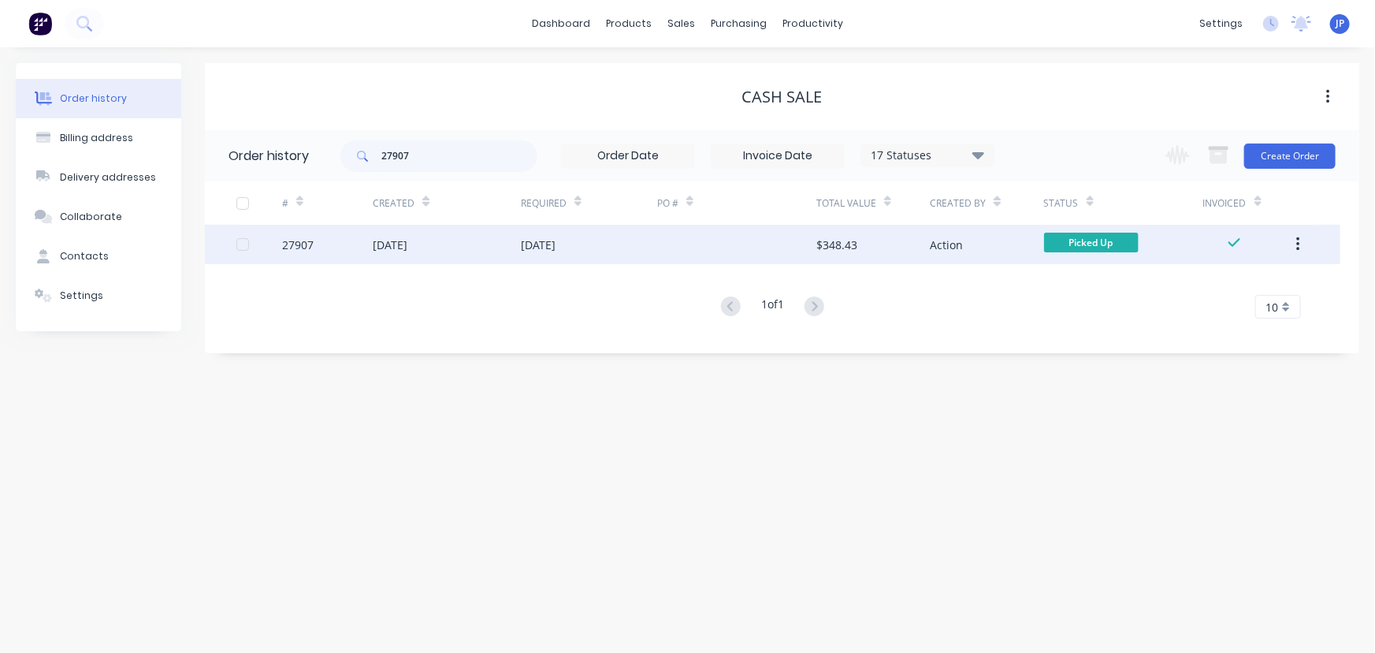
drag, startPoint x: 1299, startPoint y: 244, endPoint x: 1281, endPoint y: 256, distance: 22.1
click at [1300, 244] on icon "button" at bounding box center [1297, 244] width 3 height 14
click at [1248, 287] on div "Archive" at bounding box center [1241, 285] width 121 height 23
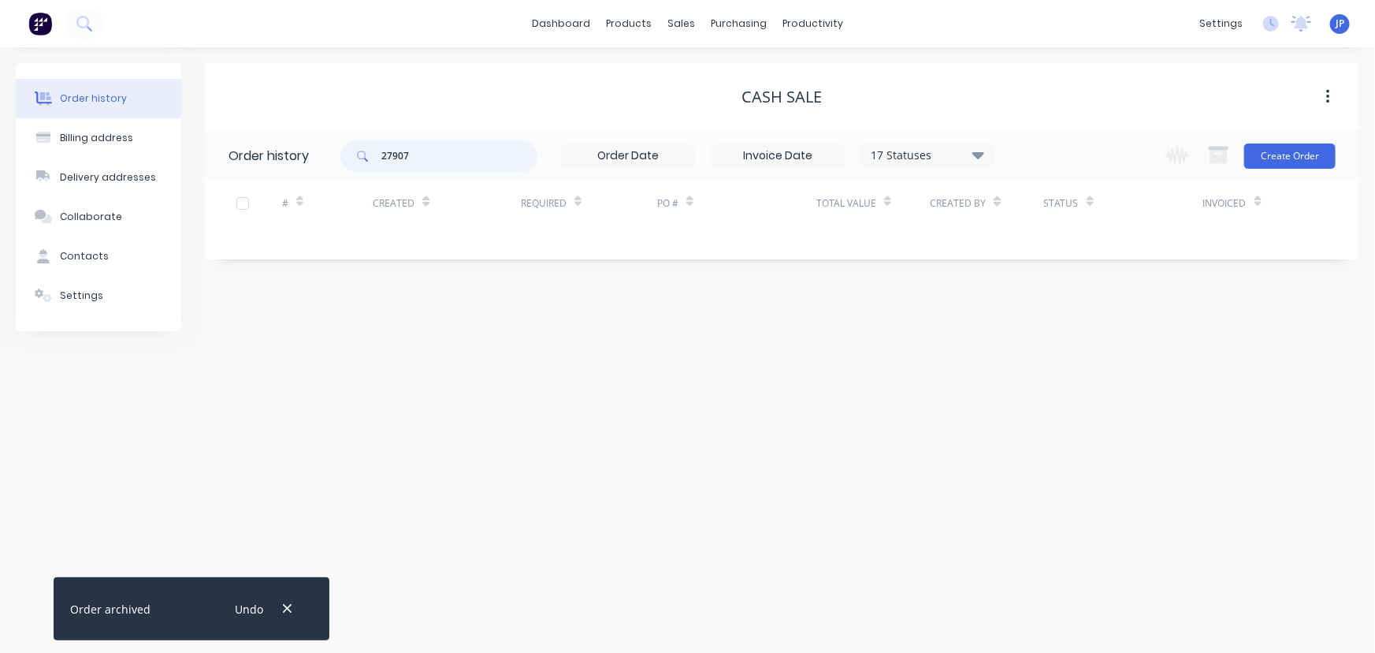
drag, startPoint x: 421, startPoint y: 158, endPoint x: 368, endPoint y: 162, distance: 53.0
click at [368, 162] on div "27907" at bounding box center [438, 156] width 197 height 32
drag, startPoint x: 417, startPoint y: 162, endPoint x: 346, endPoint y: 163, distance: 70.9
click at [352, 167] on div "27907" at bounding box center [438, 156] width 197 height 32
type input "27227"
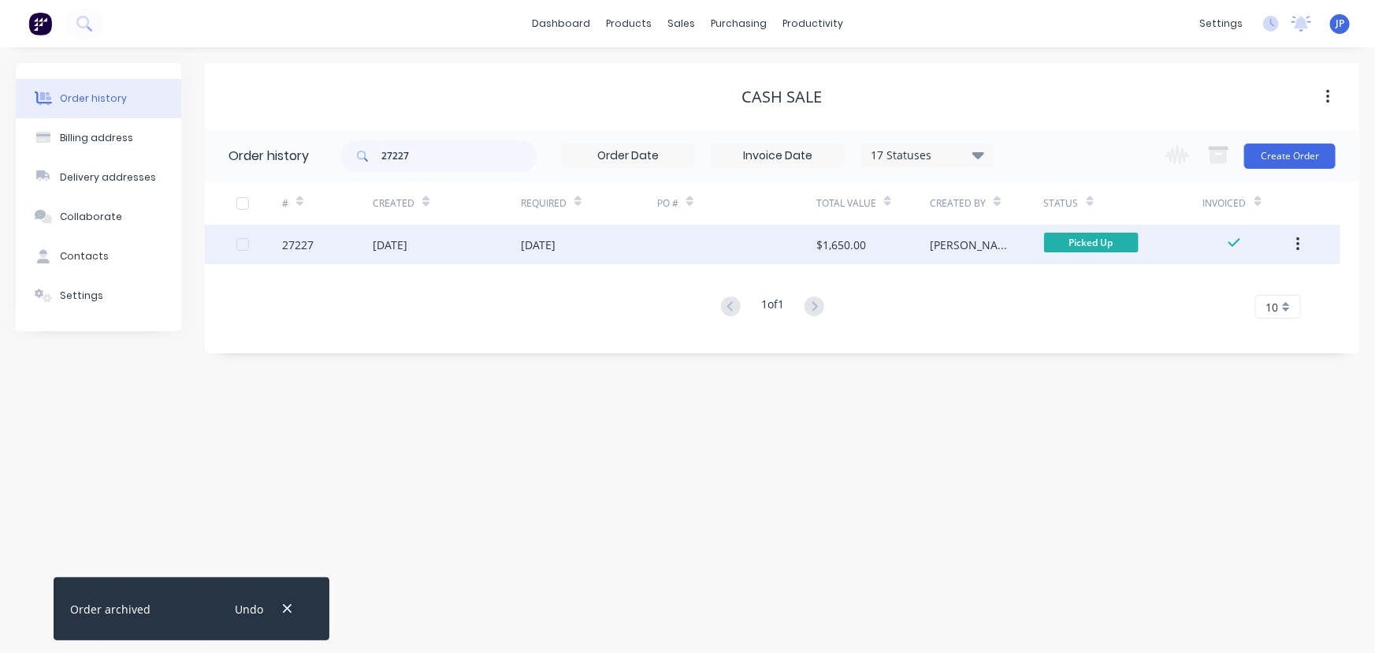
click at [387, 249] on div "24 Jul 2025" at bounding box center [390, 244] width 35 height 17
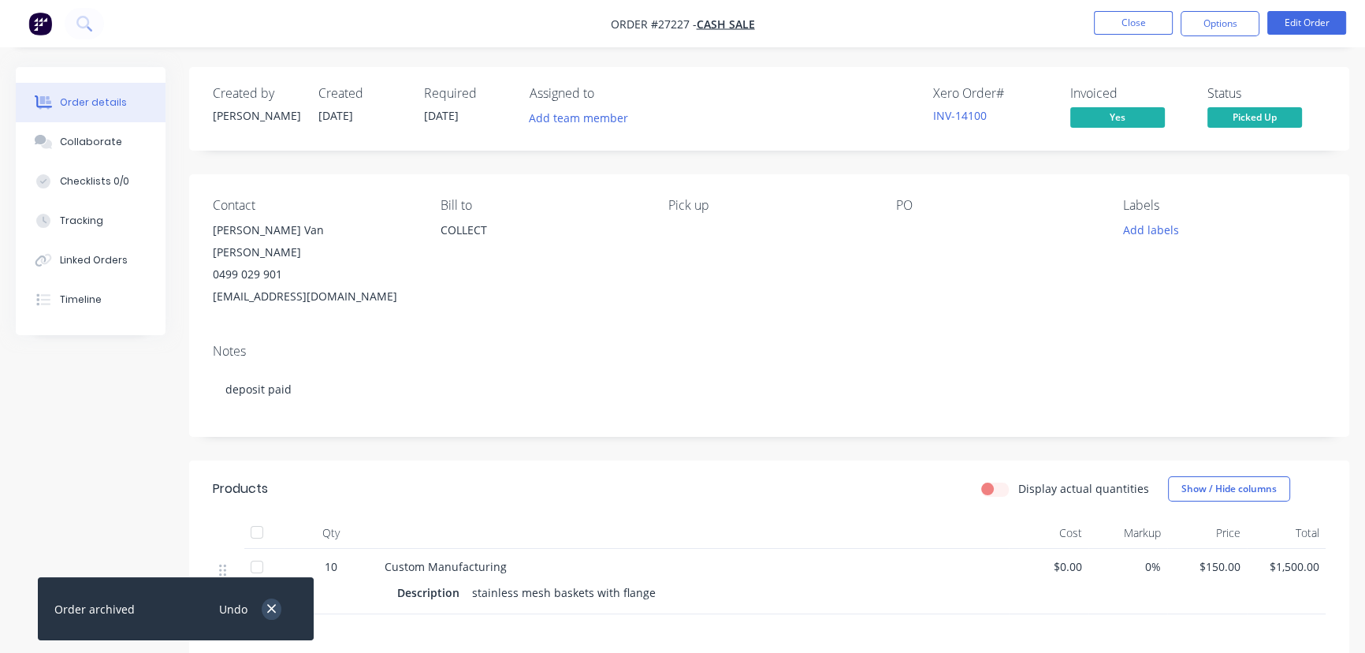
click at [270, 608] on icon "button" at bounding box center [271, 609] width 9 height 9
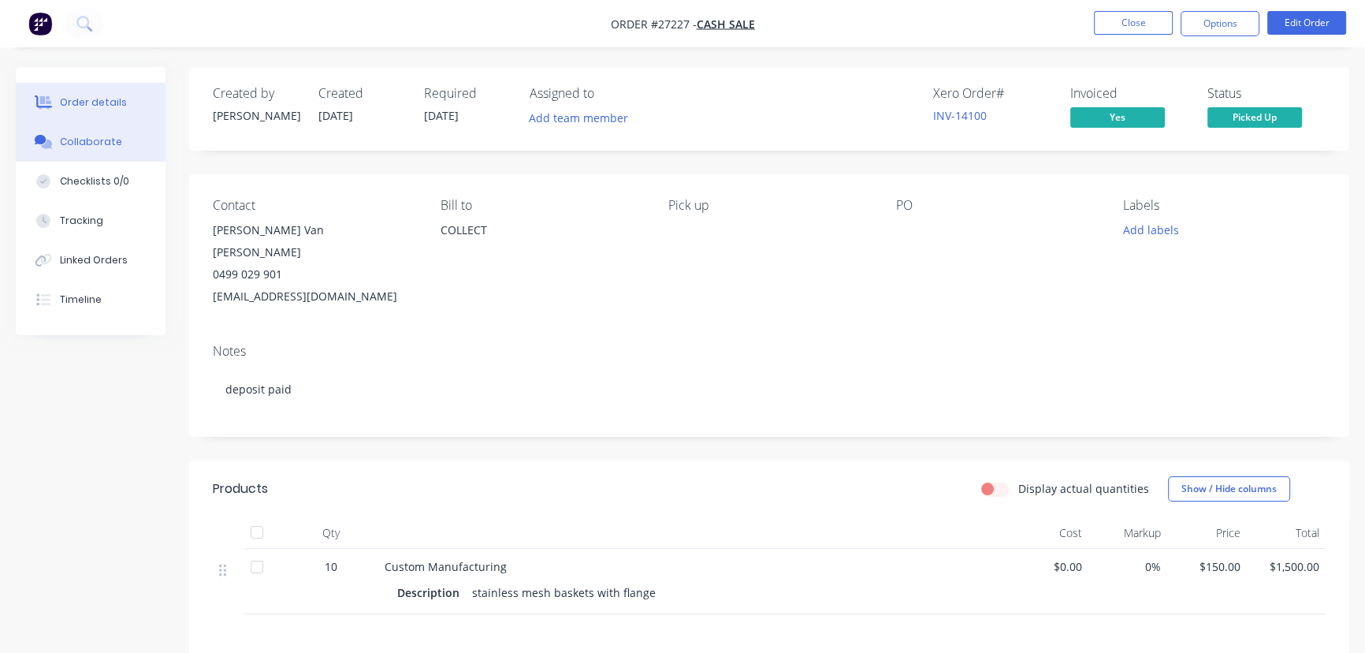
click at [103, 154] on button "Collaborate" at bounding box center [91, 141] width 150 height 39
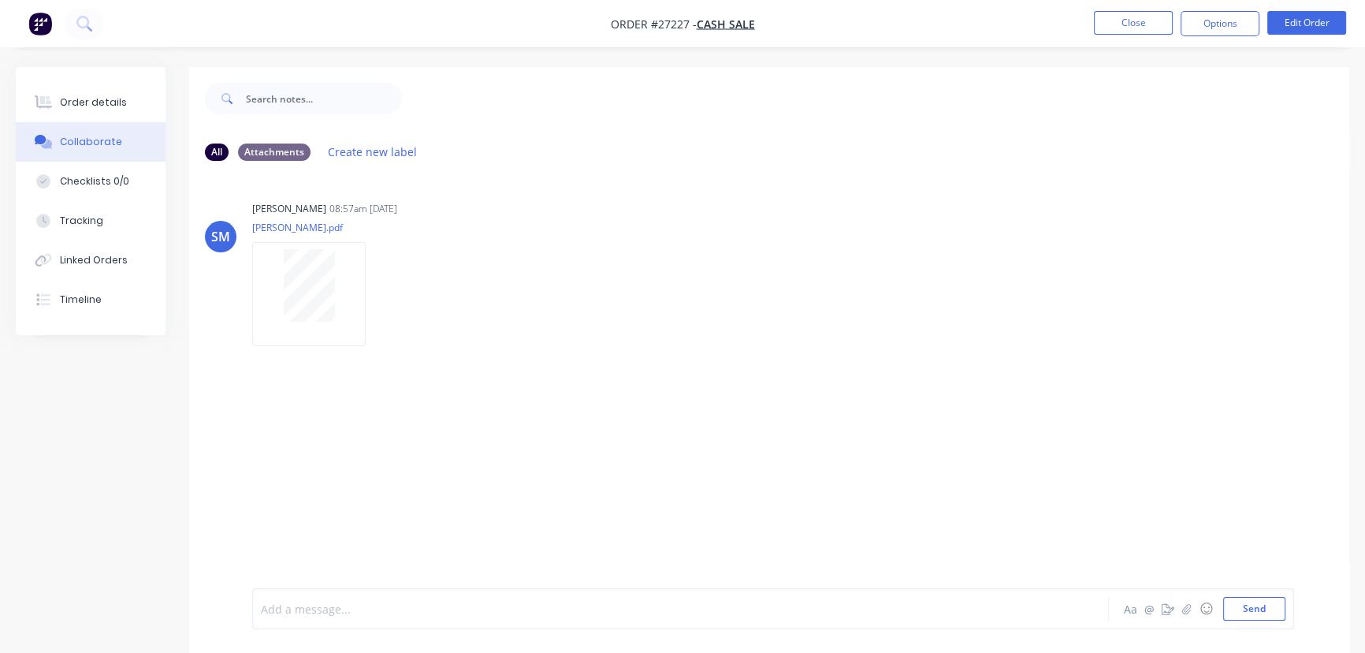
click at [305, 612] on div at bounding box center [646, 609] width 768 height 17
click at [1233, 607] on button "Send" at bounding box center [1254, 609] width 62 height 24
click at [1133, 19] on button "Close" at bounding box center [1133, 23] width 79 height 24
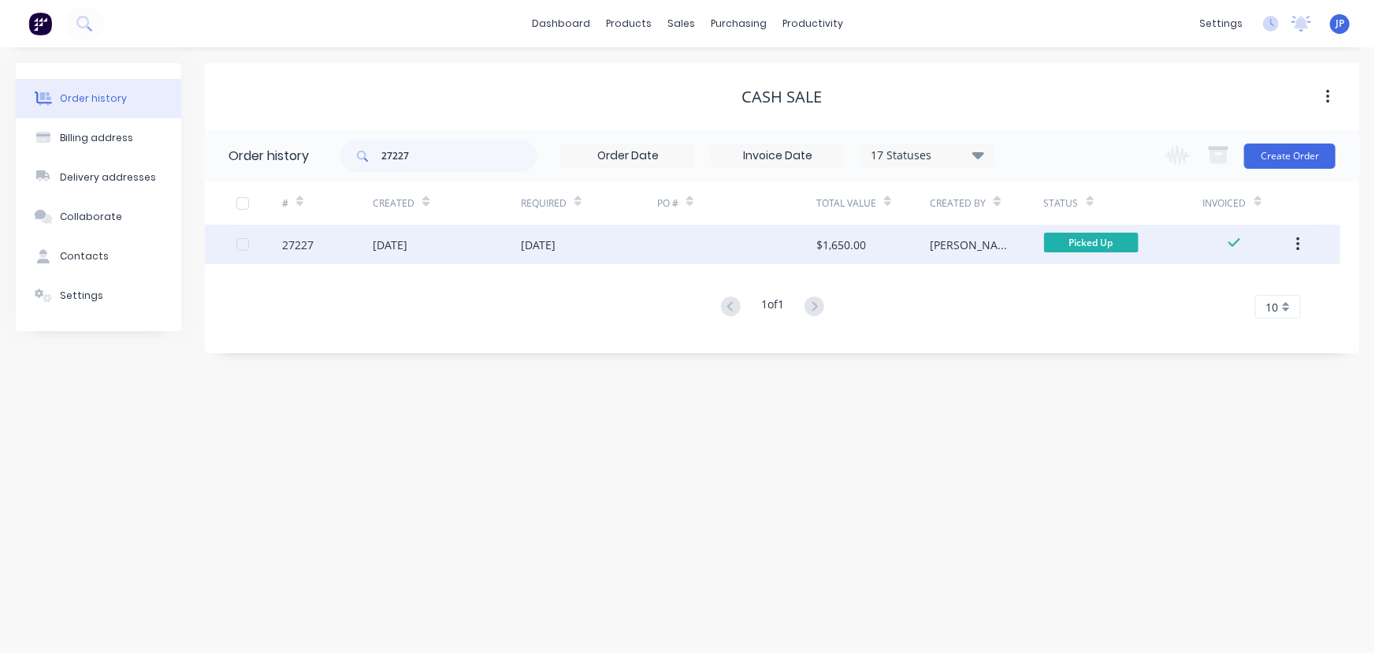
click at [1296, 237] on icon "button" at bounding box center [1298, 244] width 4 height 17
click at [1245, 281] on div "Archive" at bounding box center [1241, 285] width 121 height 23
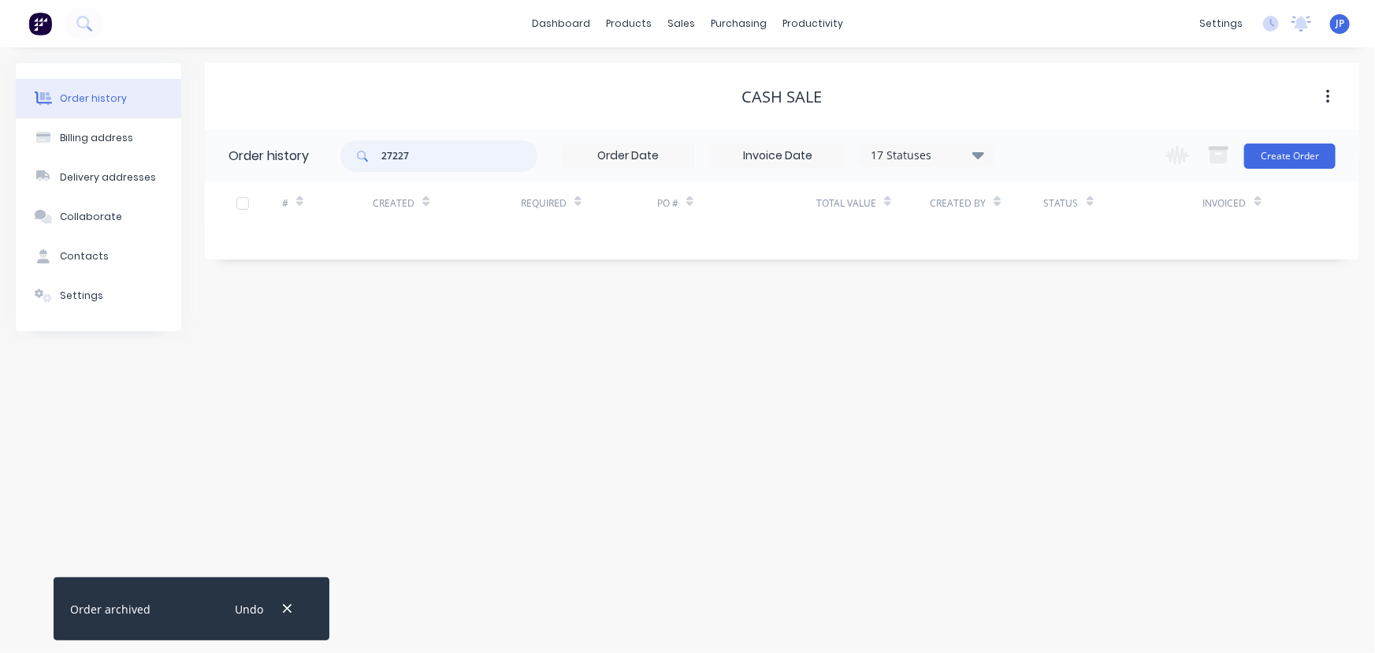
drag, startPoint x: 409, startPoint y: 162, endPoint x: 374, endPoint y: 162, distance: 34.7
click at [374, 162] on div "27227" at bounding box center [438, 156] width 197 height 32
type input "27790"
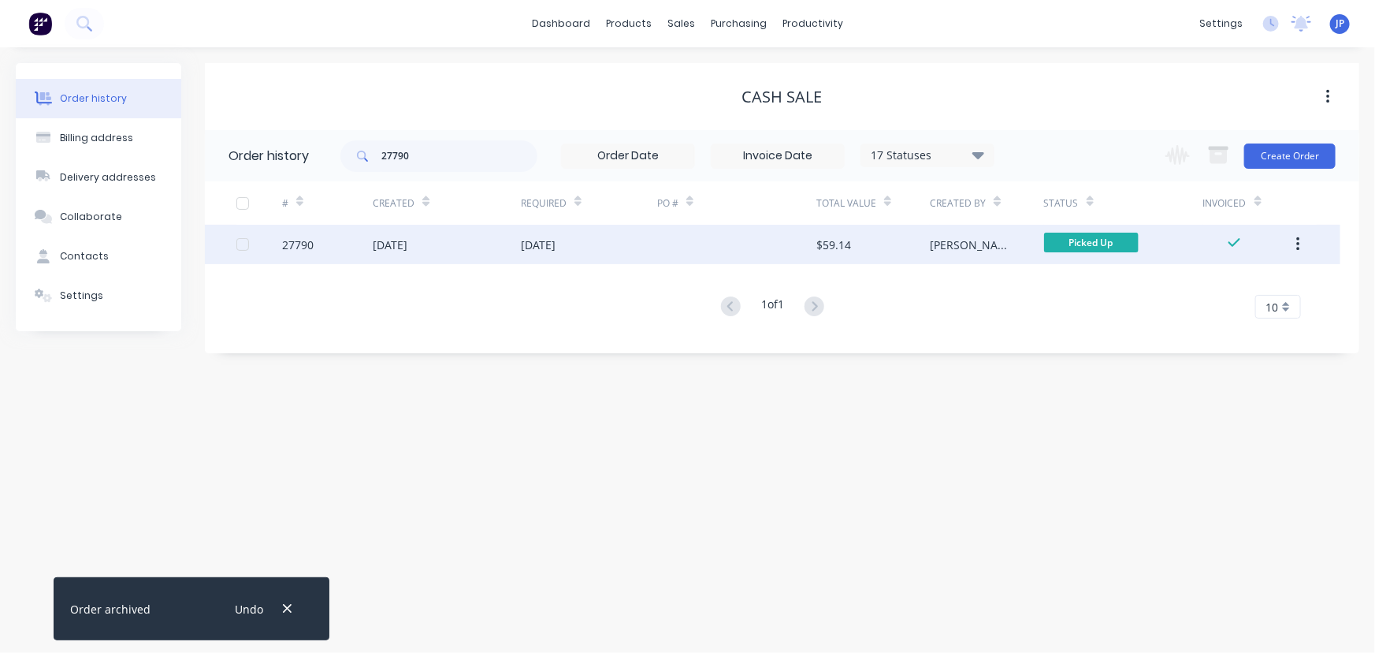
click at [407, 246] on div "13 Aug 2025" at bounding box center [390, 244] width 35 height 17
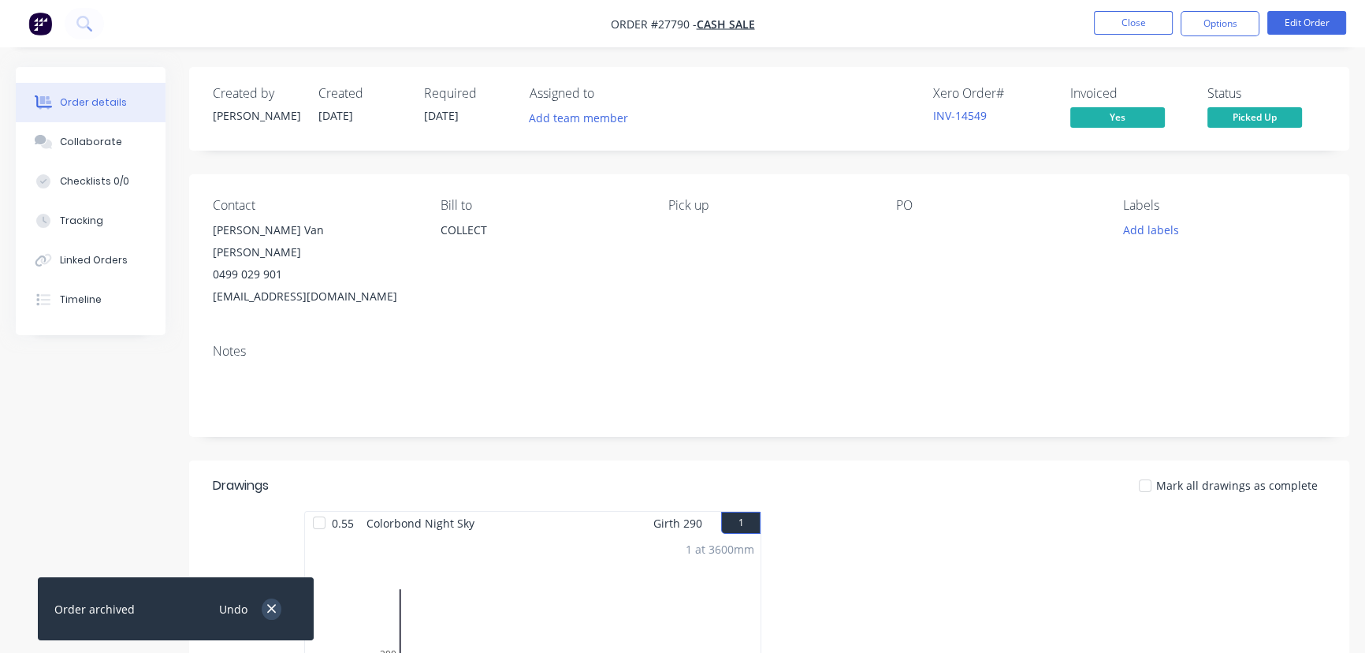
drag, startPoint x: 268, startPoint y: 610, endPoint x: 202, endPoint y: 492, distance: 135.5
click at [268, 609] on icon "button" at bounding box center [271, 608] width 10 height 14
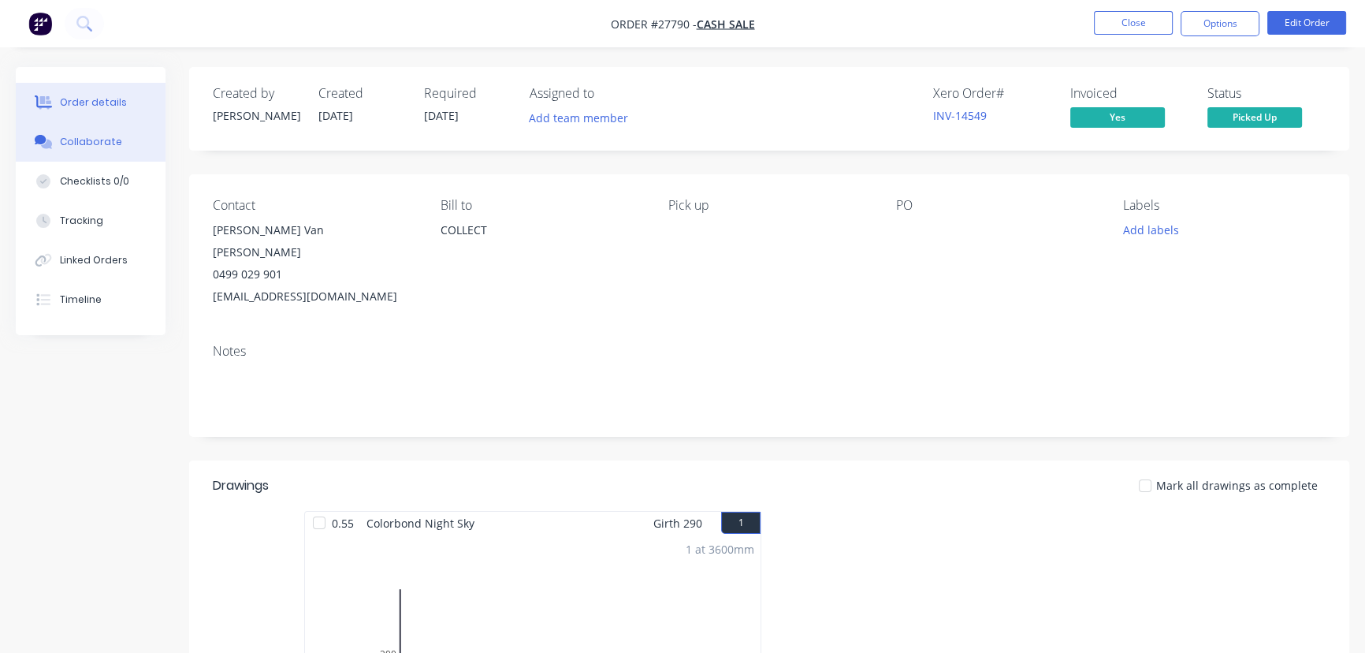
click at [110, 143] on div "Collaborate" at bounding box center [91, 142] width 62 height 14
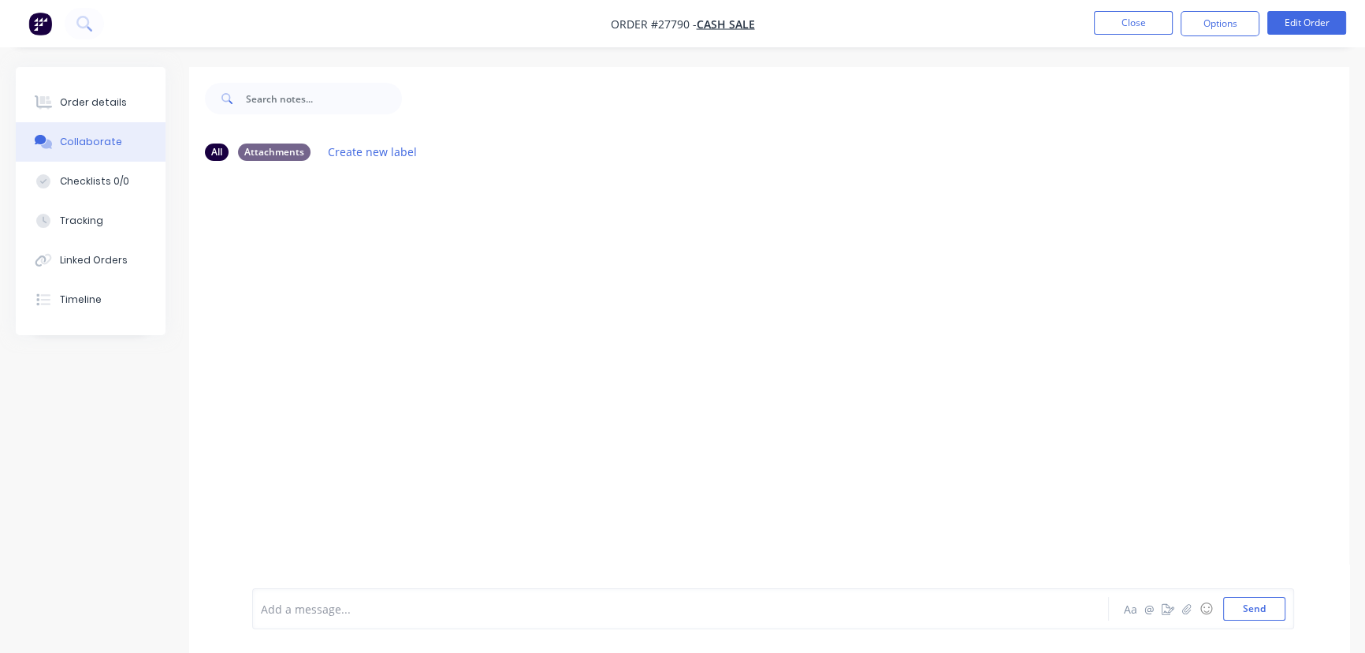
click at [286, 603] on div at bounding box center [646, 609] width 768 height 17
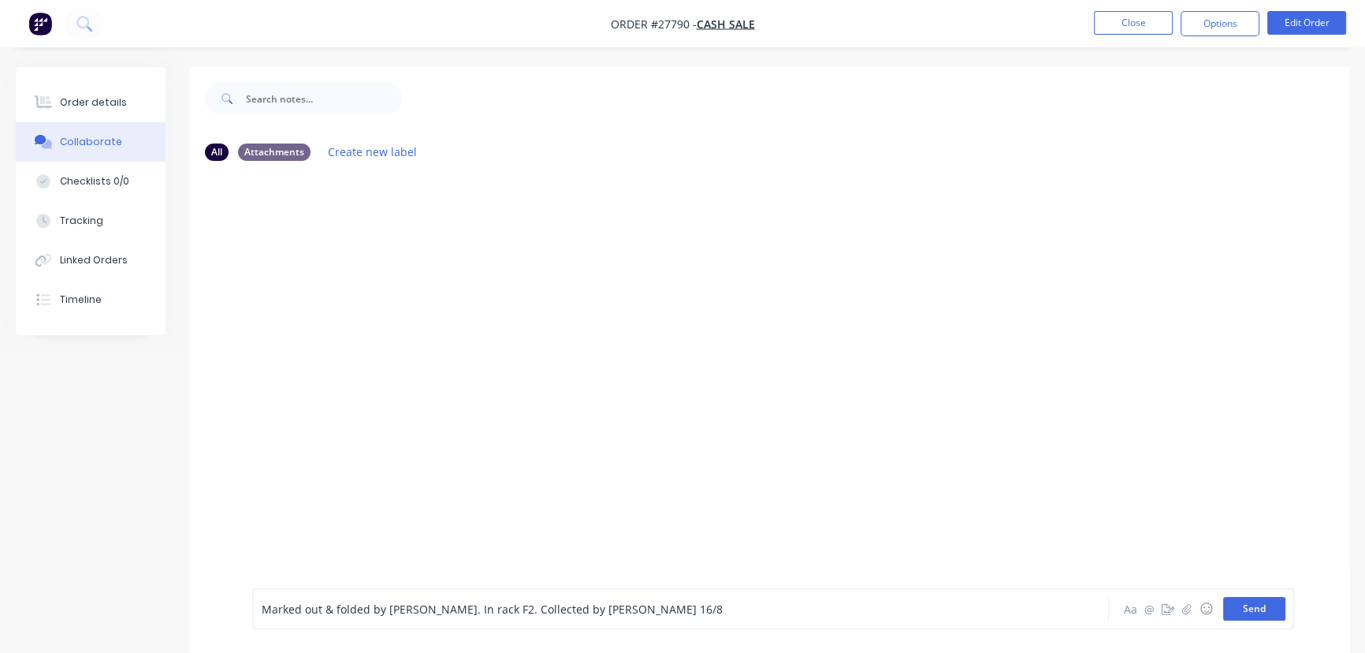
click at [1249, 614] on button "Send" at bounding box center [1254, 609] width 62 height 24
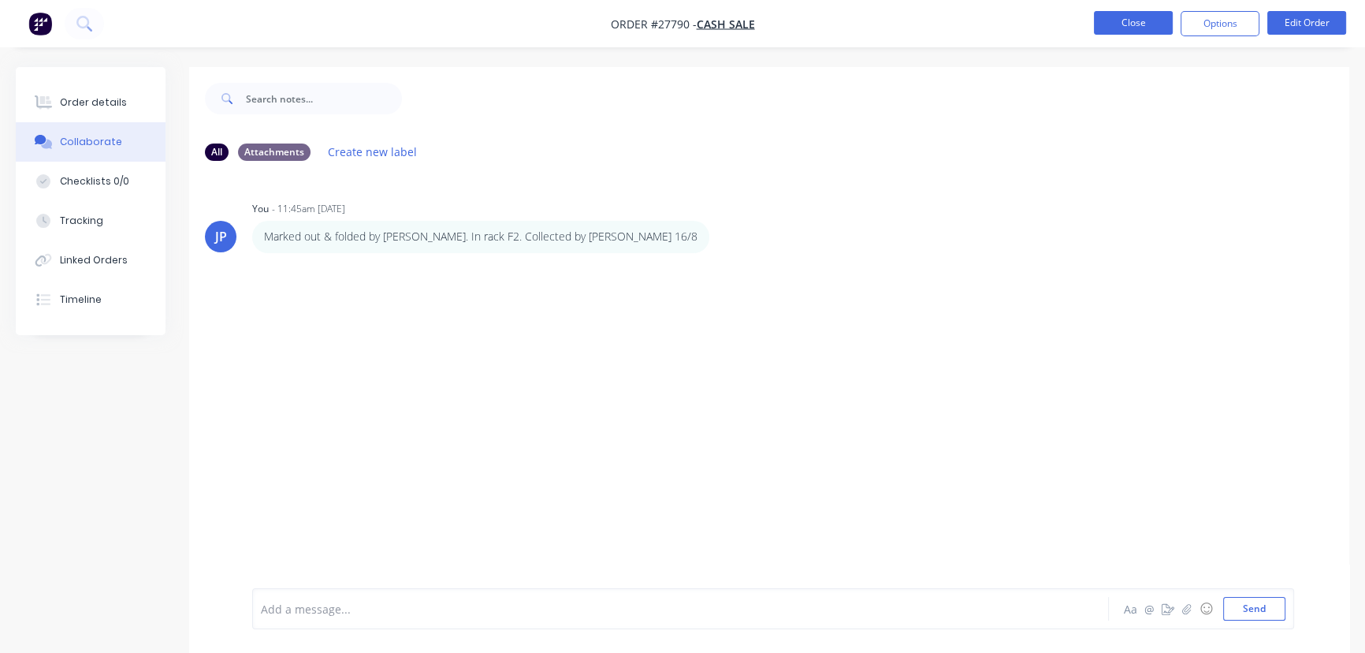
click at [1119, 14] on button "Close" at bounding box center [1133, 23] width 79 height 24
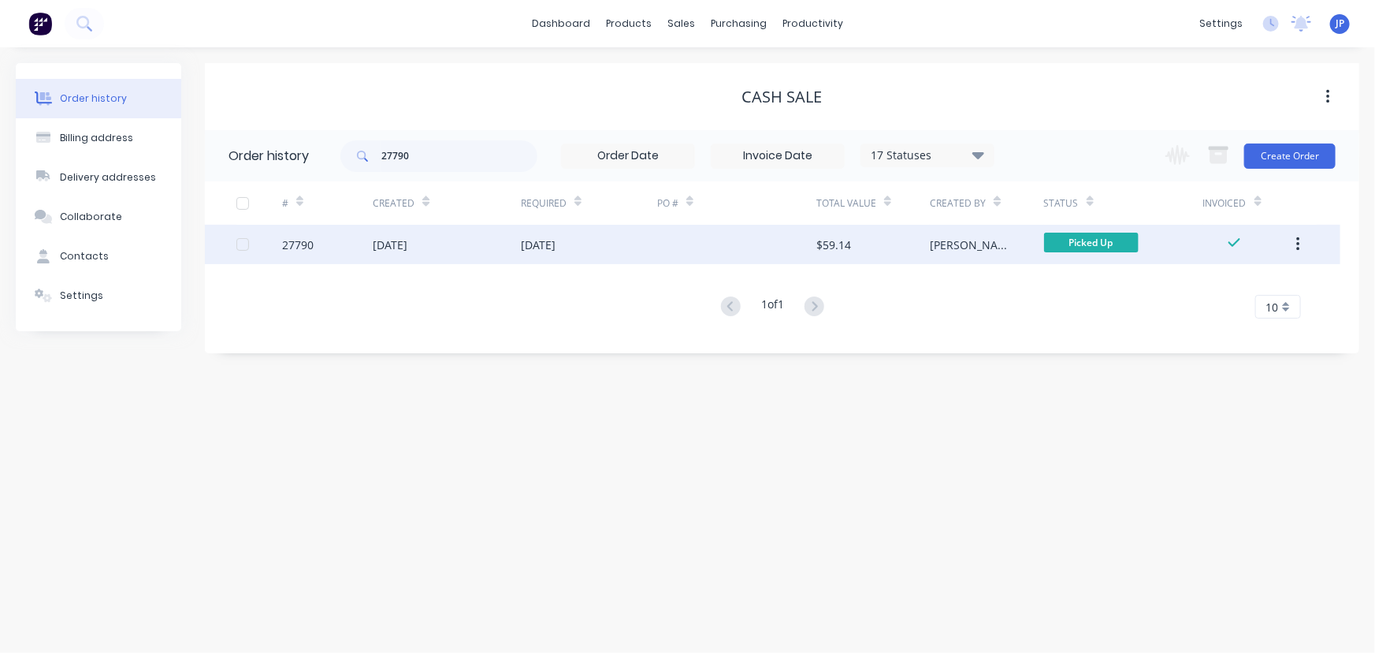
click at [1299, 241] on icon "button" at bounding box center [1298, 244] width 4 height 17
click at [1277, 292] on div "Archive" at bounding box center [1241, 285] width 121 height 23
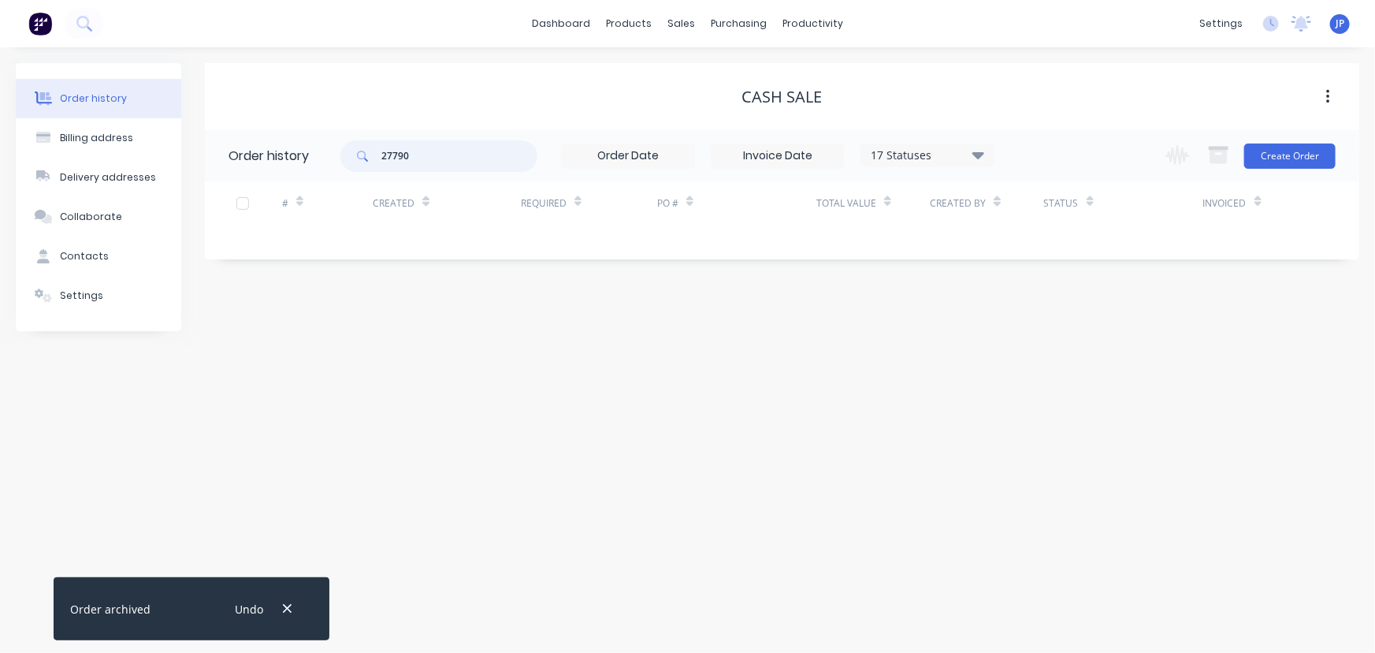
drag, startPoint x: 425, startPoint y: 157, endPoint x: 372, endPoint y: 166, distance: 53.5
click at [372, 166] on div "27790" at bounding box center [438, 156] width 197 height 32
type input "27801"
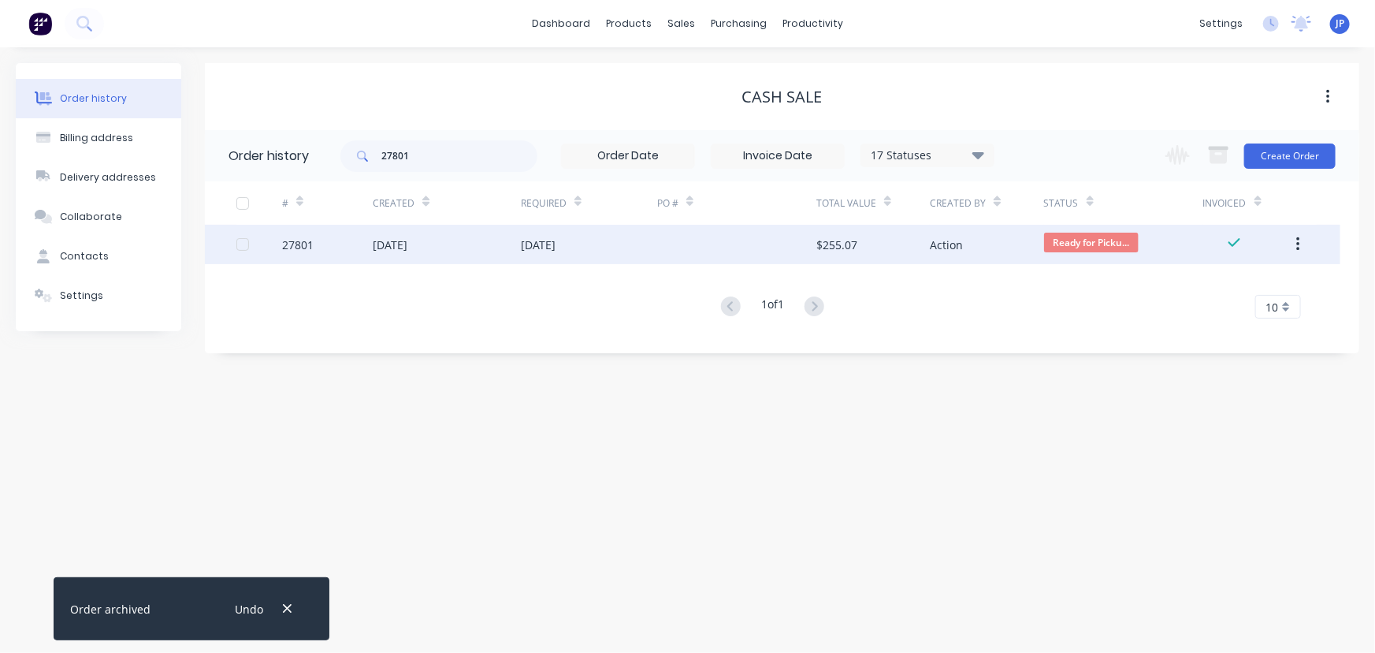
click at [385, 244] on div "12 Aug 2025" at bounding box center [390, 244] width 35 height 17
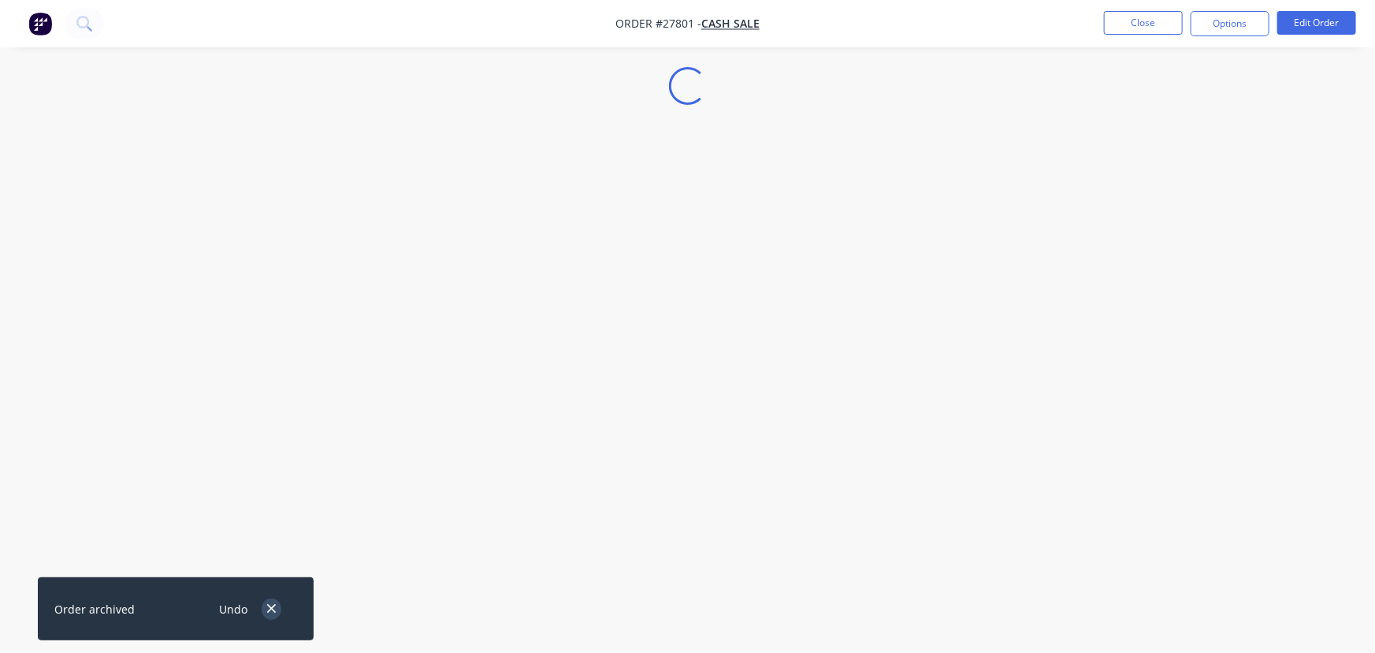
click at [273, 605] on icon "button" at bounding box center [271, 608] width 10 height 14
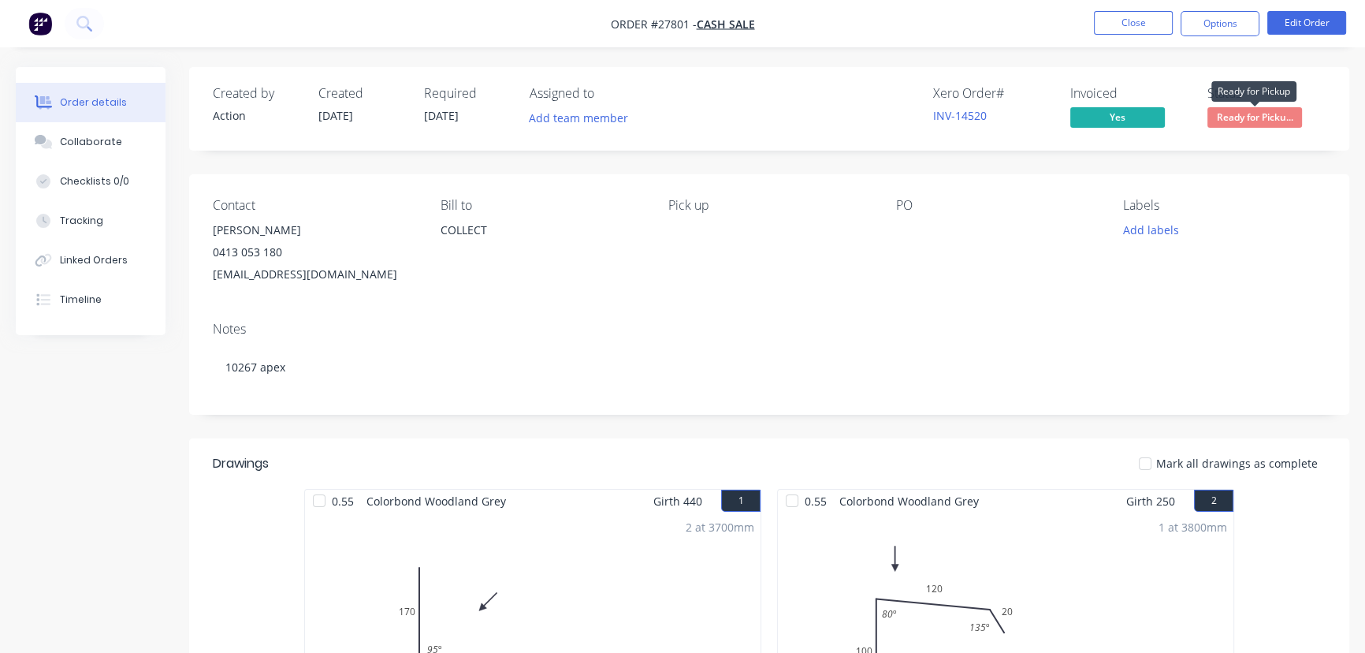
click at [1233, 120] on span "Ready for Picku..." at bounding box center [1254, 117] width 95 height 20
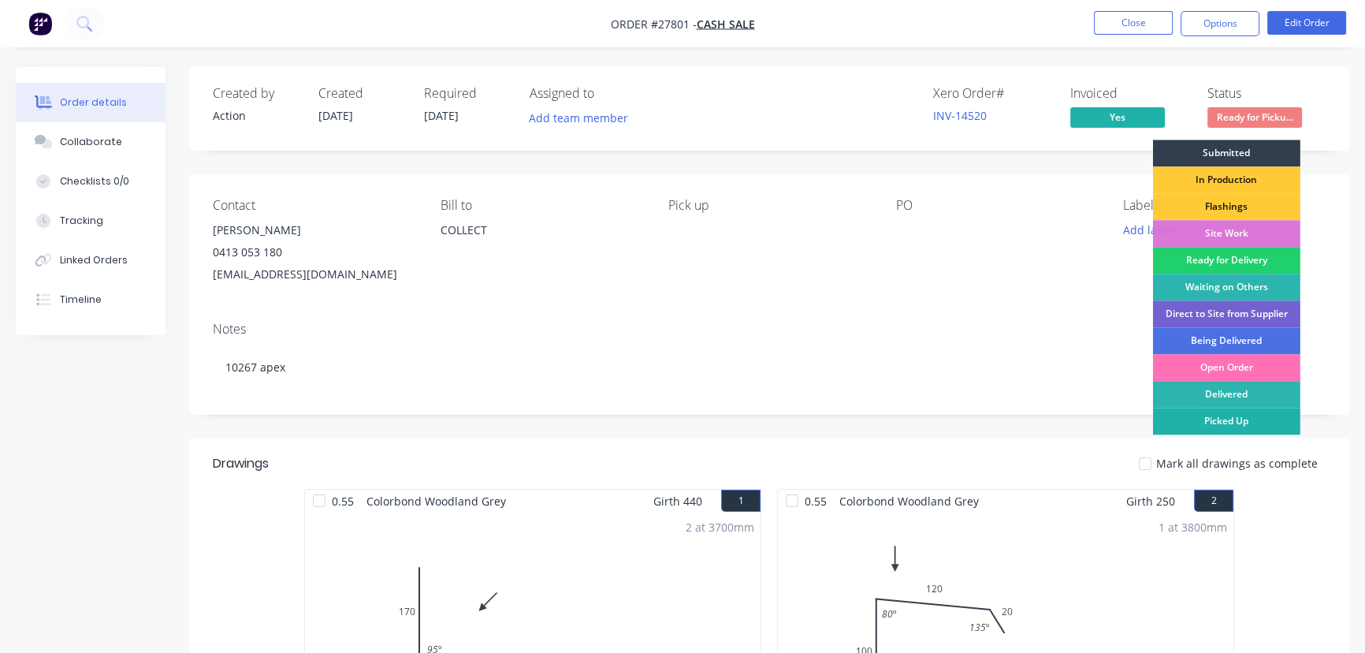
click at [1247, 421] on div "Picked Up" at bounding box center [1226, 420] width 147 height 27
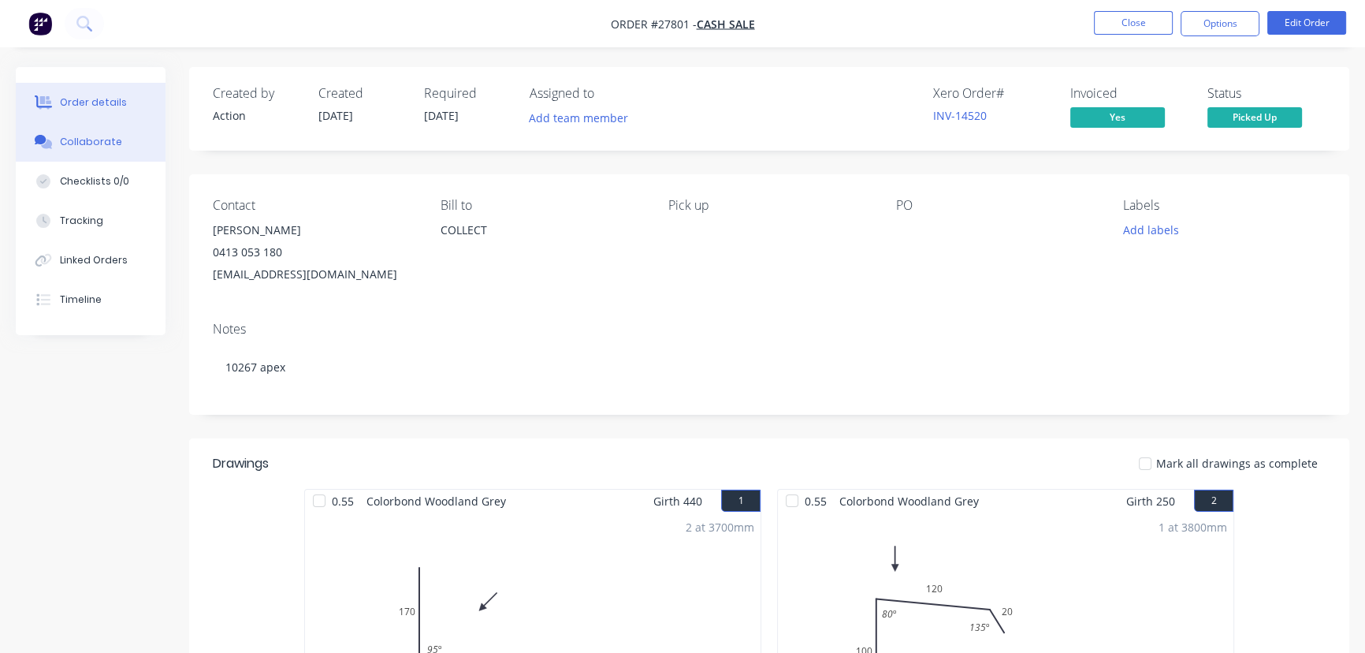
click at [117, 142] on button "Collaborate" at bounding box center [91, 141] width 150 height 39
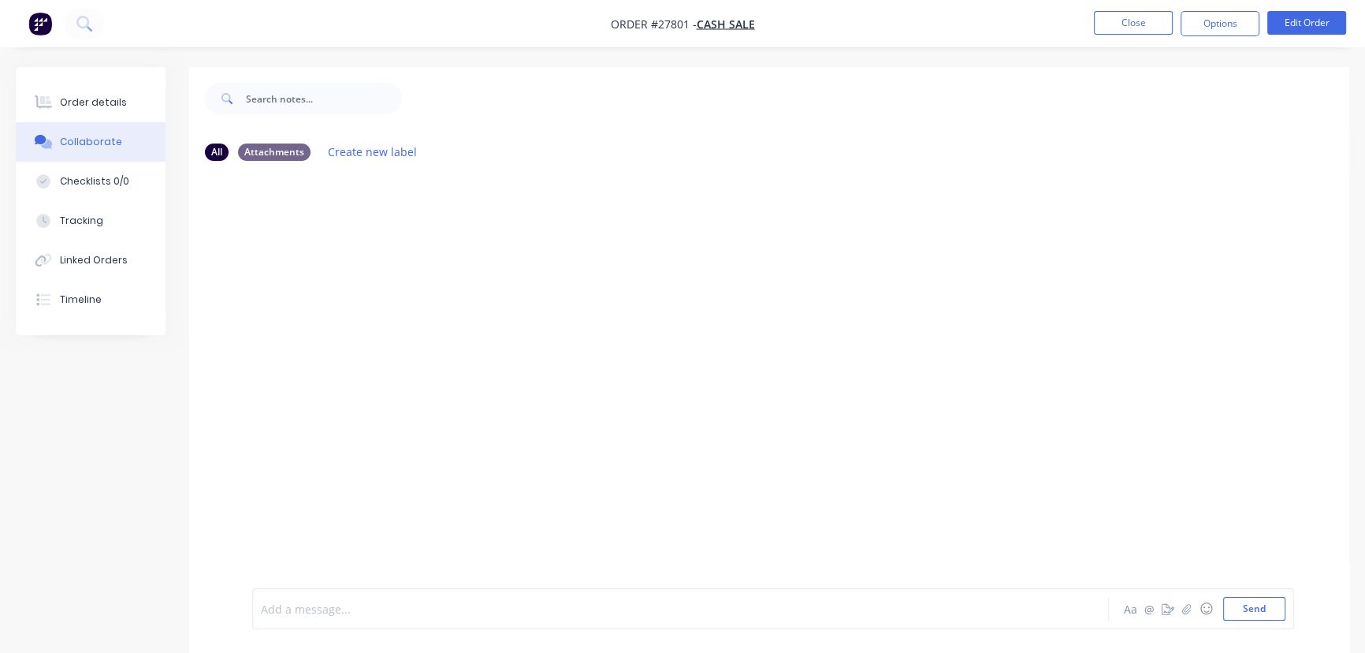
click at [341, 610] on div at bounding box center [646, 609] width 768 height 17
click at [1245, 616] on button "Send" at bounding box center [1254, 609] width 62 height 24
click at [1116, 24] on button "Close" at bounding box center [1133, 23] width 79 height 24
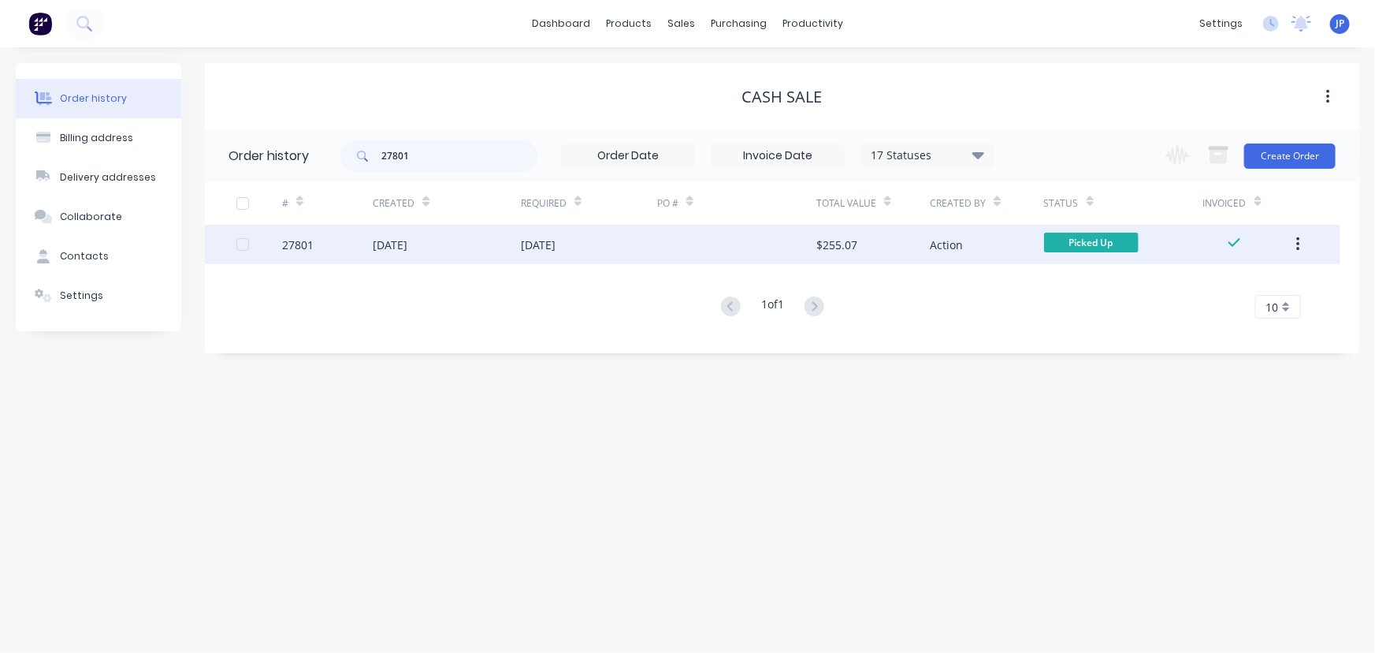
click at [1298, 245] on icon "button" at bounding box center [1297, 244] width 3 height 14
click at [1239, 287] on div "Archive" at bounding box center [1241, 285] width 121 height 23
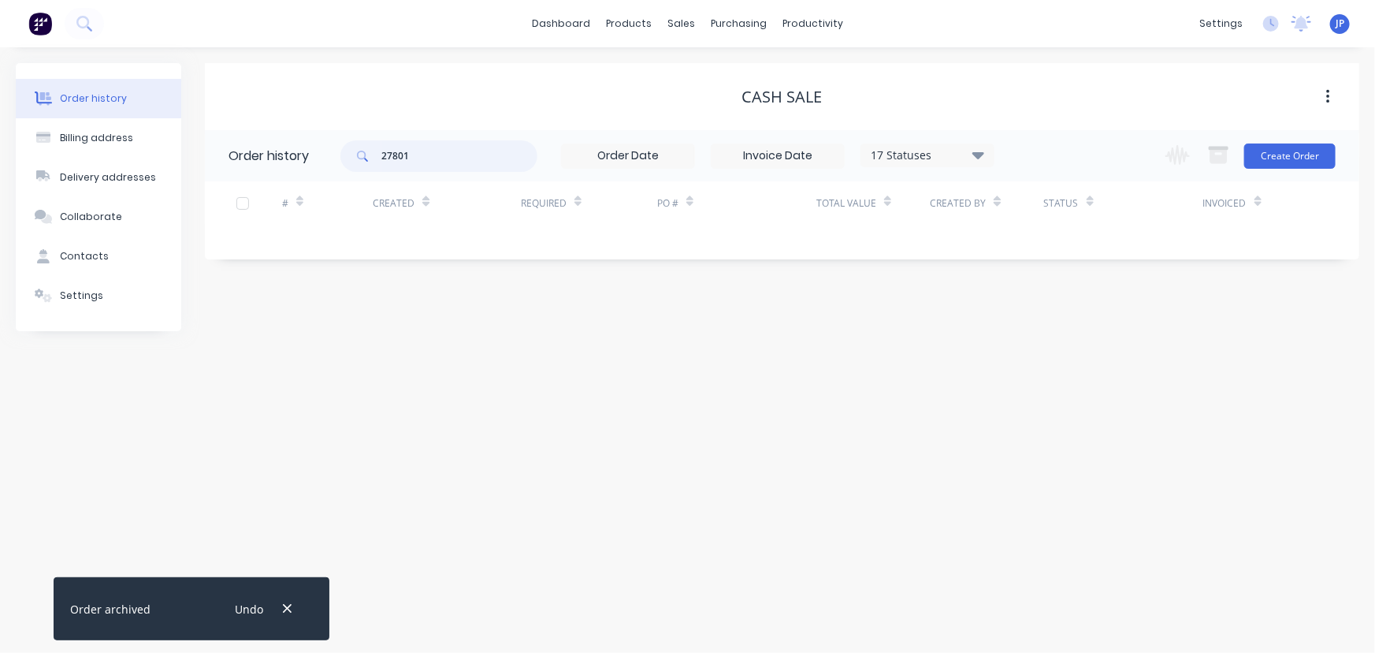
drag, startPoint x: 405, startPoint y: 158, endPoint x: 364, endPoint y: 171, distance: 43.1
click at [364, 171] on div "27801" at bounding box center [438, 156] width 197 height 32
click at [420, 158] on input "27801" at bounding box center [459, 156] width 156 height 32
drag, startPoint x: 420, startPoint y: 158, endPoint x: 380, endPoint y: 158, distance: 40.2
click at [380, 158] on div "27801" at bounding box center [438, 156] width 197 height 32
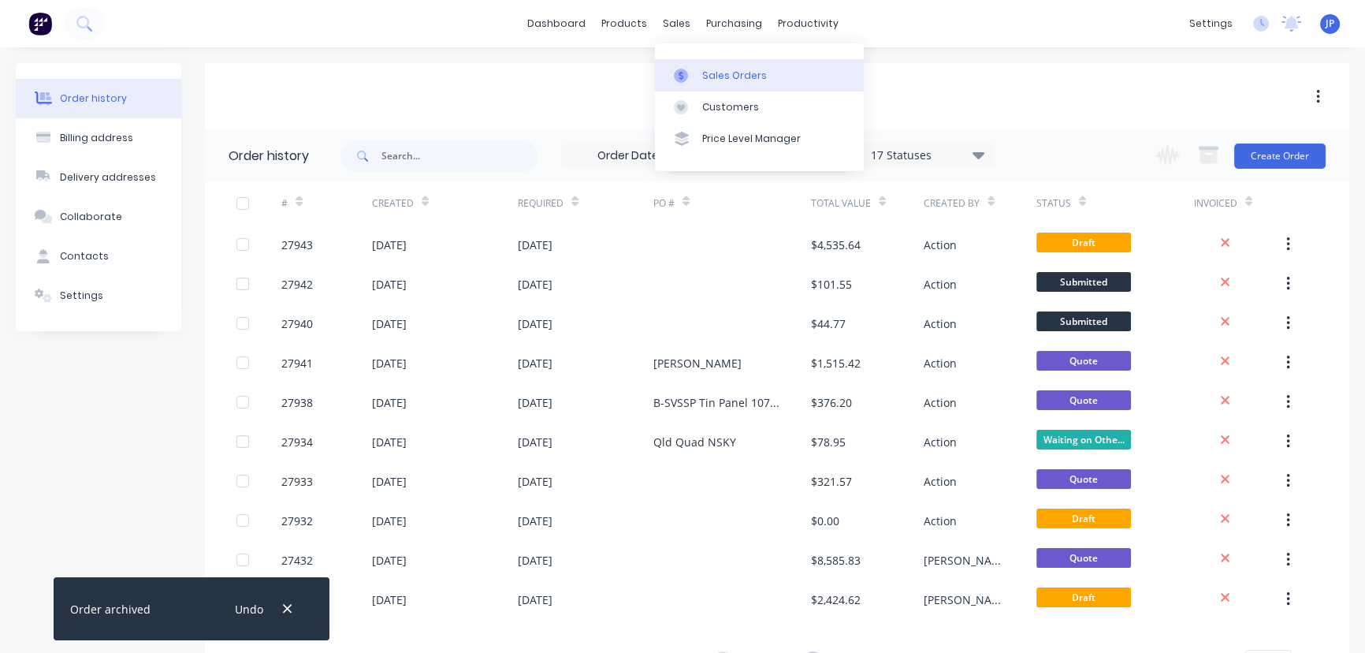
click at [724, 79] on div "Sales Orders" at bounding box center [734, 76] width 65 height 14
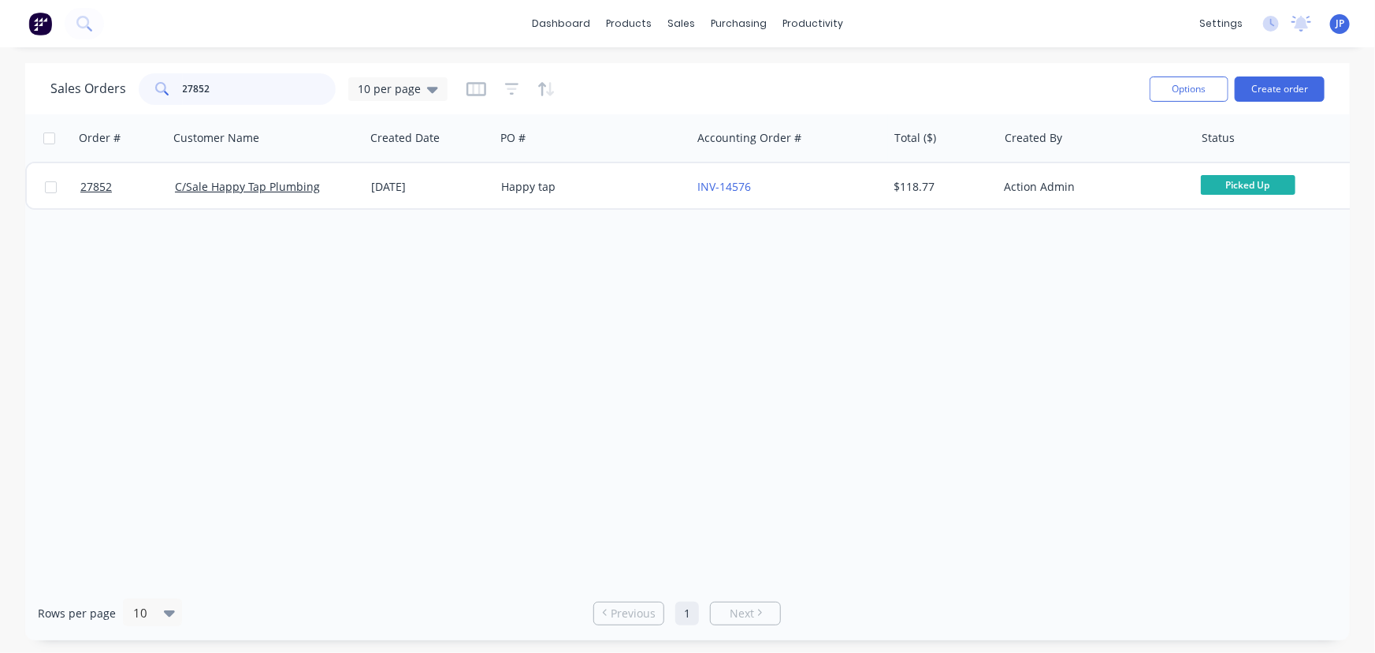
drag, startPoint x: 221, startPoint y: 94, endPoint x: 147, endPoint y: 89, distance: 74.2
click at [147, 89] on div "27852" at bounding box center [237, 89] width 197 height 32
type input "27807"
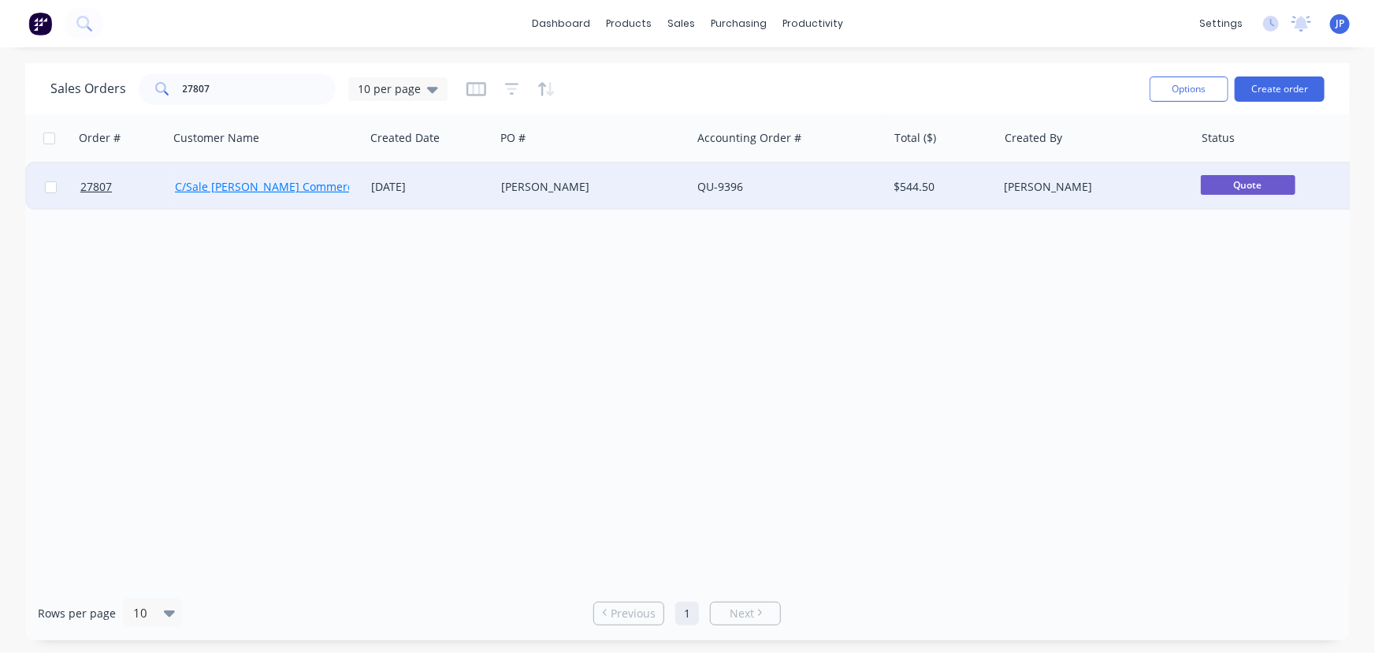
click at [285, 188] on link "C/Sale Harvey Norman Commercial QLD" at bounding box center [283, 186] width 216 height 15
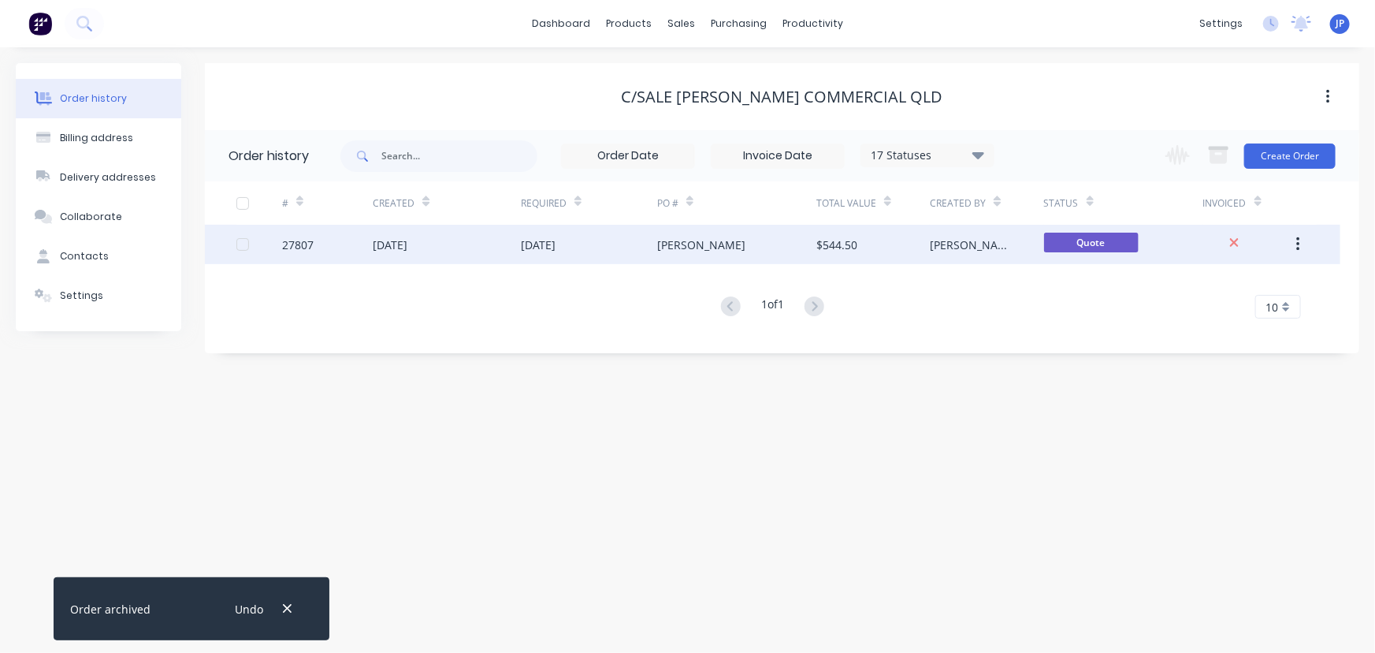
click at [537, 248] on div "12 Aug 2025" at bounding box center [538, 244] width 35 height 17
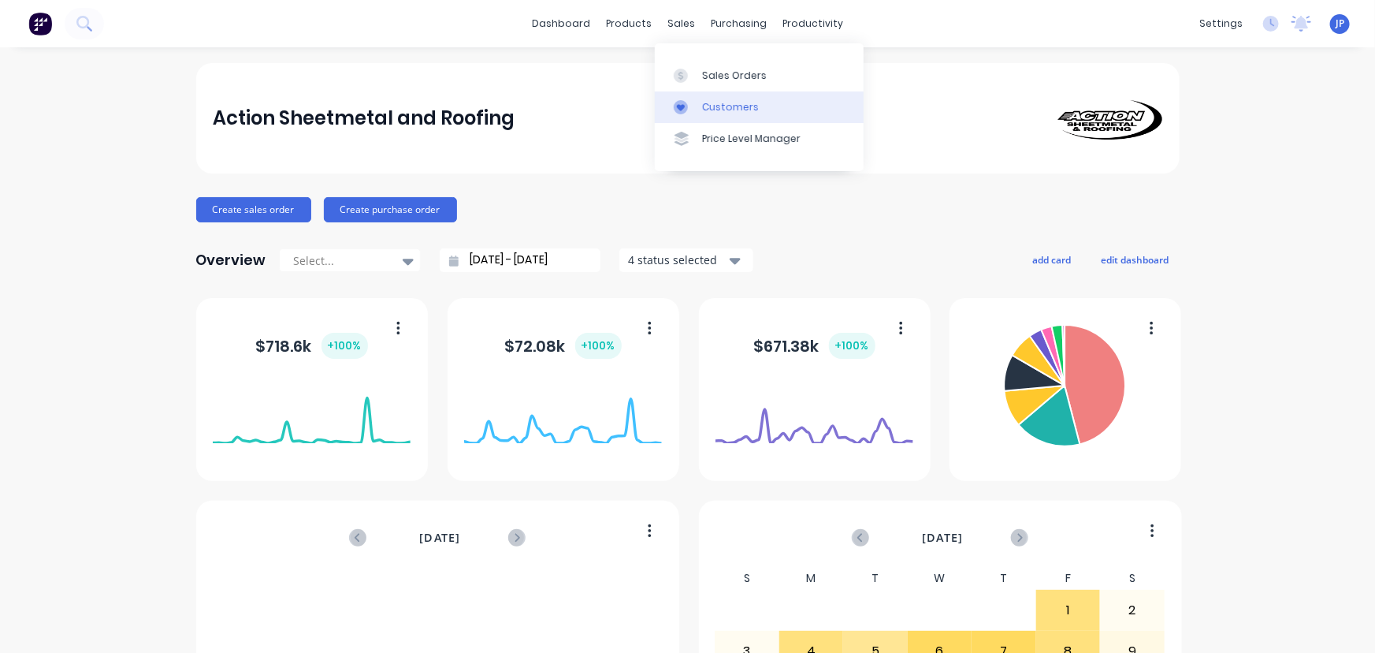
click at [707, 102] on div "Customers" at bounding box center [730, 107] width 57 height 14
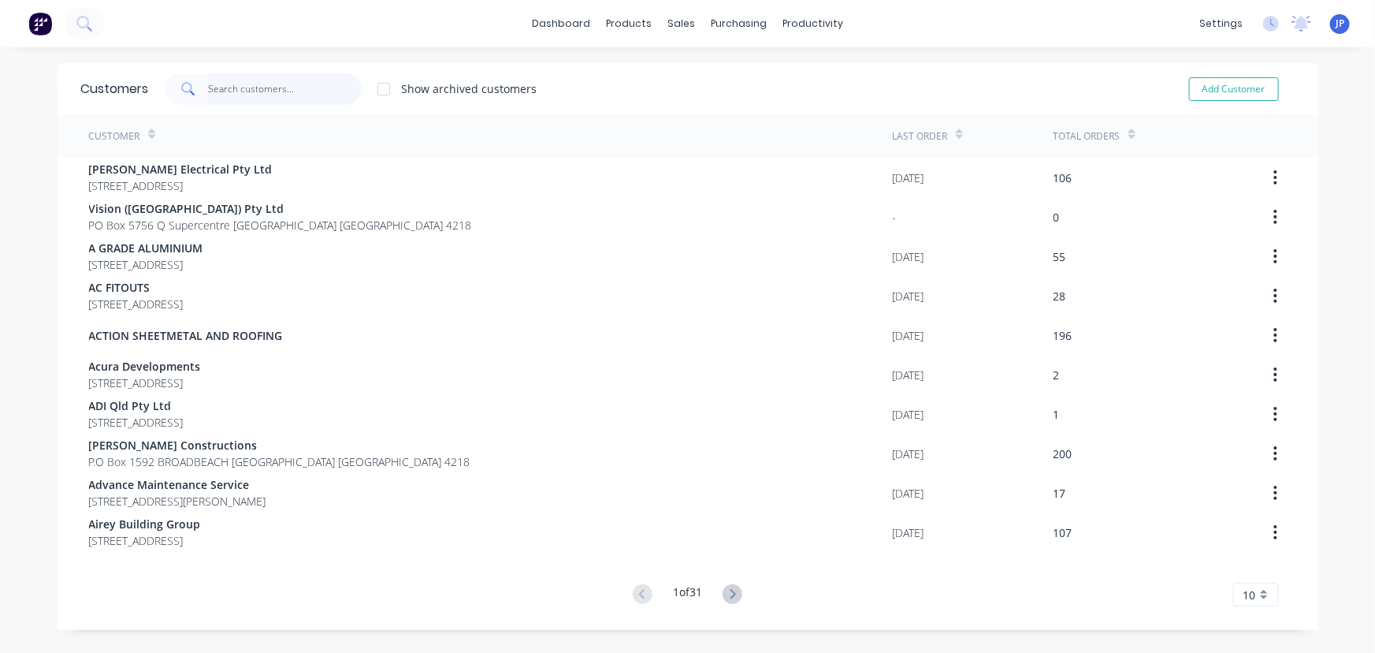
click at [295, 86] on input "text" at bounding box center [285, 89] width 154 height 32
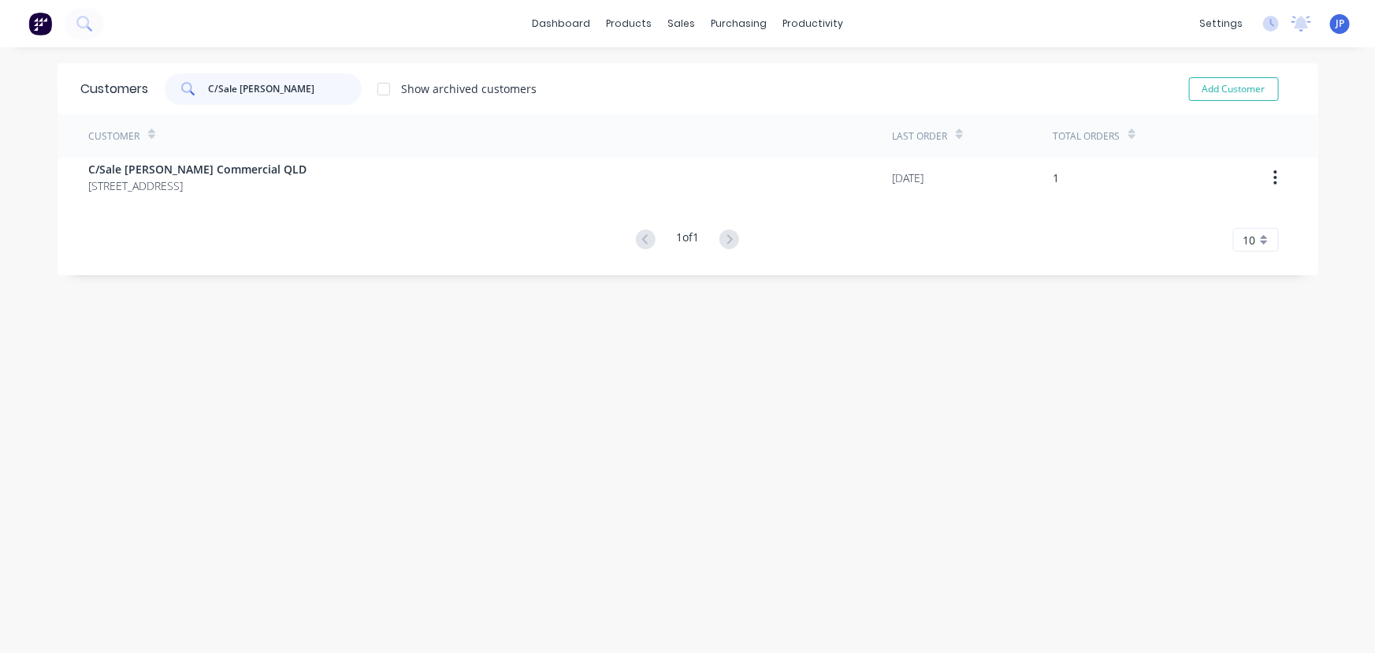
type input "C/Sale Harvey"
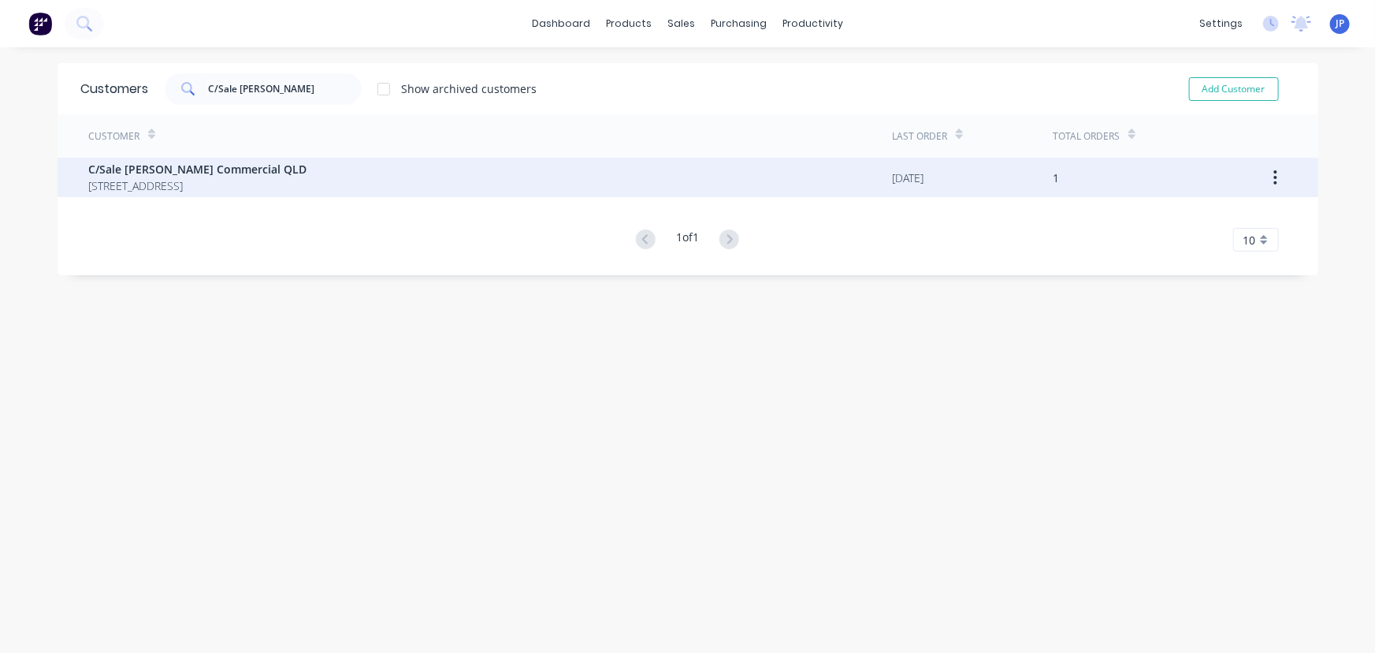
drag, startPoint x: 176, startPoint y: 199, endPoint x: 192, endPoint y: 176, distance: 28.2
click at [180, 195] on div "Customer Last Order Total Orders C/Sale Harvey Norman Commercial QLD PO Box 560…" at bounding box center [688, 182] width 1261 height 137
click at [195, 173] on span "C/Sale [PERSON_NAME] Commercial QLD" at bounding box center [198, 169] width 218 height 17
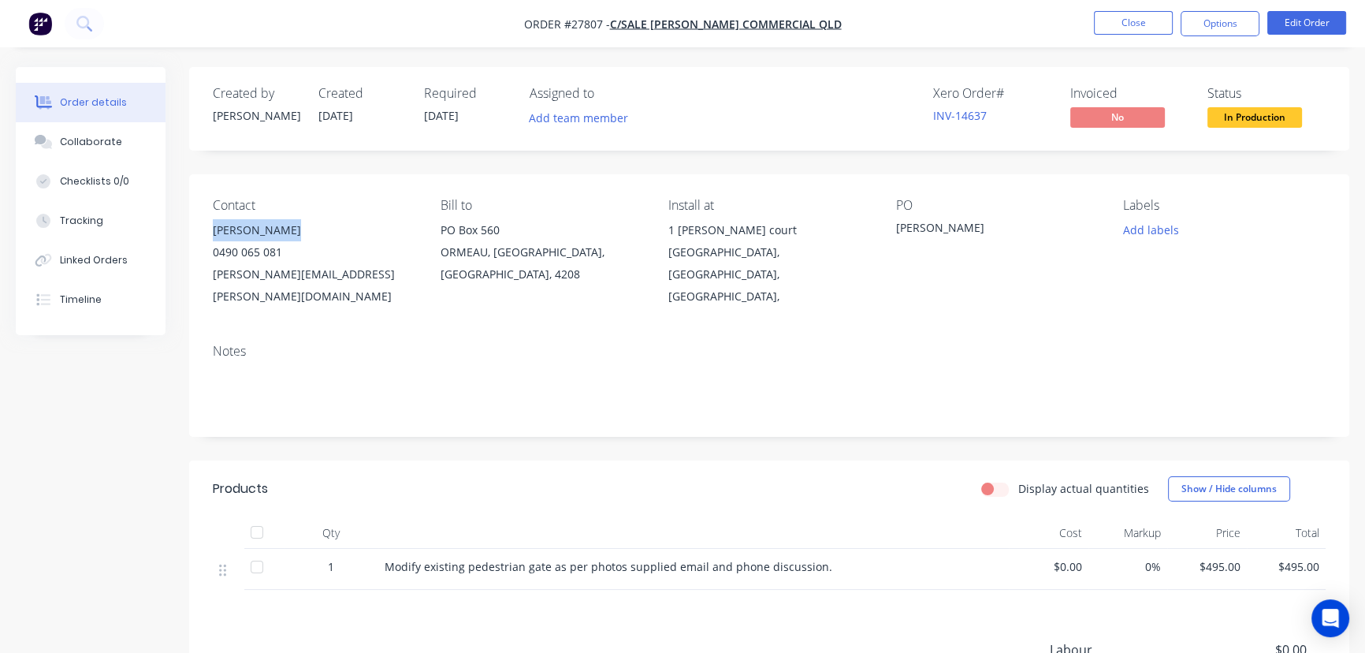
drag, startPoint x: 299, startPoint y: 230, endPoint x: 203, endPoint y: 230, distance: 96.9
click at [203, 230] on div "Contact [PERSON_NAME] [PHONE_NUMBER] [PERSON_NAME][EMAIL_ADDRESS][PERSON_NAME][…" at bounding box center [769, 252] width 1160 height 157
copy div "[PERSON_NAME]"
click at [1209, 28] on button "Options" at bounding box center [1220, 23] width 79 height 25
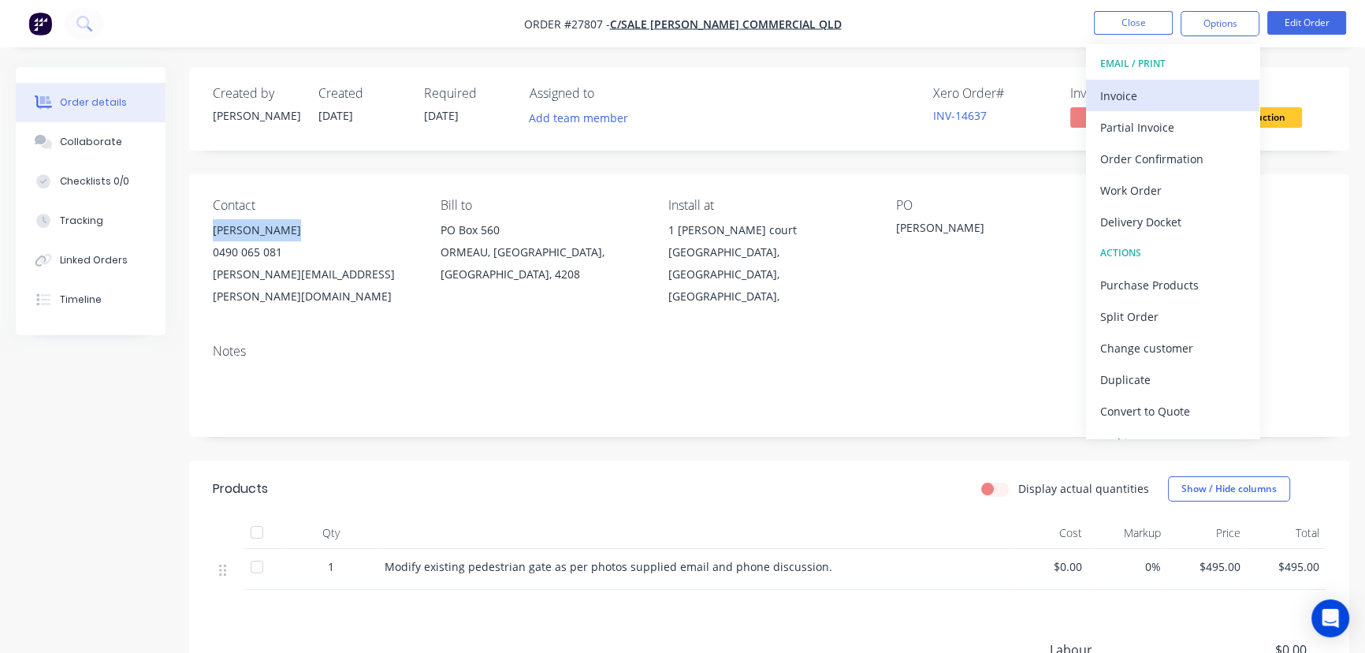
click at [1153, 93] on div "Invoice" at bounding box center [1172, 95] width 145 height 23
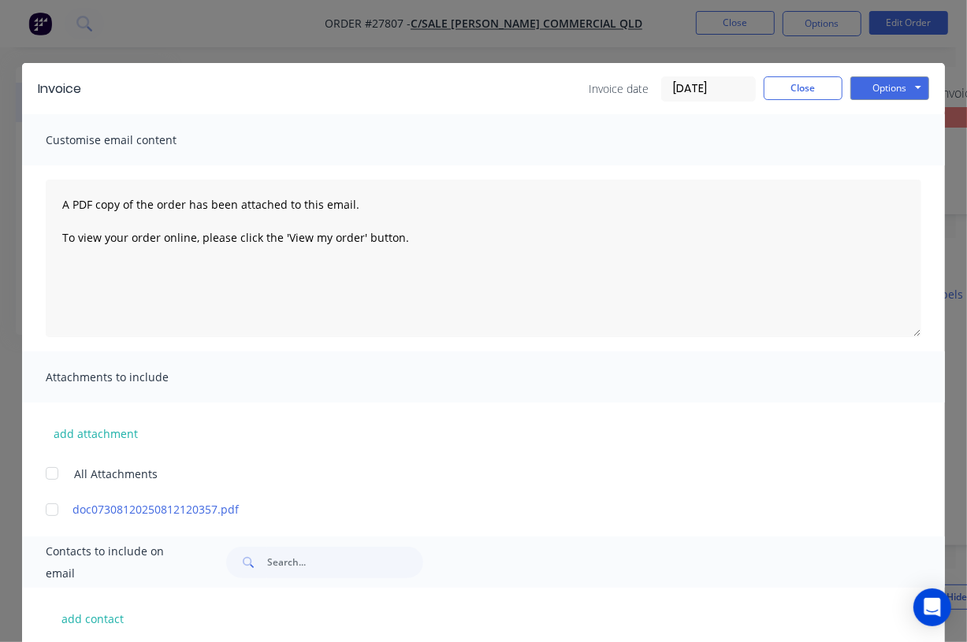
drag, startPoint x: 302, startPoint y: 559, endPoint x: 622, endPoint y: 350, distance: 382.1
click at [622, 350] on div "A PDF copy of the order has been attached to this email. To view your order onl…" at bounding box center [483, 259] width 923 height 186
paste input "Jaeson Hoggan"
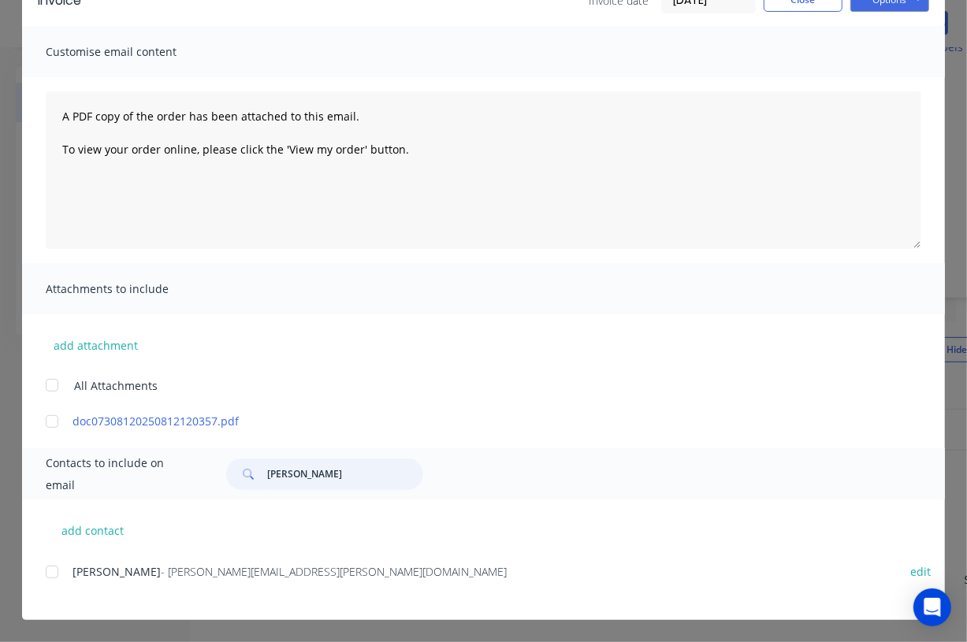
scroll to position [271, 0]
type input "Jaeson Hoggan"
drag, startPoint x: 319, startPoint y: 577, endPoint x: 152, endPoint y: 583, distance: 167.2
click at [152, 583] on div "Jaeson Hoggan - jaeson.hoggan@au.harveynorman.com edit" at bounding box center [495, 581] width 899 height 40
copy span "jaeson.hoggan@au.harveynorman.com"
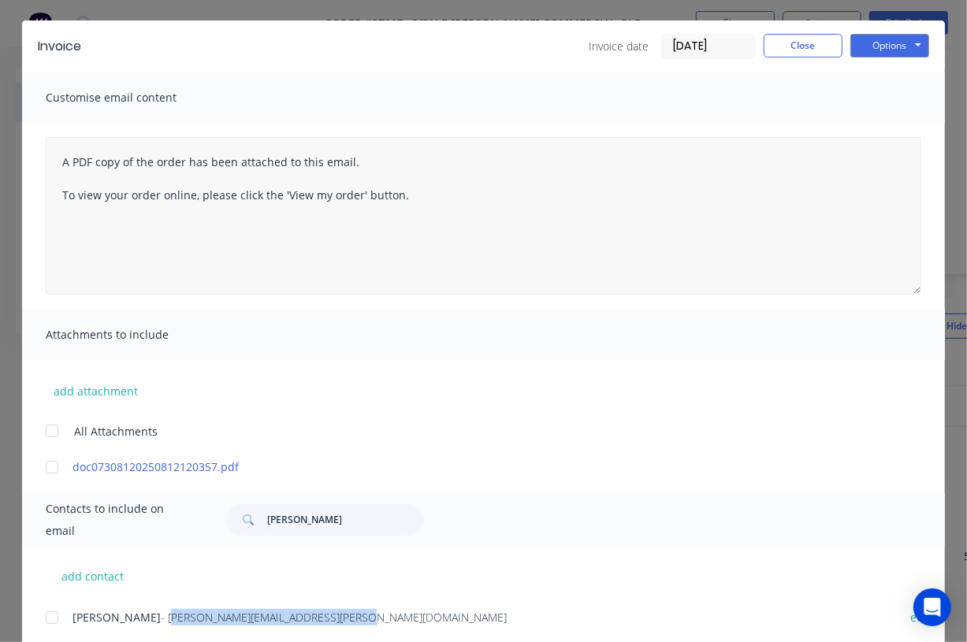
scroll to position [0, 0]
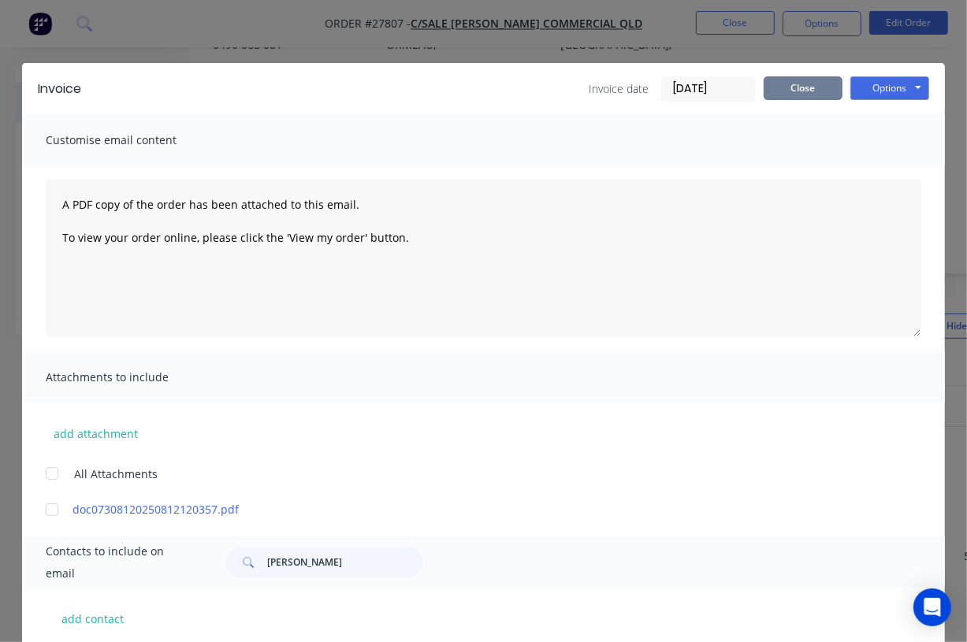
click at [802, 90] on button "Close" at bounding box center [803, 88] width 79 height 24
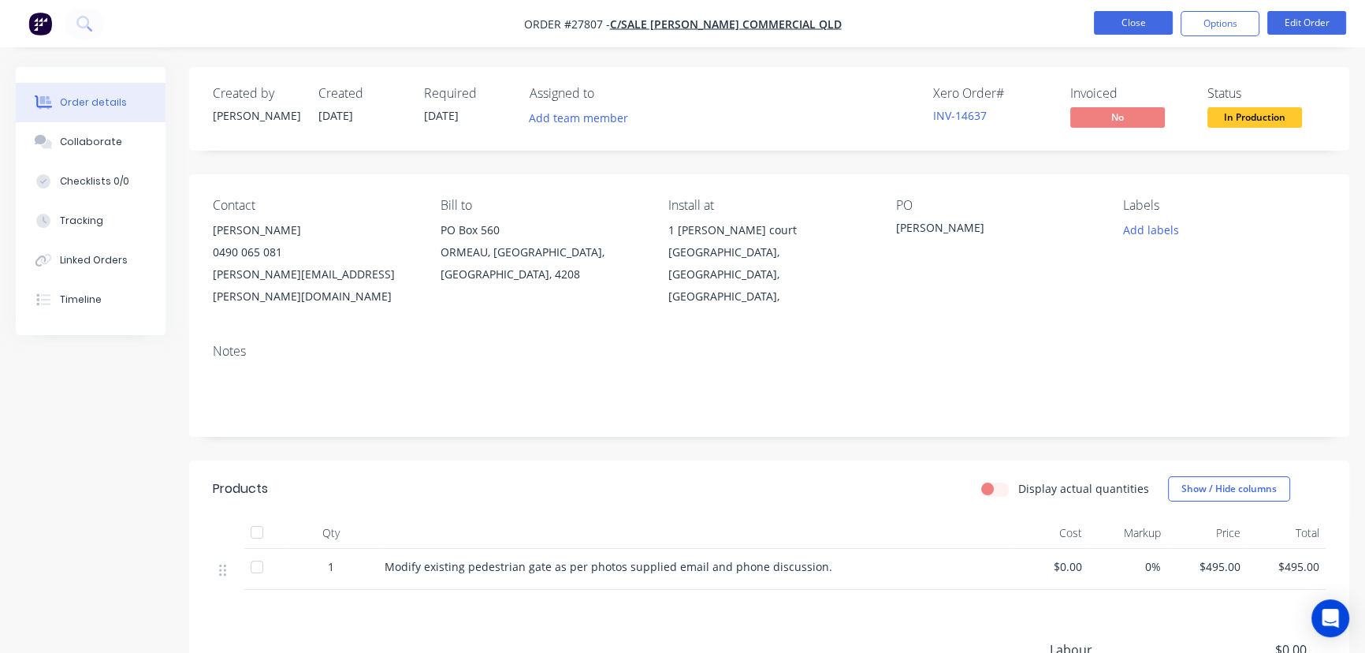
click at [1144, 27] on button "Close" at bounding box center [1133, 23] width 79 height 24
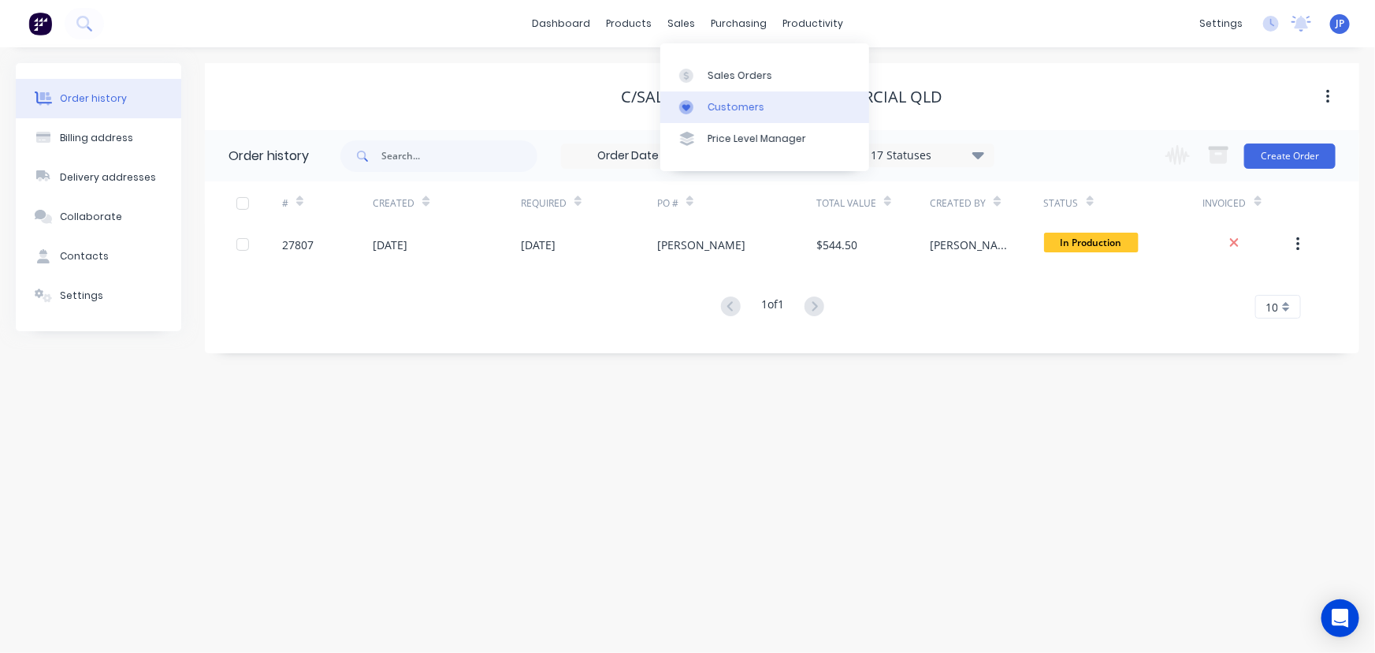
click at [724, 104] on div "Customers" at bounding box center [736, 107] width 57 height 14
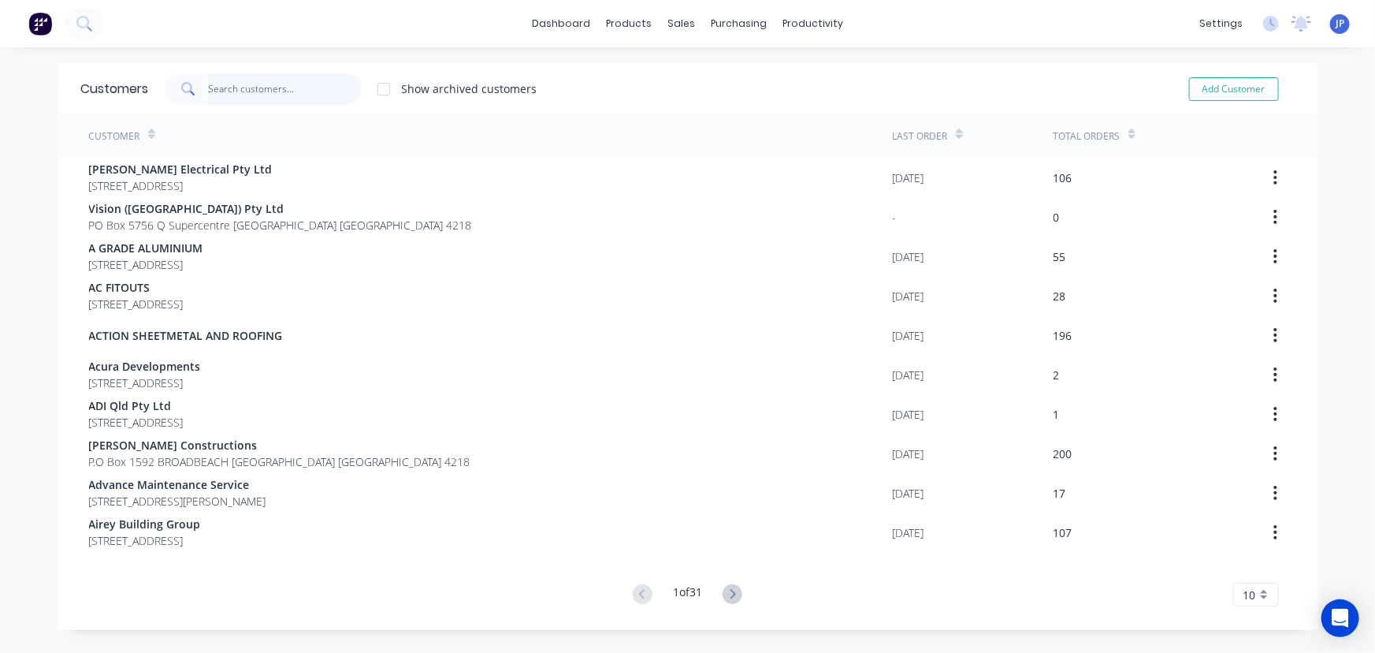
click at [281, 94] on input "text" at bounding box center [285, 89] width 154 height 32
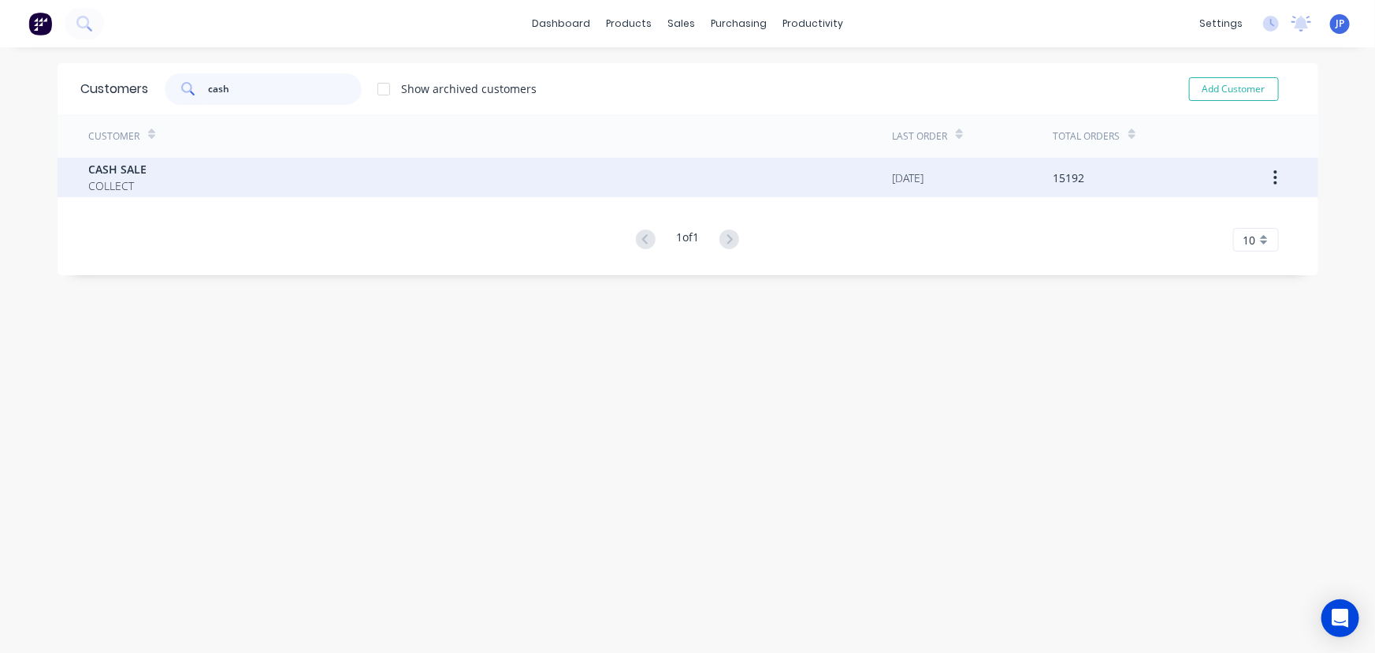
type input "cash"
click at [131, 166] on span "CASH SALE" at bounding box center [118, 169] width 58 height 17
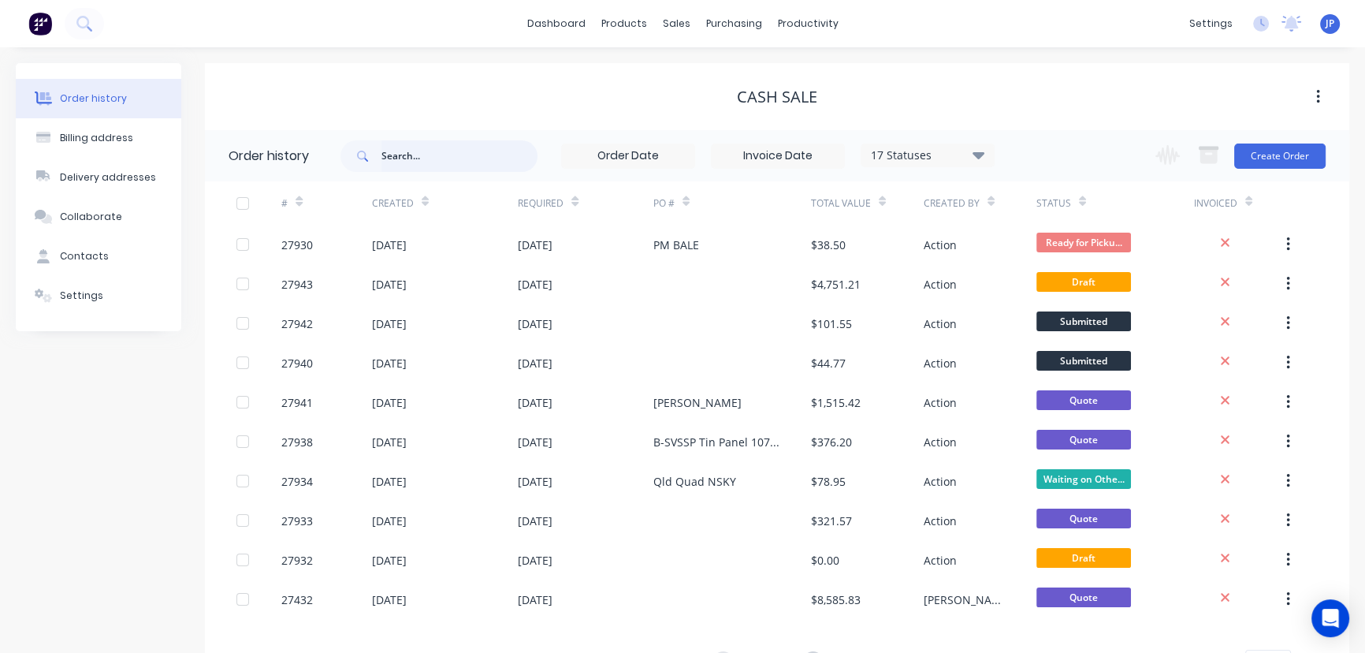
click at [411, 154] on input "text" at bounding box center [459, 156] width 156 height 32
type input "27792"
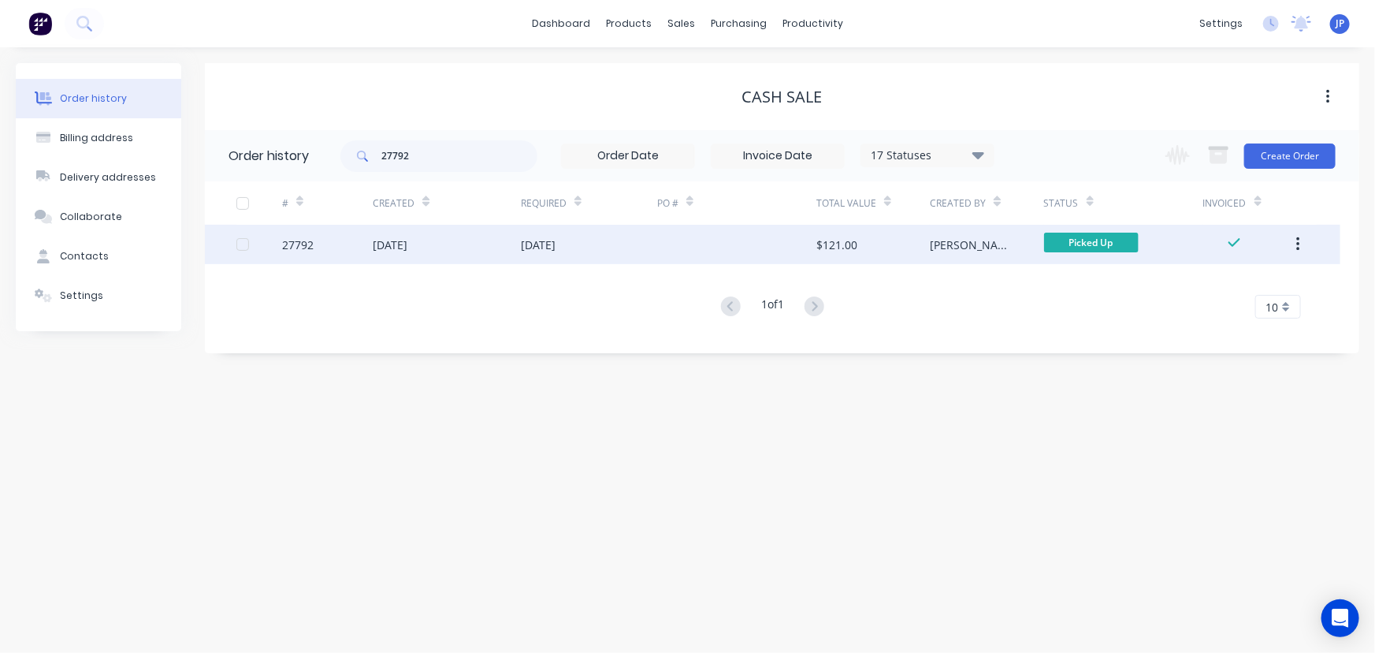
click at [407, 248] on div "12 Aug 2025" at bounding box center [390, 244] width 35 height 17
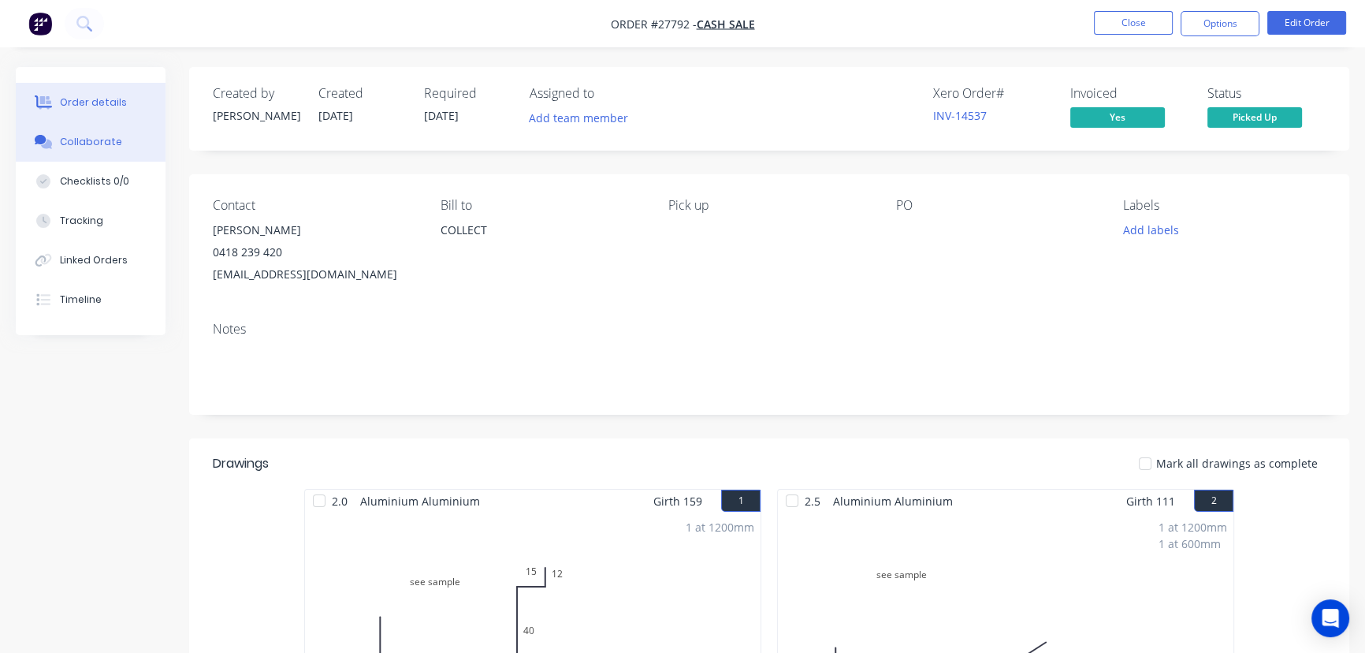
click at [104, 142] on div "Collaborate" at bounding box center [91, 142] width 62 height 14
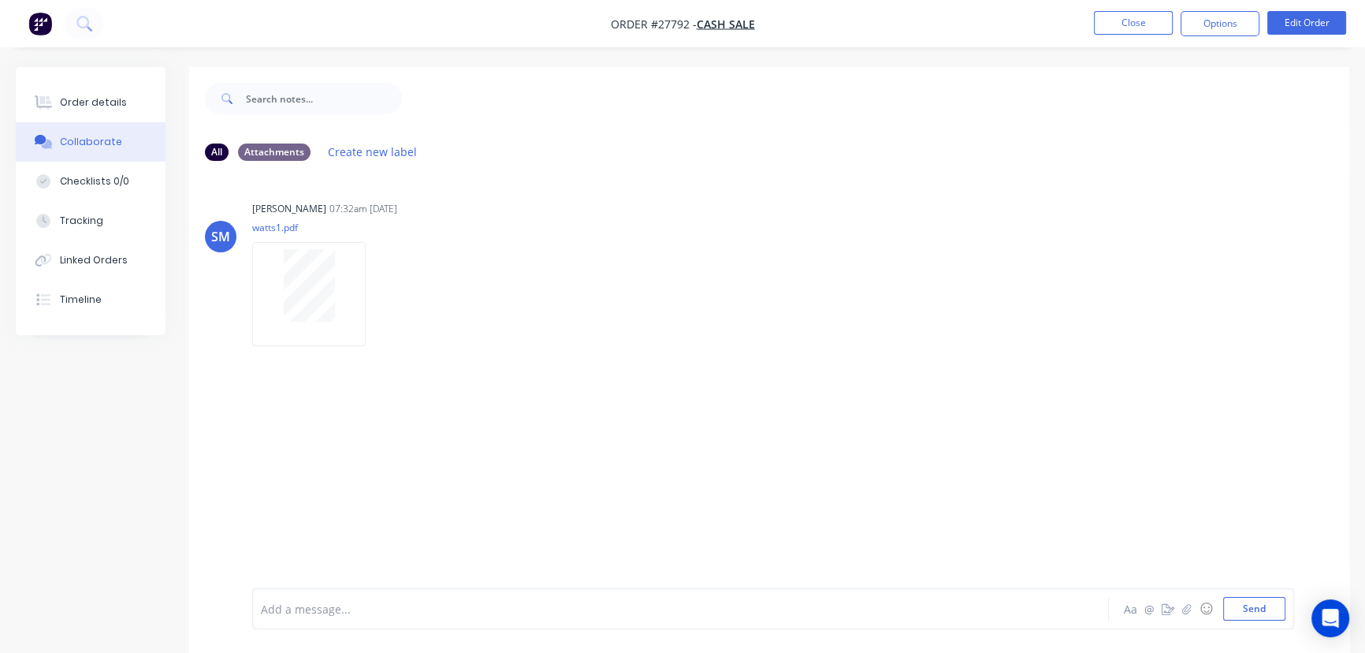
click at [288, 615] on div at bounding box center [646, 609] width 768 height 17
click at [1236, 617] on button "Send" at bounding box center [1254, 609] width 62 height 24
click at [1128, 28] on button "Close" at bounding box center [1133, 23] width 79 height 24
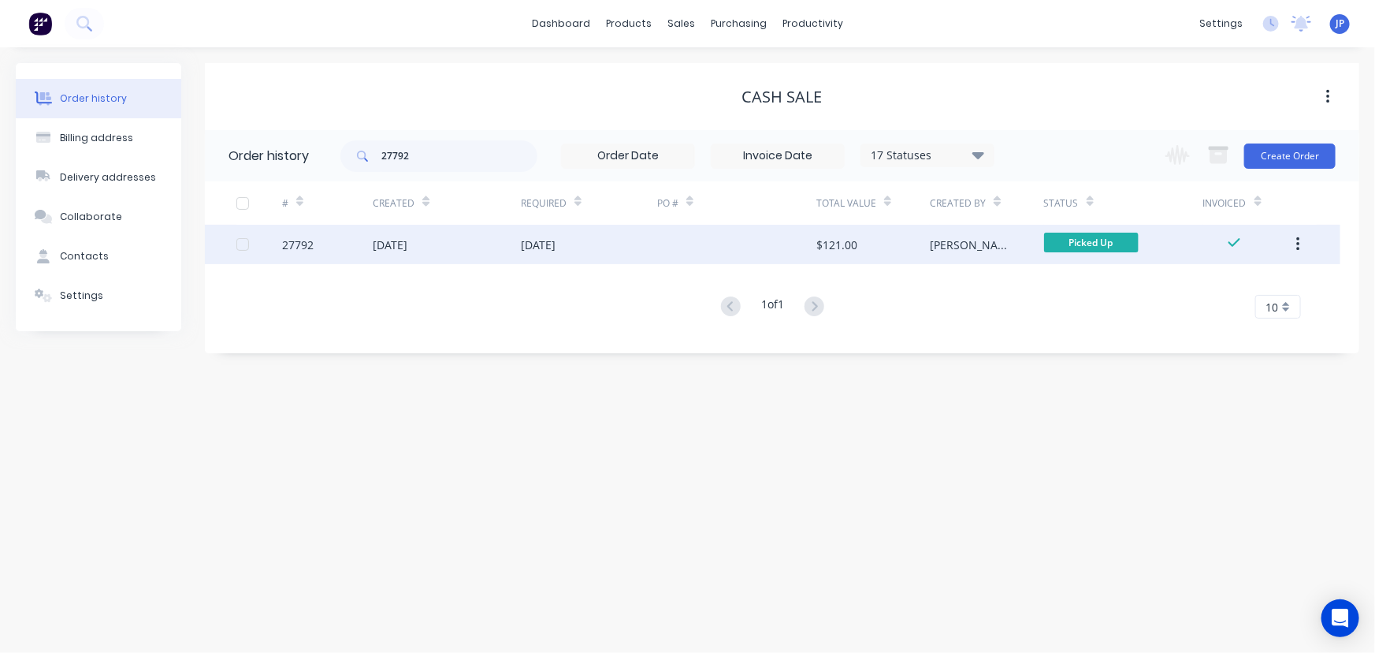
click at [1304, 247] on button "button" at bounding box center [1298, 244] width 37 height 28
click at [1234, 284] on div "Archive" at bounding box center [1241, 285] width 121 height 23
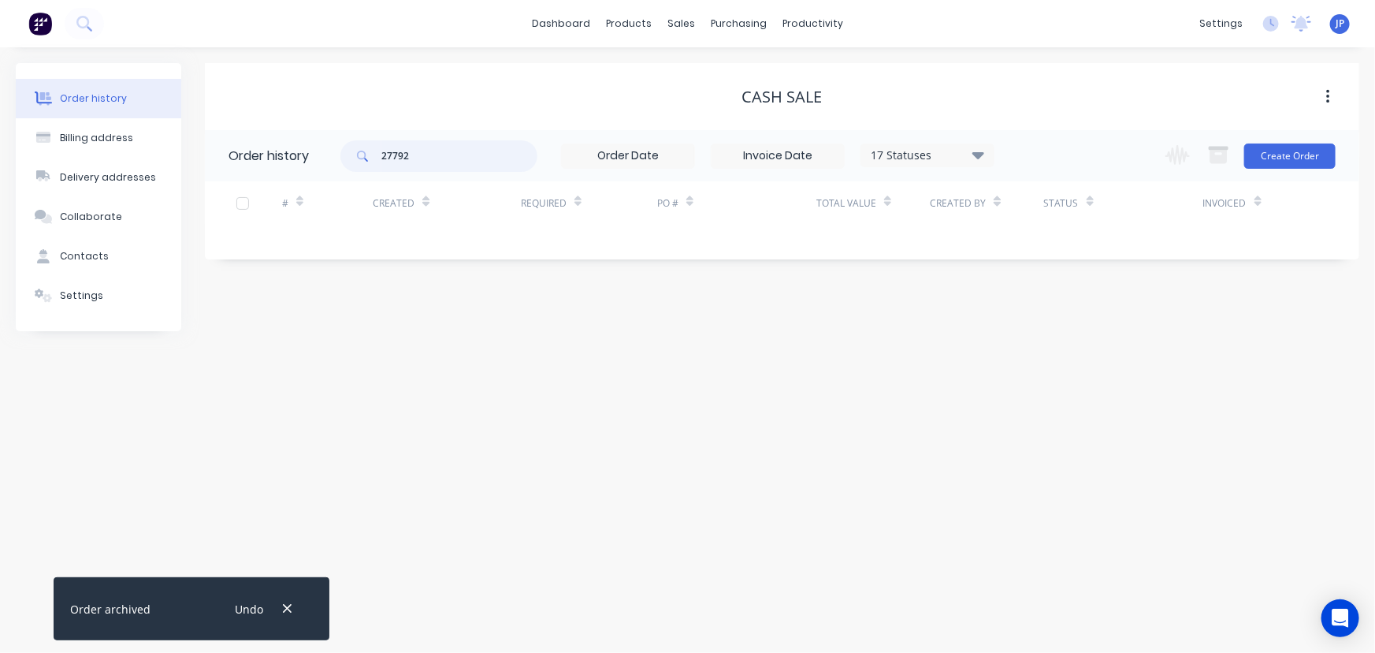
drag, startPoint x: 423, startPoint y: 162, endPoint x: 367, endPoint y: 166, distance: 56.1
click at [367, 166] on div "27792" at bounding box center [438, 156] width 197 height 32
type input "27431"
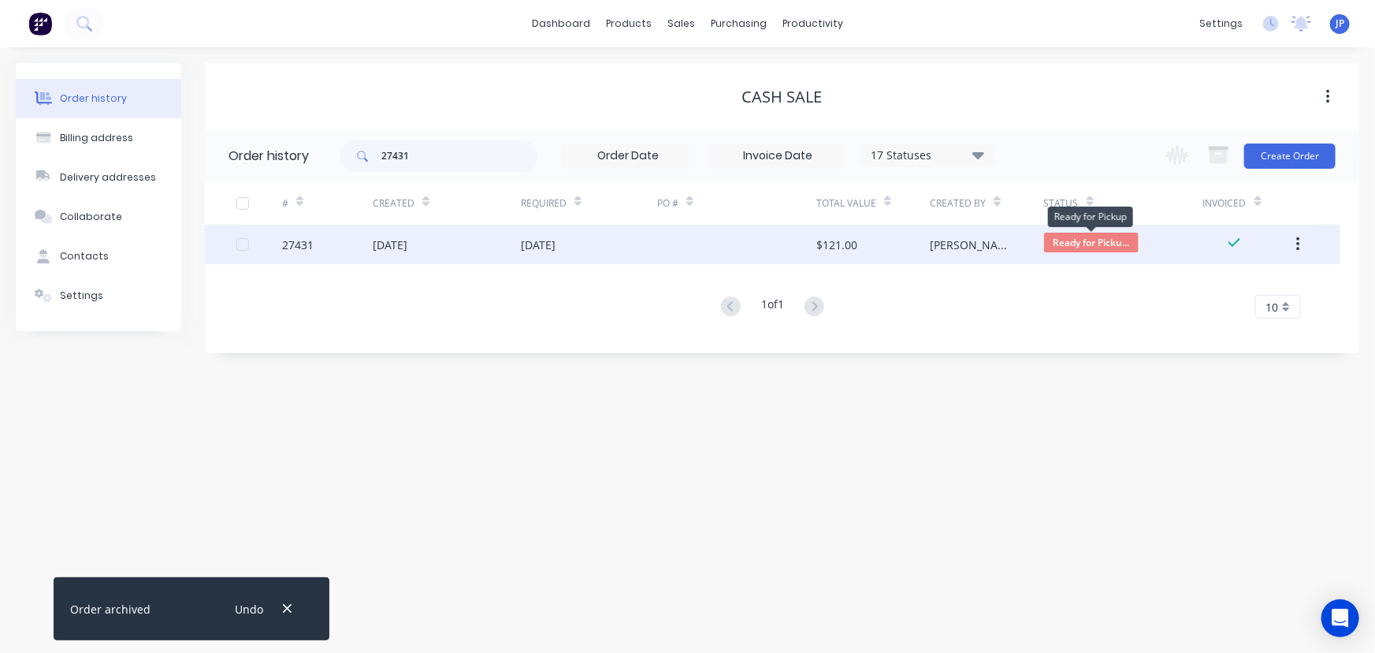
click at [1068, 240] on span "Ready for Picku..." at bounding box center [1091, 243] width 95 height 20
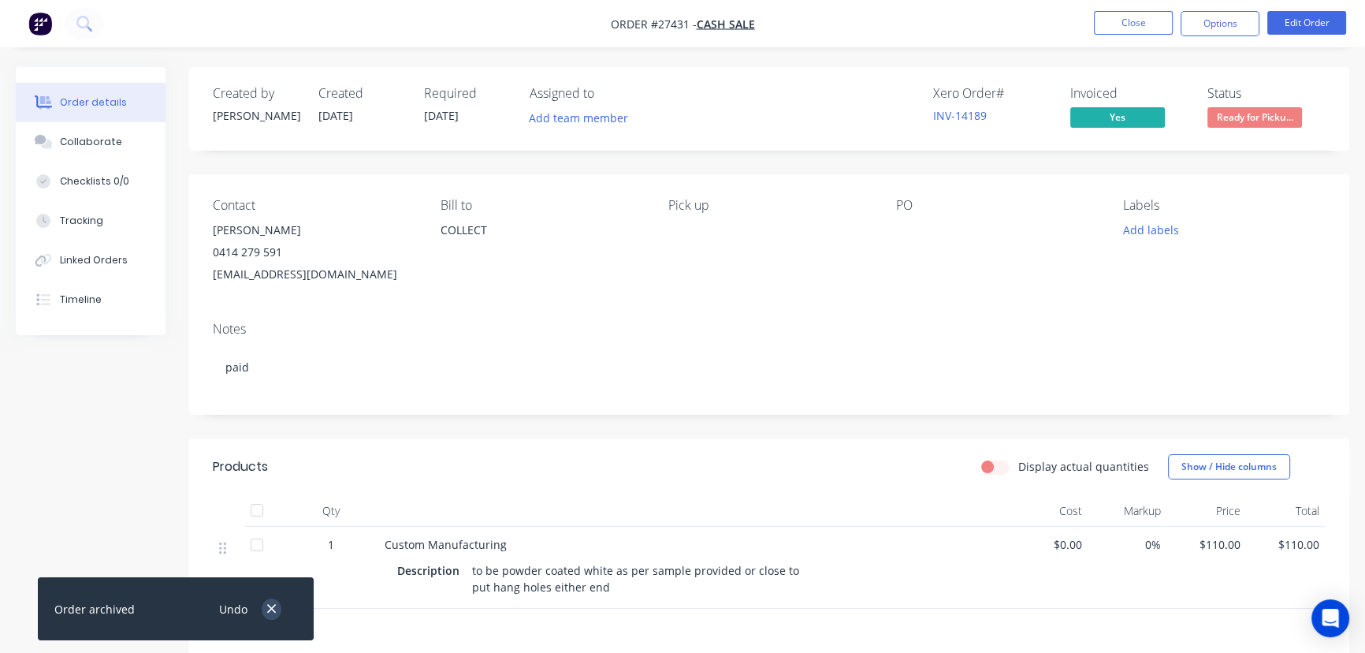
click at [266, 605] on icon "button" at bounding box center [271, 608] width 10 height 14
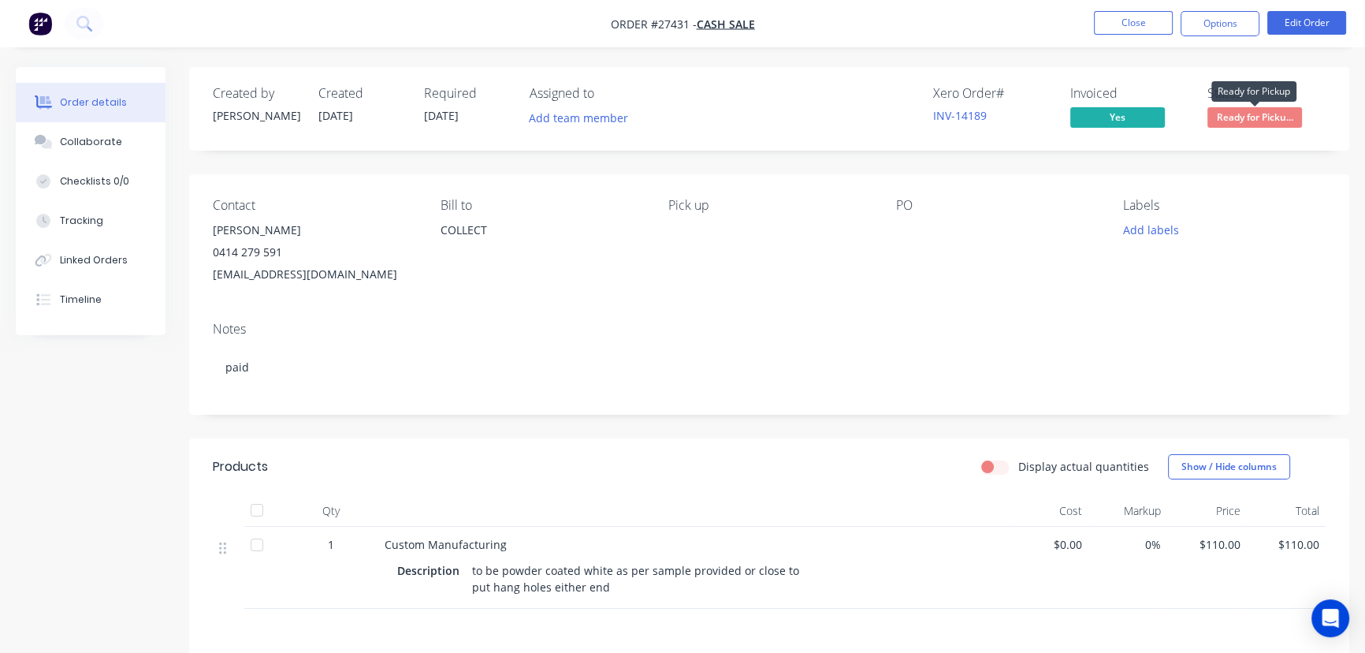
click at [1236, 118] on span "Ready for Picku..." at bounding box center [1254, 117] width 95 height 20
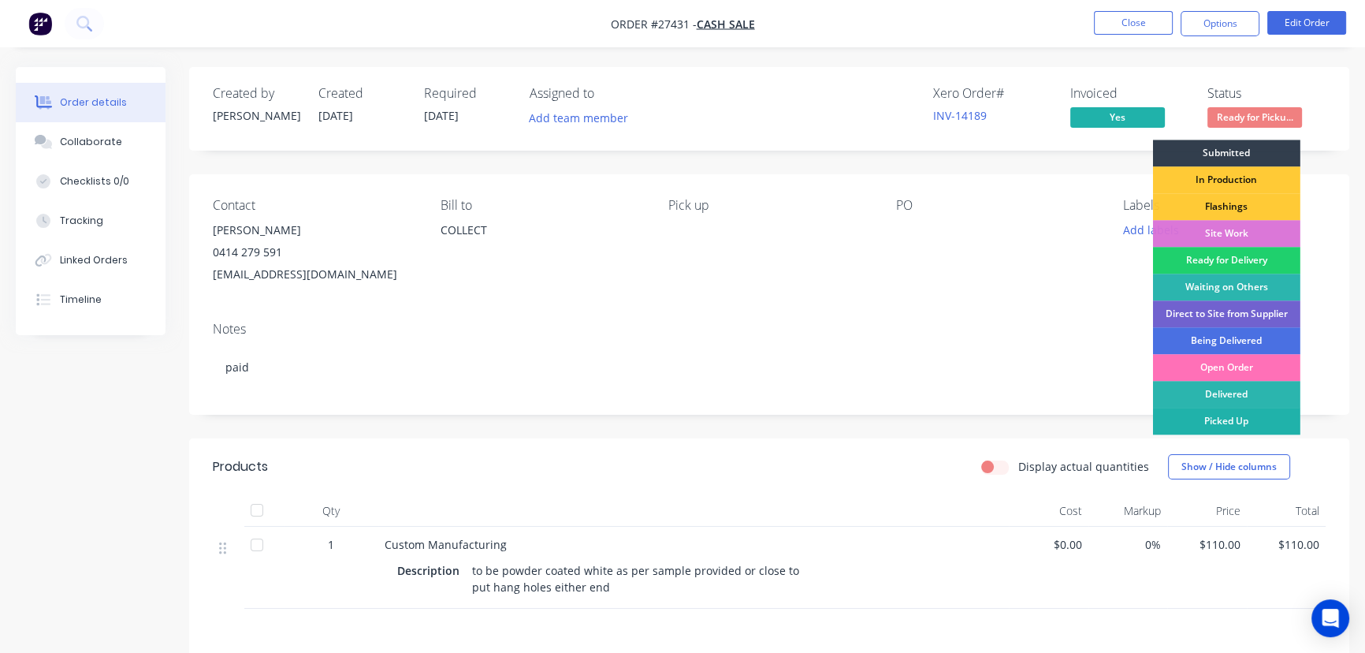
click at [1229, 424] on div "Picked Up" at bounding box center [1226, 420] width 147 height 27
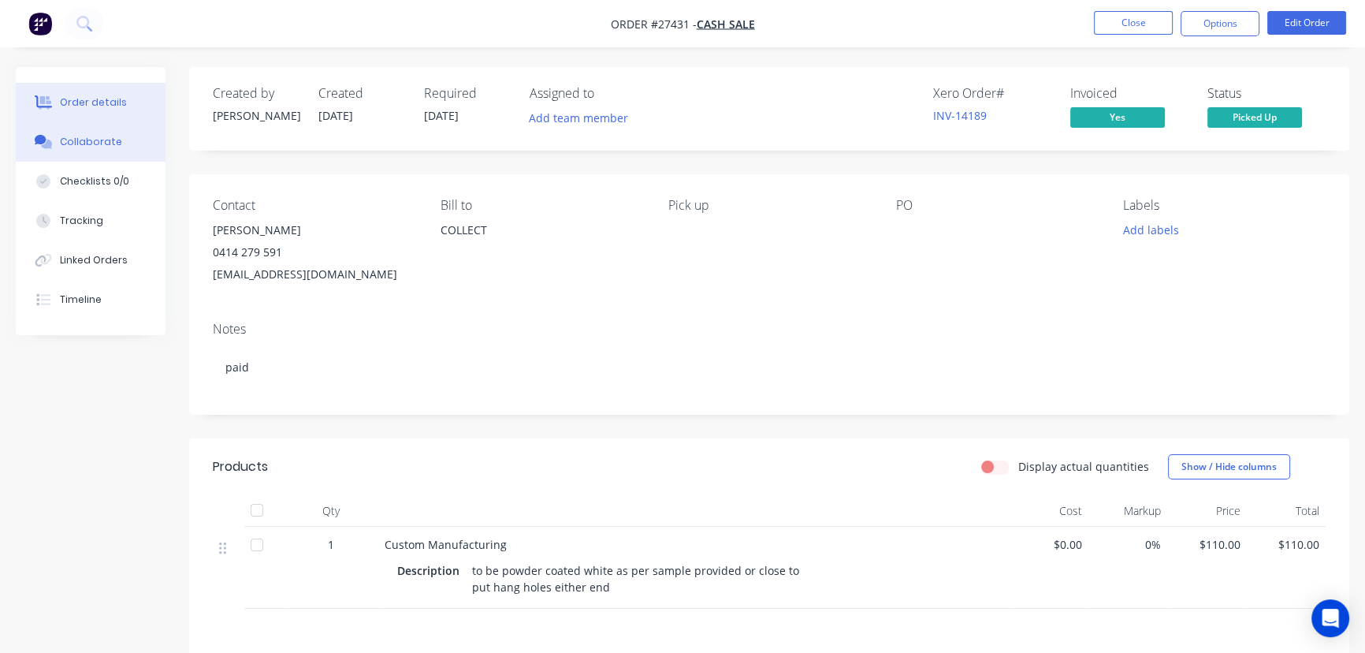
click at [101, 136] on div "Collaborate" at bounding box center [91, 142] width 62 height 14
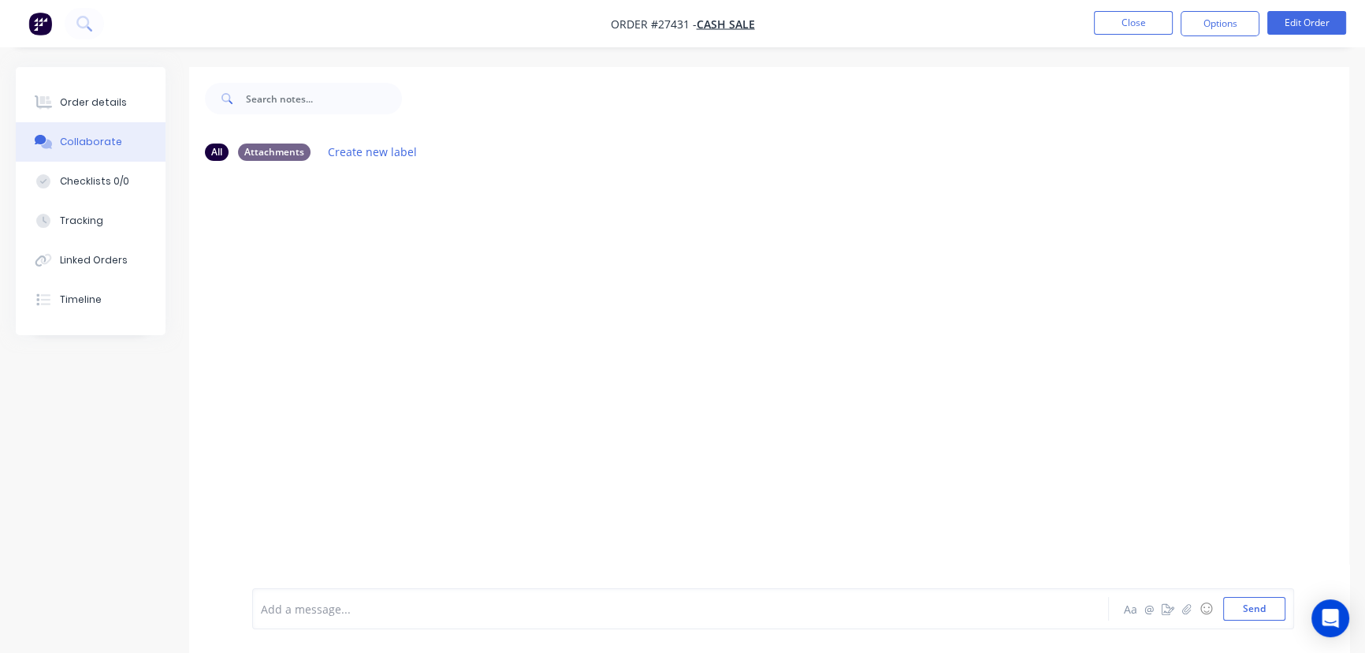
click at [274, 622] on div "Add a message... Aa @ ☺ Send" at bounding box center [773, 608] width 1042 height 41
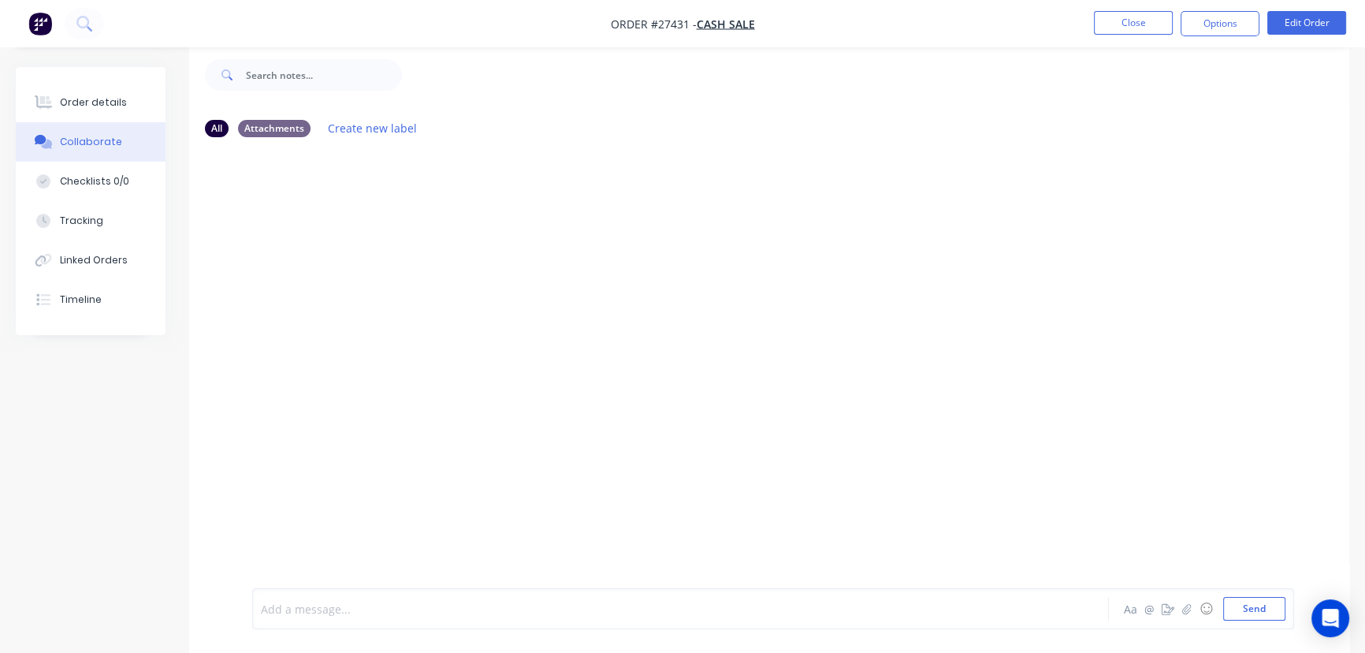
click at [309, 614] on div at bounding box center [646, 609] width 768 height 17
click at [1263, 601] on button "Send" at bounding box center [1254, 609] width 62 height 24
click at [1129, 24] on button "Close" at bounding box center [1133, 23] width 79 height 24
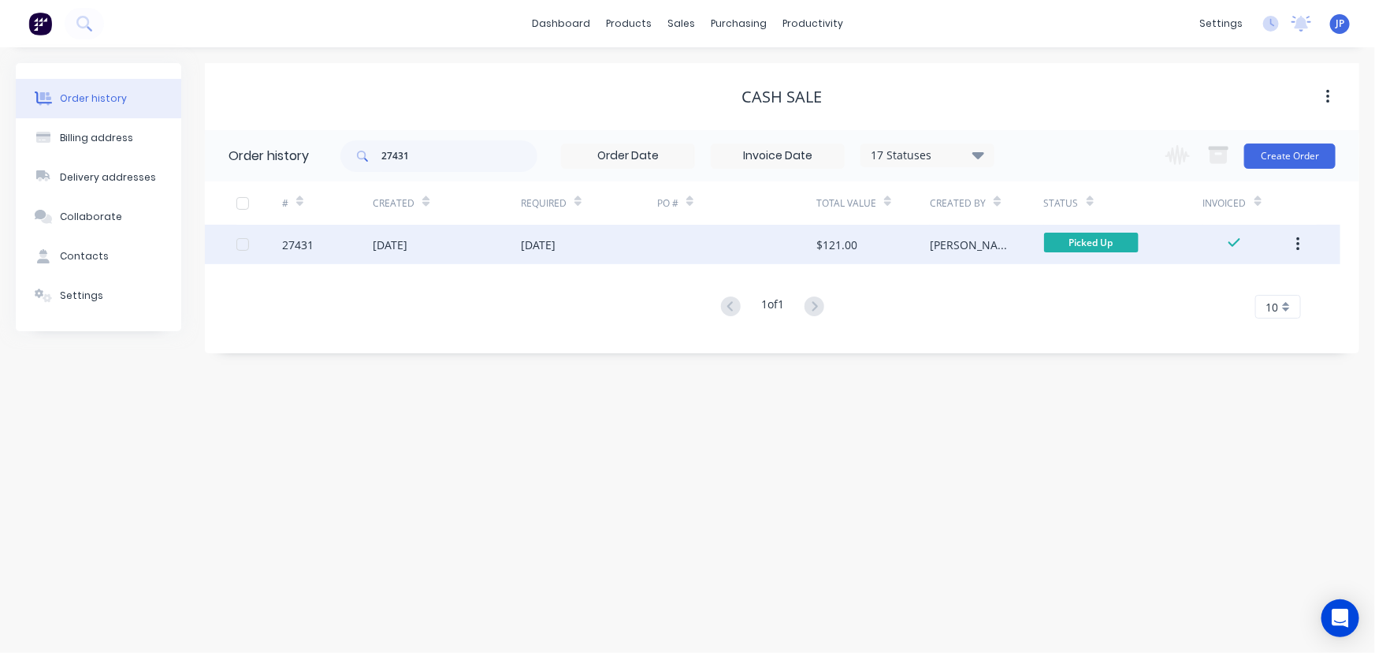
click at [1296, 247] on icon "button" at bounding box center [1298, 244] width 4 height 17
click at [1238, 285] on div "Archive" at bounding box center [1241, 285] width 121 height 23
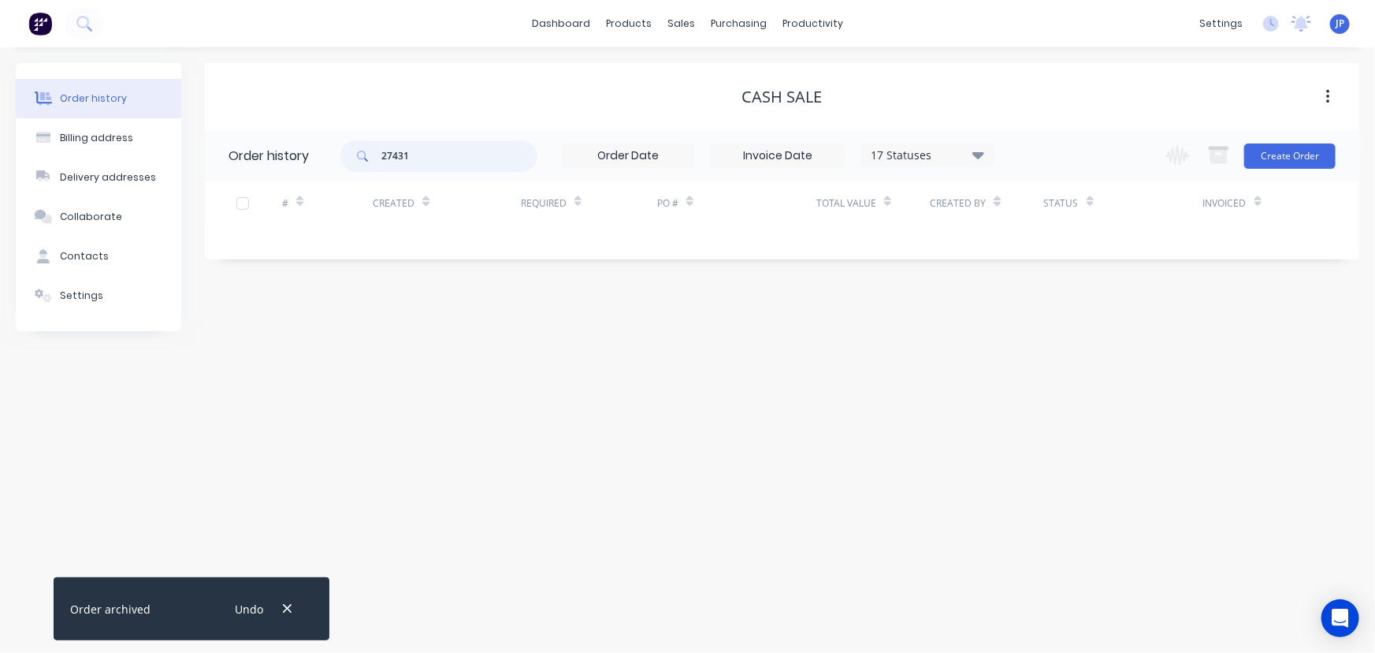
drag, startPoint x: 437, startPoint y: 154, endPoint x: 373, endPoint y: 163, distance: 65.3
click at [373, 163] on div "27431" at bounding box center [438, 156] width 197 height 32
type input "QU-"
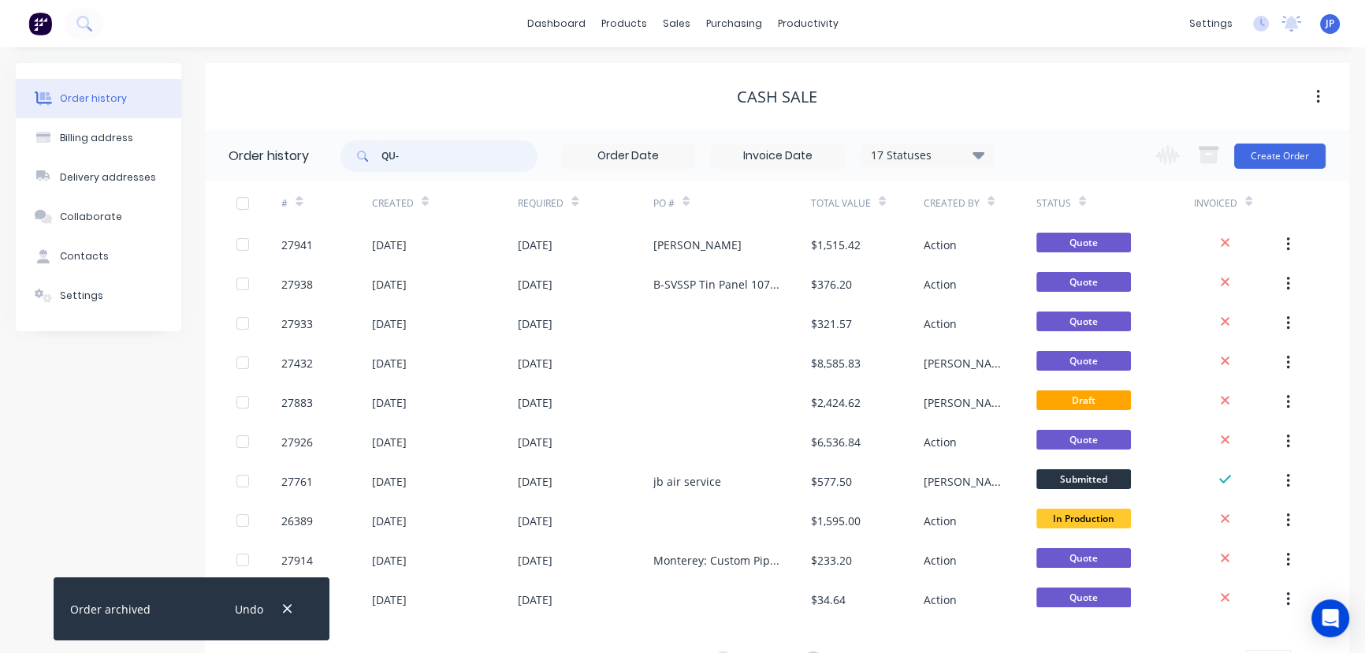
click at [415, 147] on input "QU-" at bounding box center [459, 156] width 156 height 32
type input "QU-7565"
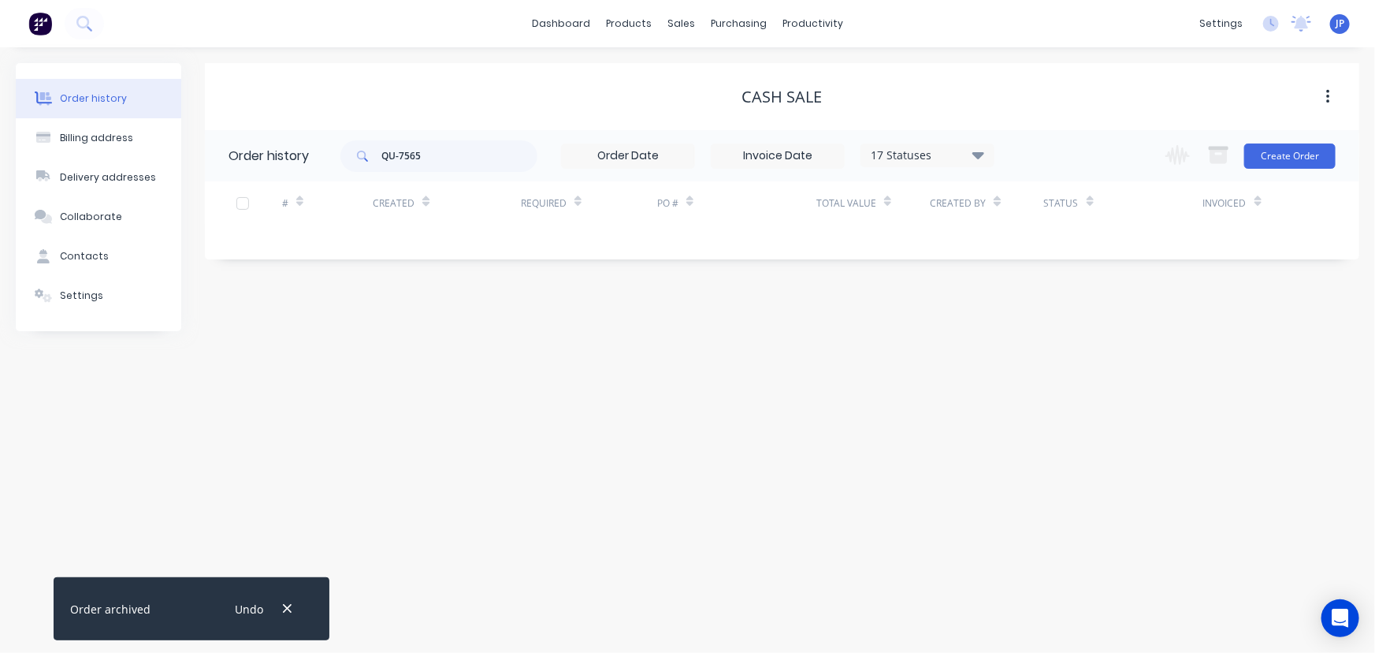
click at [973, 157] on div "17 Statuses" at bounding box center [927, 155] width 132 height 17
click at [1058, 337] on label at bounding box center [1058, 337] width 0 height 0
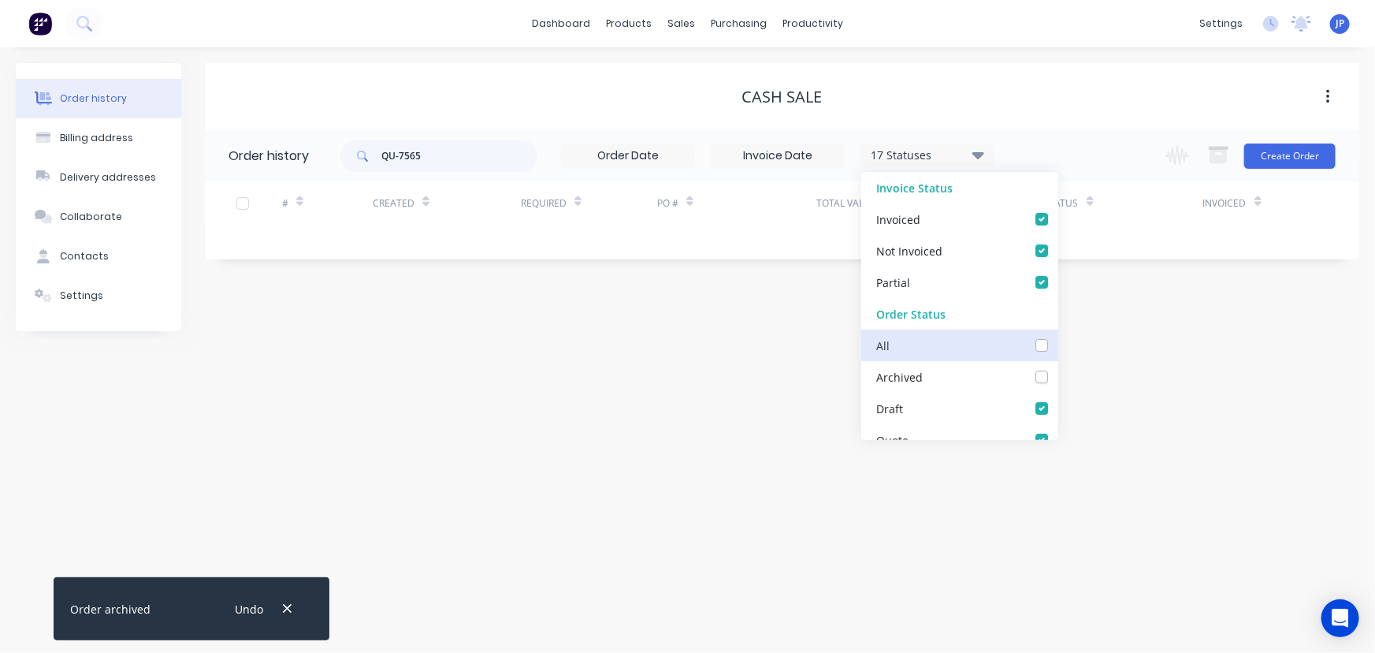
click at [1058, 348] on input "checkbox" at bounding box center [1064, 344] width 13 height 15
checkbox input "true"
click at [473, 163] on input "QU-7565" at bounding box center [459, 156] width 156 height 32
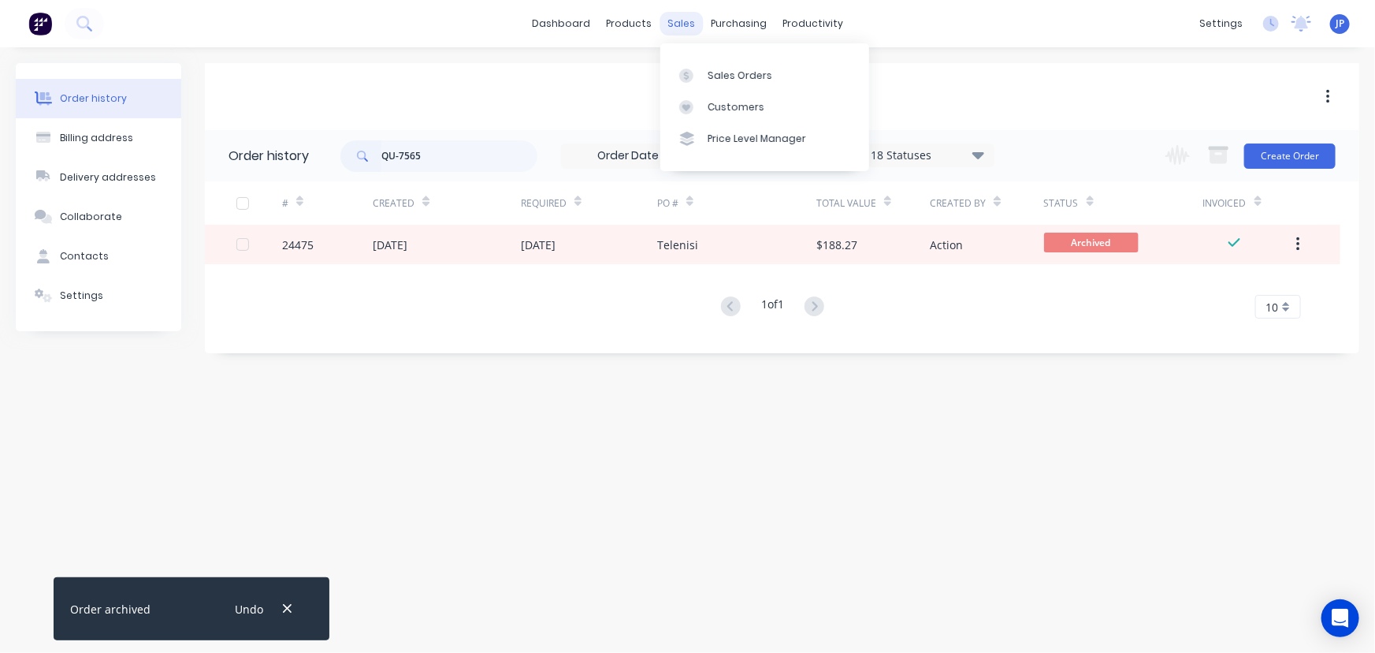
click at [676, 25] on div "sales" at bounding box center [681, 24] width 43 height 24
click at [716, 102] on div "Customers" at bounding box center [736, 107] width 57 height 14
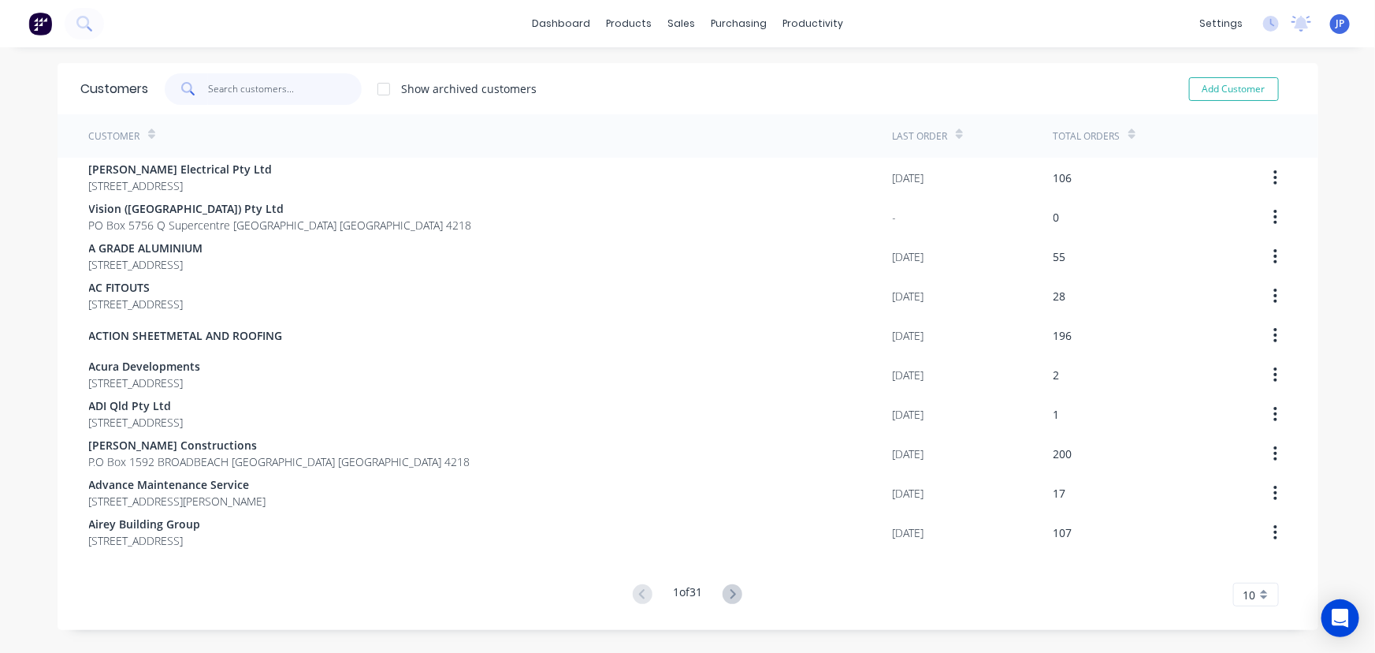
click at [255, 95] on input "text" at bounding box center [285, 89] width 154 height 32
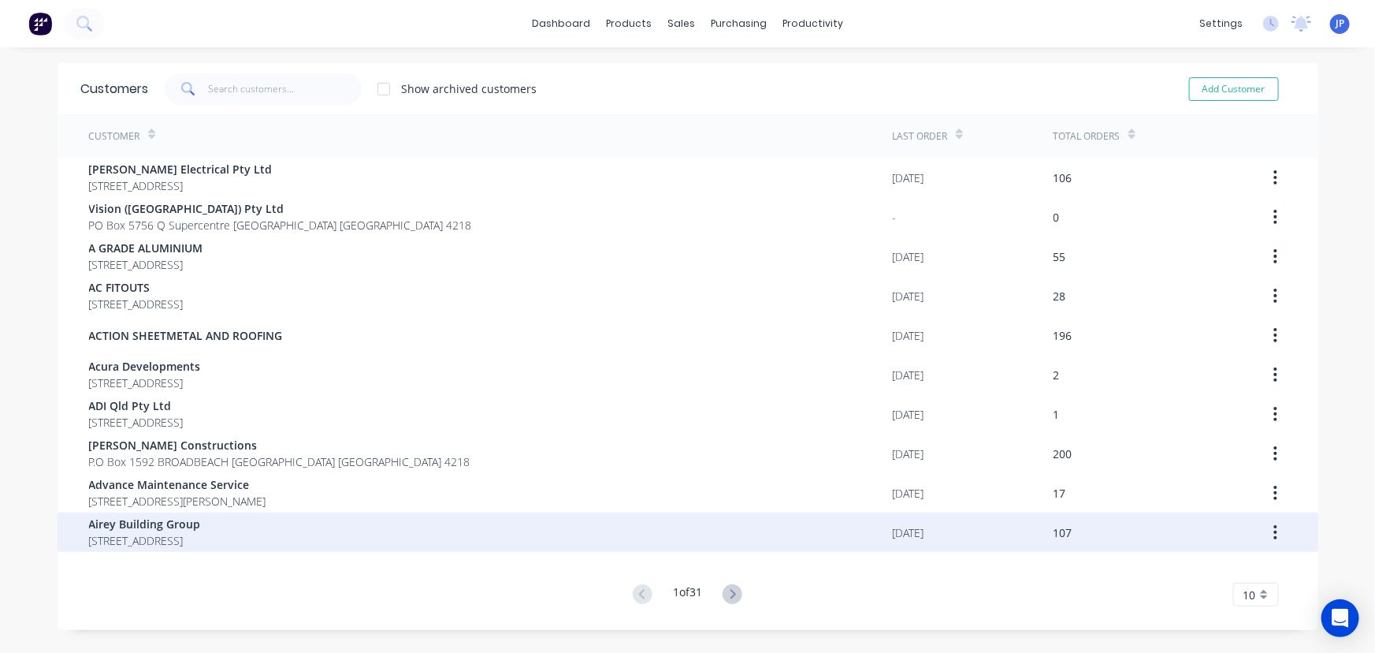
click at [174, 534] on span "2 Brae Crt CARRARA Queensland Australia 4211" at bounding box center [145, 540] width 112 height 17
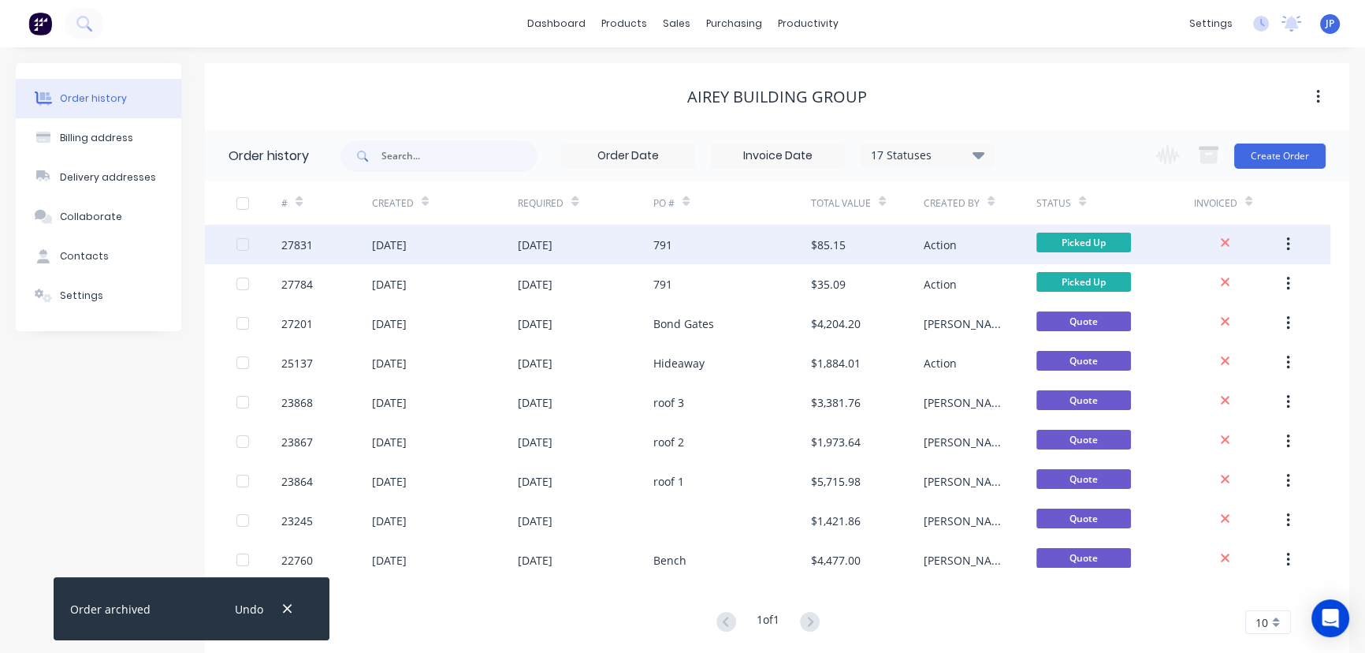
click at [396, 240] on div "13 Aug 2025" at bounding box center [389, 244] width 35 height 17
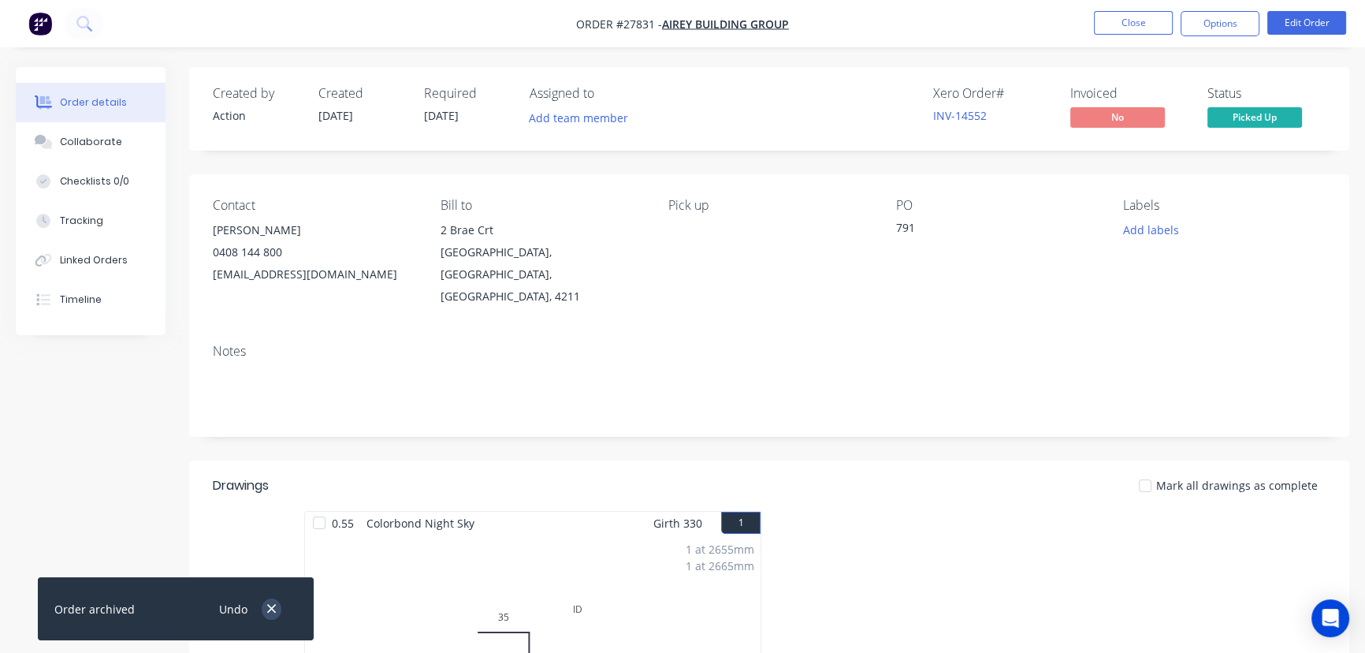
click at [273, 611] on icon "button" at bounding box center [271, 609] width 9 height 9
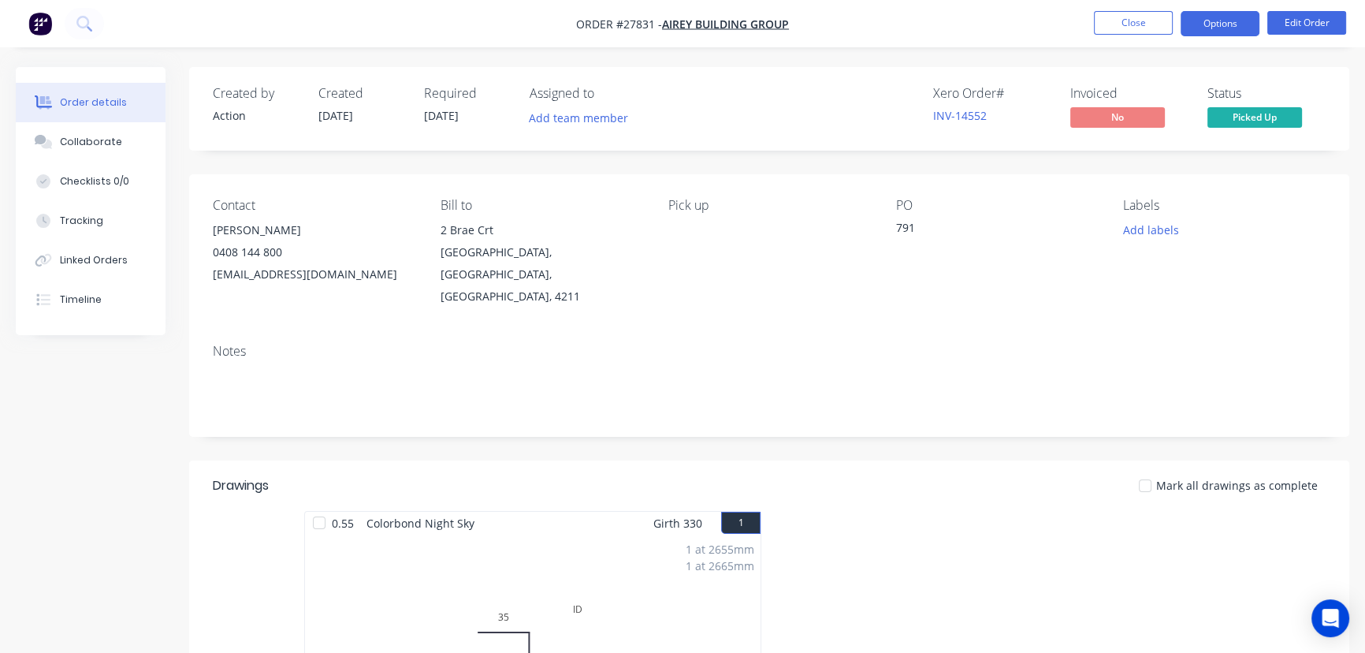
click at [1208, 24] on button "Options" at bounding box center [1220, 23] width 79 height 25
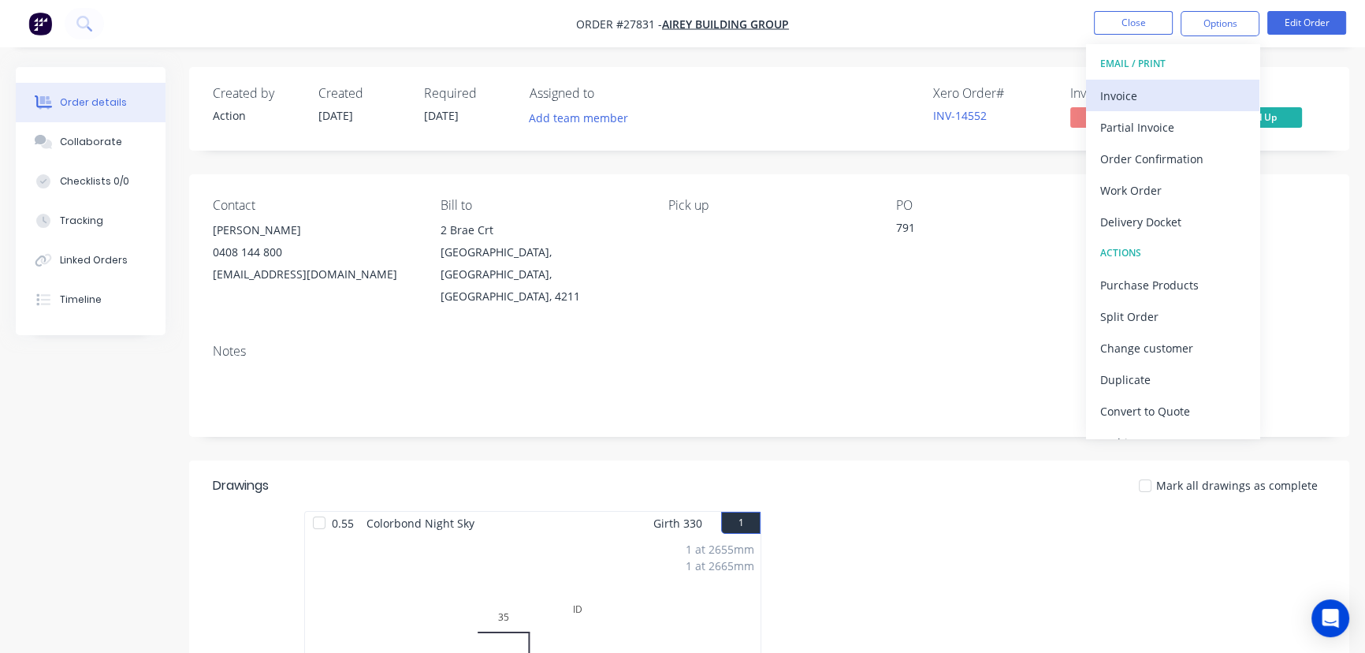
click at [1174, 91] on div "Invoice" at bounding box center [1172, 95] width 145 height 23
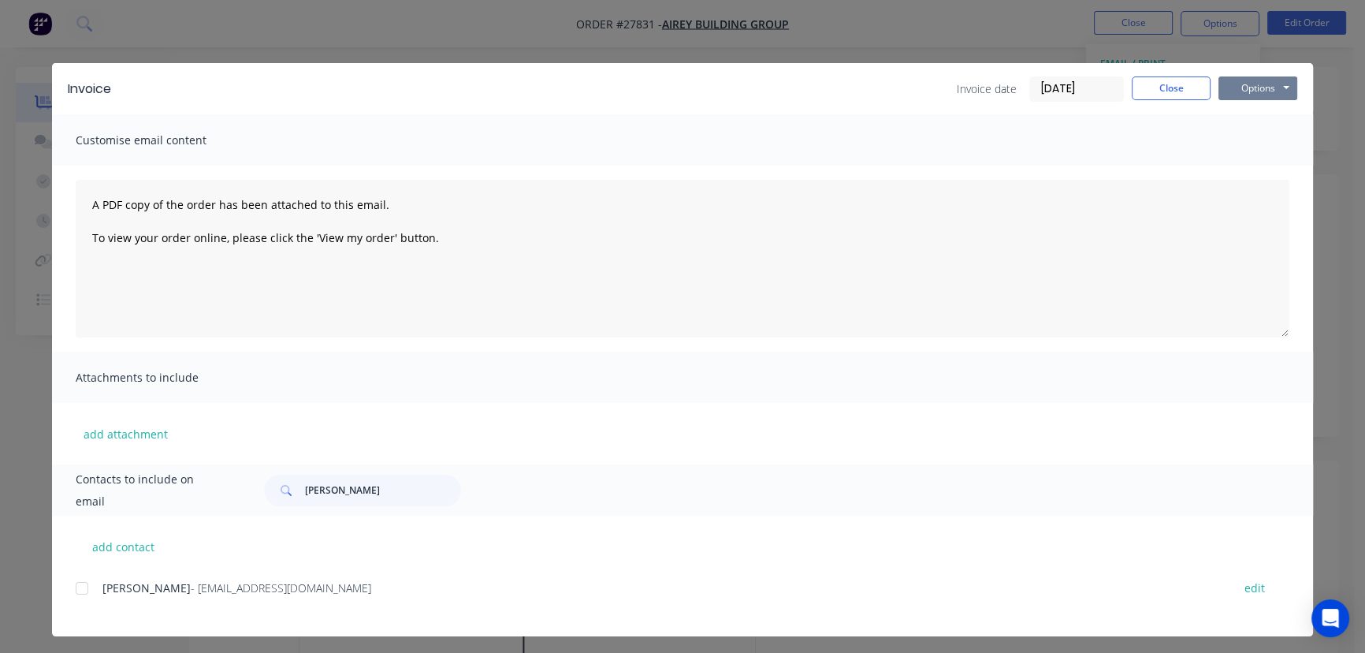
click at [1231, 87] on button "Options" at bounding box center [1257, 88] width 79 height 24
click at [1230, 142] on button "Print" at bounding box center [1268, 142] width 101 height 26
click at [1147, 91] on button "Close" at bounding box center [1171, 88] width 79 height 24
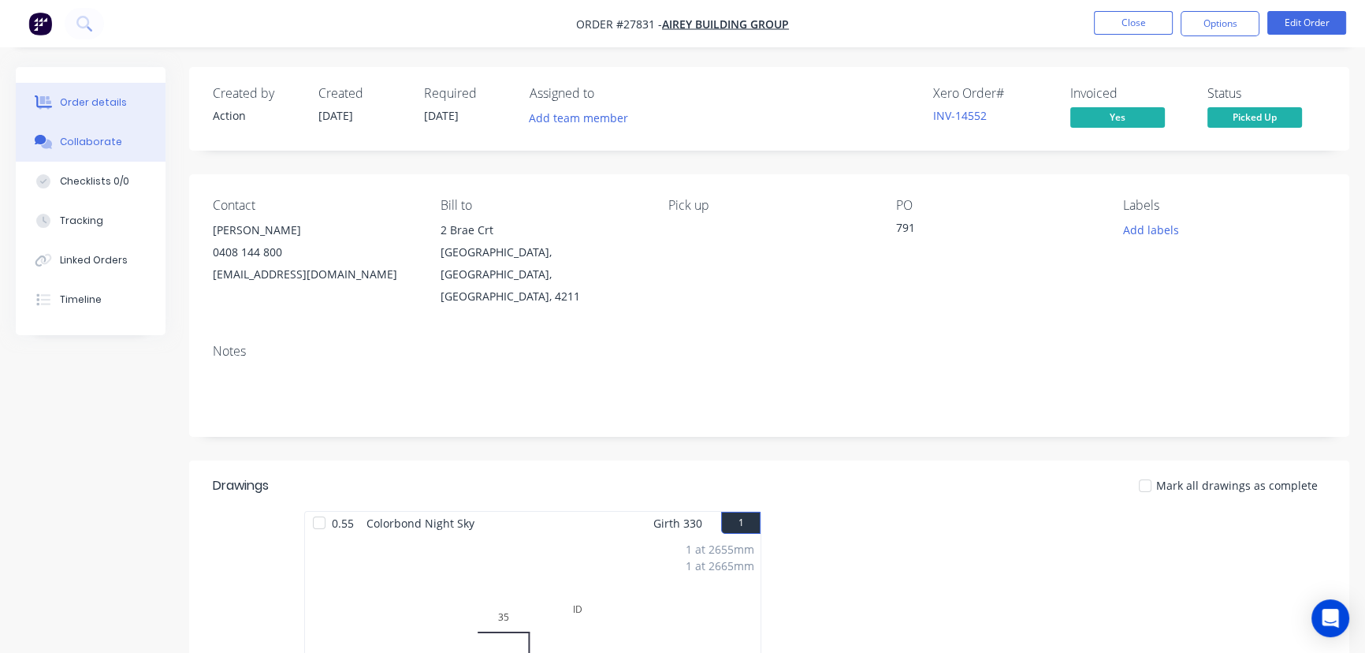
click at [119, 137] on button "Collaborate" at bounding box center [91, 141] width 150 height 39
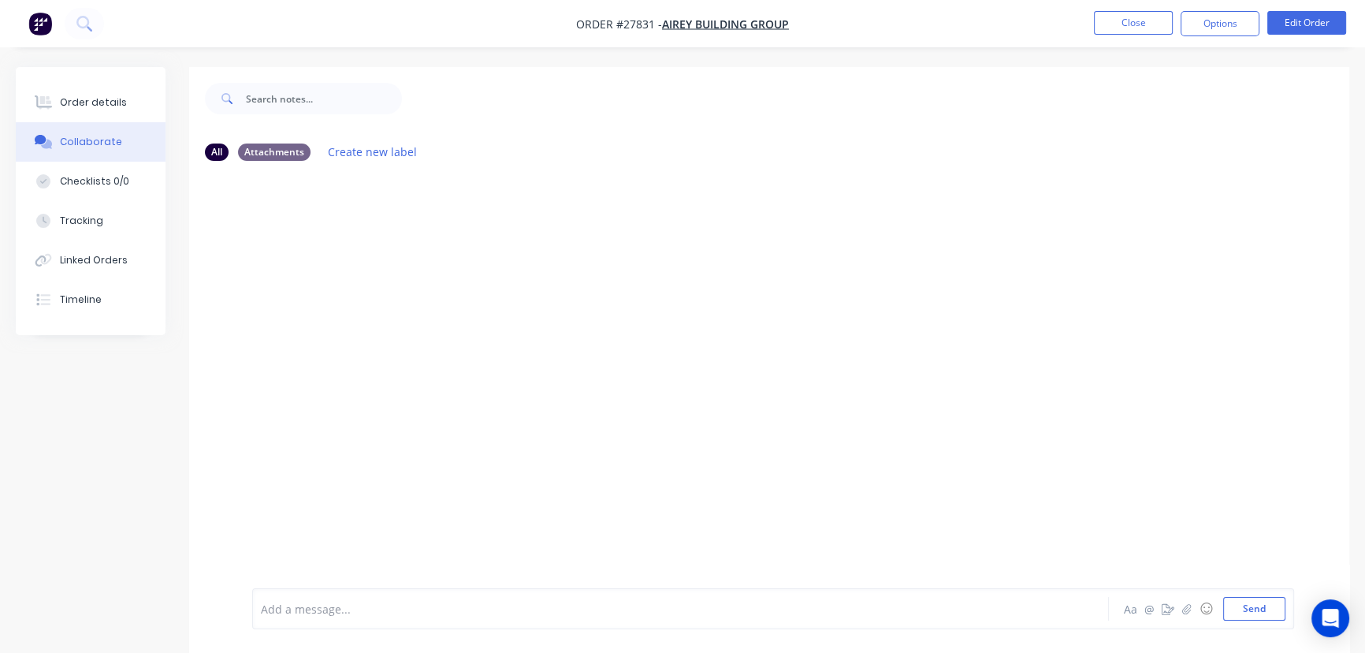
click at [278, 613] on div at bounding box center [646, 609] width 768 height 17
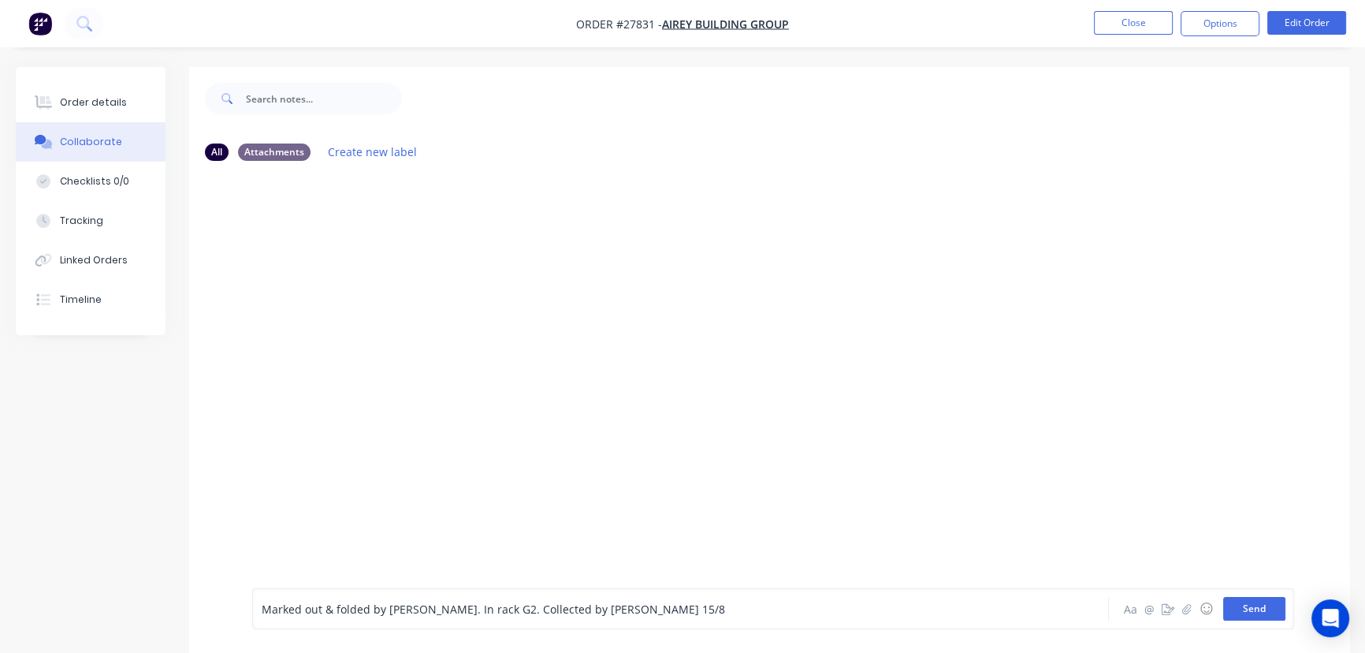
click at [1237, 605] on button "Send" at bounding box center [1254, 609] width 62 height 24
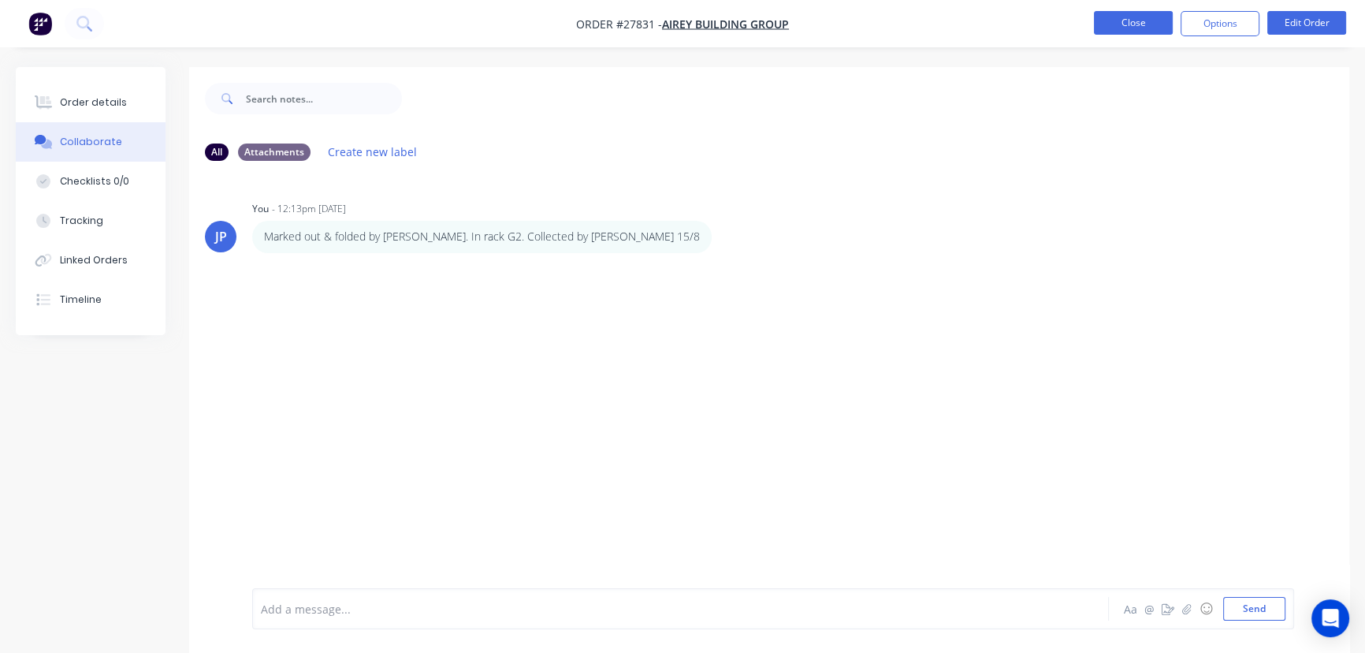
click at [1120, 26] on button "Close" at bounding box center [1133, 23] width 79 height 24
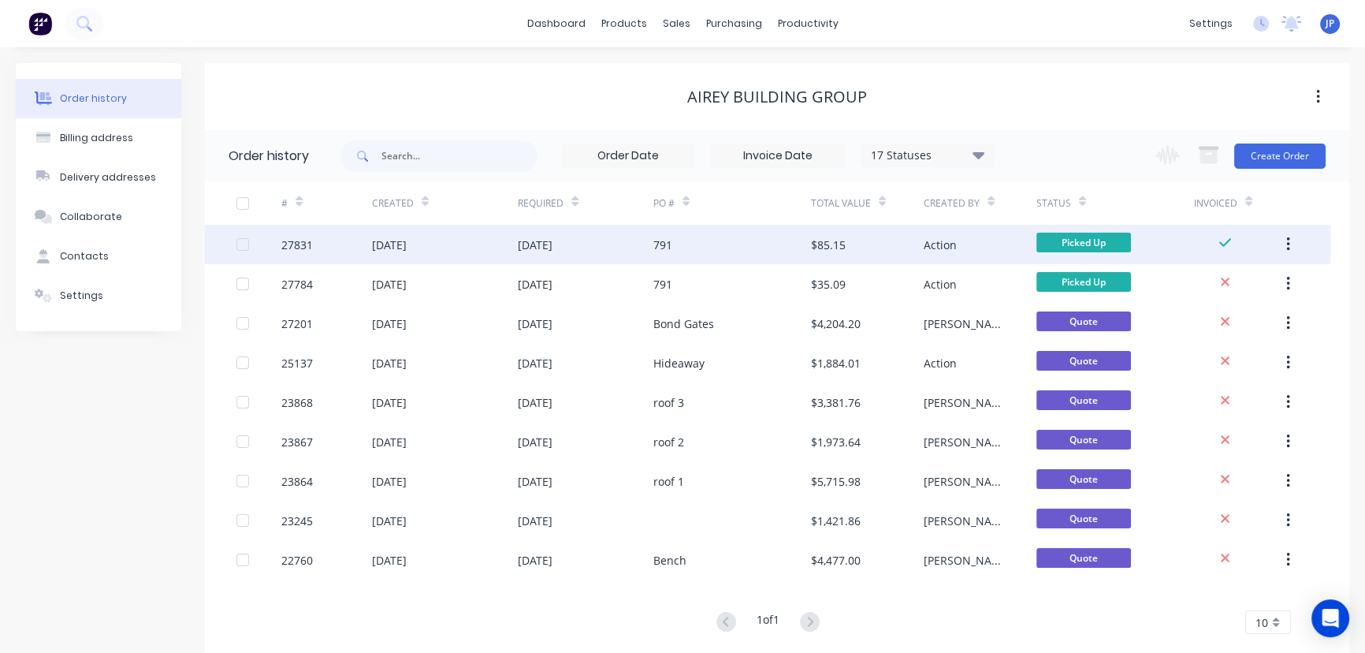
click at [1288, 243] on icon "button" at bounding box center [1287, 244] width 3 height 14
click at [1252, 287] on div "Archive" at bounding box center [1231, 285] width 121 height 23
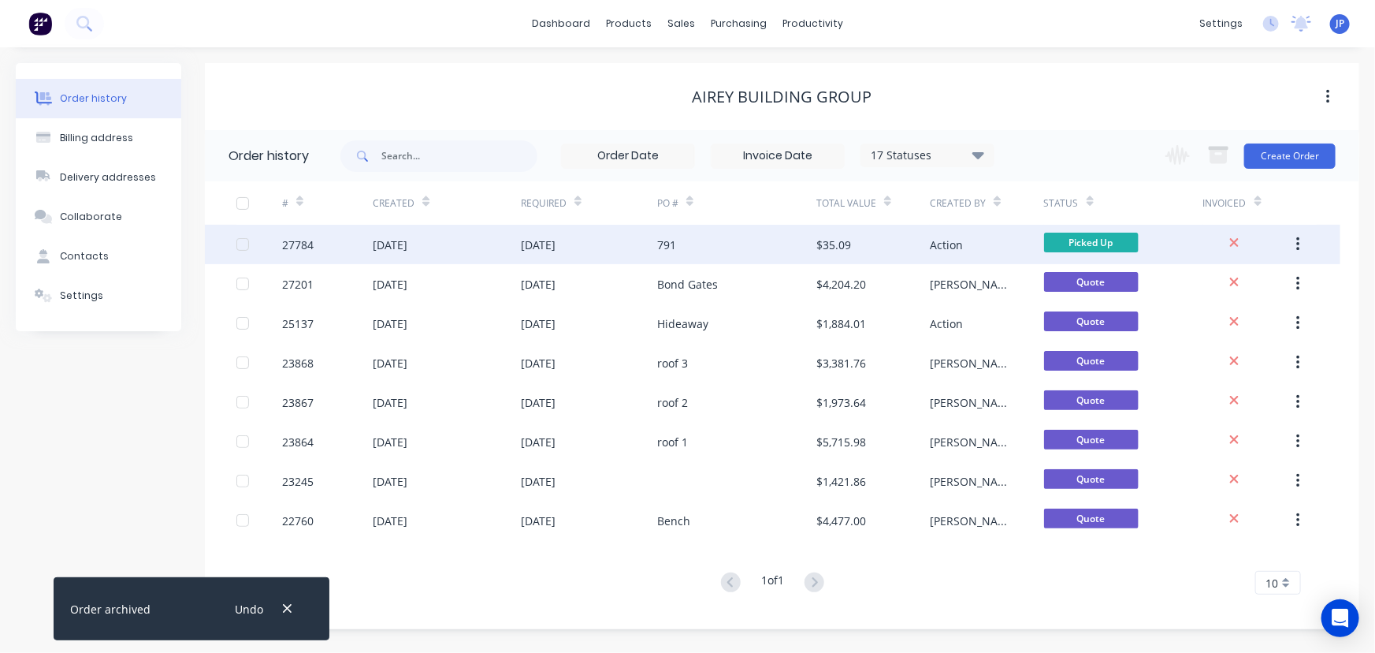
click at [596, 238] on div "13 Aug 2025" at bounding box center [589, 244] width 136 height 39
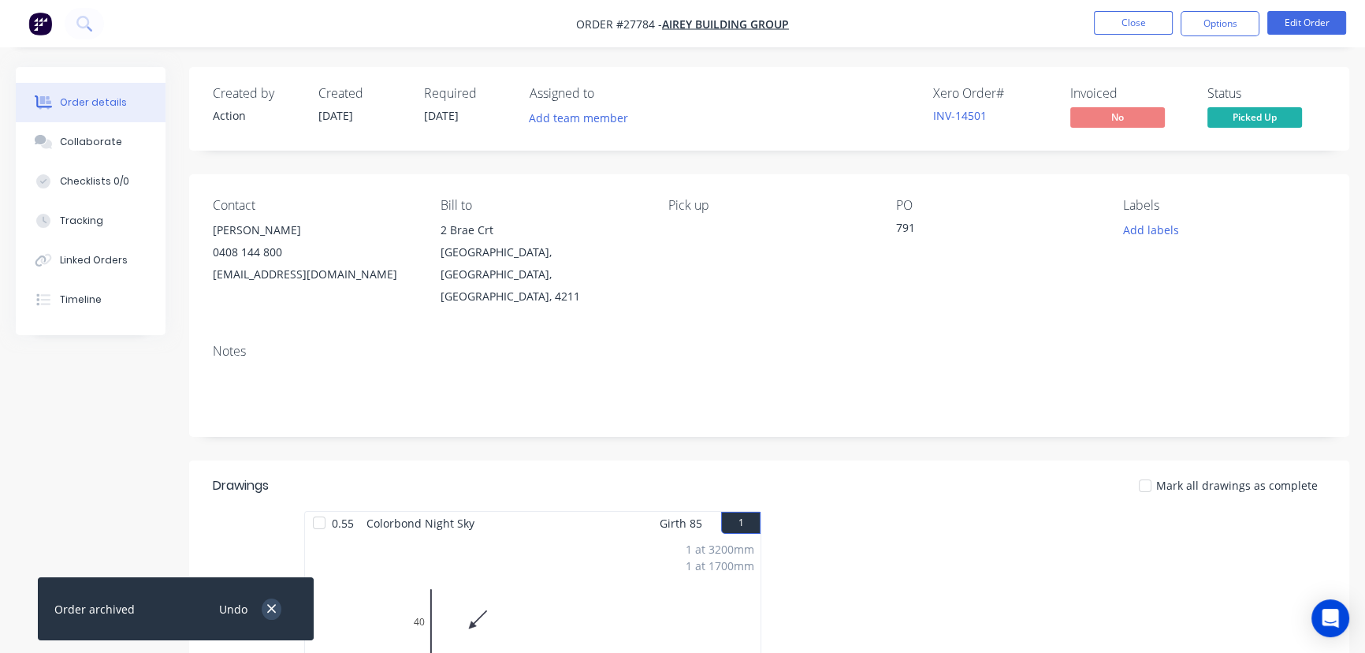
click at [273, 606] on icon "button" at bounding box center [271, 608] width 10 height 14
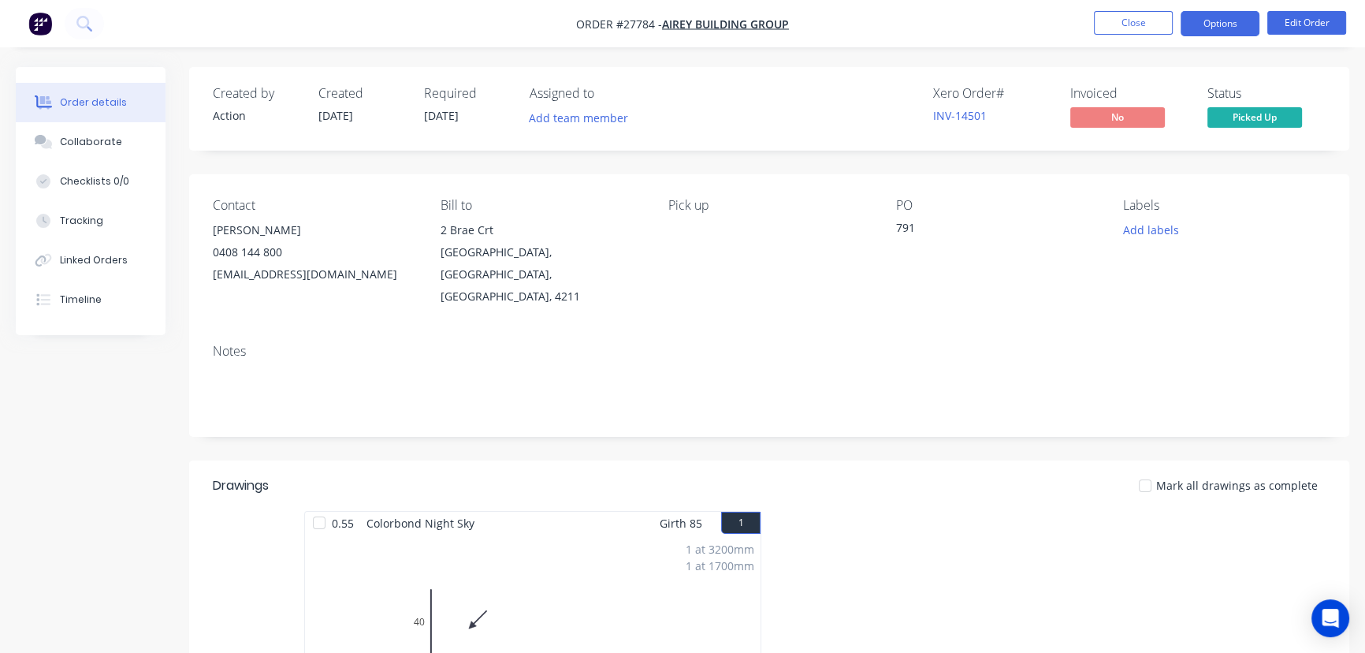
click at [1216, 31] on button "Options" at bounding box center [1220, 23] width 79 height 25
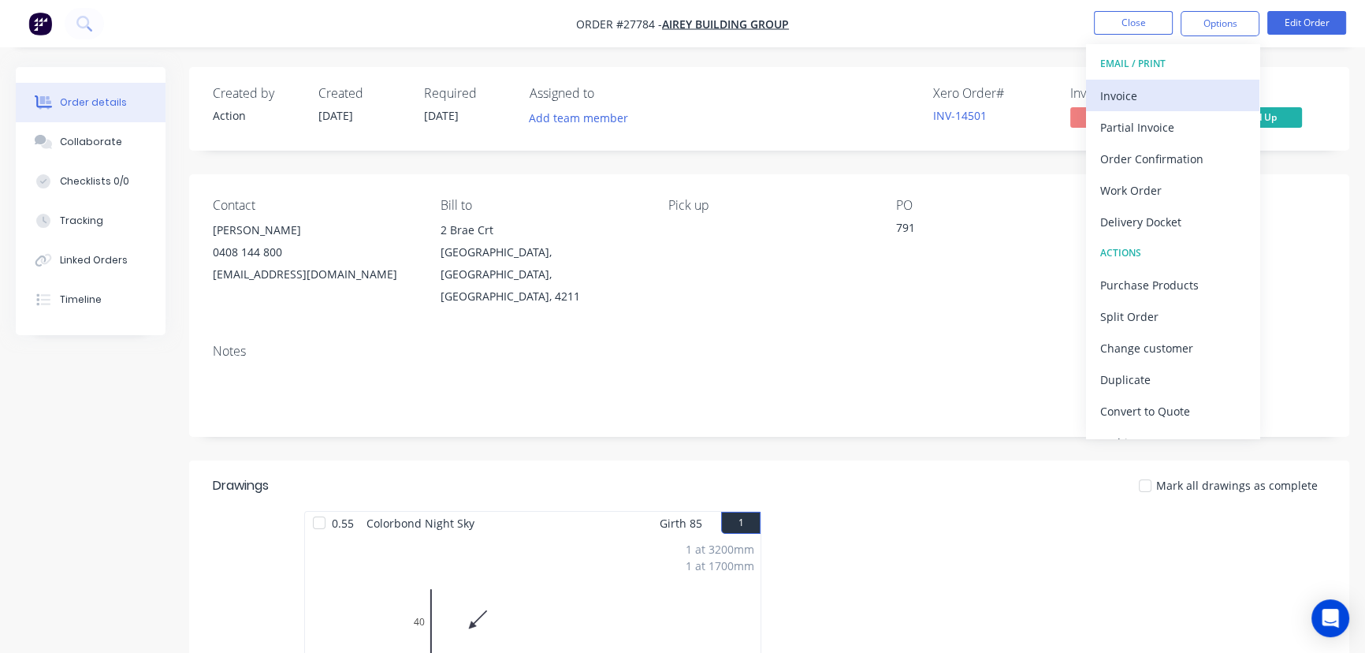
click at [1196, 102] on div "Invoice" at bounding box center [1172, 95] width 145 height 23
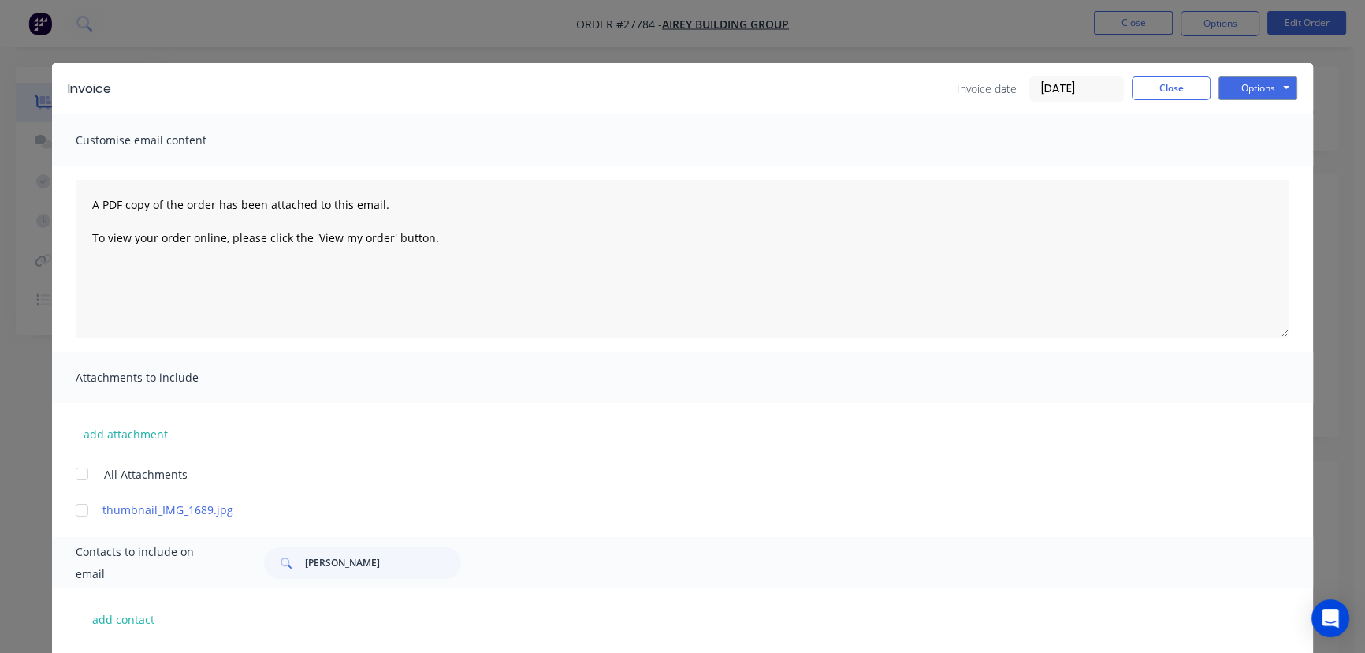
click at [1252, 101] on div "Options Preview Print Email" at bounding box center [1257, 88] width 79 height 25
click at [1256, 95] on button "Options" at bounding box center [1257, 88] width 79 height 24
click at [1248, 147] on button "Print" at bounding box center [1268, 142] width 101 height 26
click at [1183, 92] on button "Close" at bounding box center [1171, 88] width 79 height 24
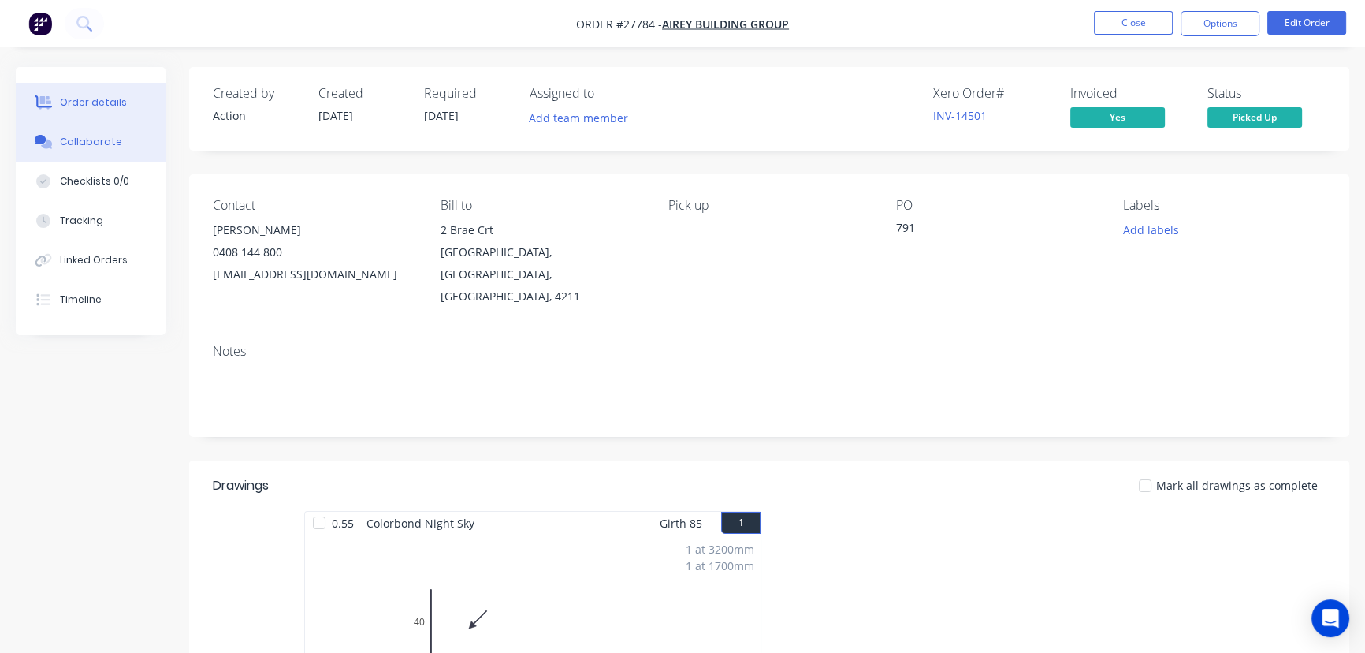
click at [134, 139] on button "Collaborate" at bounding box center [91, 141] width 150 height 39
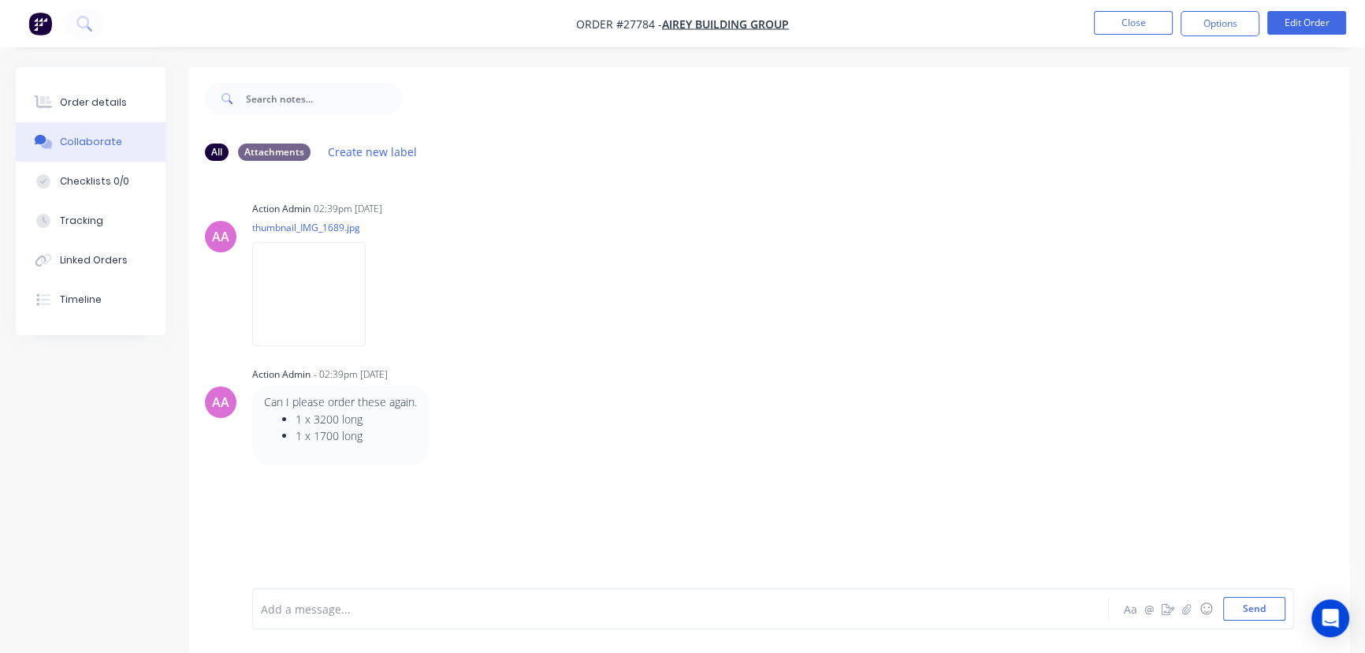
click at [291, 625] on div "Add a message... Aa @ ☺ Send" at bounding box center [773, 608] width 1042 height 41
click at [296, 614] on div at bounding box center [646, 609] width 768 height 17
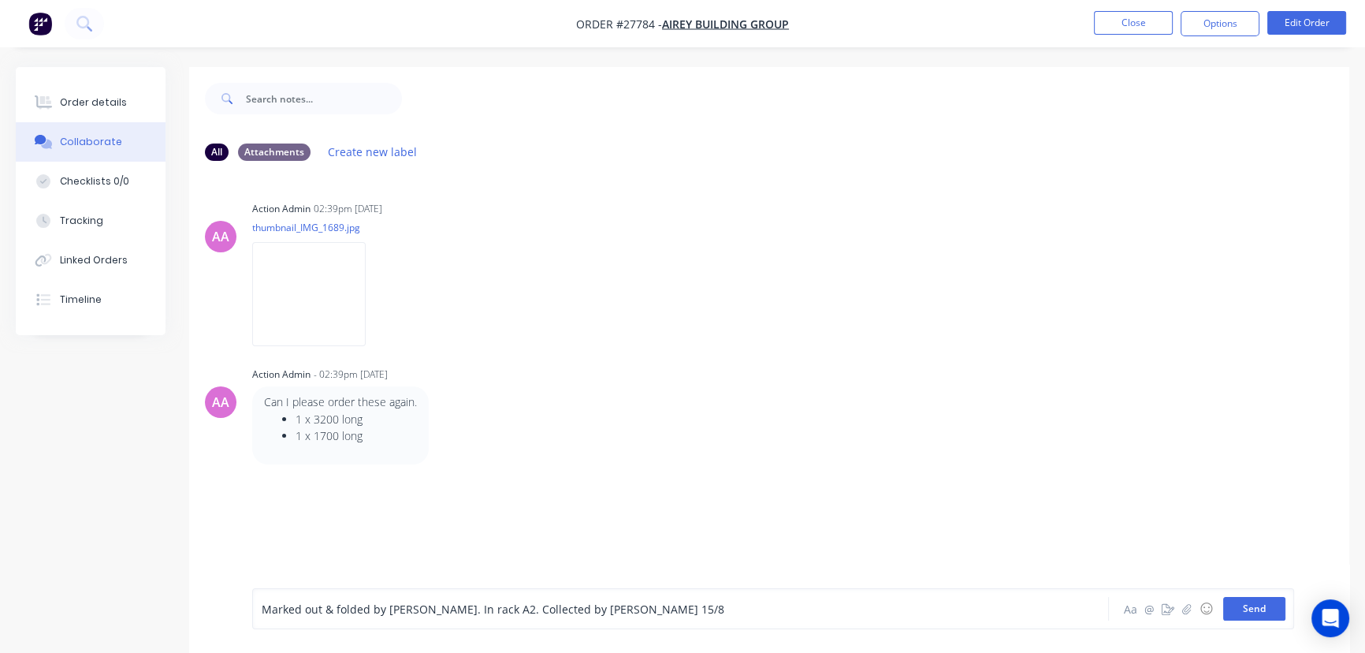
click at [1243, 607] on button "Send" at bounding box center [1254, 609] width 62 height 24
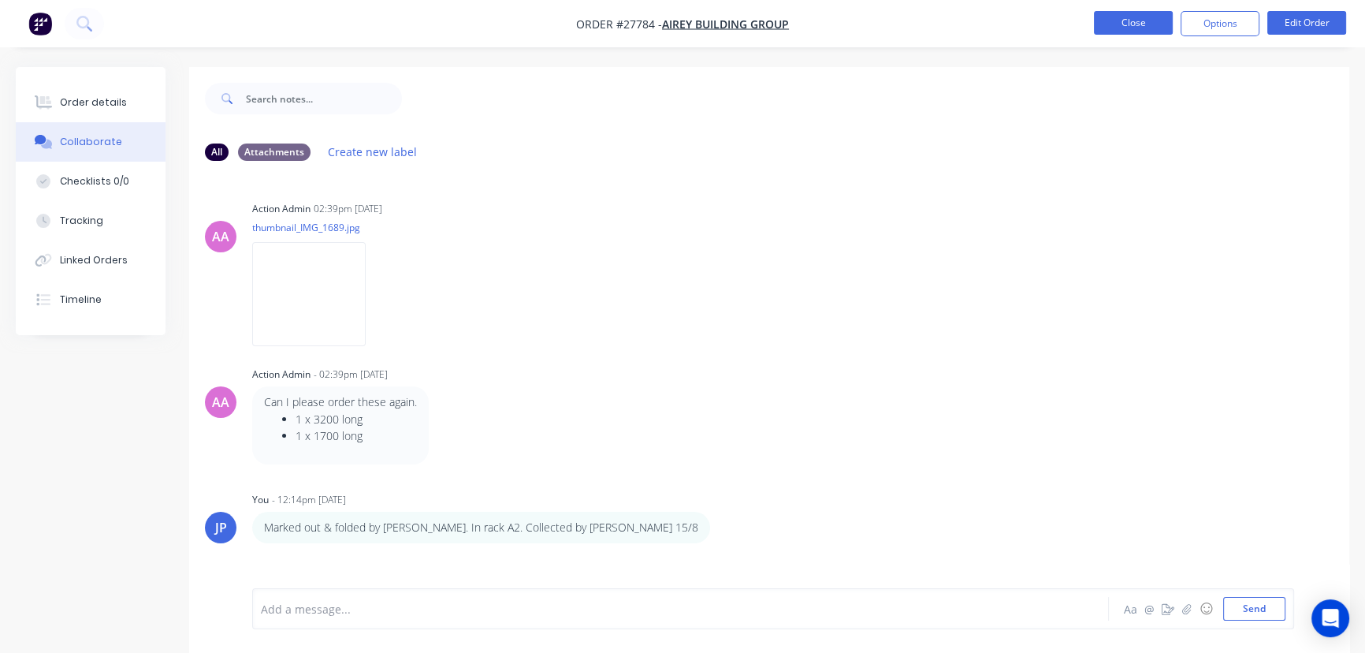
click at [1130, 28] on button "Close" at bounding box center [1133, 23] width 79 height 24
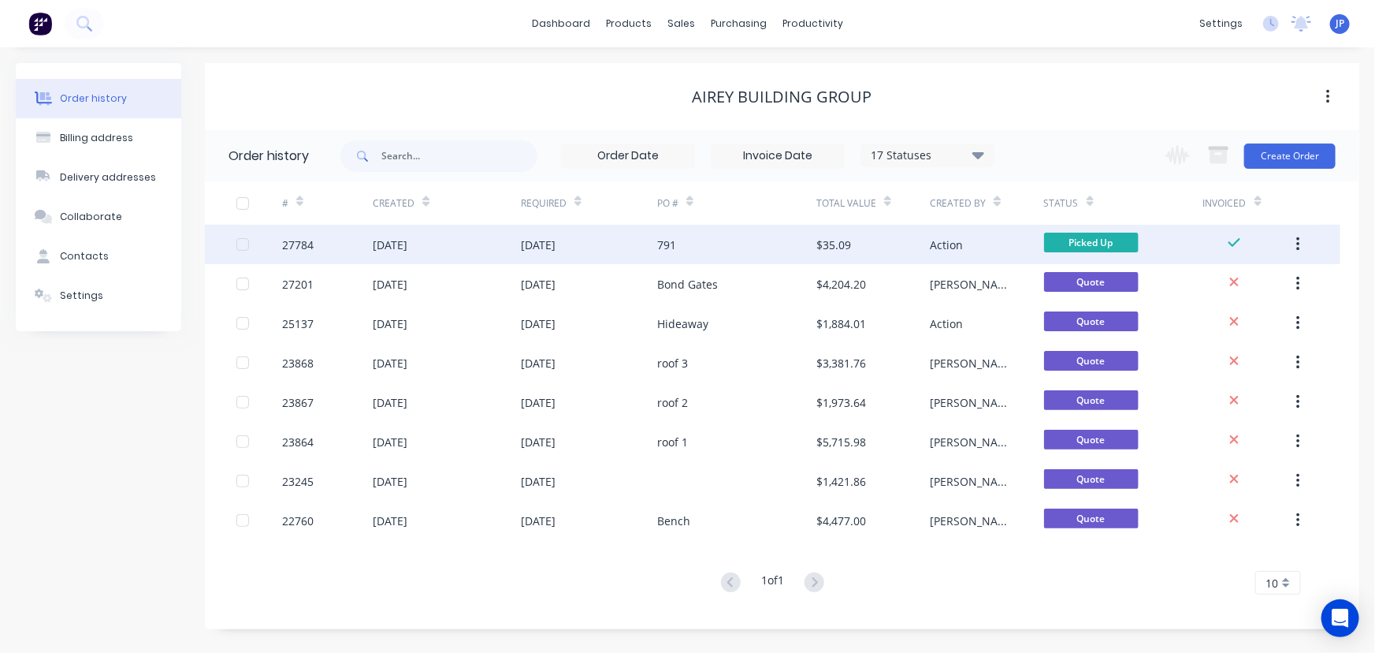
click at [1300, 233] on button "button" at bounding box center [1298, 244] width 37 height 28
click at [1256, 286] on div "Archive" at bounding box center [1241, 285] width 121 height 23
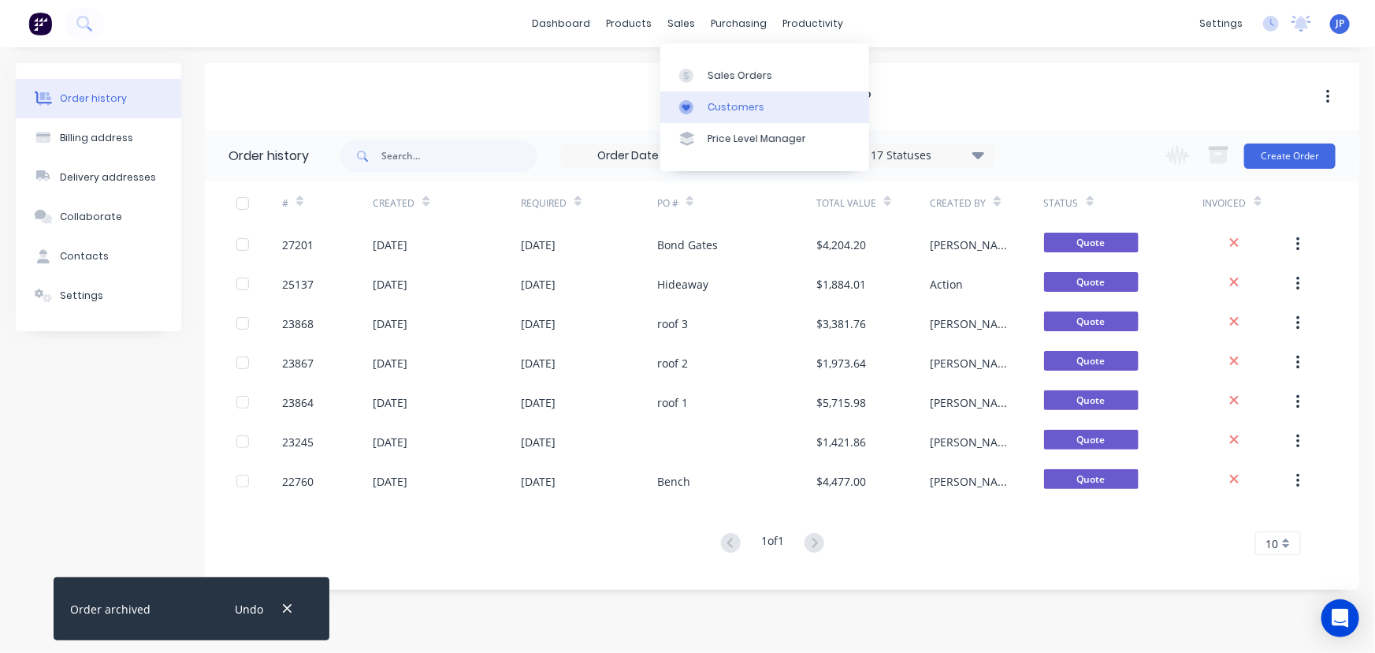
click at [716, 106] on div "Customers" at bounding box center [736, 107] width 57 height 14
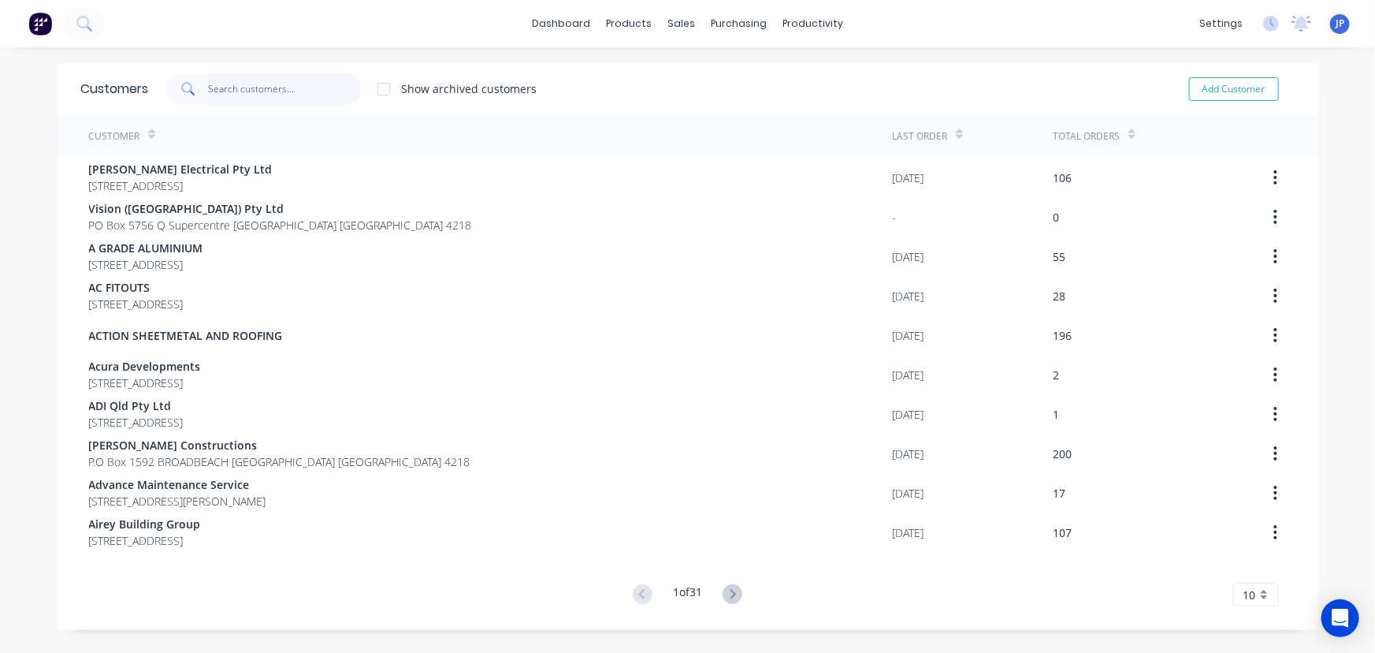
click at [263, 94] on input "text" at bounding box center [285, 89] width 154 height 32
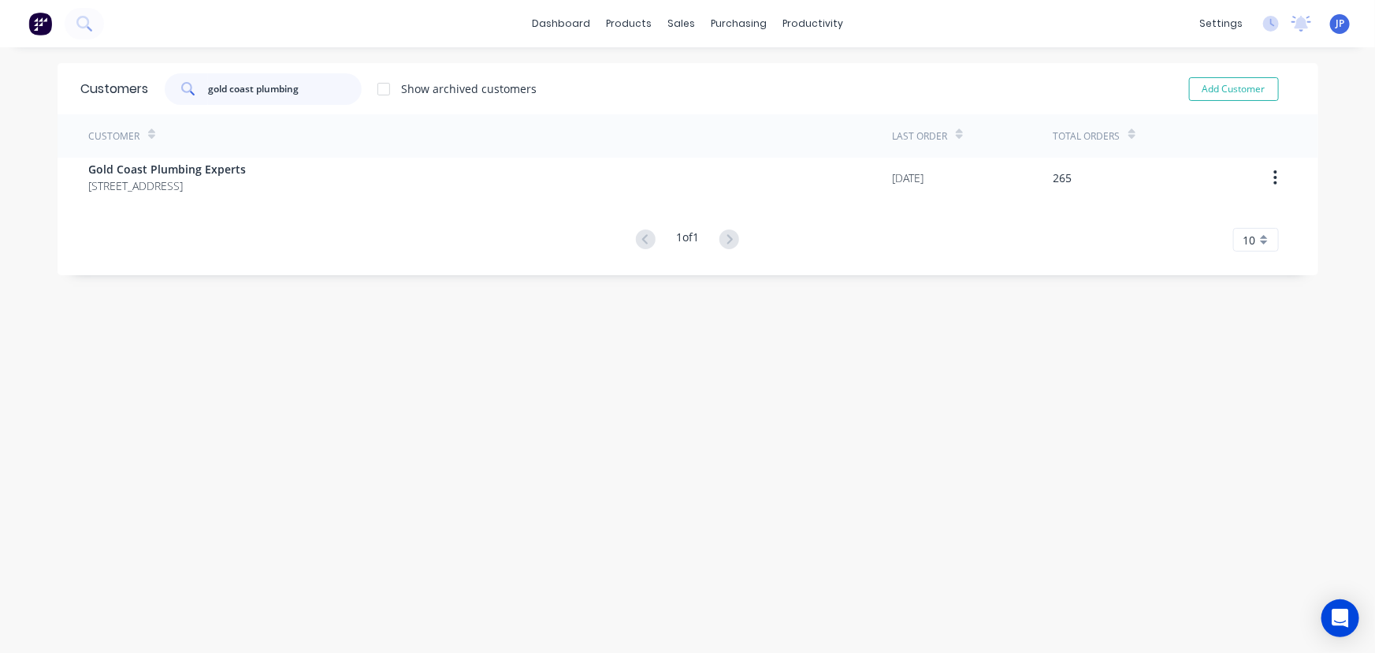
type input "gold coast plumbing"
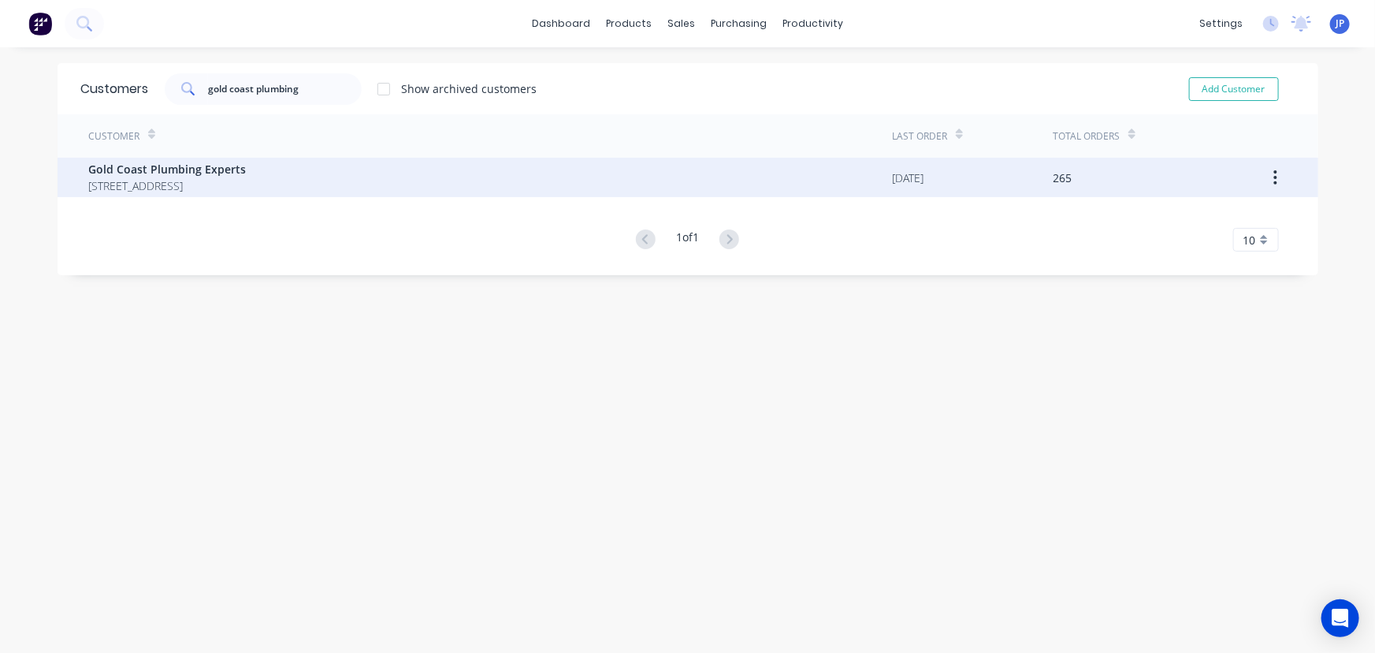
drag, startPoint x: 298, startPoint y: 148, endPoint x: 277, endPoint y: 180, distance: 38.3
click at [292, 158] on div "Customer Last Order Total Orders Gold Coast Plumbing Experts 467 Bonogin Rd BON…" at bounding box center [688, 182] width 1261 height 137
click at [247, 181] on span "467 Bonogin Rd BONOGIN Queensland Australia 4213" at bounding box center [168, 185] width 158 height 17
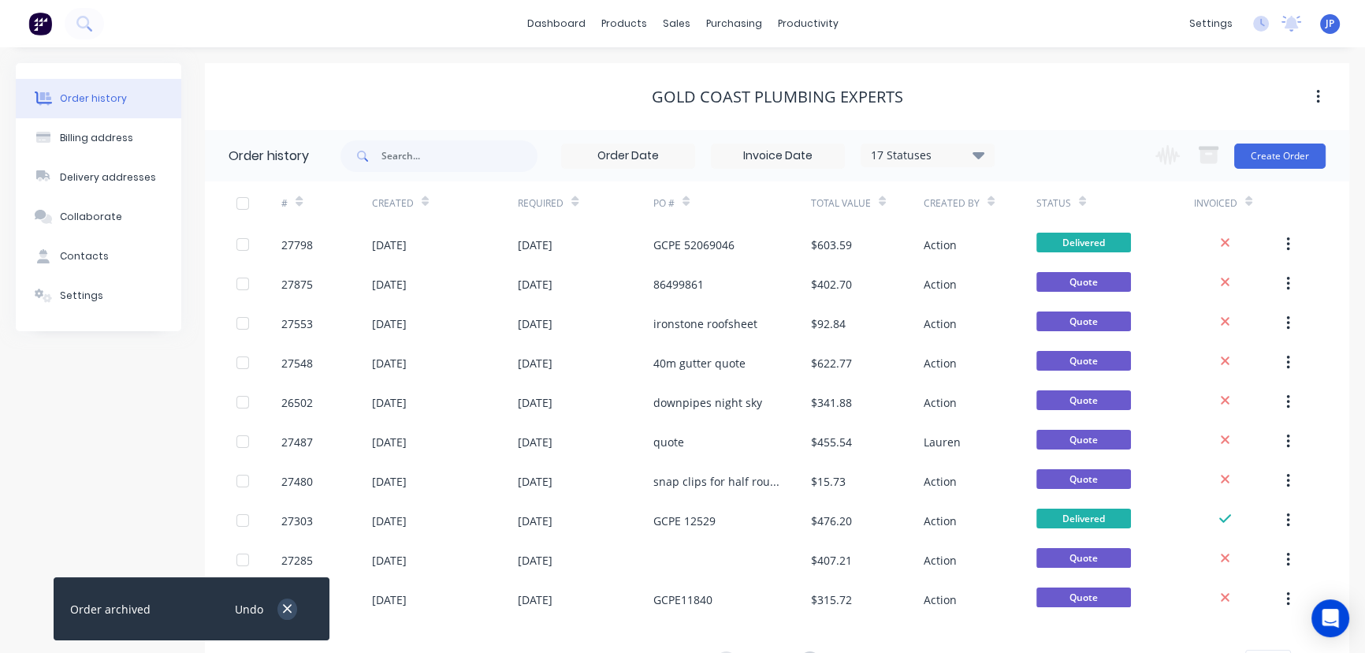
click at [282, 614] on icon "button" at bounding box center [287, 608] width 10 height 14
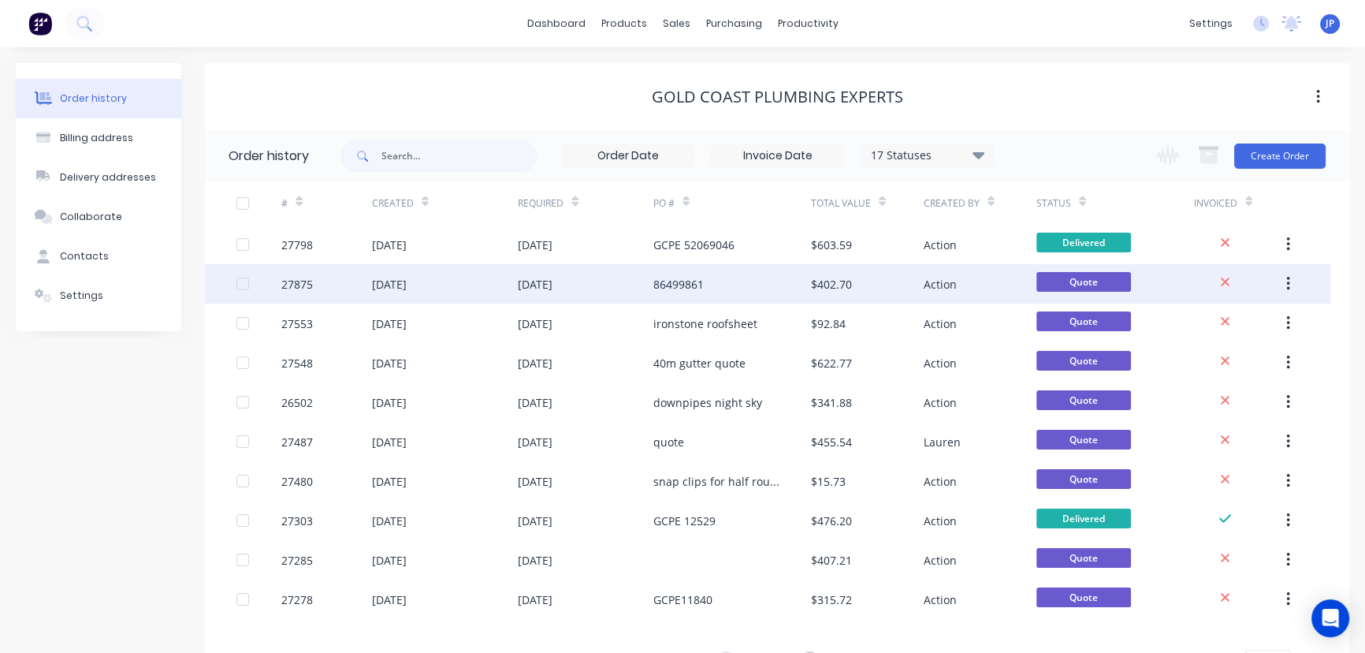
click at [407, 288] on div "14 Aug 2025" at bounding box center [389, 284] width 35 height 17
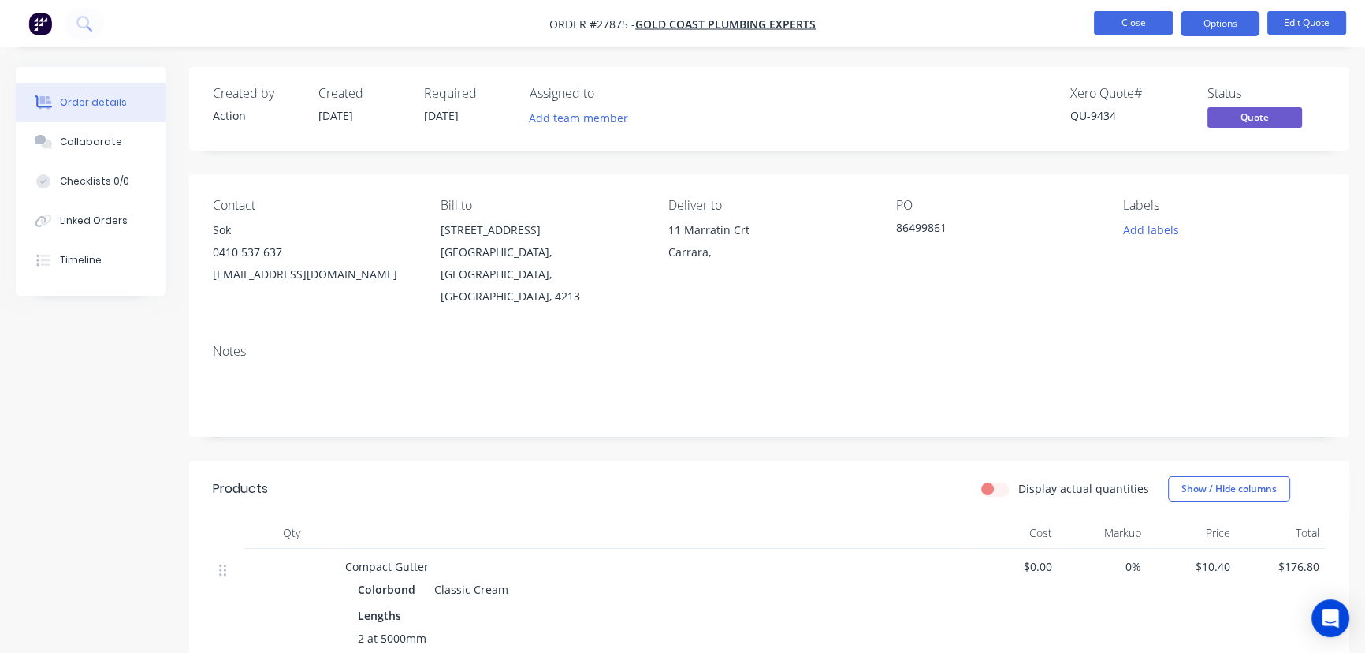
click at [1109, 17] on button "Close" at bounding box center [1133, 23] width 79 height 24
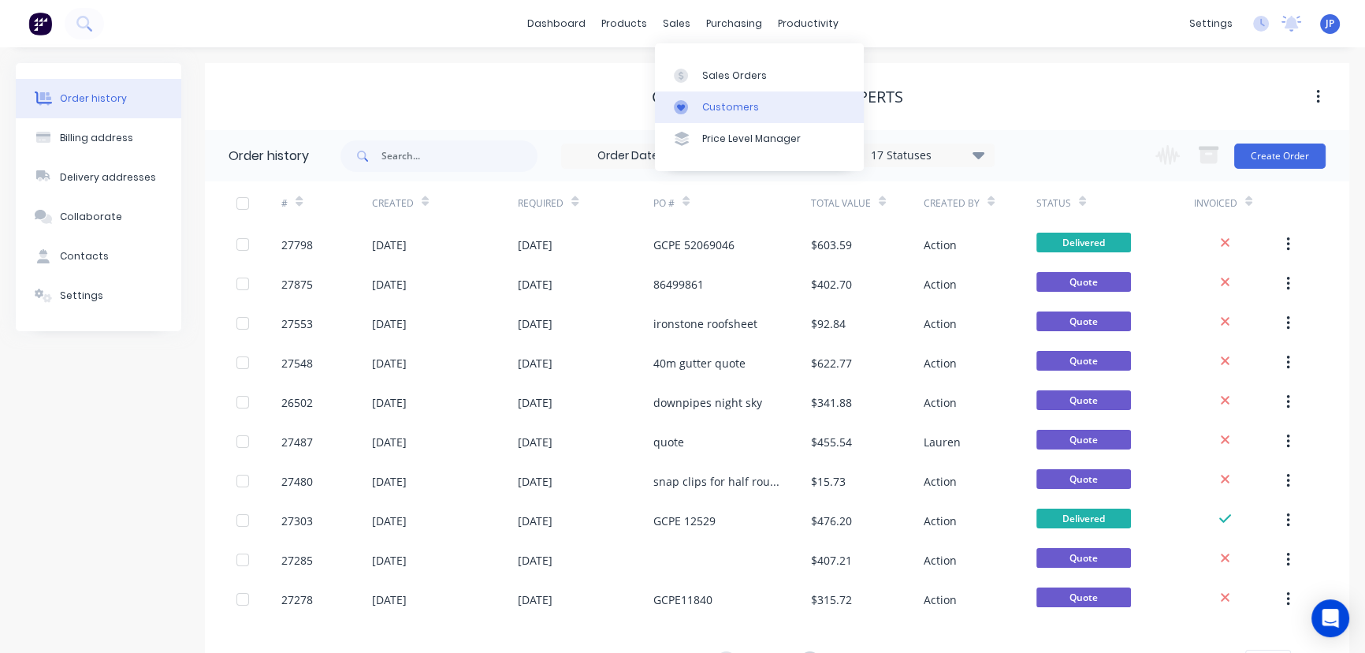
click at [708, 102] on div "Customers" at bounding box center [730, 107] width 57 height 14
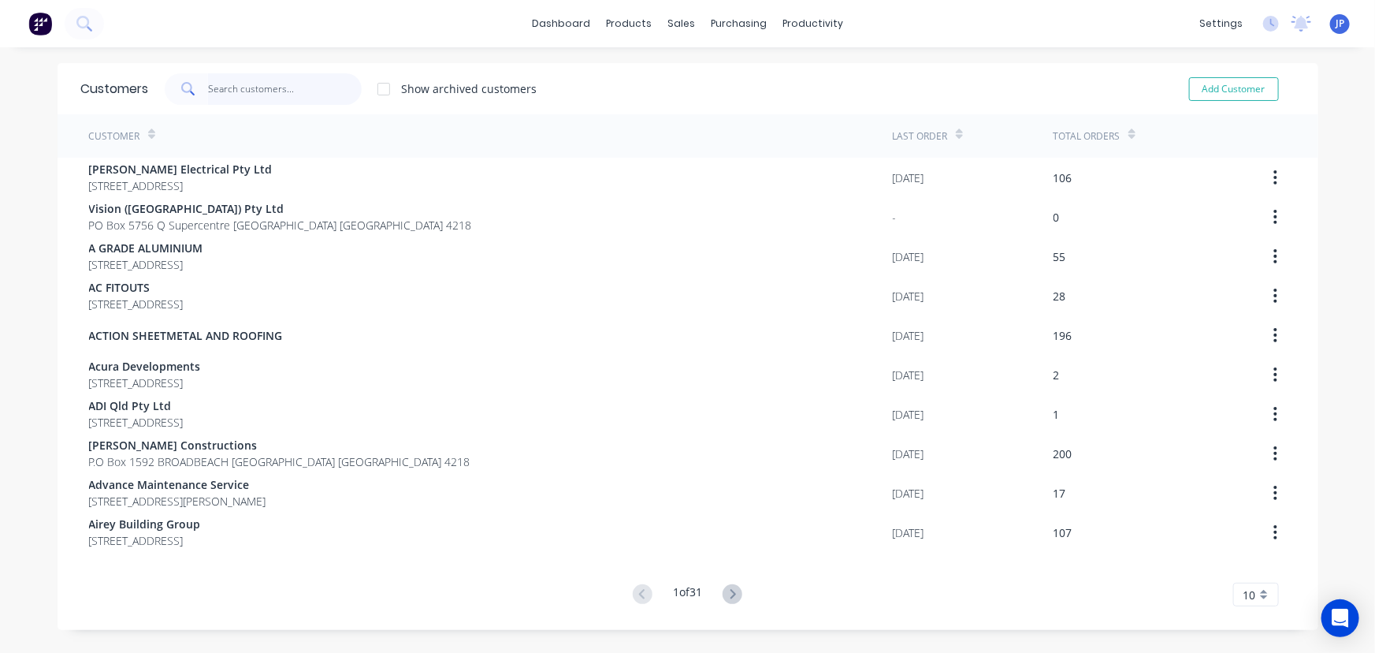
click at [234, 95] on input "text" at bounding box center [285, 89] width 154 height 32
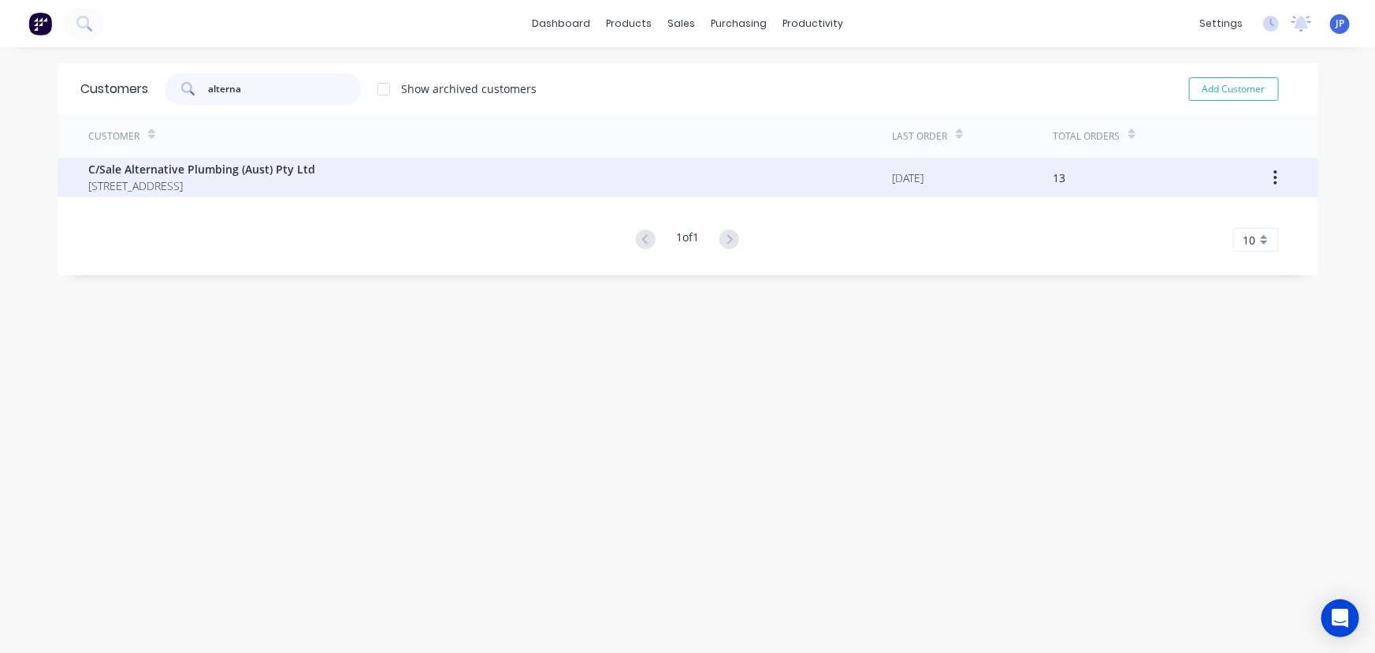
type input "alterna"
click at [223, 178] on span "PO Box 136 Isle of Capri Queensland Australia 7217" at bounding box center [202, 185] width 227 height 17
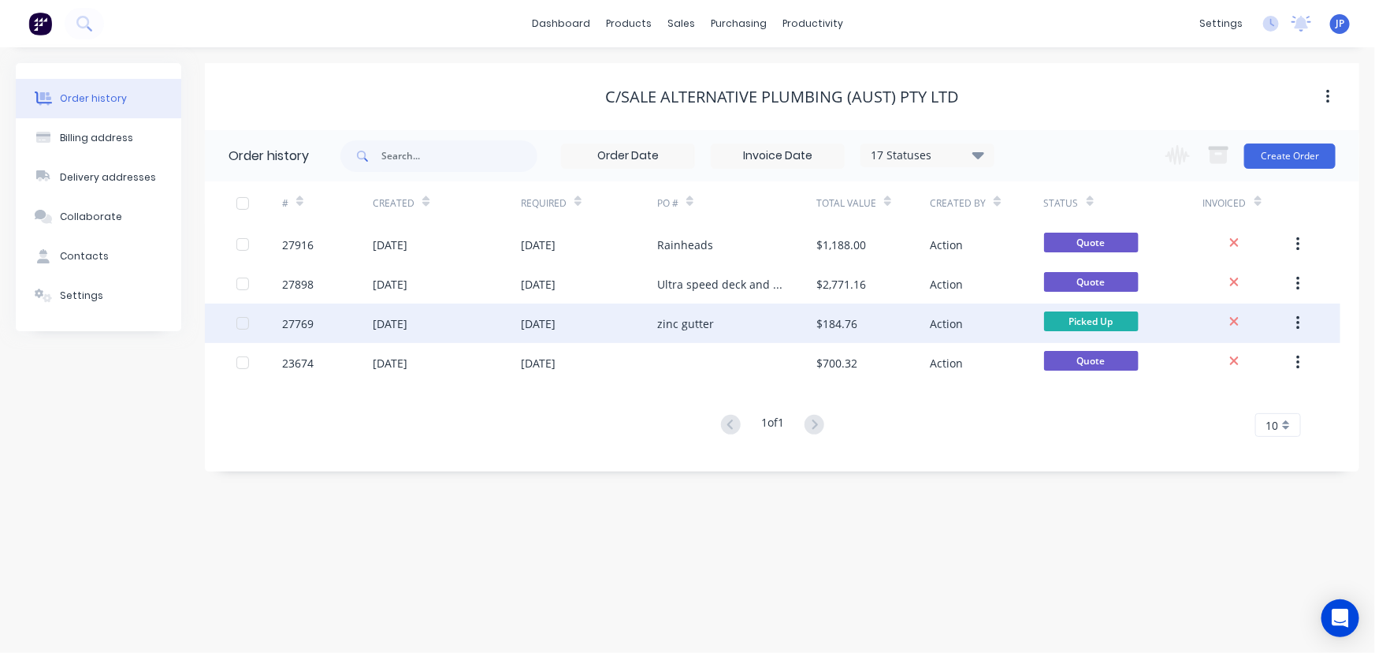
click at [365, 325] on div "27769" at bounding box center [327, 322] width 91 height 39
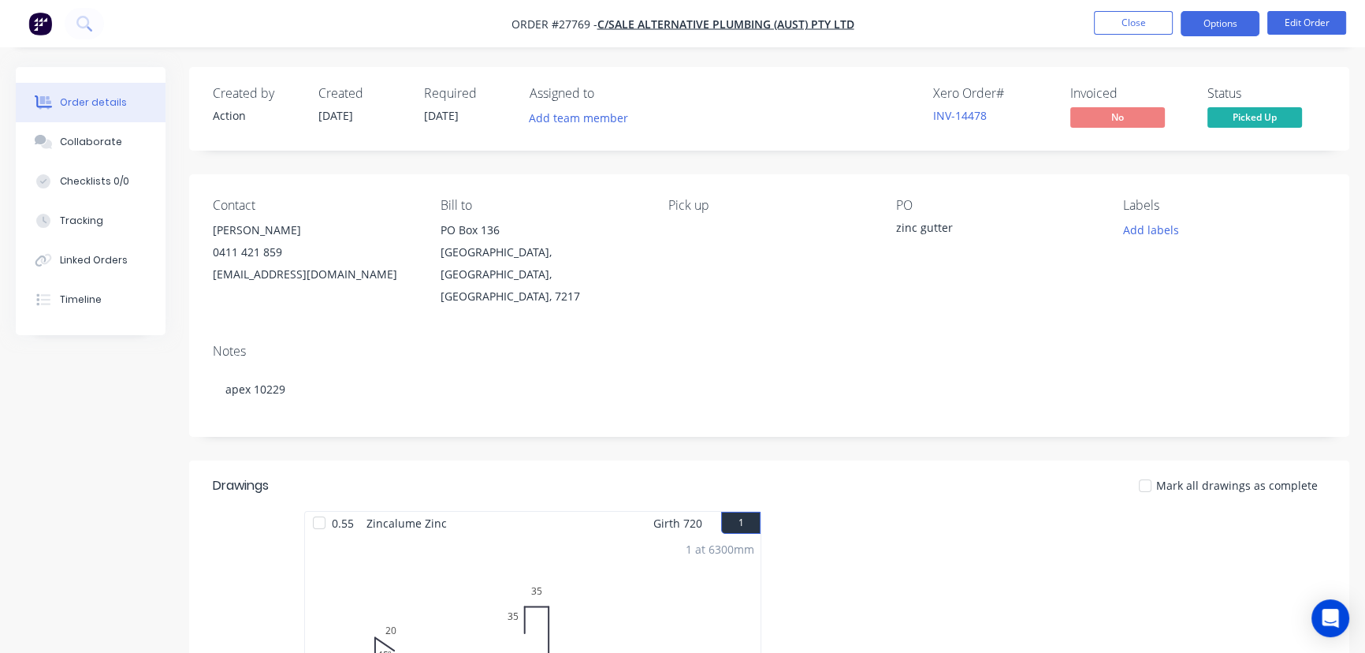
click at [1211, 22] on button "Options" at bounding box center [1220, 23] width 79 height 25
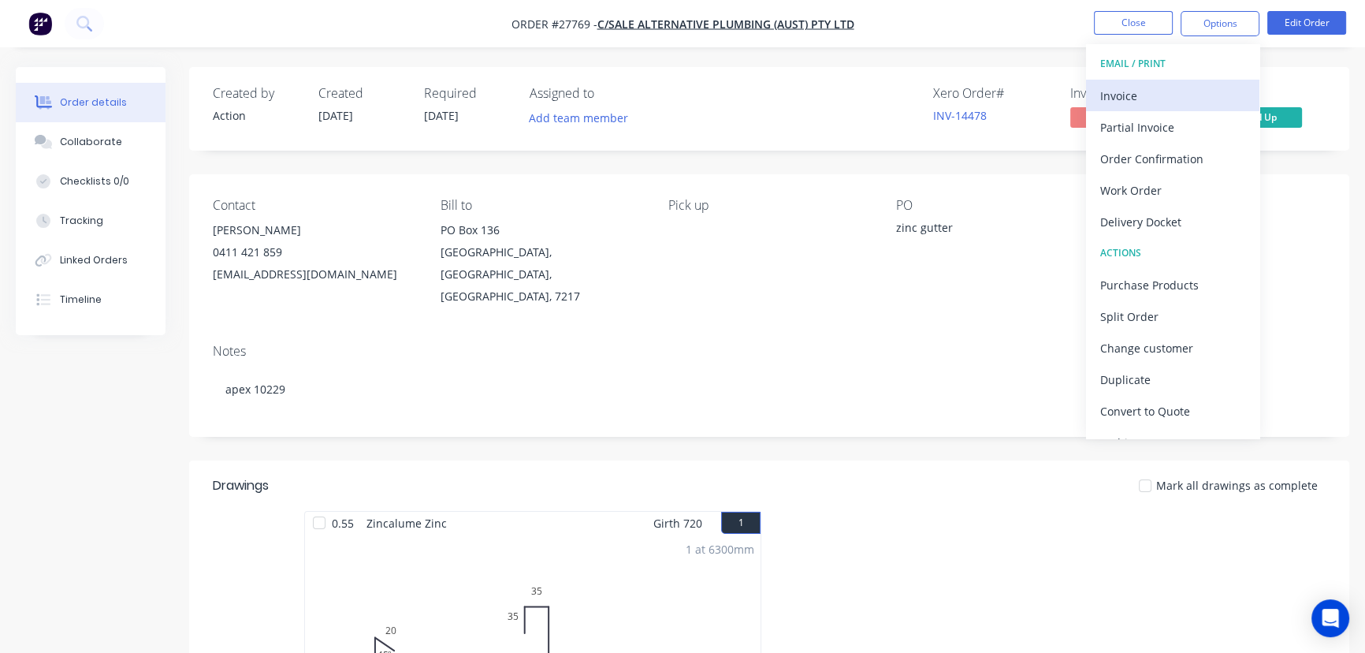
click at [1177, 98] on div "Invoice" at bounding box center [1172, 95] width 145 height 23
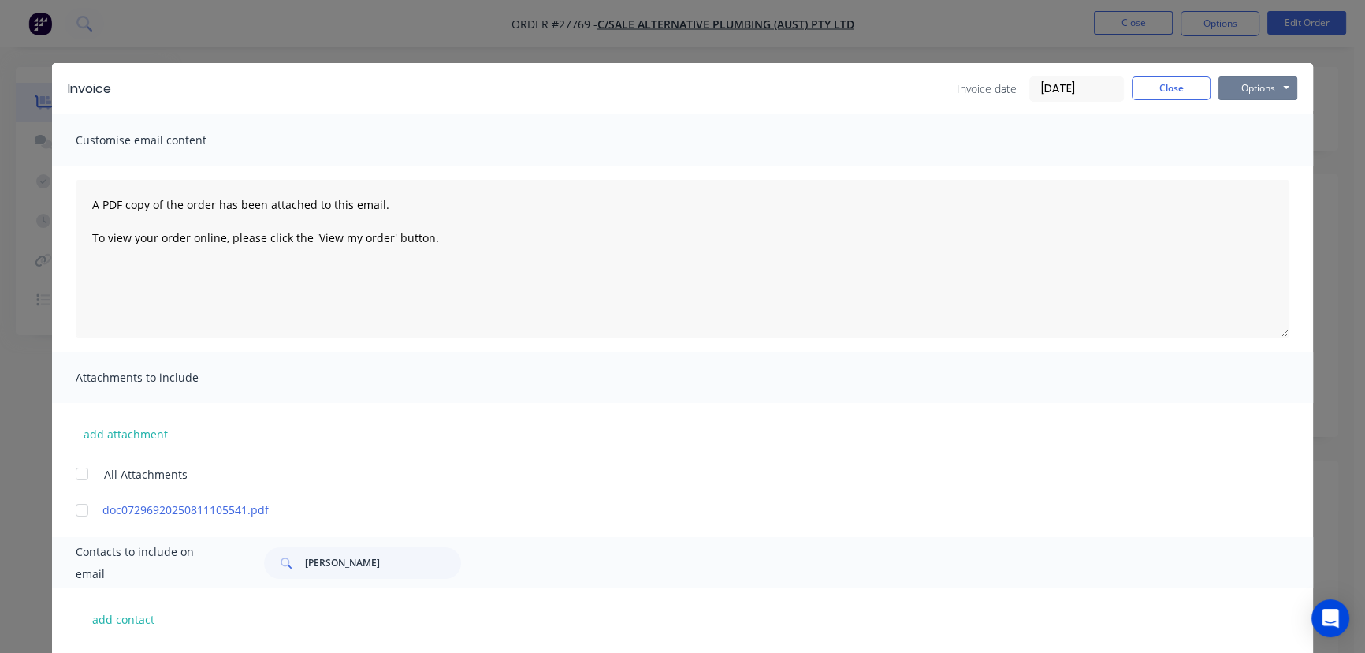
drag, startPoint x: 1243, startPoint y: 85, endPoint x: 1244, endPoint y: 102, distance: 17.4
click at [1244, 88] on button "Options" at bounding box center [1257, 88] width 79 height 24
click at [1246, 143] on button "Print" at bounding box center [1268, 142] width 101 height 26
drag, startPoint x: 1165, startPoint y: 81, endPoint x: 1061, endPoint y: 128, distance: 114.0
click at [1165, 83] on button "Close" at bounding box center [1171, 88] width 79 height 24
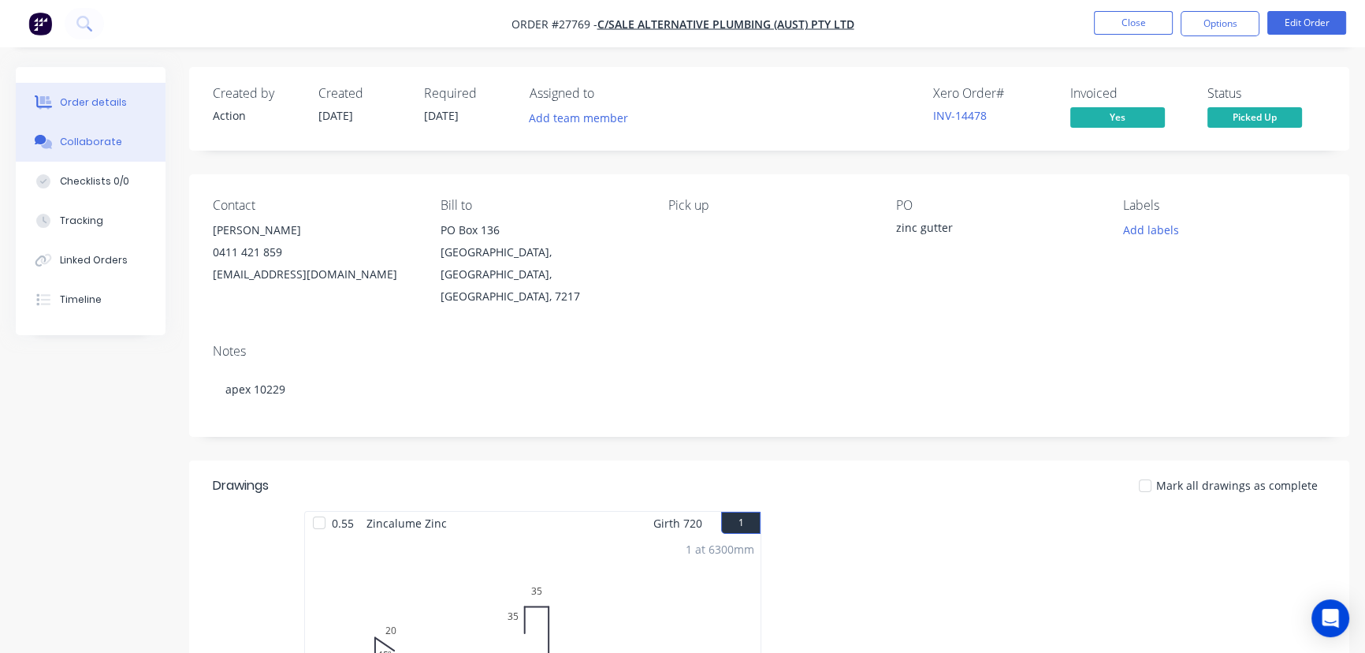
click at [95, 132] on button "Collaborate" at bounding box center [91, 141] width 150 height 39
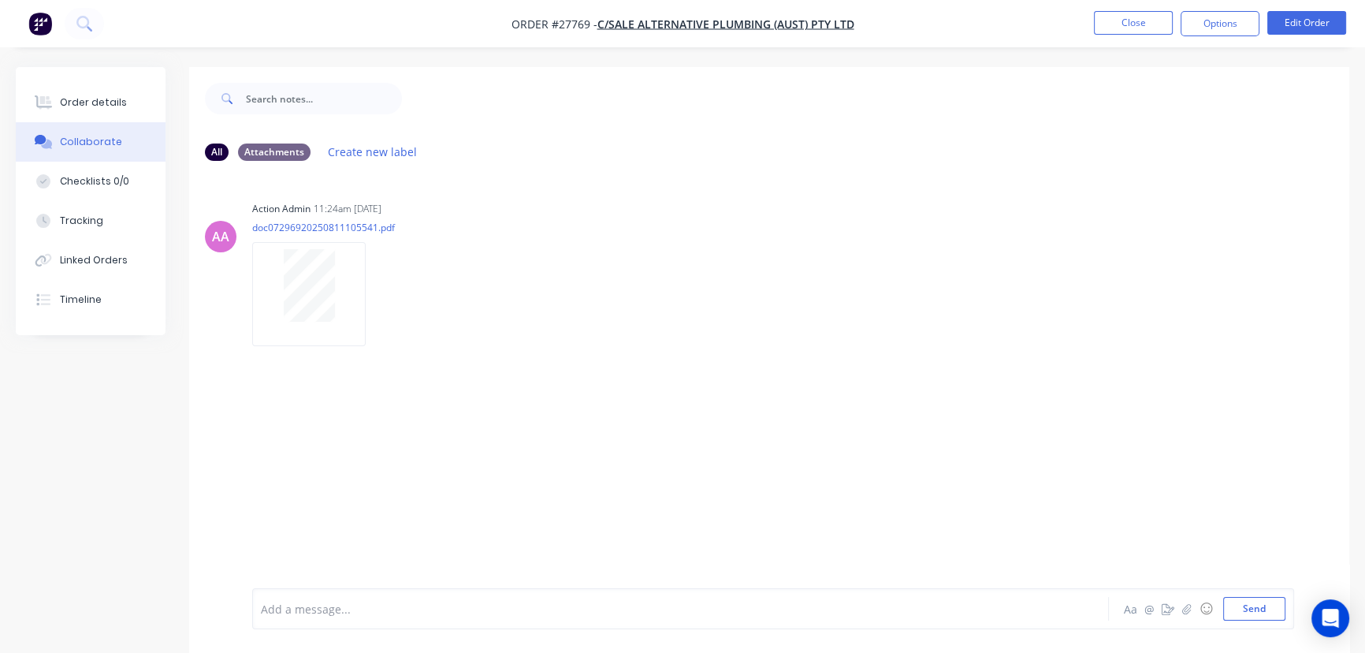
click at [284, 623] on div "Add a message... Aa @ ☺ Send" at bounding box center [773, 608] width 1042 height 41
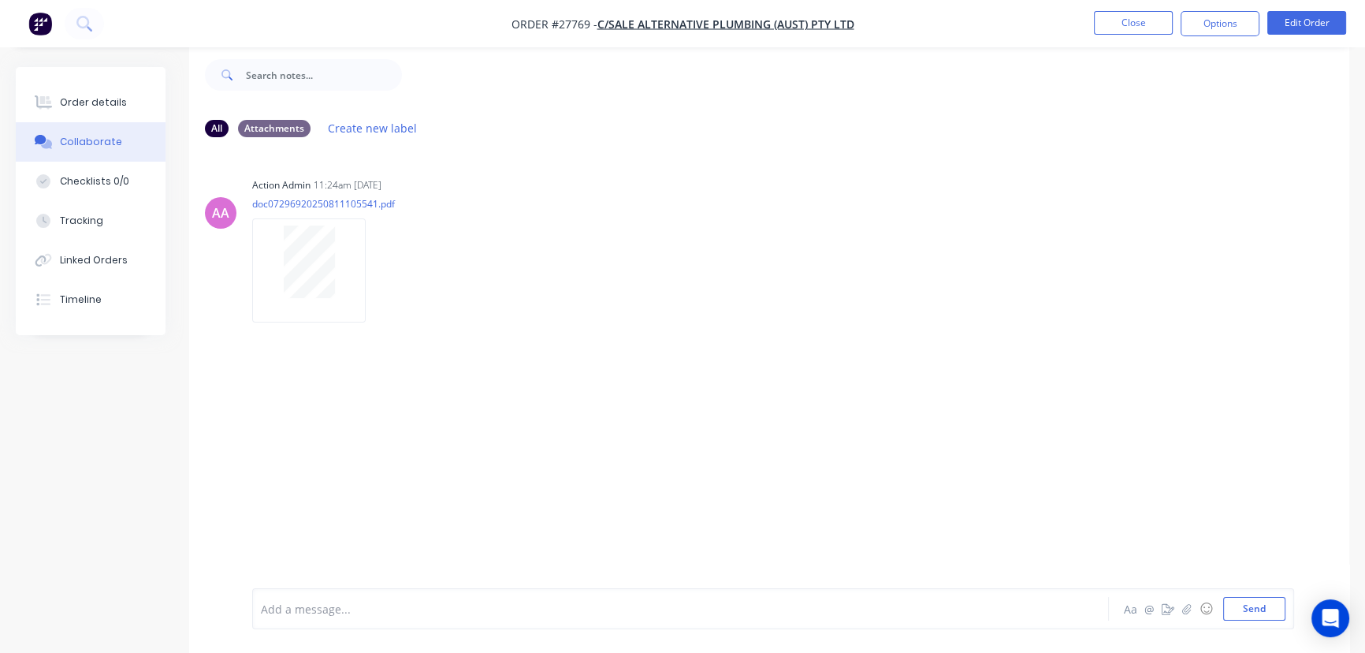
click at [284, 622] on div "Add a message... Aa @ ☺ Send" at bounding box center [773, 608] width 1042 height 41
click at [287, 607] on div at bounding box center [646, 609] width 768 height 17
click at [1237, 607] on button "Send" at bounding box center [1254, 609] width 62 height 24
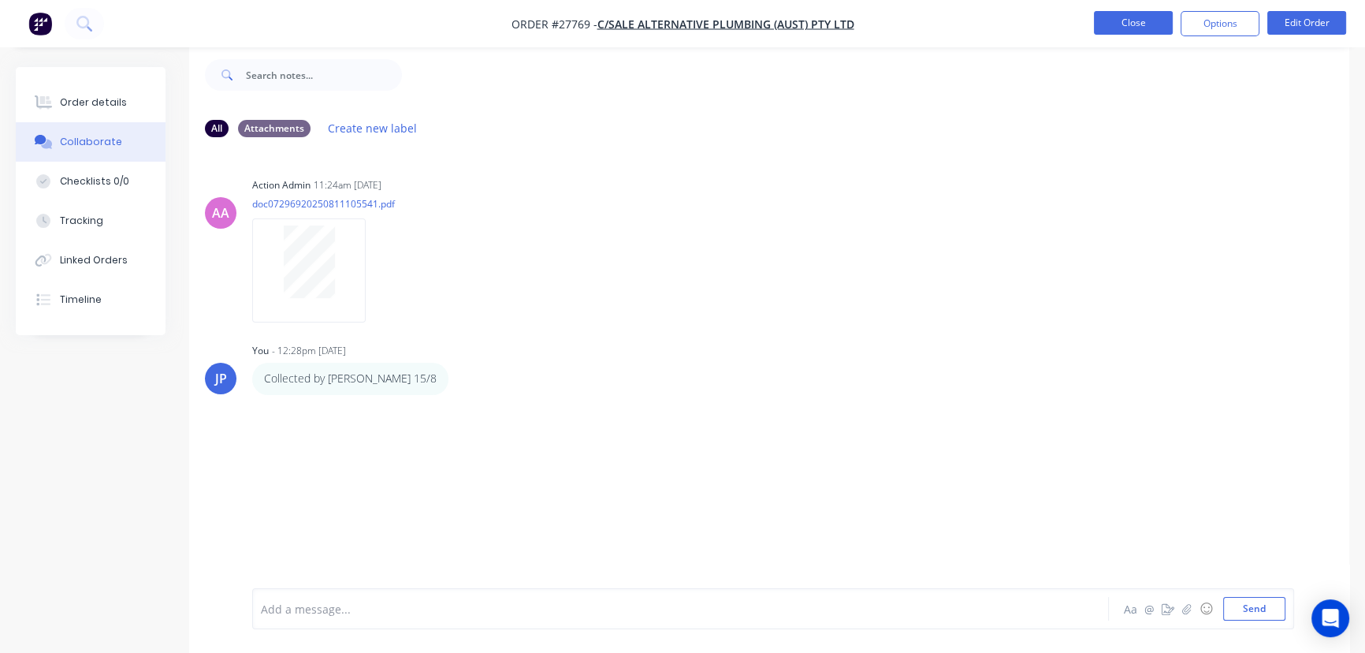
click at [1108, 25] on button "Close" at bounding box center [1133, 23] width 79 height 24
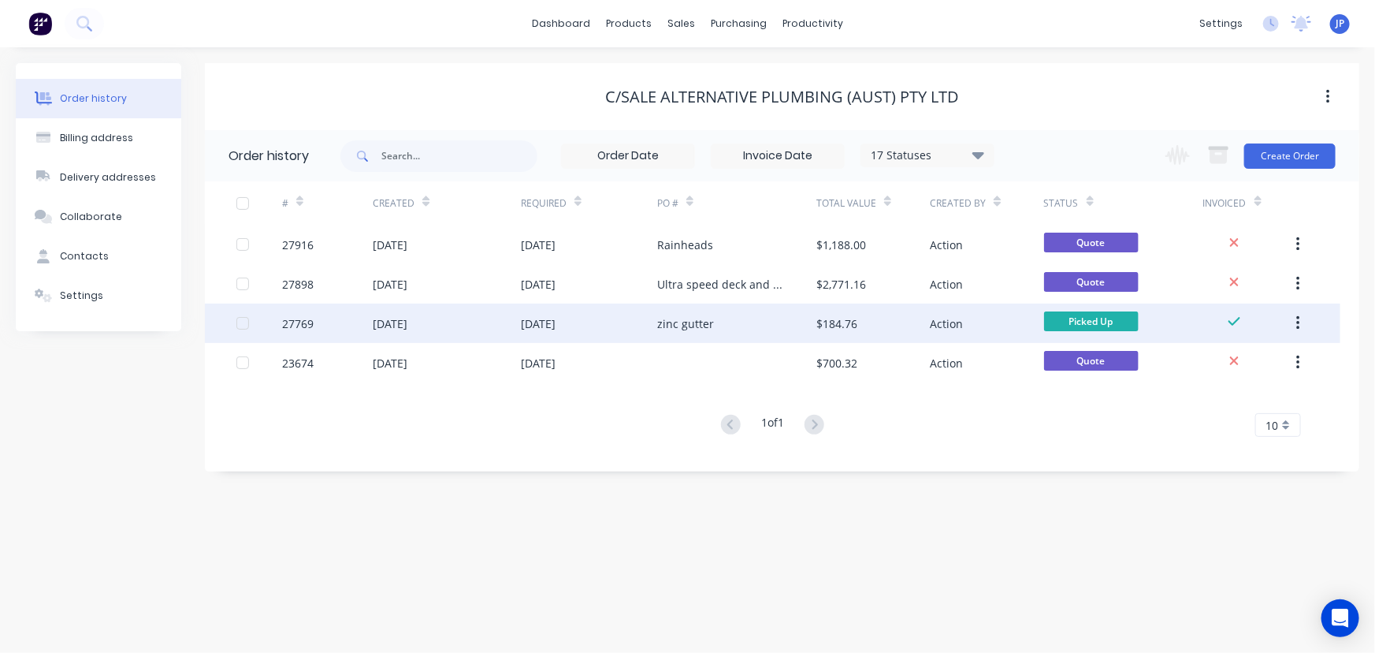
click at [1296, 325] on icon "button" at bounding box center [1298, 322] width 4 height 17
click at [1230, 358] on div "Archive" at bounding box center [1241, 364] width 121 height 23
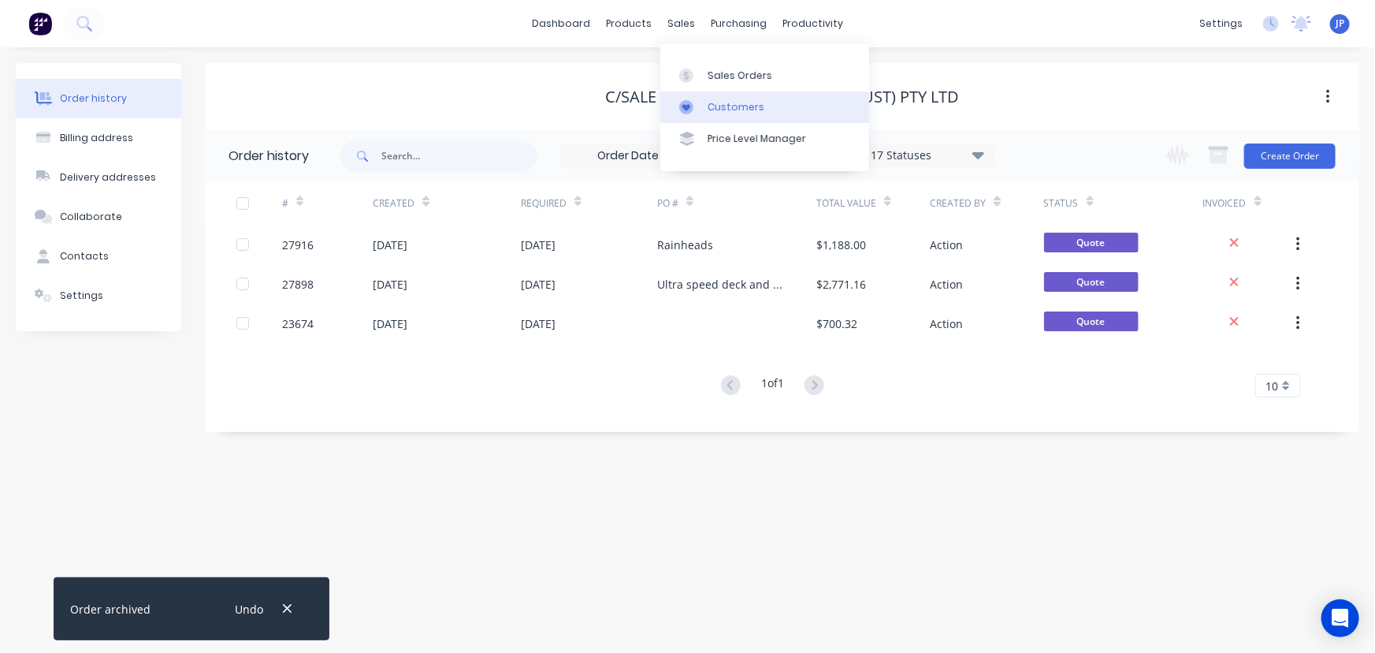
click at [716, 110] on div "Customers" at bounding box center [736, 107] width 57 height 14
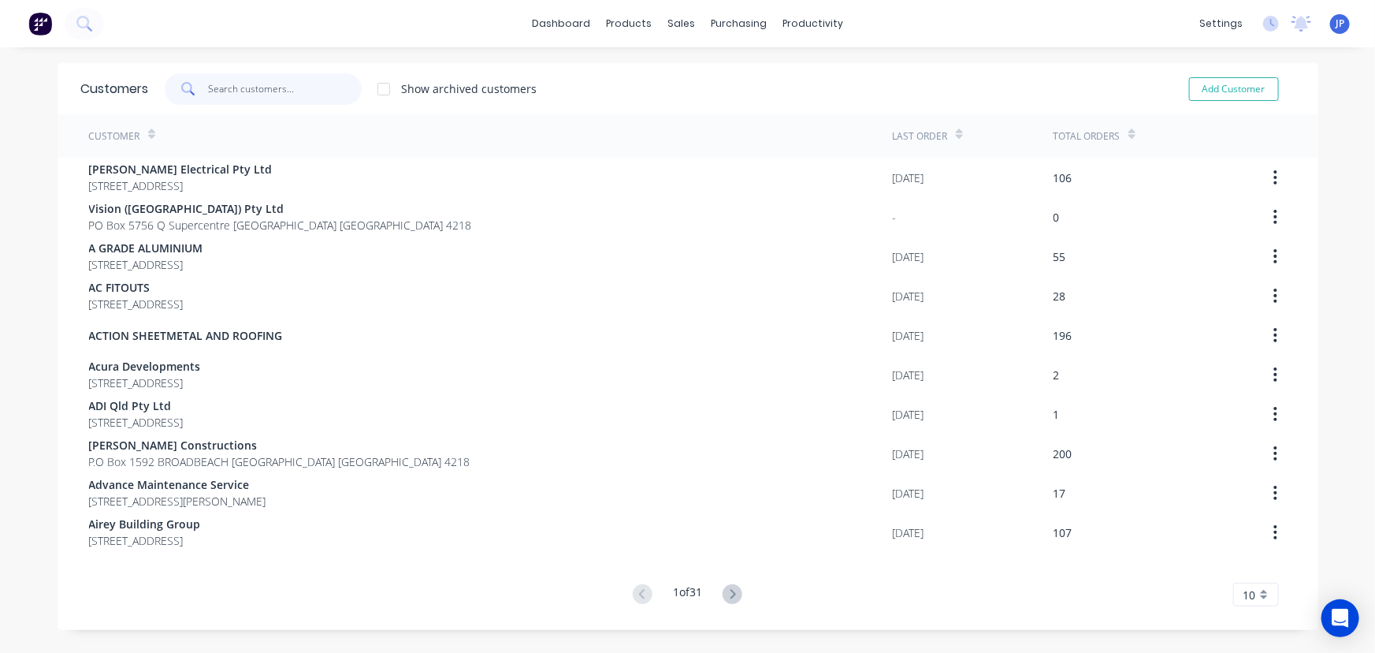
click at [262, 86] on input "text" at bounding box center [285, 89] width 154 height 32
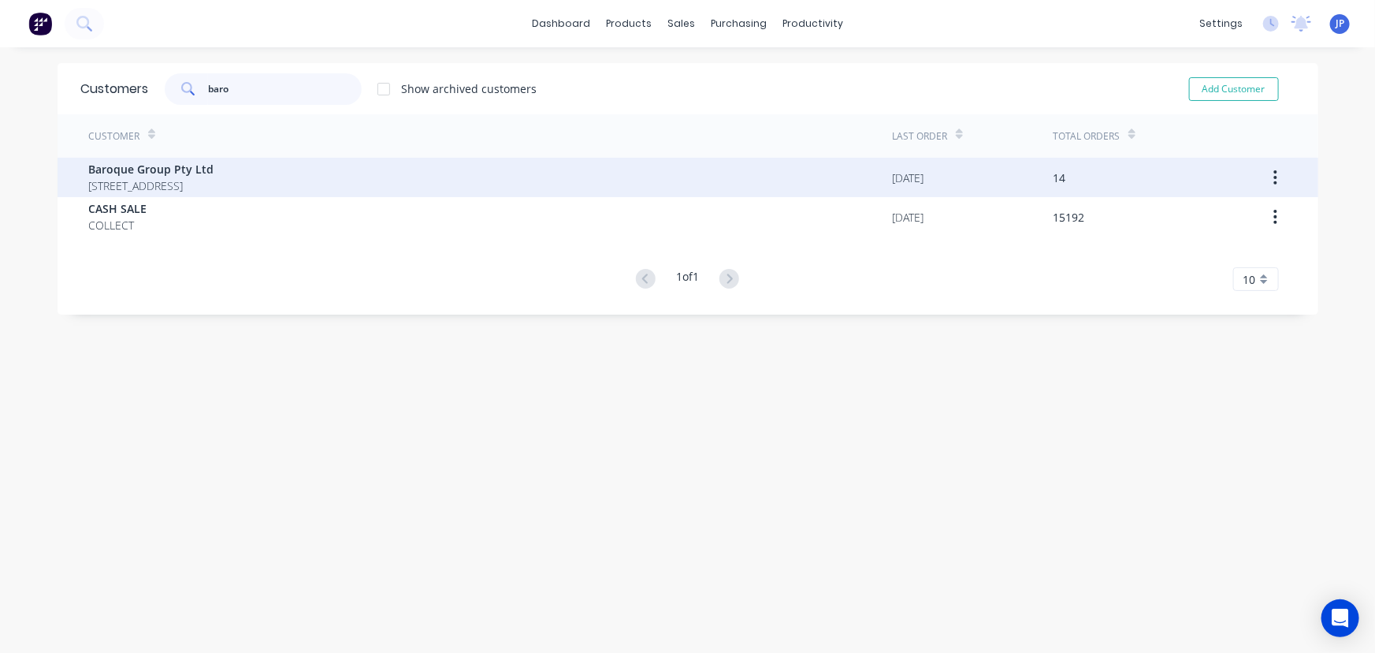
type input "baro"
click at [158, 163] on span "Baroque Group Pty Ltd" at bounding box center [151, 169] width 125 height 17
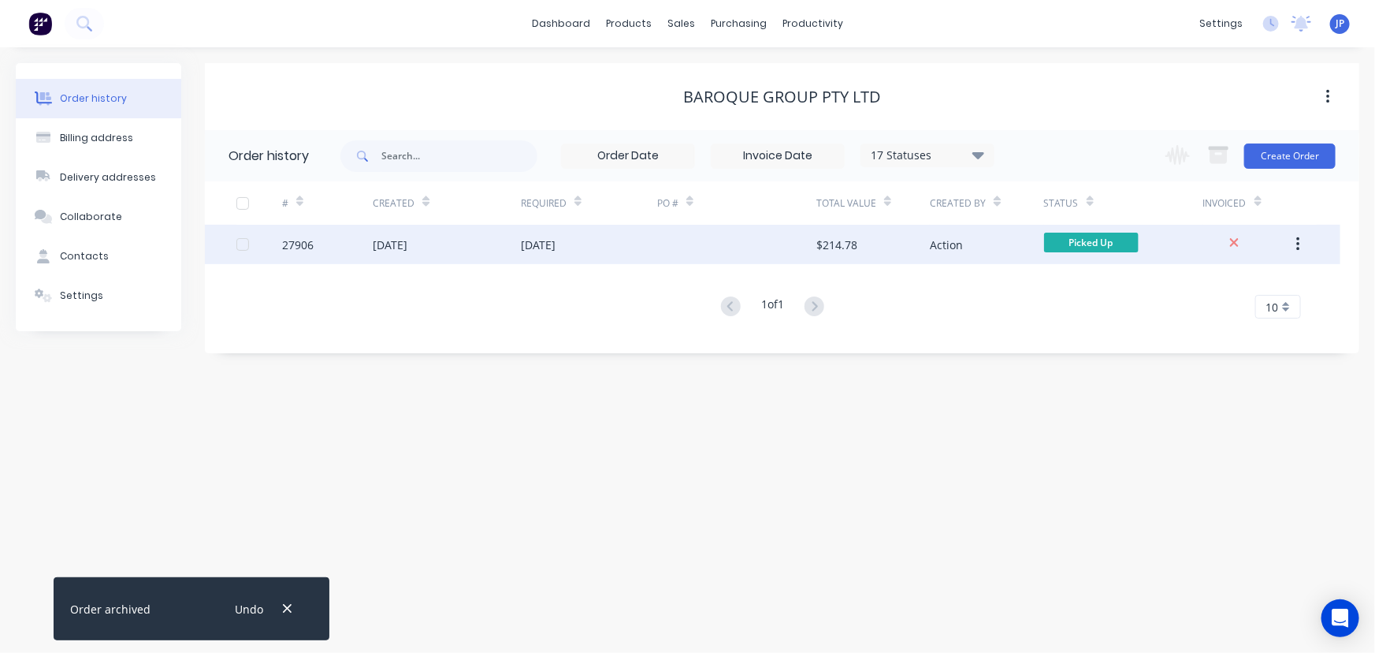
click at [285, 247] on div "27906" at bounding box center [298, 244] width 32 height 17
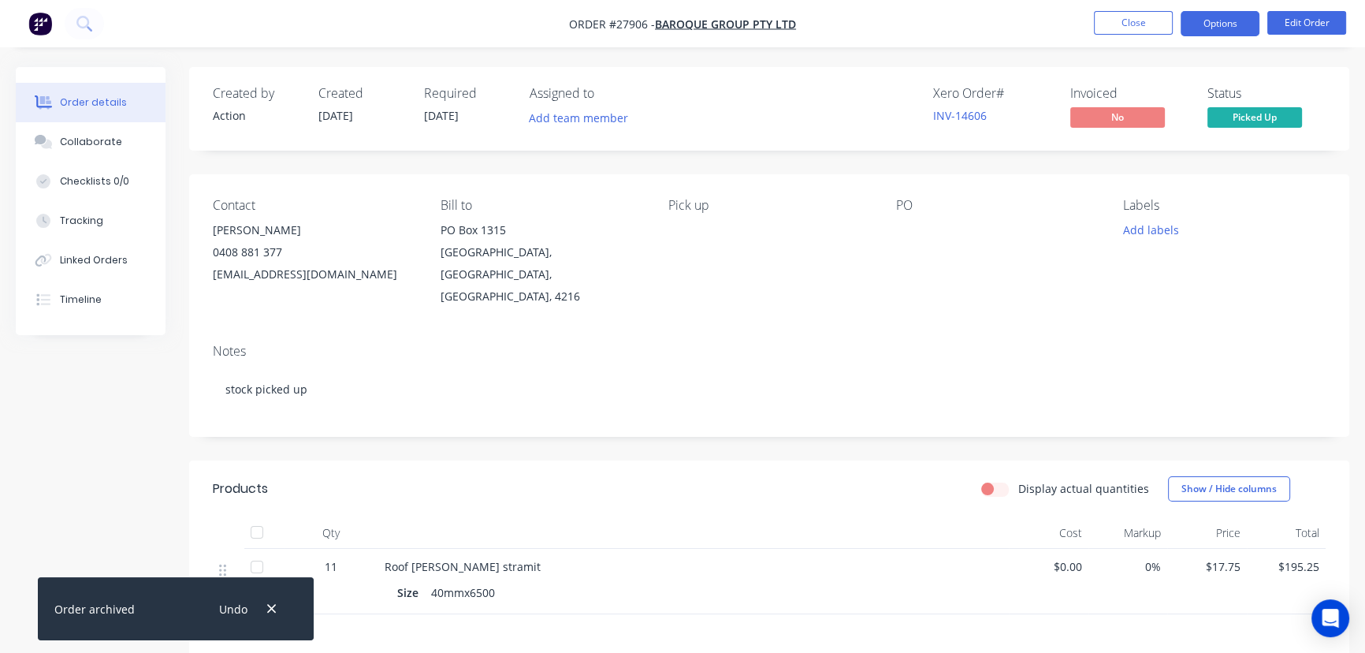
click at [1233, 24] on button "Options" at bounding box center [1220, 23] width 79 height 25
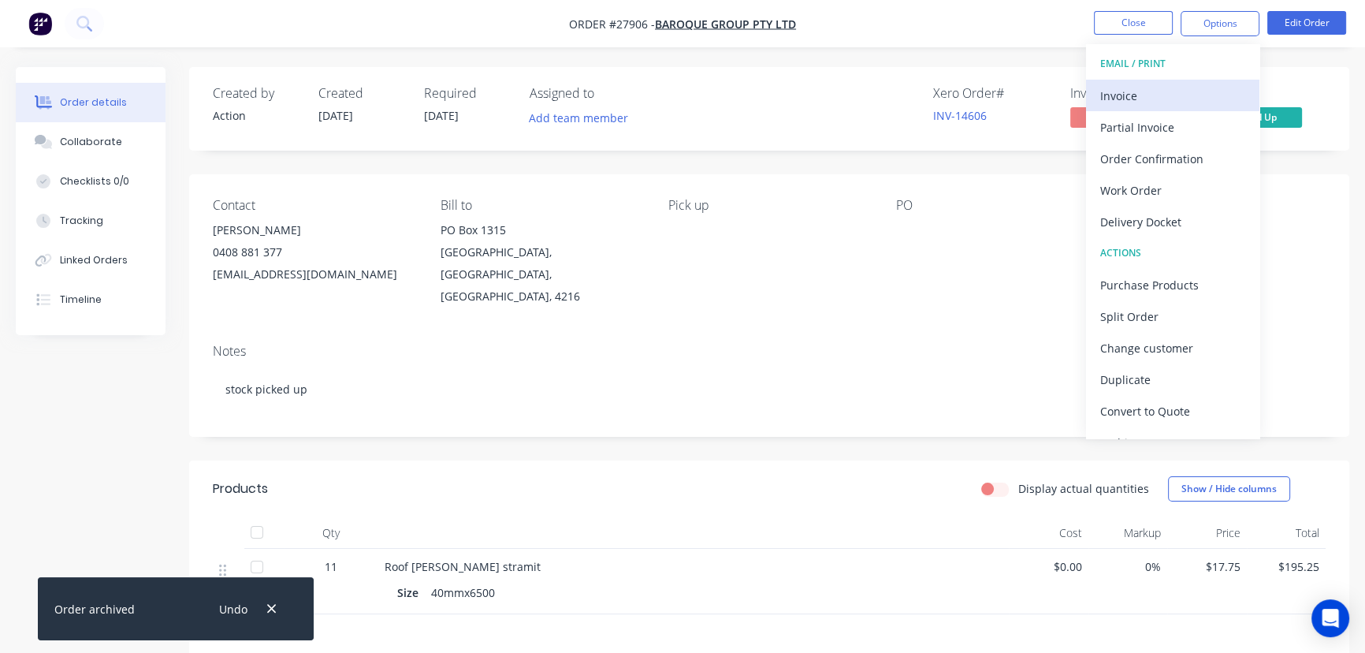
click at [1162, 96] on div "Invoice" at bounding box center [1172, 95] width 145 height 23
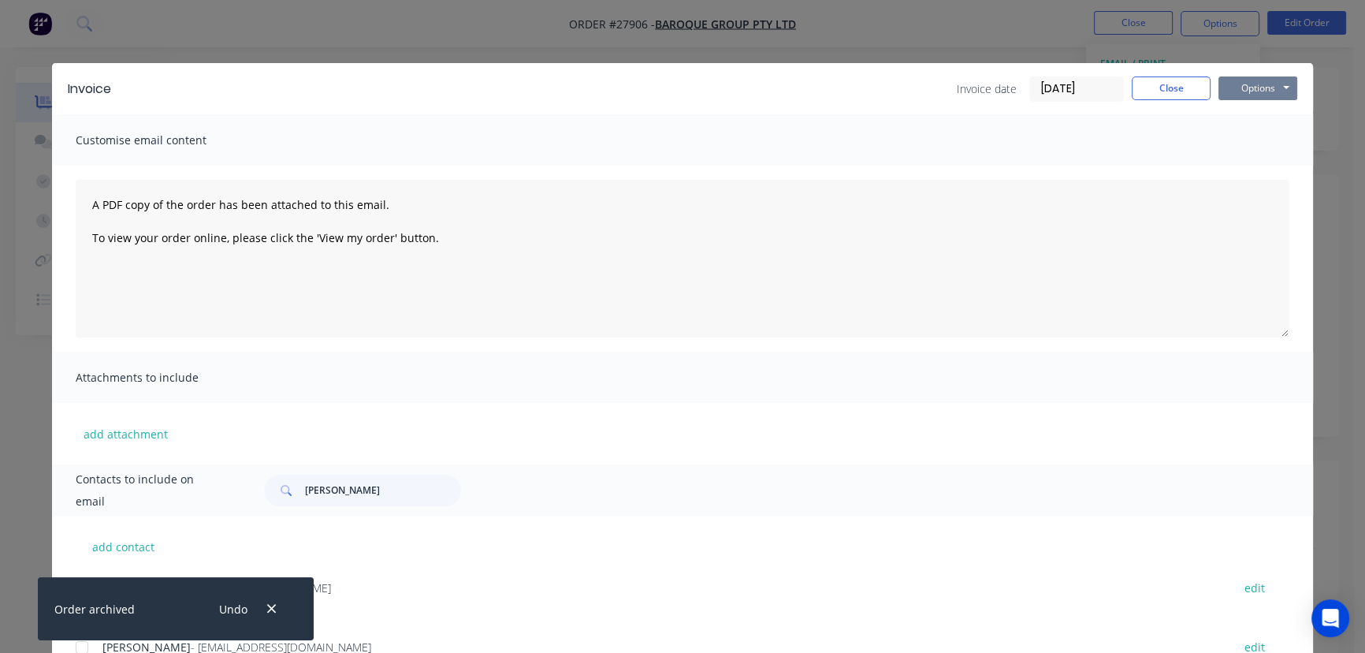
click at [1252, 89] on button "Options" at bounding box center [1257, 88] width 79 height 24
click at [1245, 146] on button "Print" at bounding box center [1268, 142] width 101 height 26
click at [1158, 93] on button "Close" at bounding box center [1171, 88] width 79 height 24
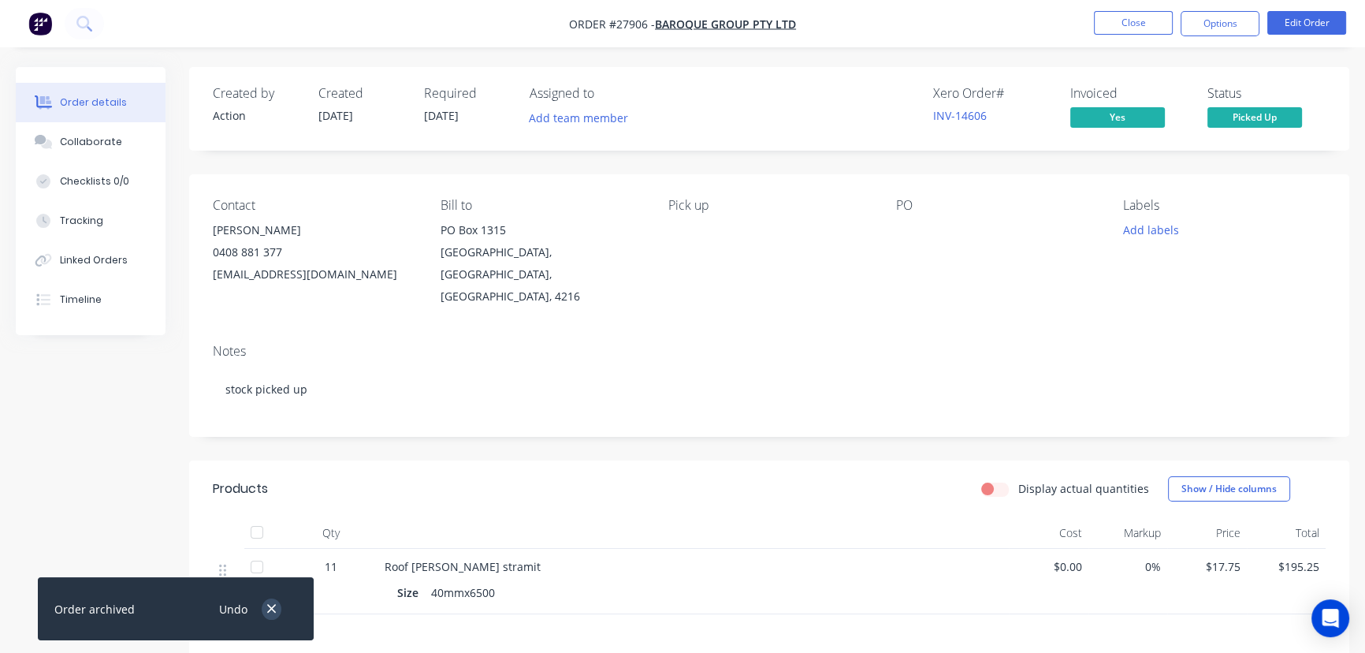
click at [278, 611] on button "button" at bounding box center [272, 608] width 20 height 21
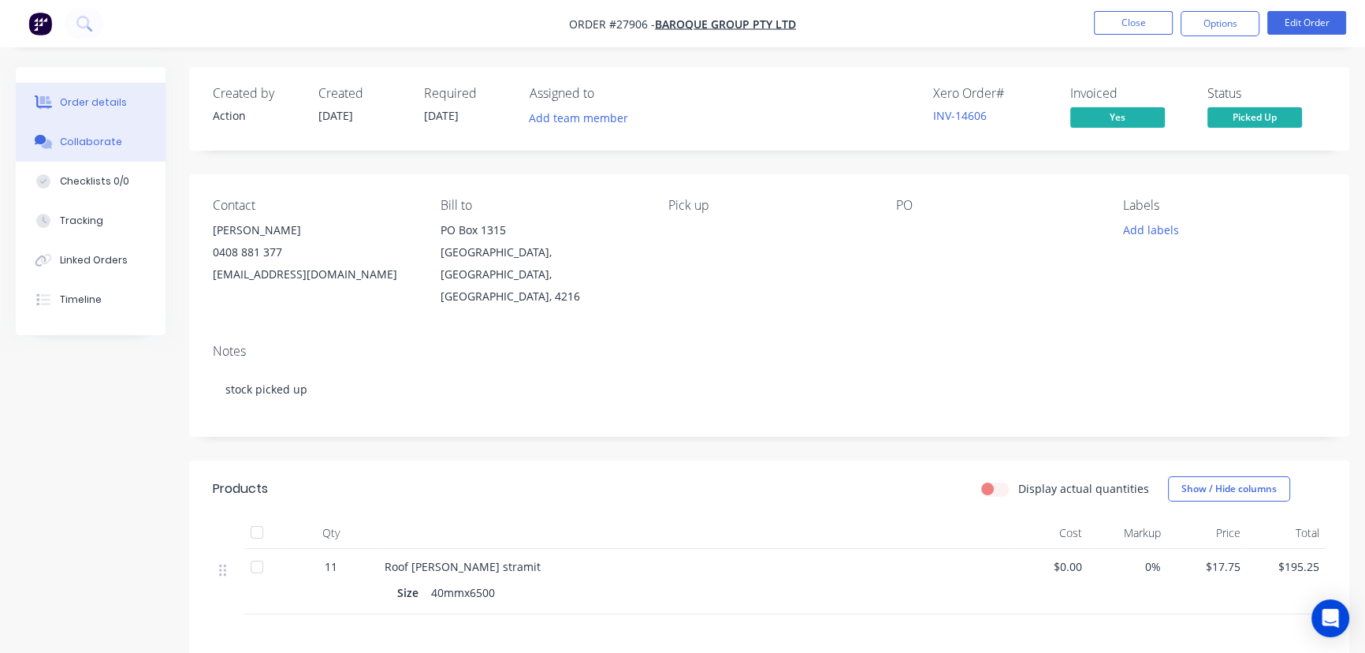
click at [103, 147] on div "Collaborate" at bounding box center [91, 142] width 62 height 14
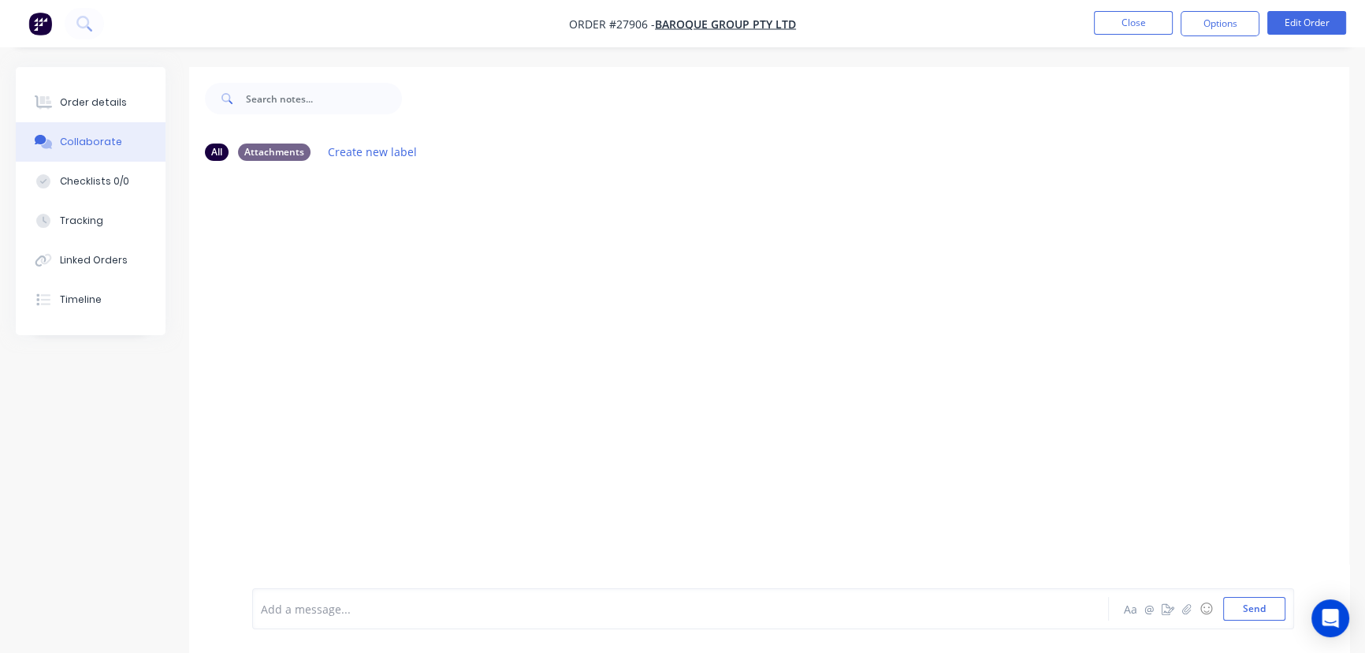
click at [287, 610] on div at bounding box center [646, 609] width 768 height 17
click at [1248, 607] on button "Send" at bounding box center [1254, 609] width 62 height 24
click at [1127, 13] on button "Close" at bounding box center [1133, 23] width 79 height 24
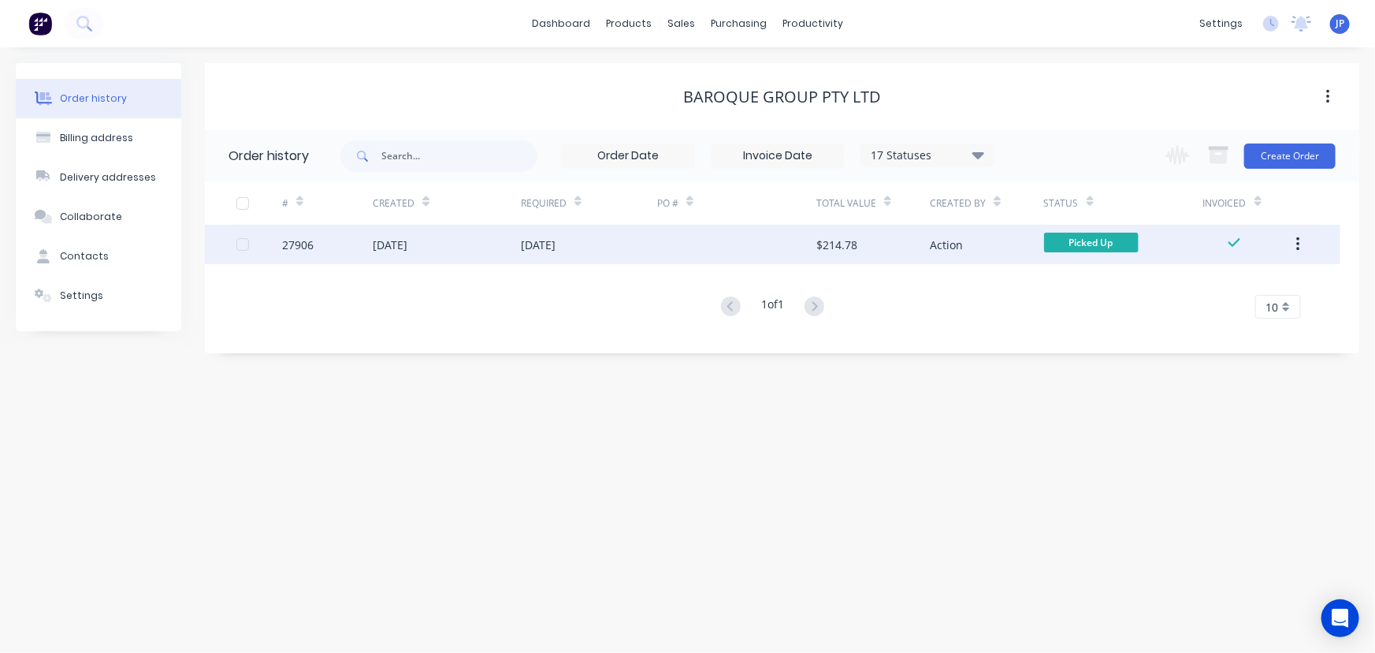
click at [1298, 243] on icon "button" at bounding box center [1297, 244] width 3 height 14
click at [1226, 286] on div "Archive" at bounding box center [1241, 285] width 121 height 23
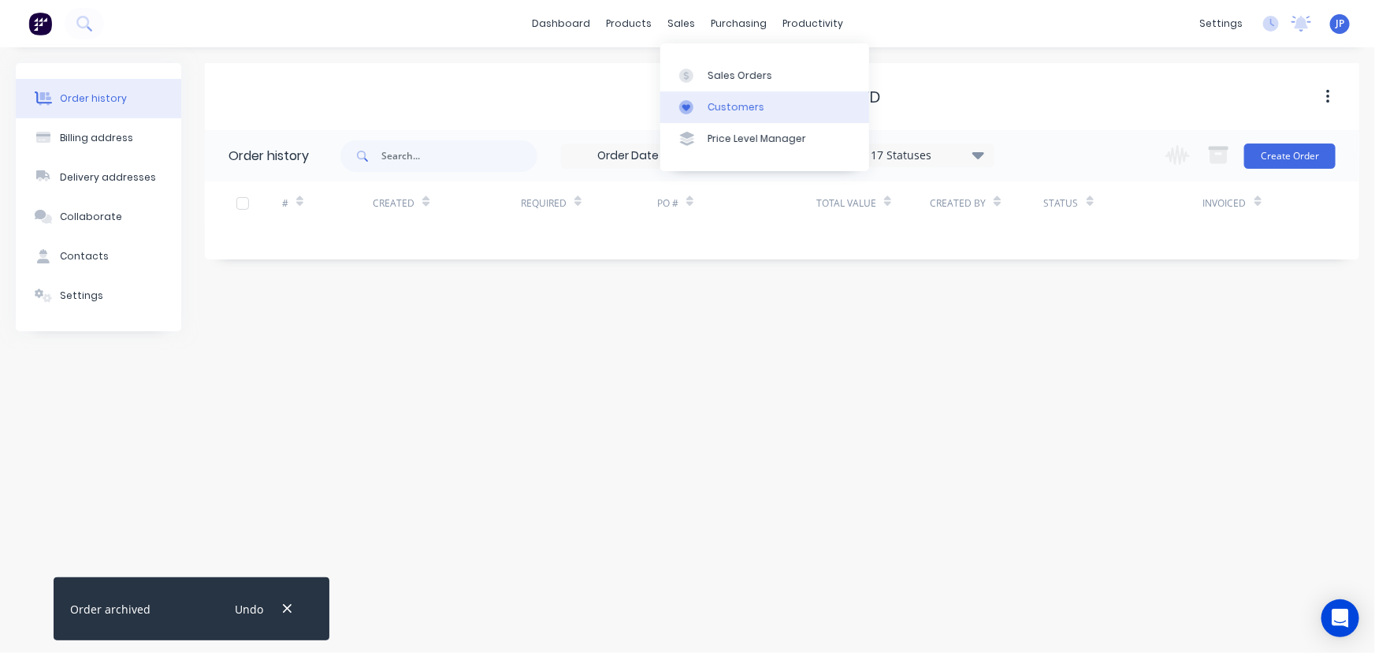
click at [731, 102] on div "Customers" at bounding box center [736, 107] width 57 height 14
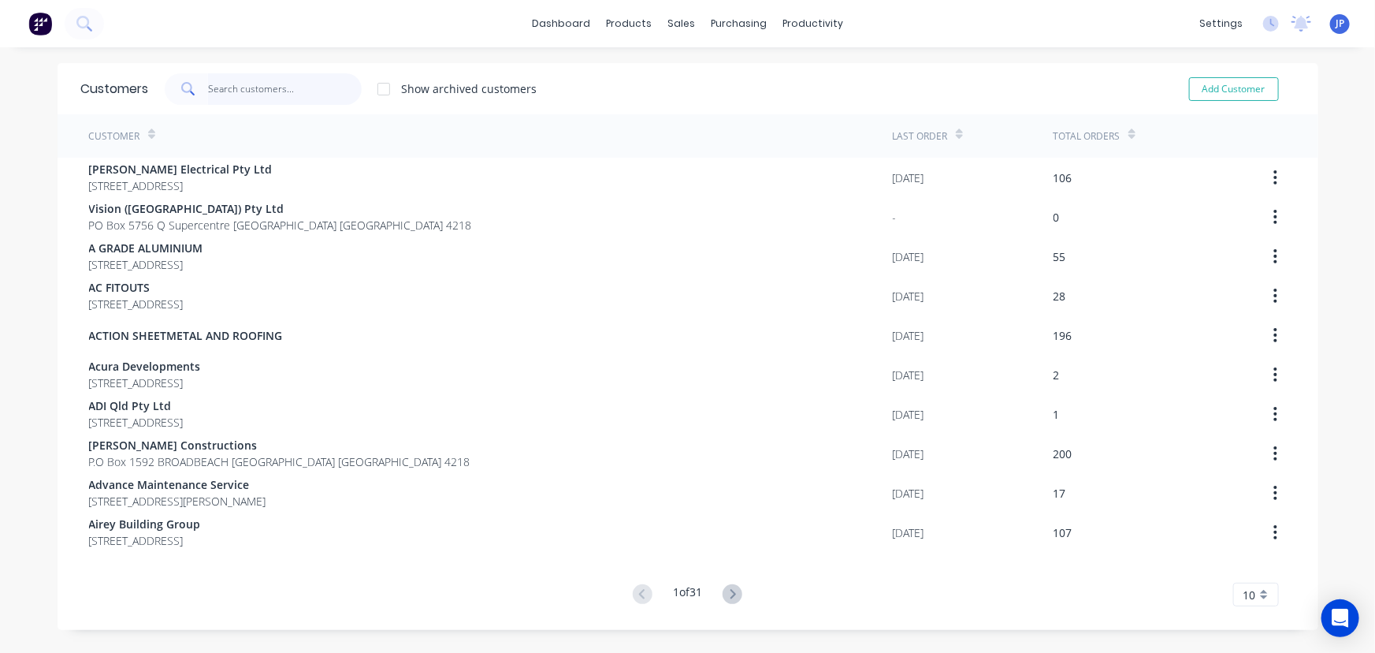
click at [254, 89] on input "text" at bounding box center [285, 89] width 154 height 32
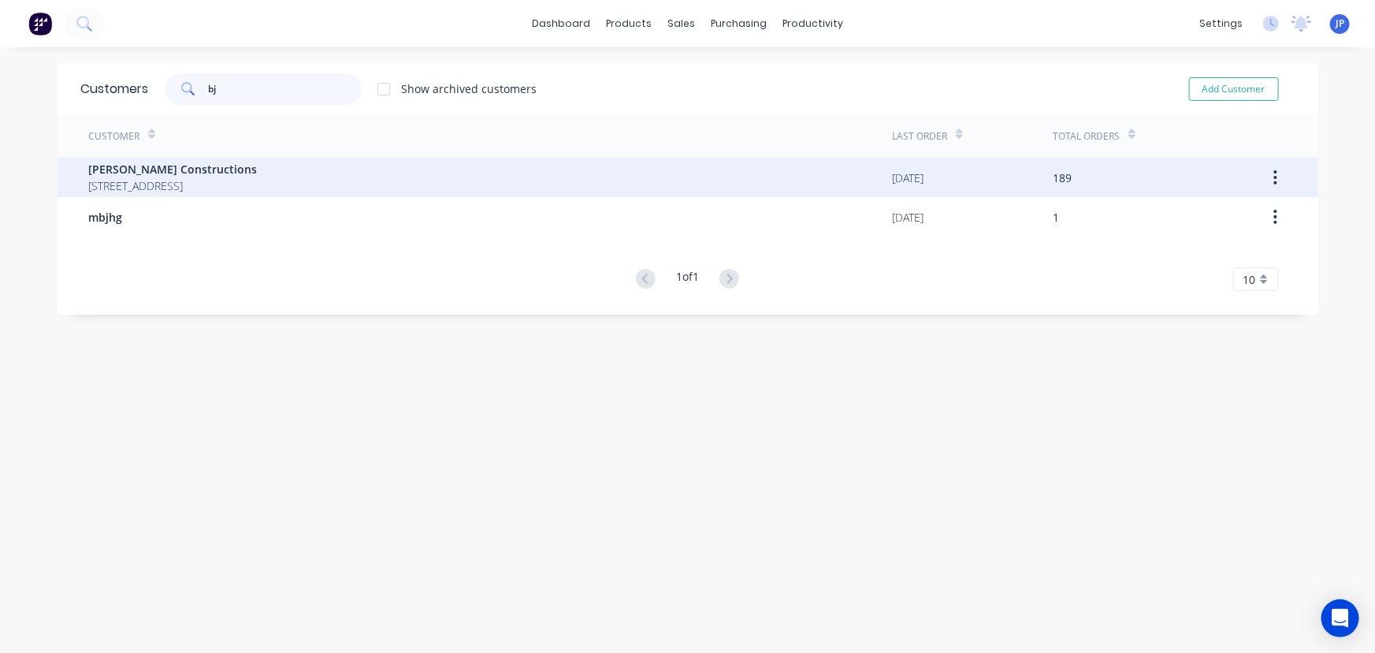
type input "bj"
click at [192, 173] on span "BJ Millar Constructions" at bounding box center [173, 169] width 169 height 17
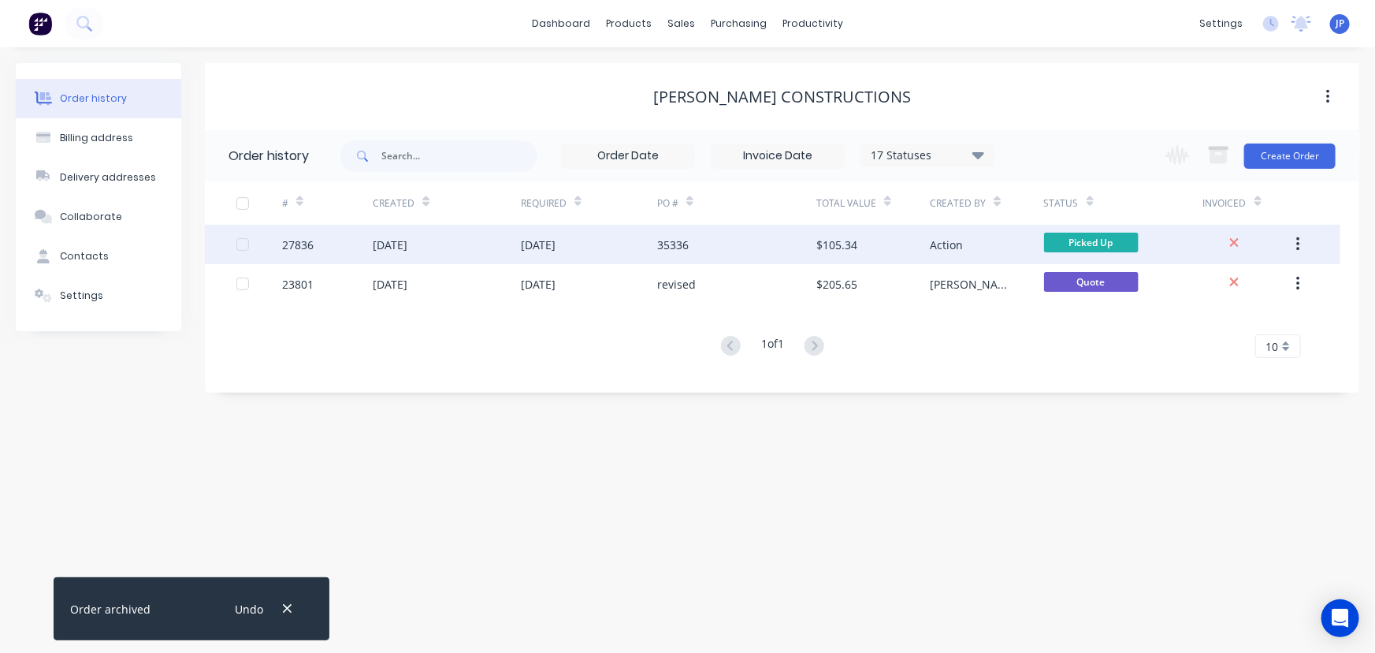
click at [407, 244] on div "13 Aug 2025" at bounding box center [390, 244] width 35 height 17
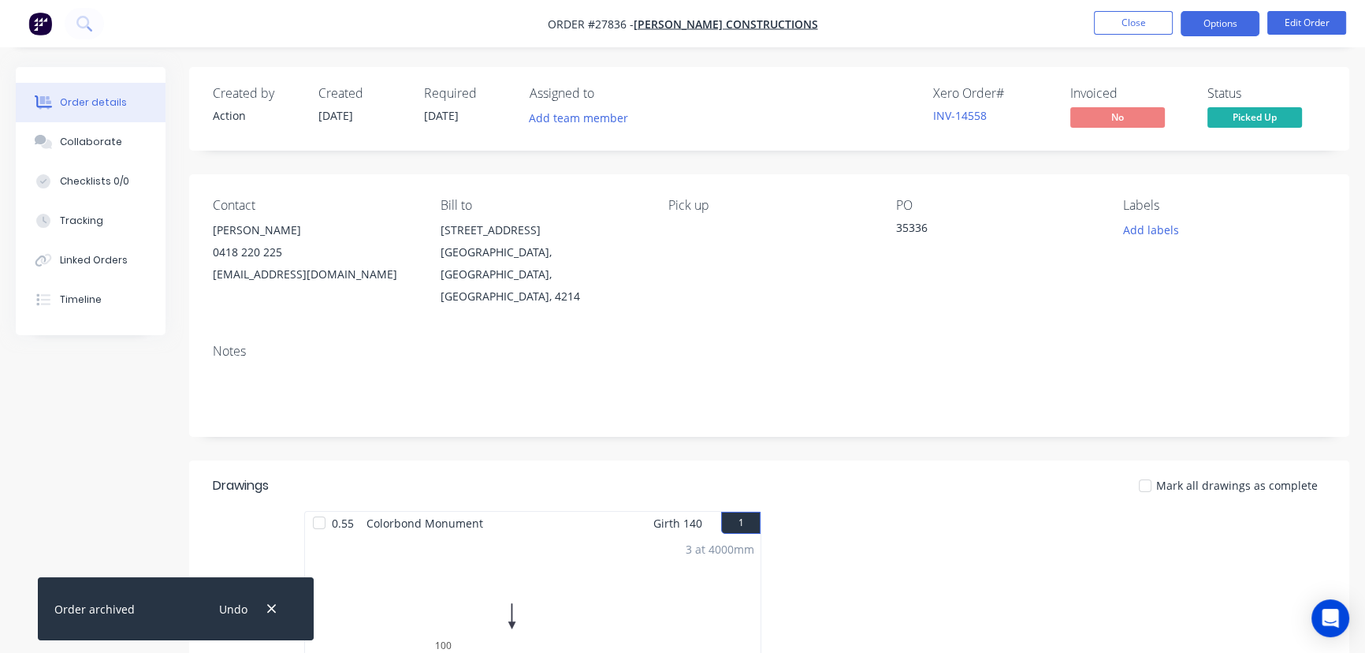
click at [1217, 23] on button "Options" at bounding box center [1220, 23] width 79 height 25
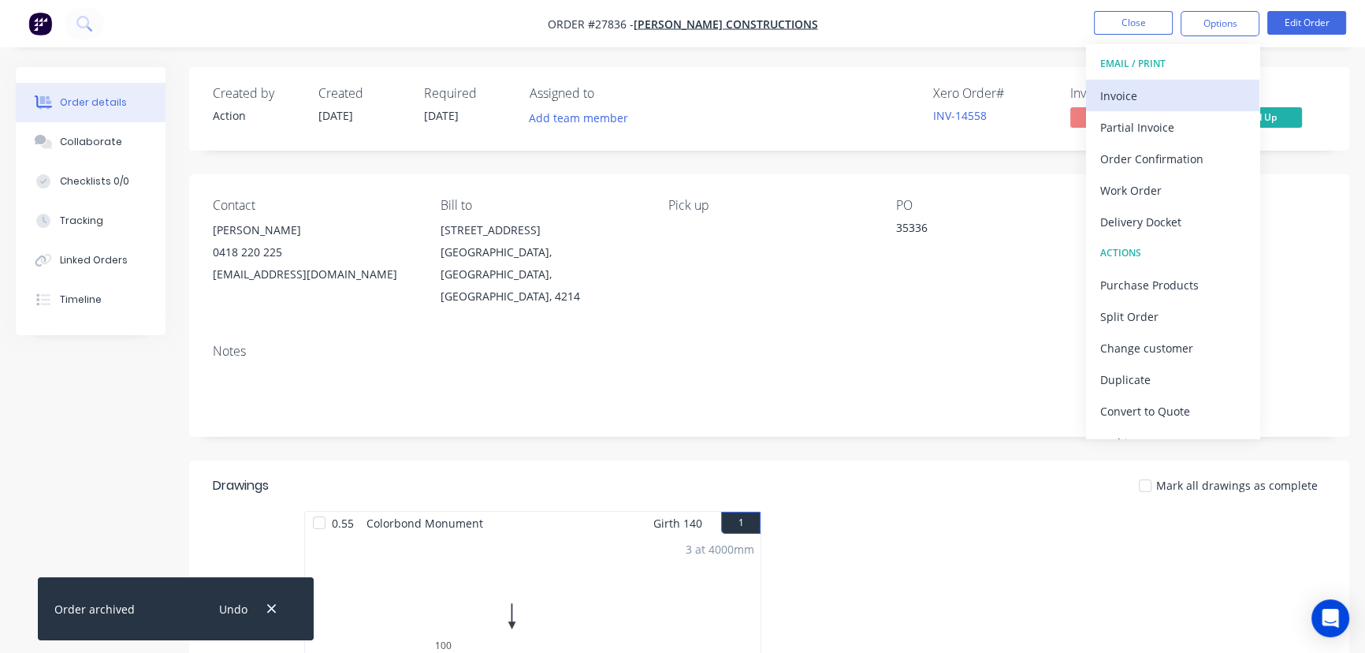
click at [1143, 95] on div "Invoice" at bounding box center [1172, 95] width 145 height 23
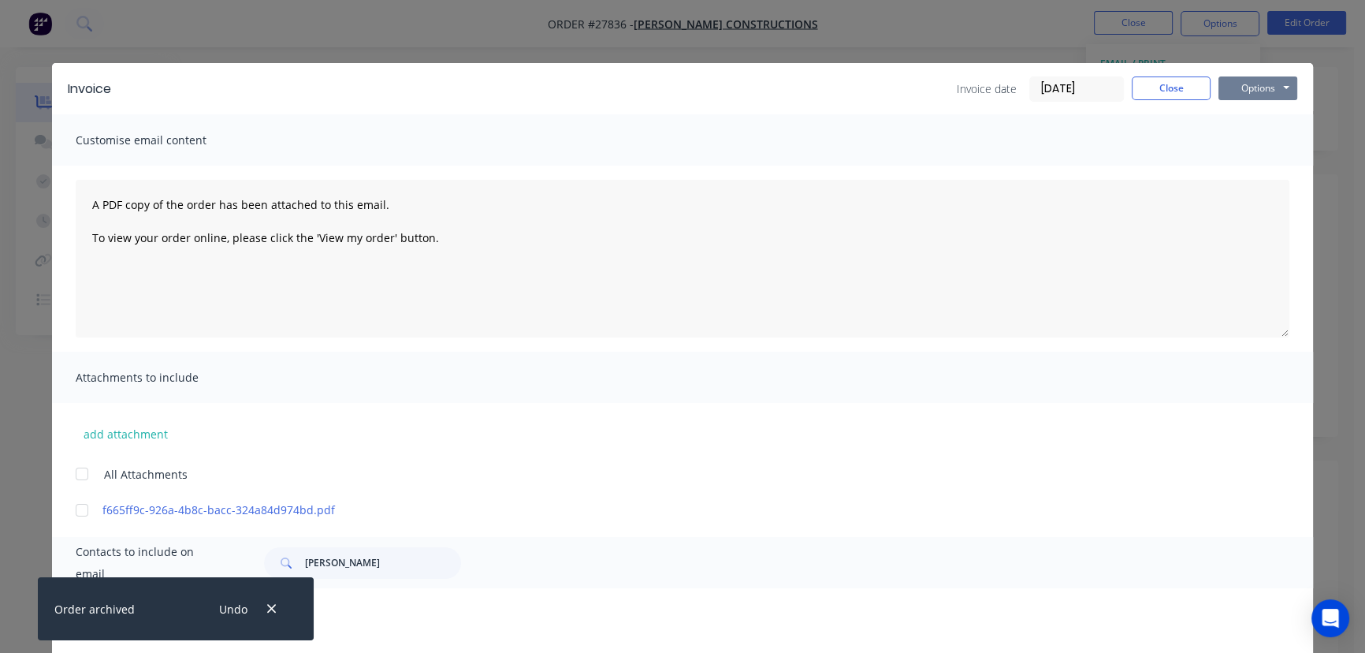
click at [1230, 87] on button "Options" at bounding box center [1257, 88] width 79 height 24
click at [1241, 138] on button "Print" at bounding box center [1268, 142] width 101 height 26
click at [1157, 90] on button "Close" at bounding box center [1171, 88] width 79 height 24
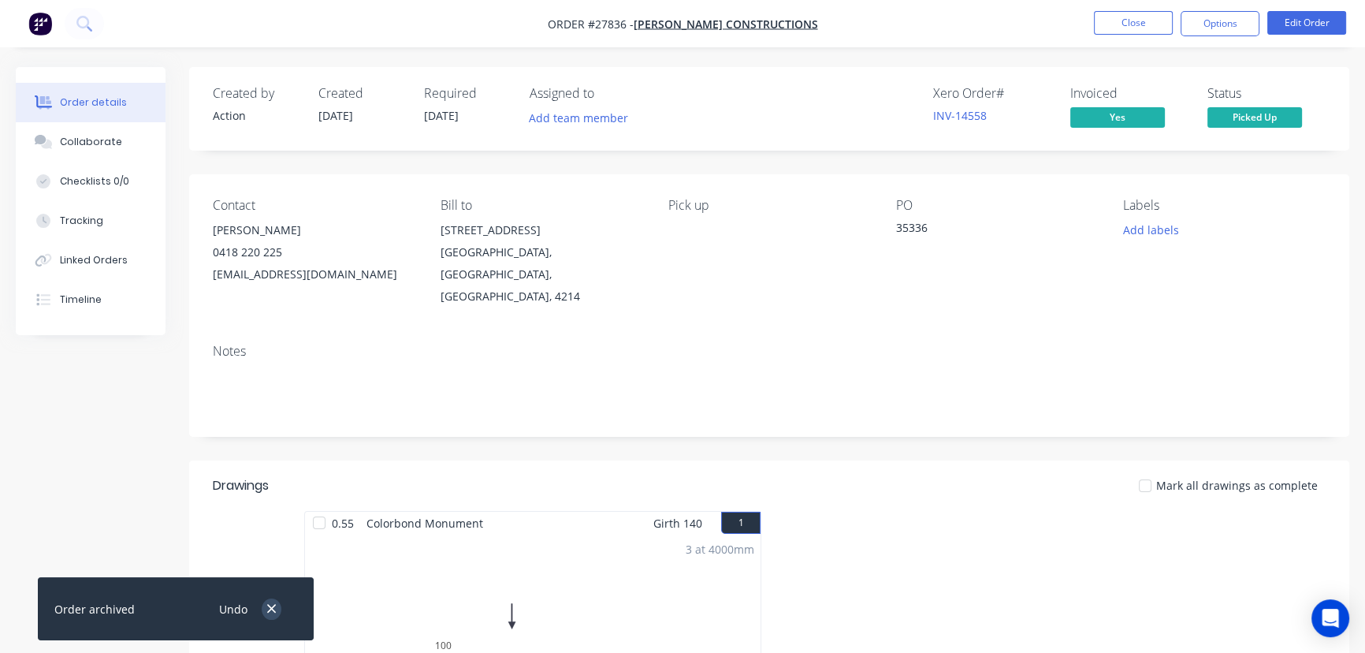
click at [266, 612] on icon "button" at bounding box center [271, 608] width 10 height 14
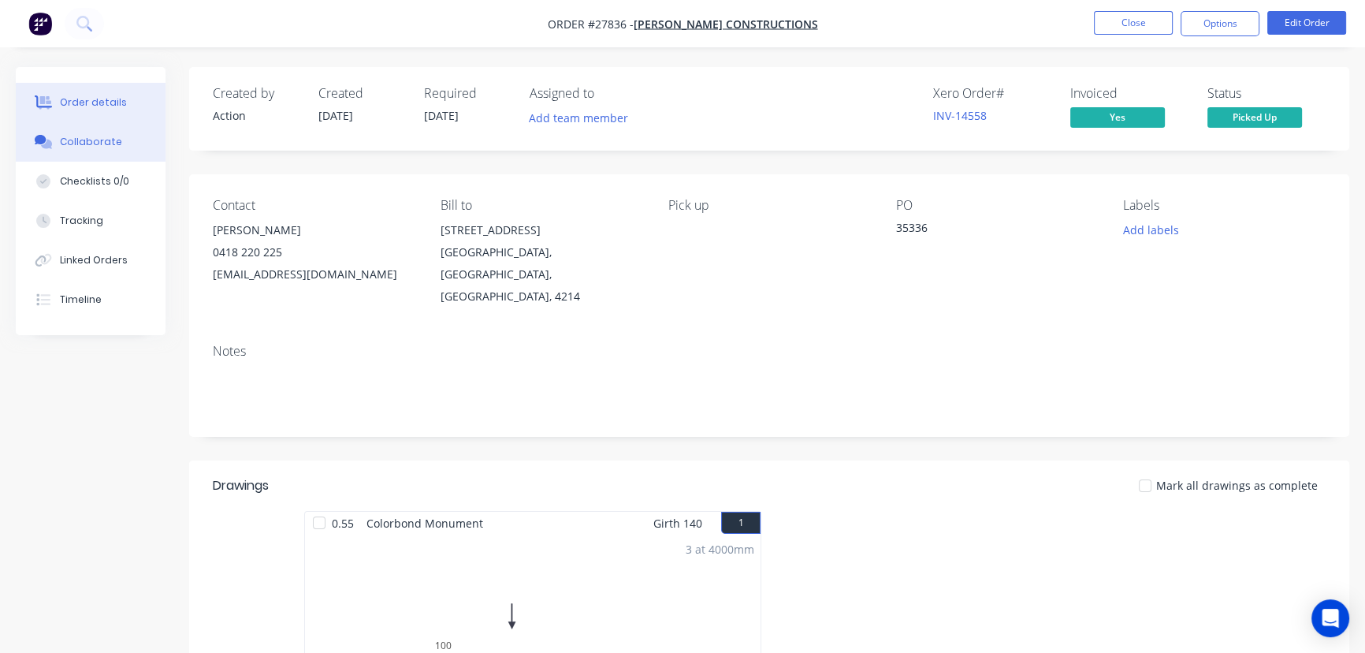
click at [101, 143] on div "Collaborate" at bounding box center [91, 142] width 62 height 14
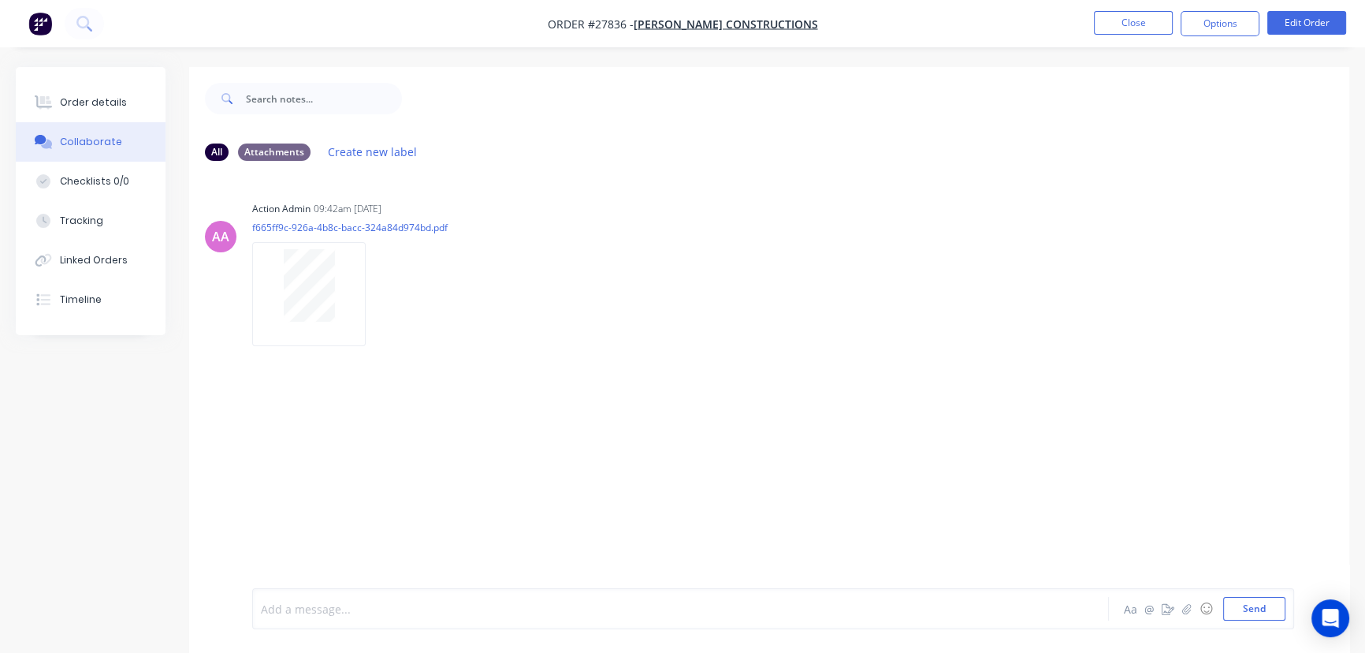
click at [299, 614] on div at bounding box center [646, 609] width 768 height 17
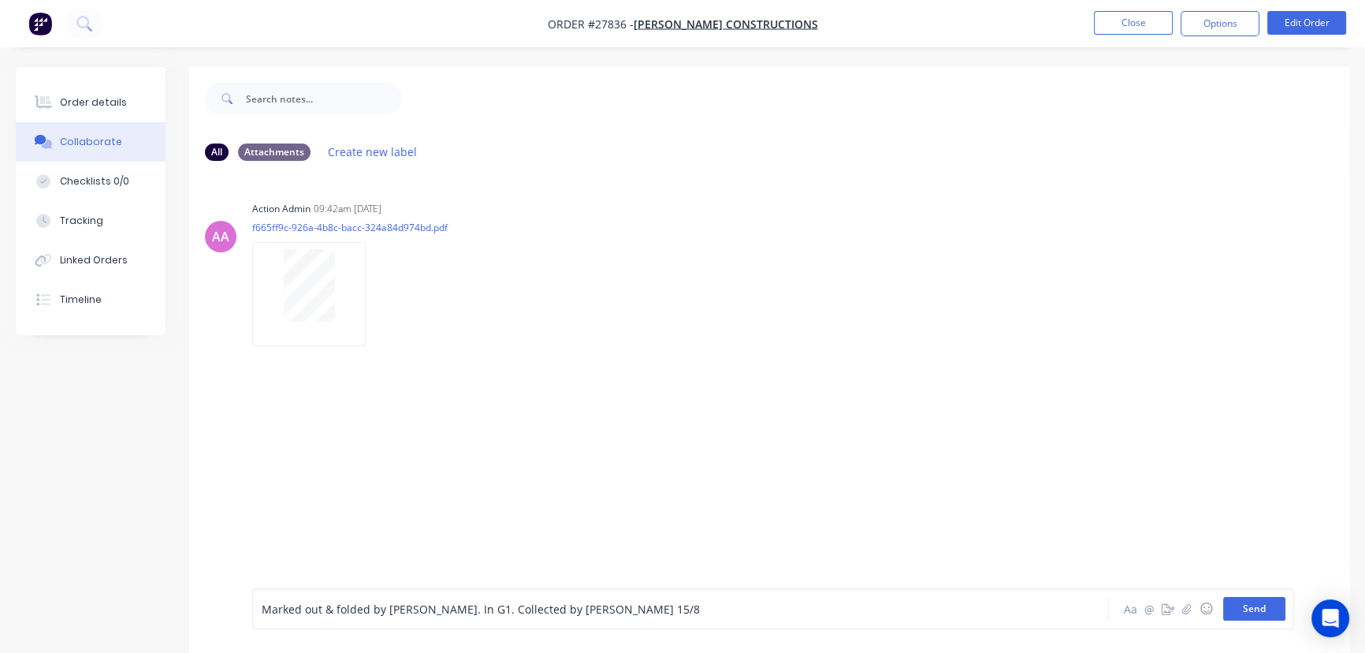
click at [1244, 612] on button "Send" at bounding box center [1254, 609] width 62 height 24
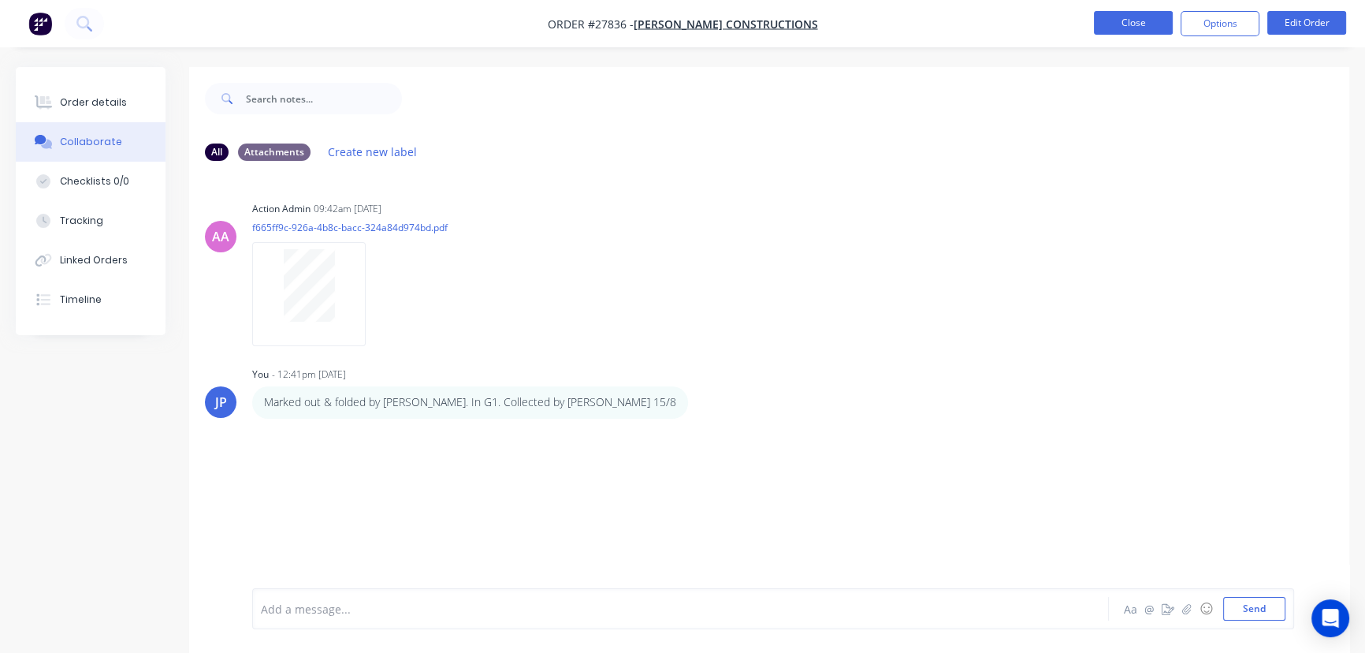
click at [1127, 25] on button "Close" at bounding box center [1133, 23] width 79 height 24
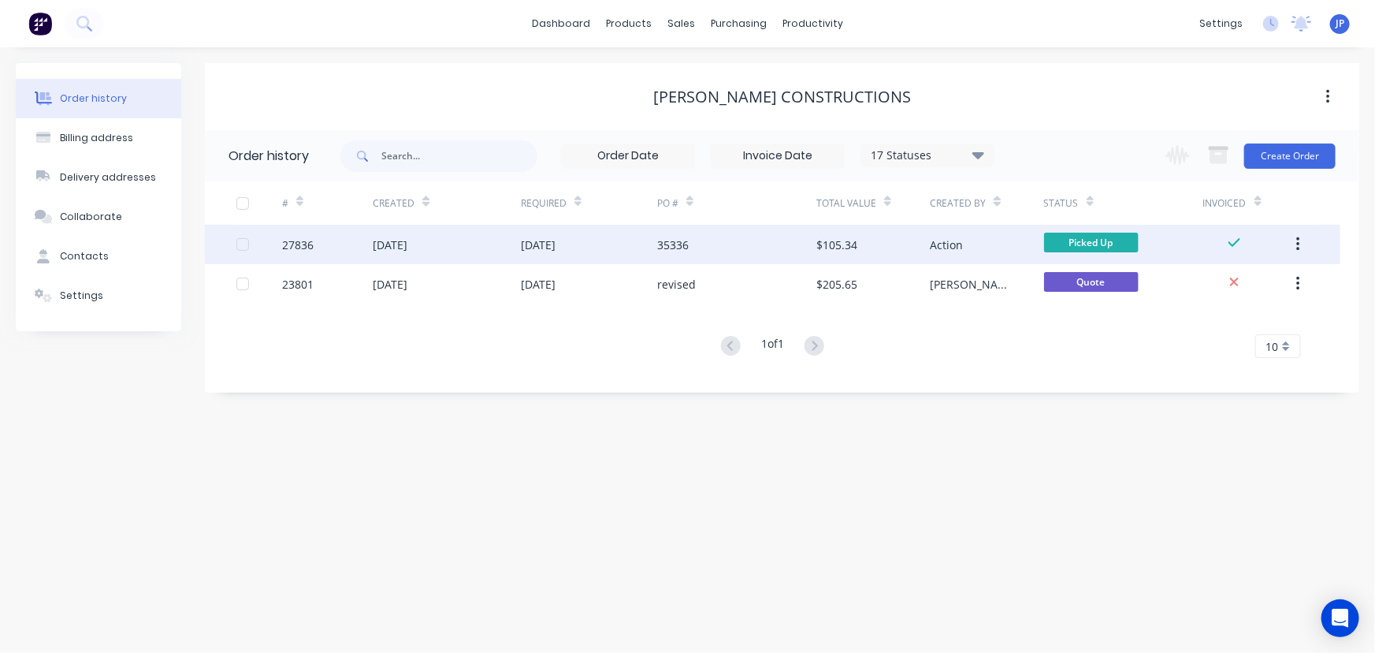
click at [1304, 246] on button "button" at bounding box center [1298, 244] width 37 height 28
click at [1247, 287] on div "Archive" at bounding box center [1241, 285] width 121 height 23
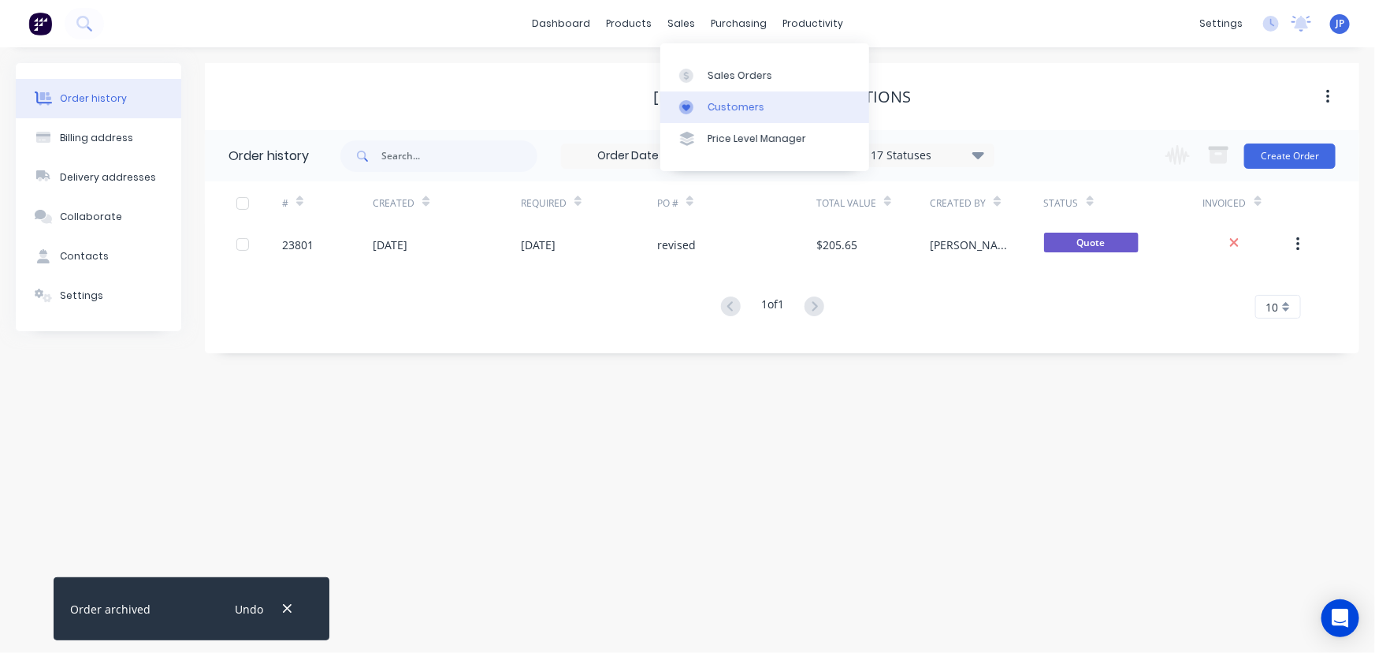
click at [720, 101] on div "Customers" at bounding box center [736, 107] width 57 height 14
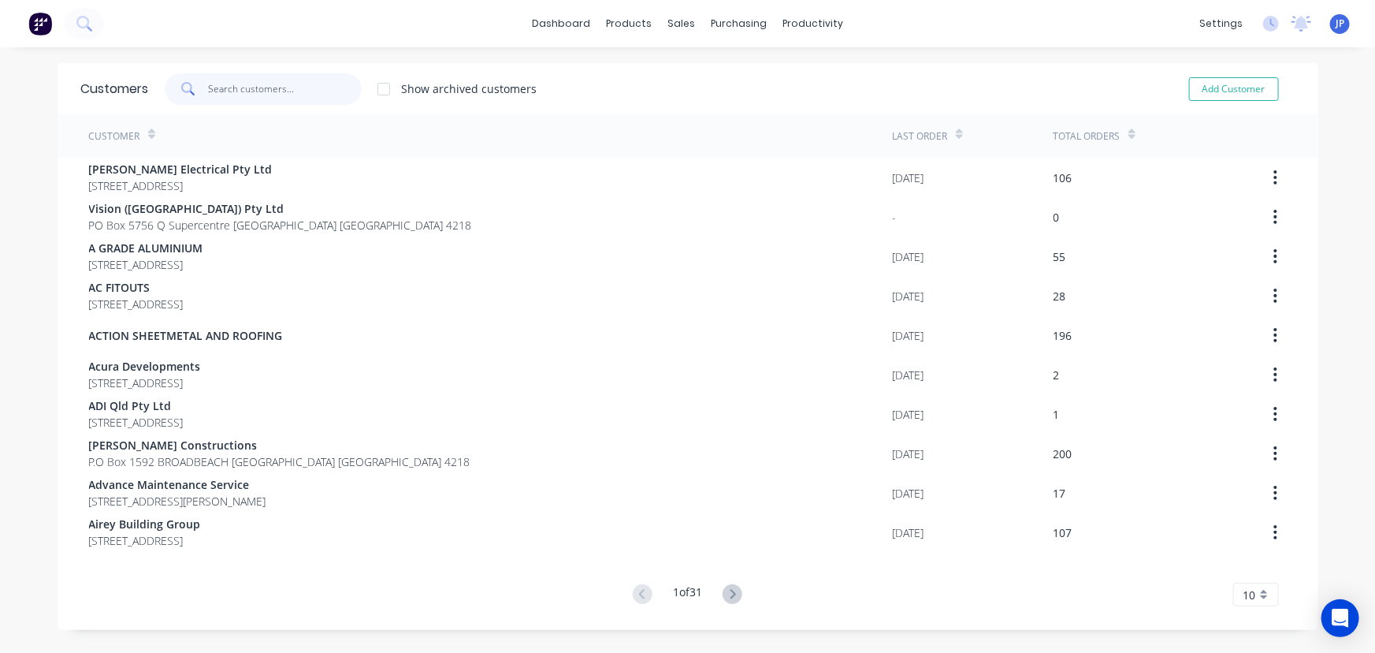
click at [269, 83] on input "text" at bounding box center [285, 89] width 154 height 32
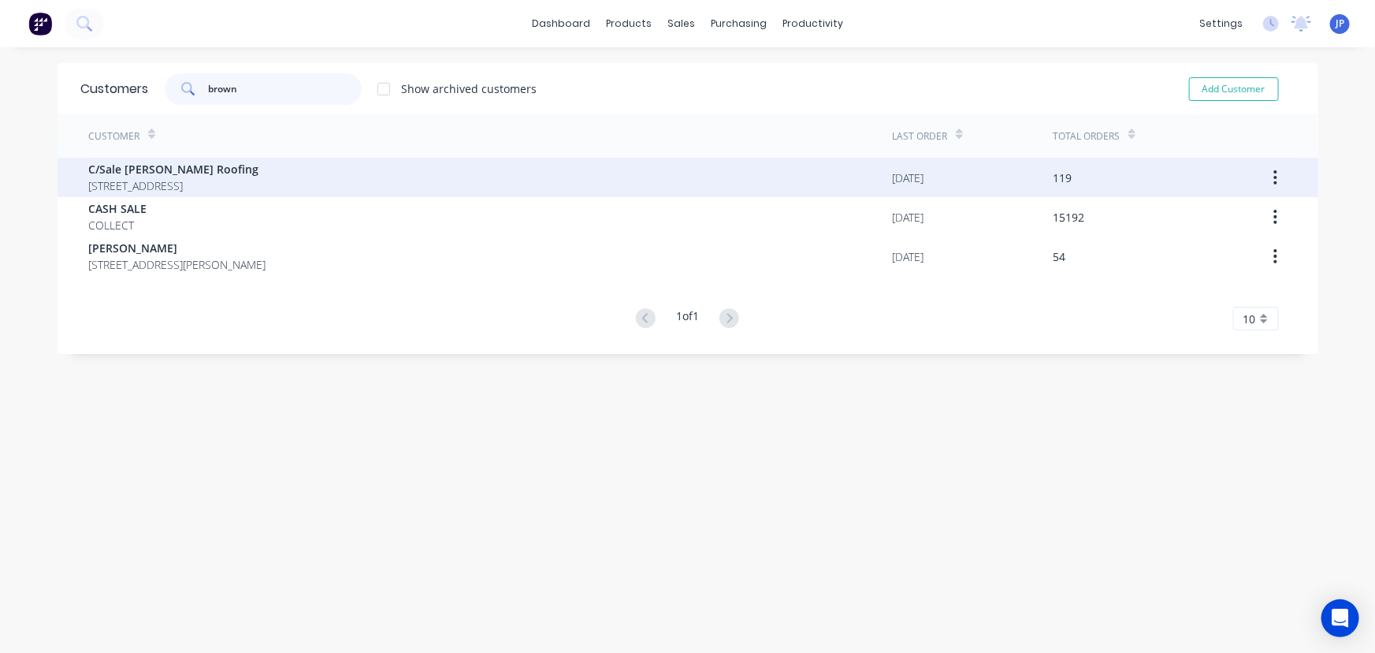
type input "brown"
click at [211, 170] on span "C/Sale Brown Wilson Roofing" at bounding box center [174, 169] width 170 height 17
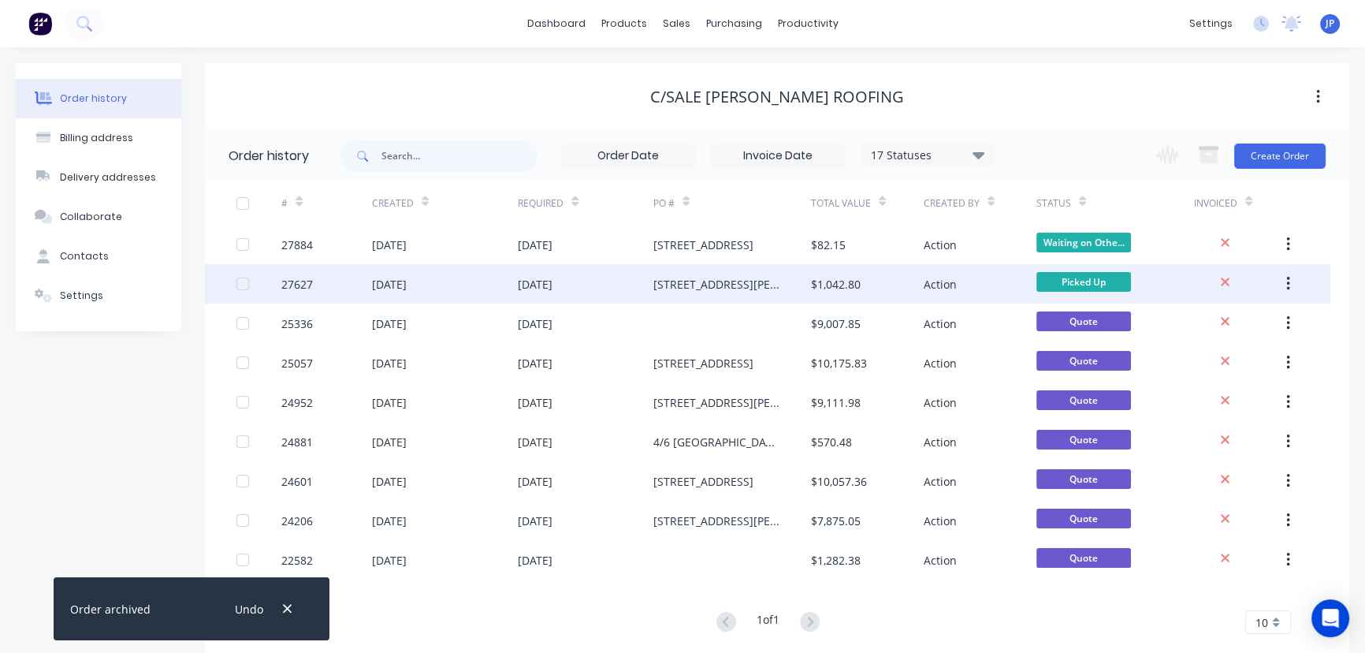
click at [400, 281] on div "05 Aug 2025" at bounding box center [389, 284] width 35 height 17
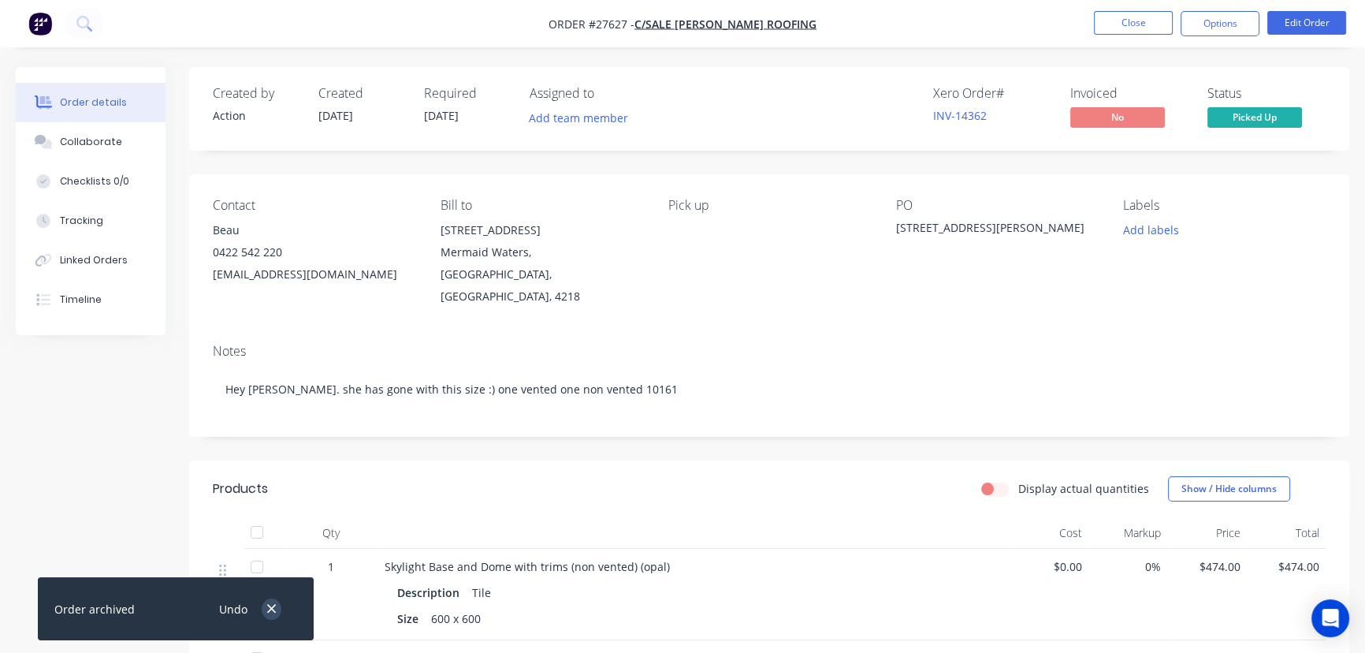
click at [276, 605] on icon "button" at bounding box center [271, 608] width 10 height 14
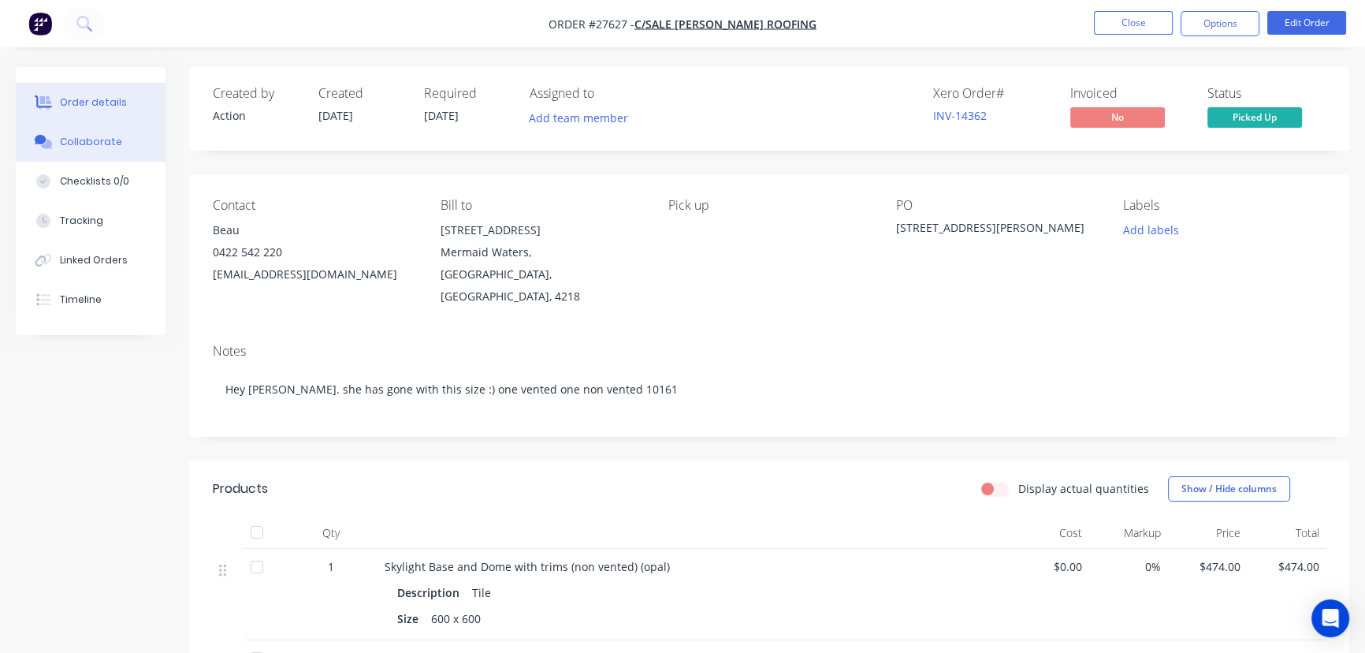
click at [99, 143] on div "Collaborate" at bounding box center [91, 142] width 62 height 14
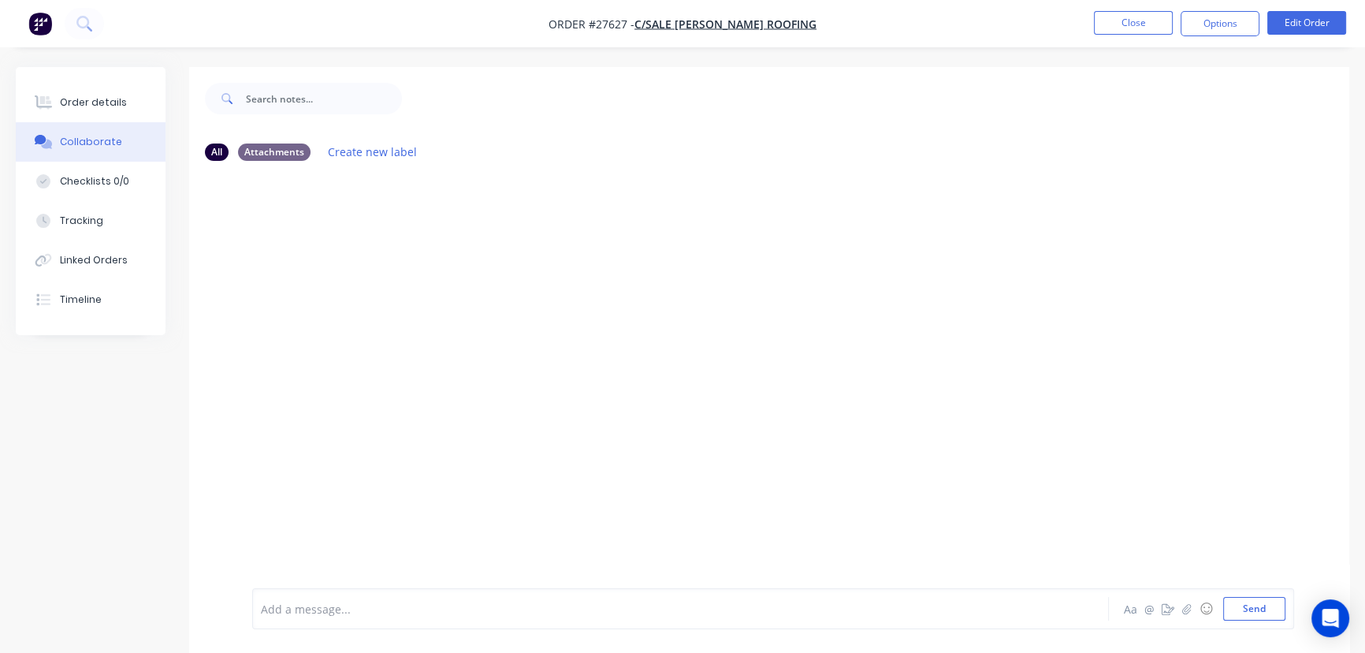
click at [307, 605] on div at bounding box center [646, 609] width 768 height 17
click at [1237, 616] on button "Send" at bounding box center [1254, 609] width 62 height 24
click at [1214, 30] on button "Options" at bounding box center [1220, 23] width 79 height 25
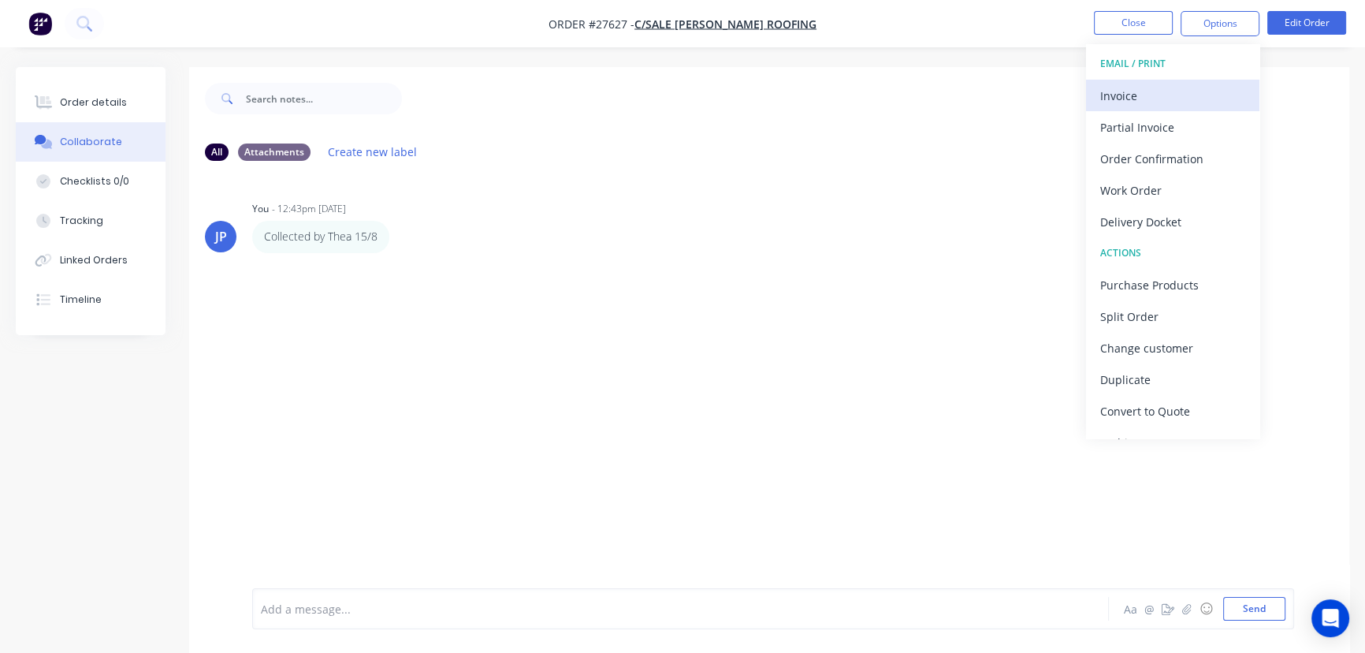
click at [1188, 92] on div "Invoice" at bounding box center [1172, 95] width 145 height 23
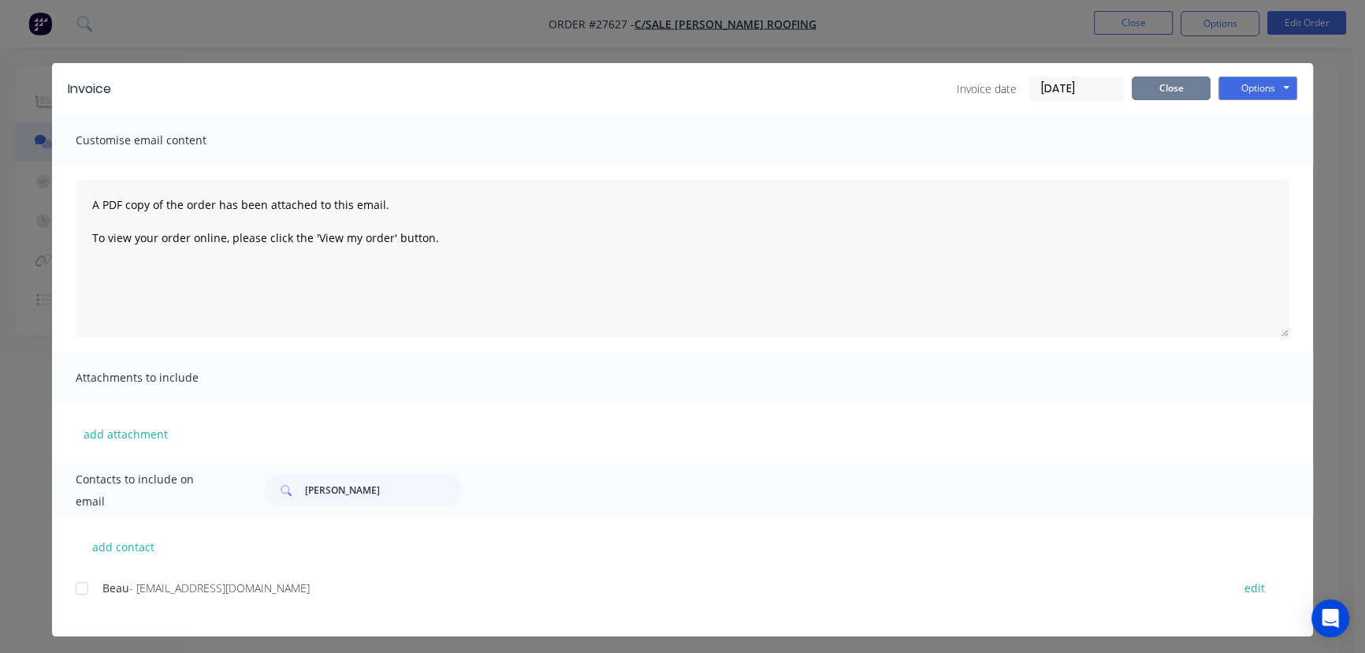
click at [1148, 86] on button "Close" at bounding box center [1171, 88] width 79 height 24
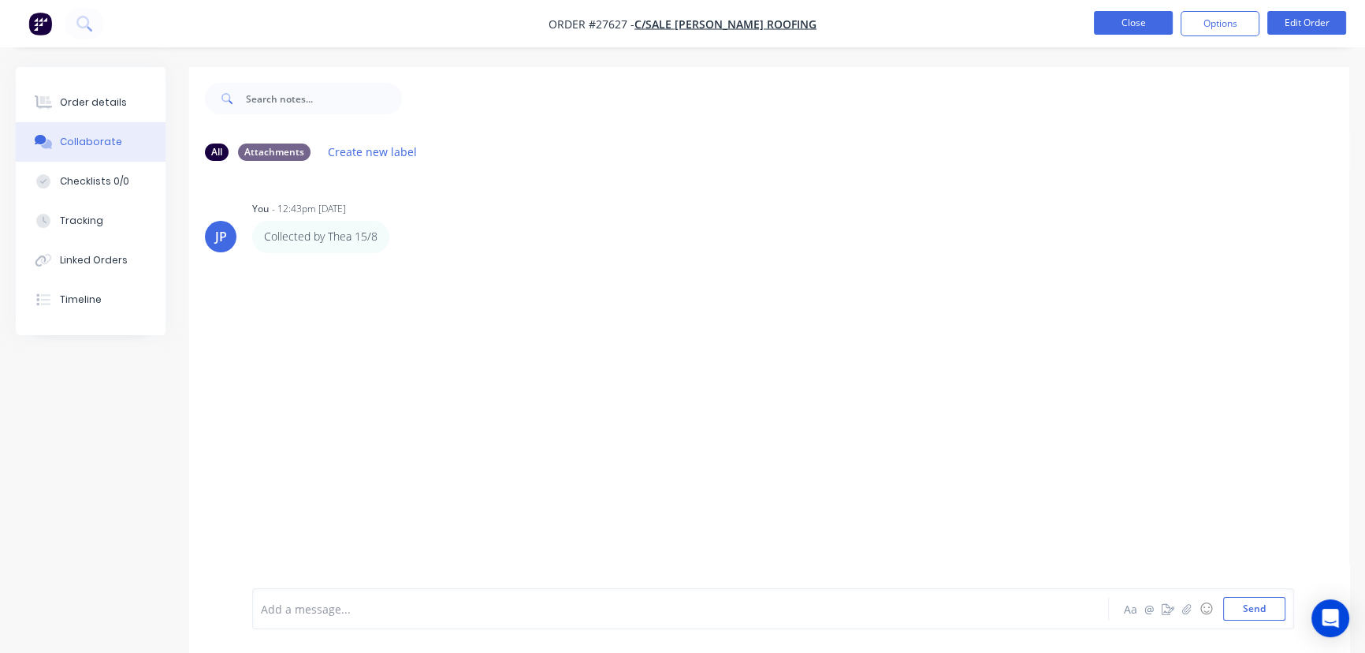
click at [1119, 30] on button "Close" at bounding box center [1133, 23] width 79 height 24
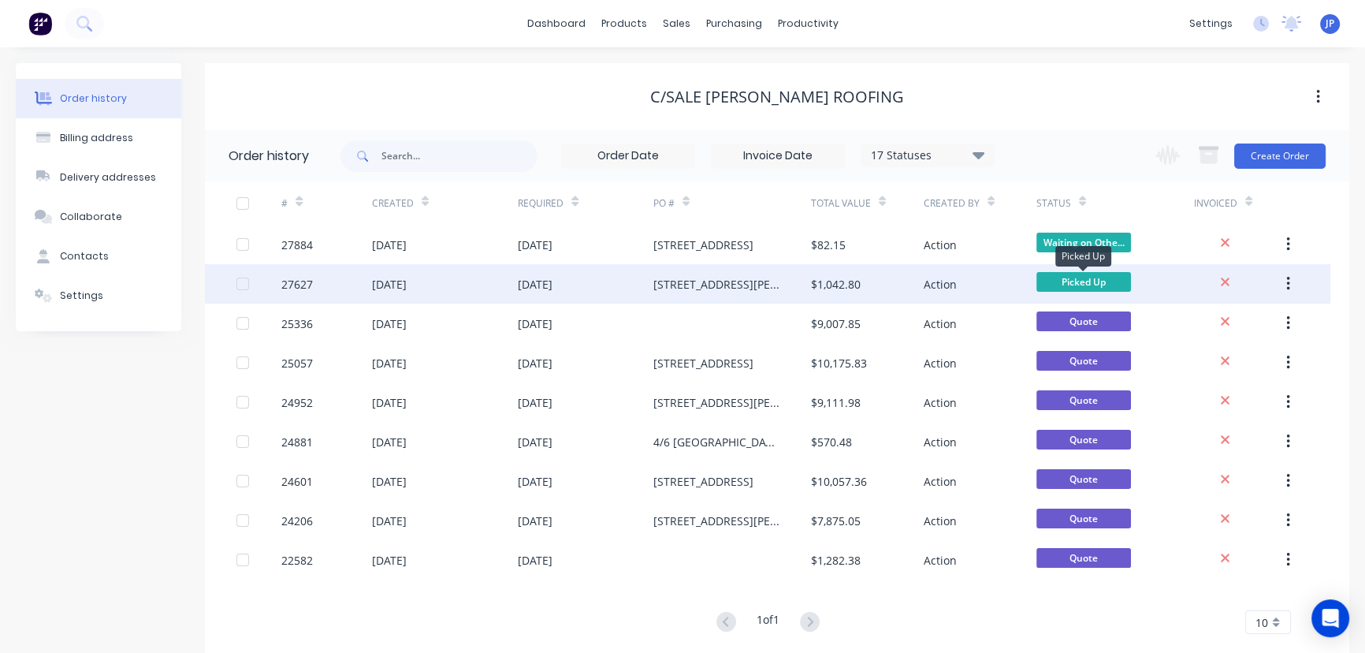
click at [1096, 276] on span "Picked Up" at bounding box center [1083, 282] width 95 height 20
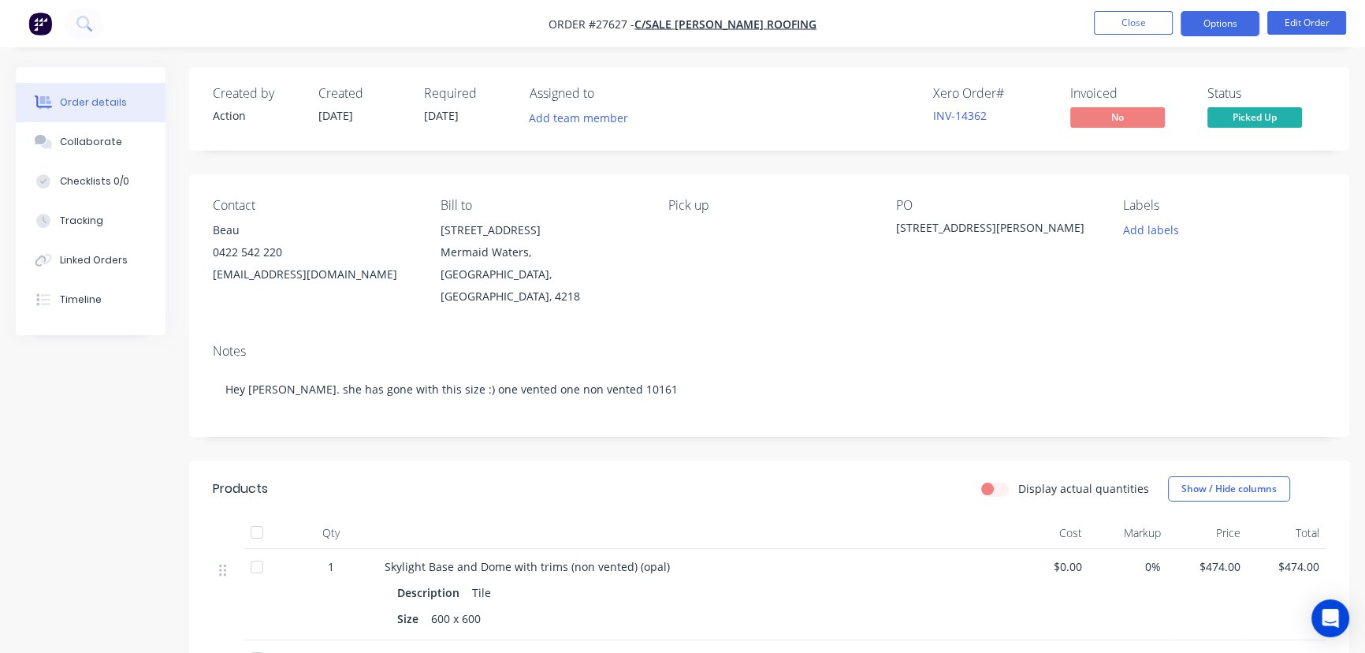
click at [1220, 28] on button "Options" at bounding box center [1220, 23] width 79 height 25
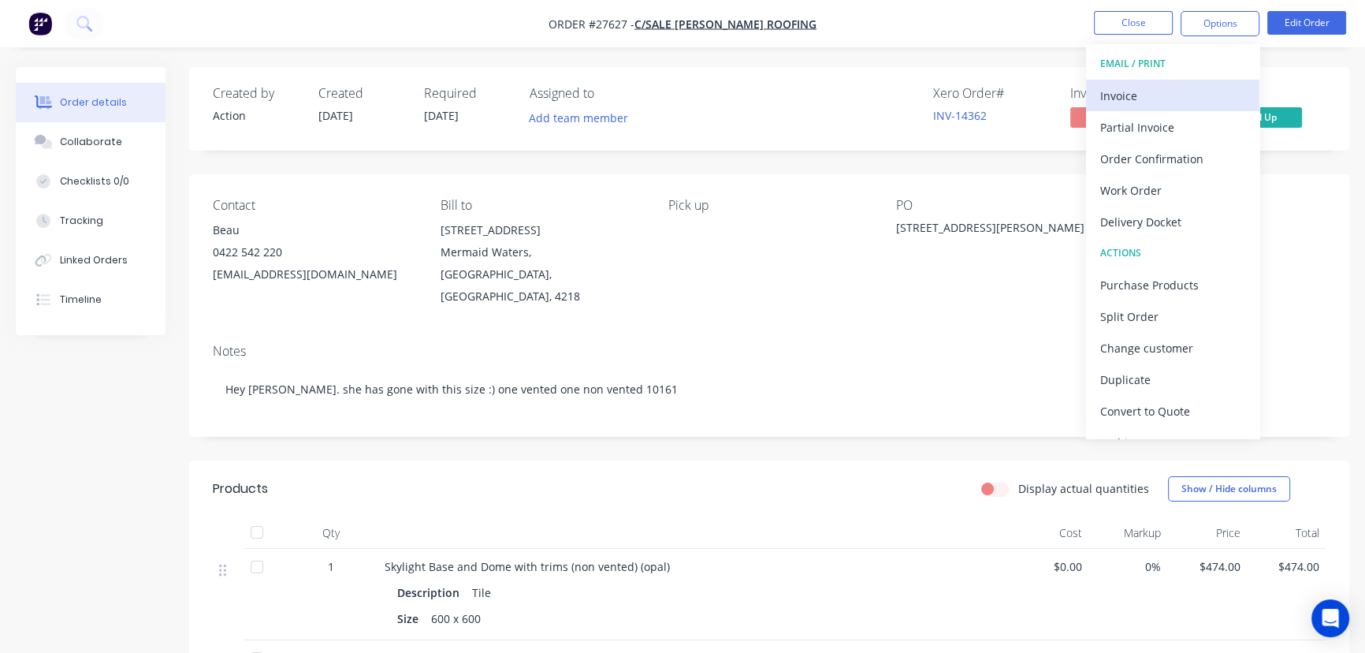
click at [1159, 97] on div "Invoice" at bounding box center [1172, 95] width 145 height 23
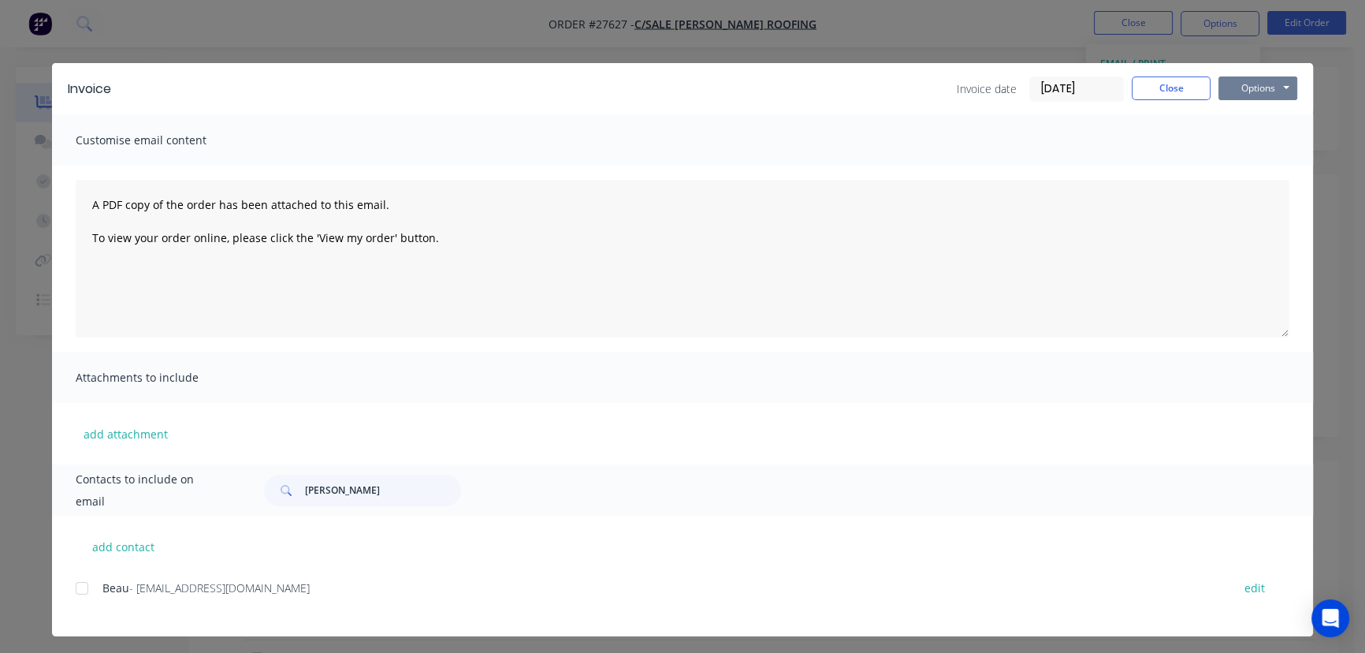
click at [1235, 90] on button "Options" at bounding box center [1257, 88] width 79 height 24
click at [1235, 140] on button "Print" at bounding box center [1268, 142] width 101 height 26
click at [1141, 91] on button "Close" at bounding box center [1171, 88] width 79 height 24
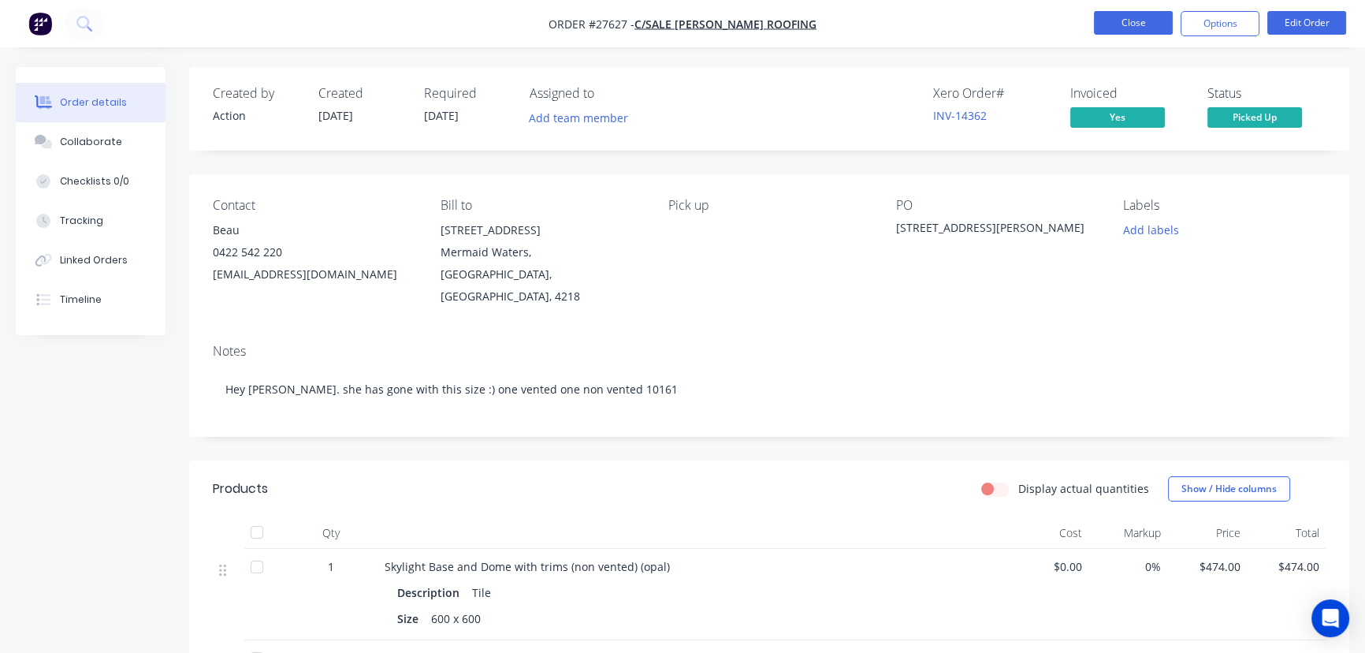
click at [1120, 16] on button "Close" at bounding box center [1133, 23] width 79 height 24
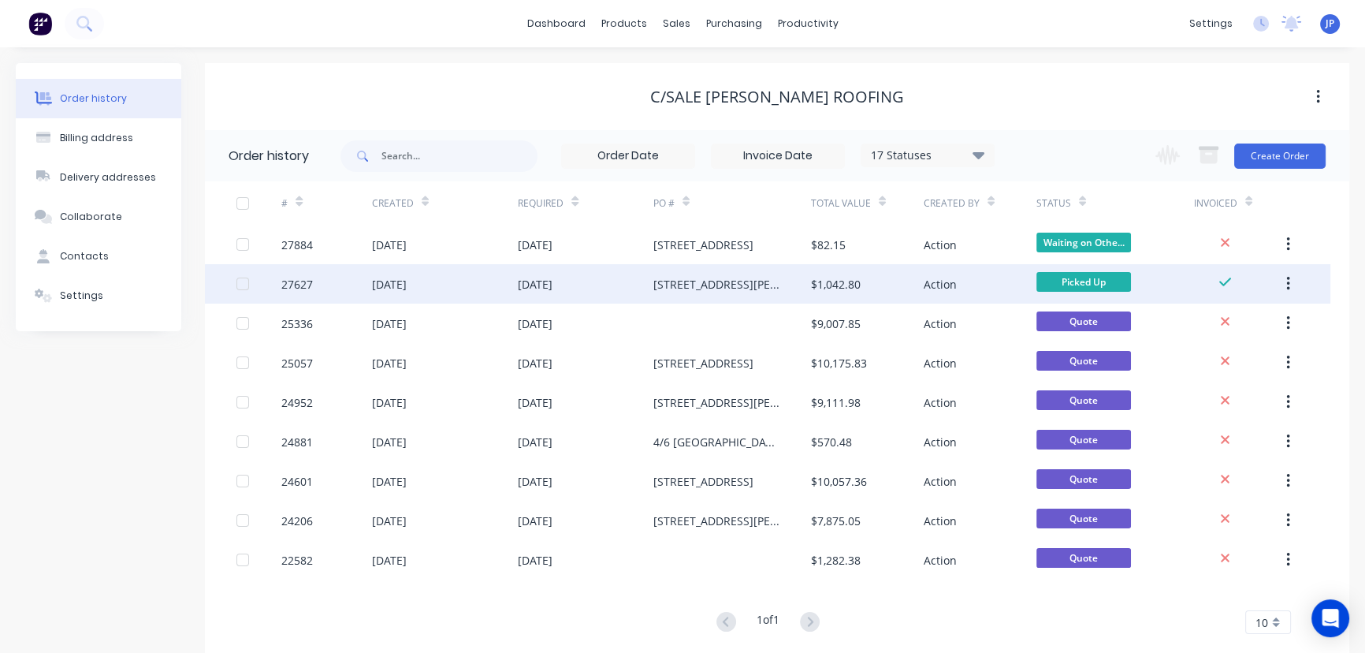
click at [1290, 277] on button "button" at bounding box center [1288, 284] width 37 height 28
click at [1245, 323] on div "Archive" at bounding box center [1231, 325] width 121 height 23
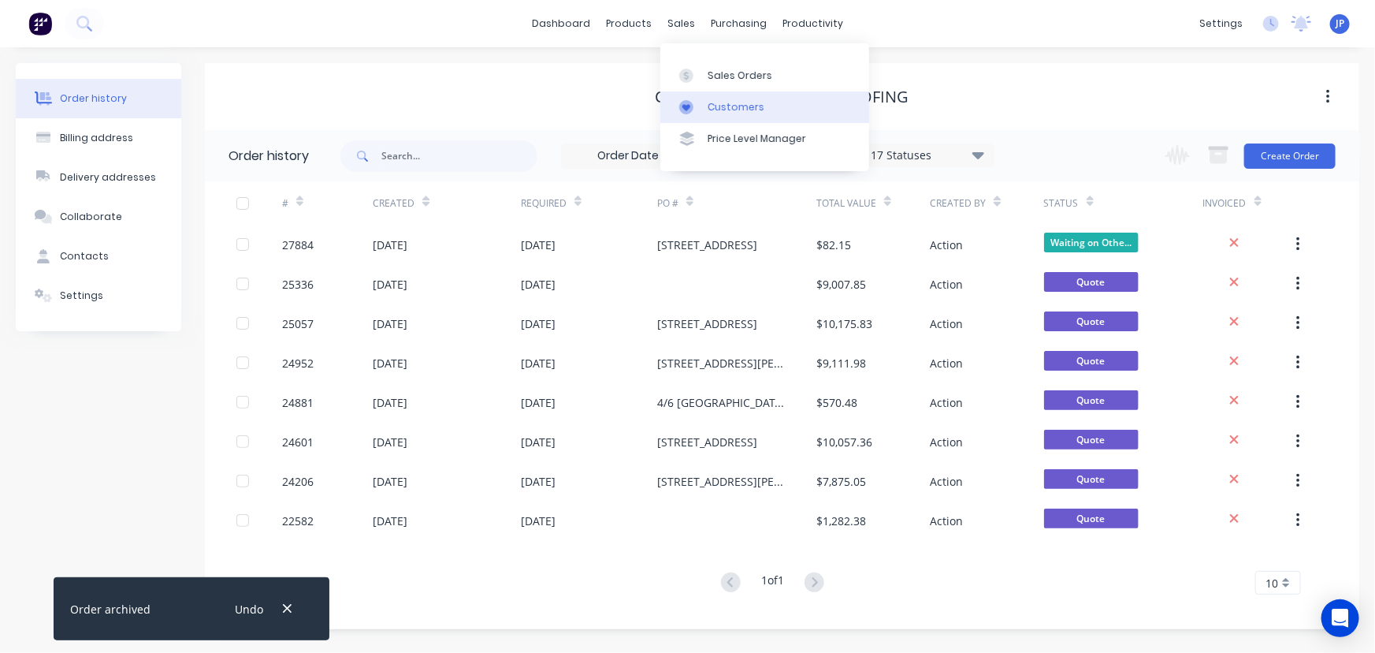
click at [724, 111] on div "Customers" at bounding box center [736, 107] width 57 height 14
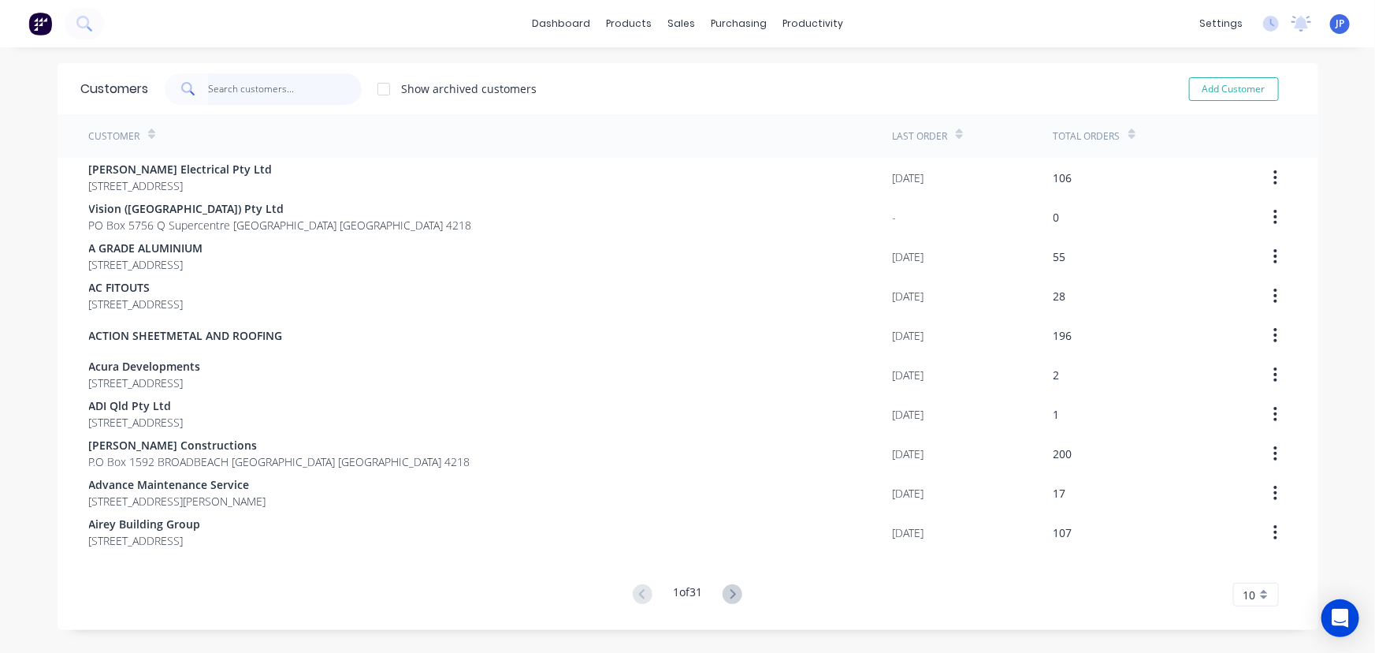
click at [234, 95] on input "text" at bounding box center [285, 89] width 154 height 32
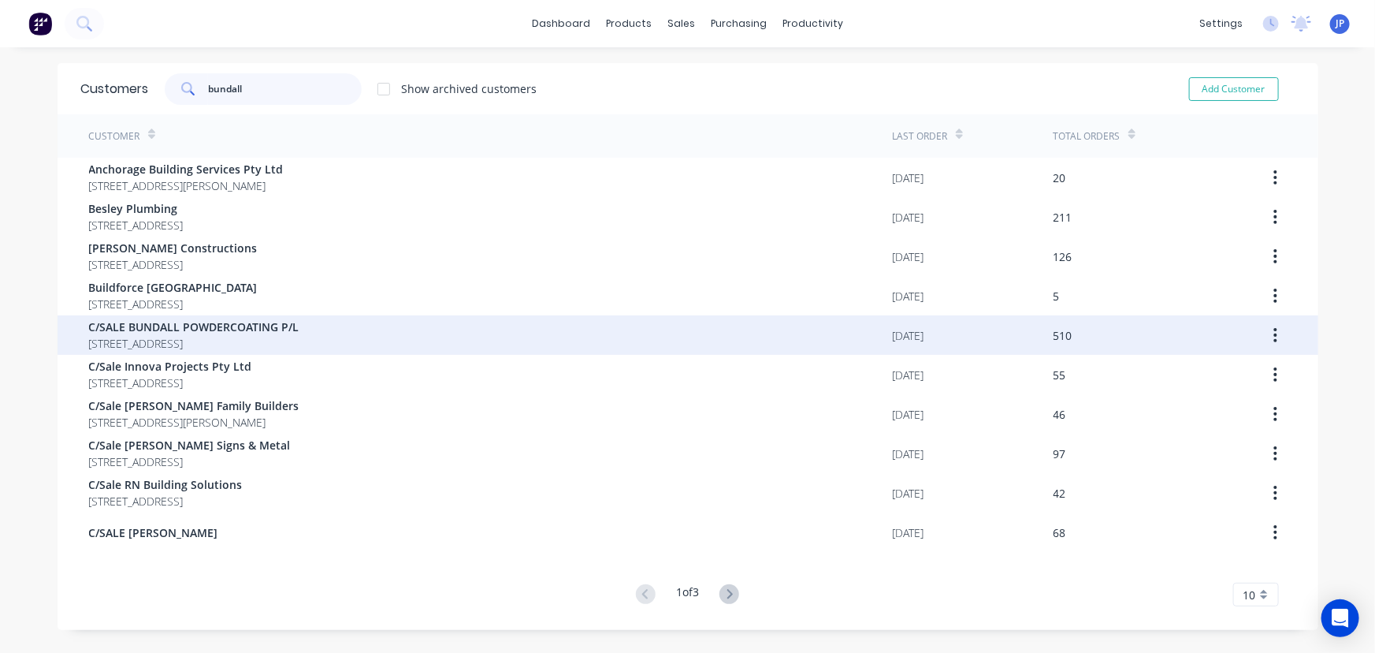
type input "bundall"
click at [160, 338] on span "22 EXPANSION STREET MOLENDINAR Queensland Australia 4214" at bounding box center [194, 343] width 210 height 17
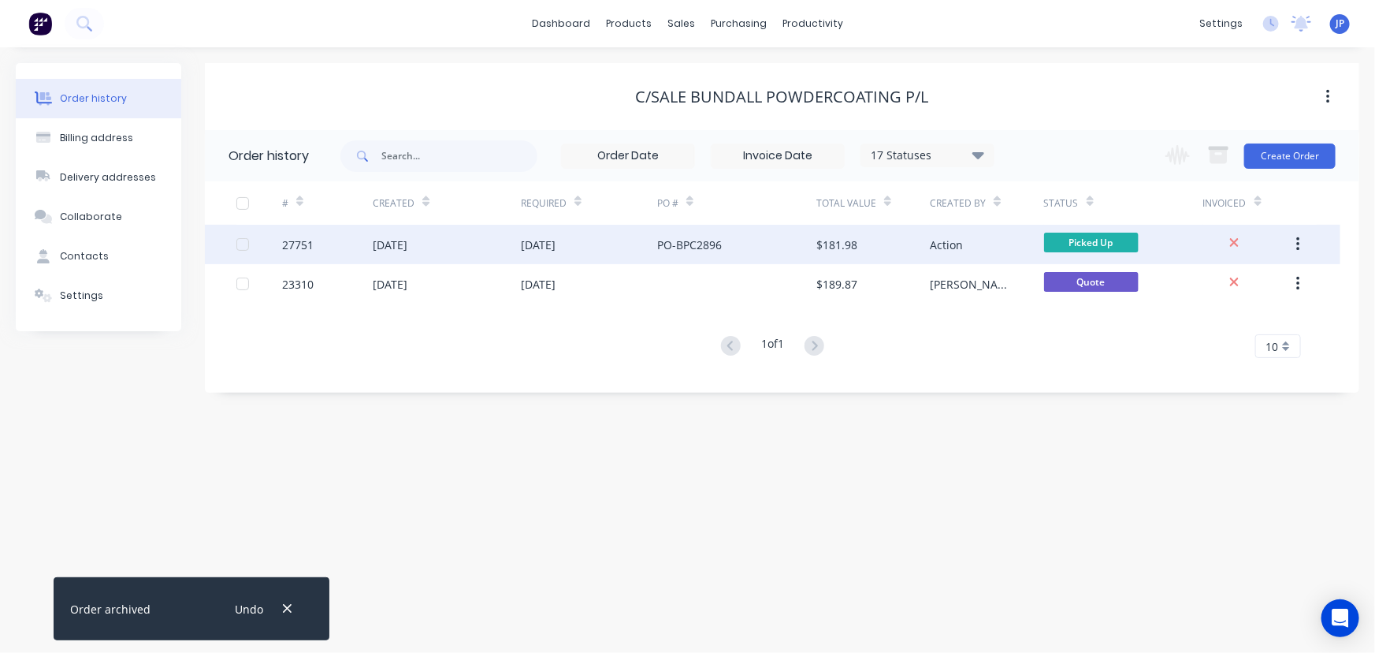
click at [438, 242] on div "11 Aug 2025" at bounding box center [447, 244] width 148 height 39
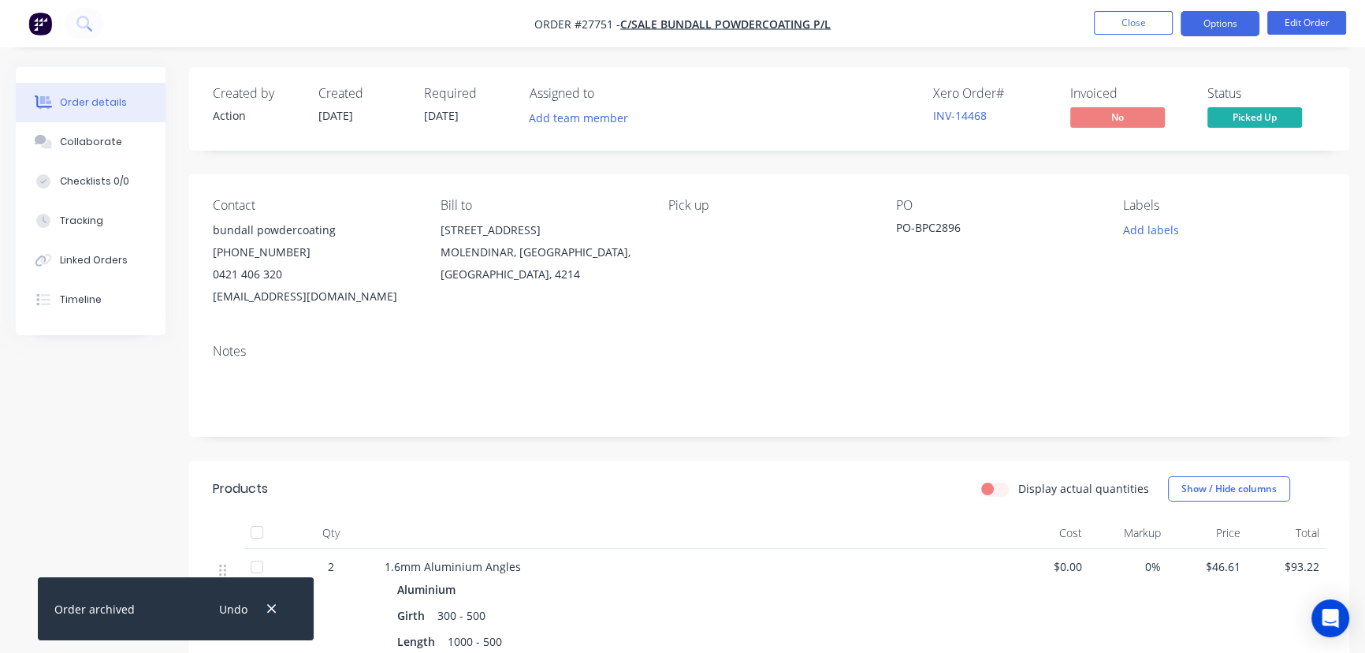
click at [1211, 25] on button "Options" at bounding box center [1220, 23] width 79 height 25
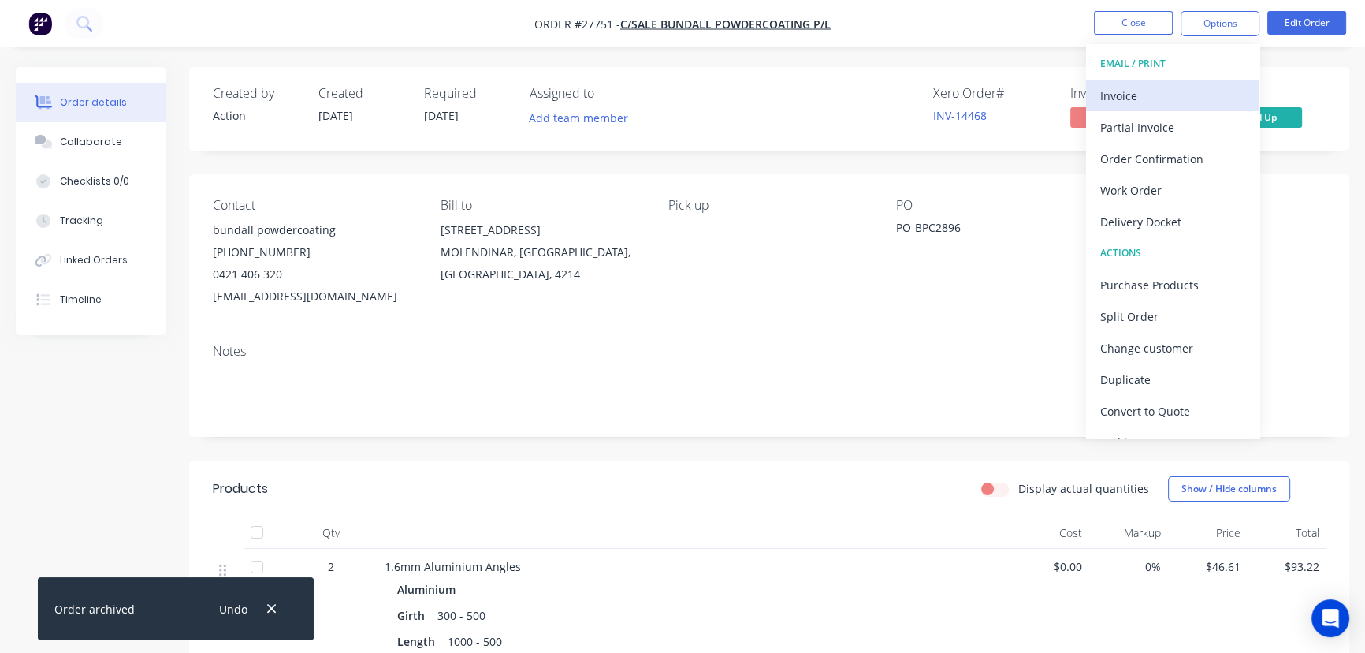
click at [1139, 87] on div "Invoice" at bounding box center [1172, 95] width 145 height 23
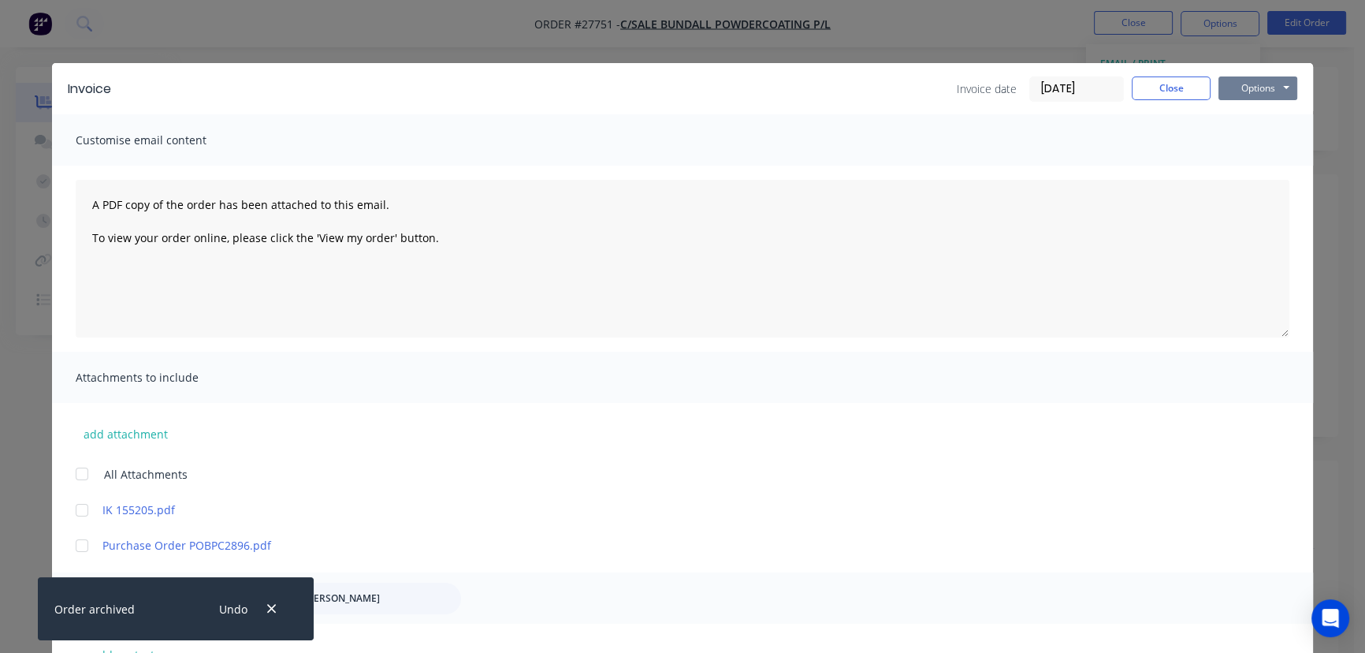
click at [1224, 90] on button "Options" at bounding box center [1257, 88] width 79 height 24
click at [1218, 151] on button "Print" at bounding box center [1268, 142] width 101 height 26
click at [1144, 91] on button "Close" at bounding box center [1171, 88] width 79 height 24
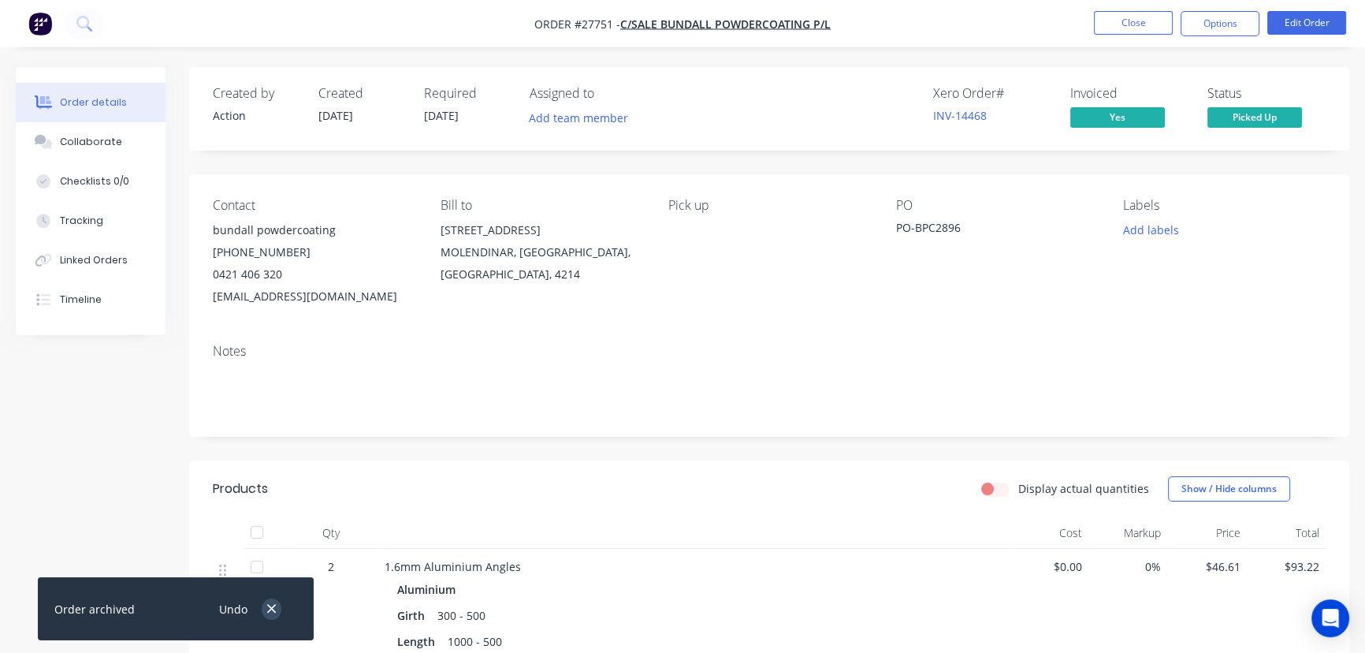
click at [269, 600] on button "button" at bounding box center [272, 608] width 20 height 21
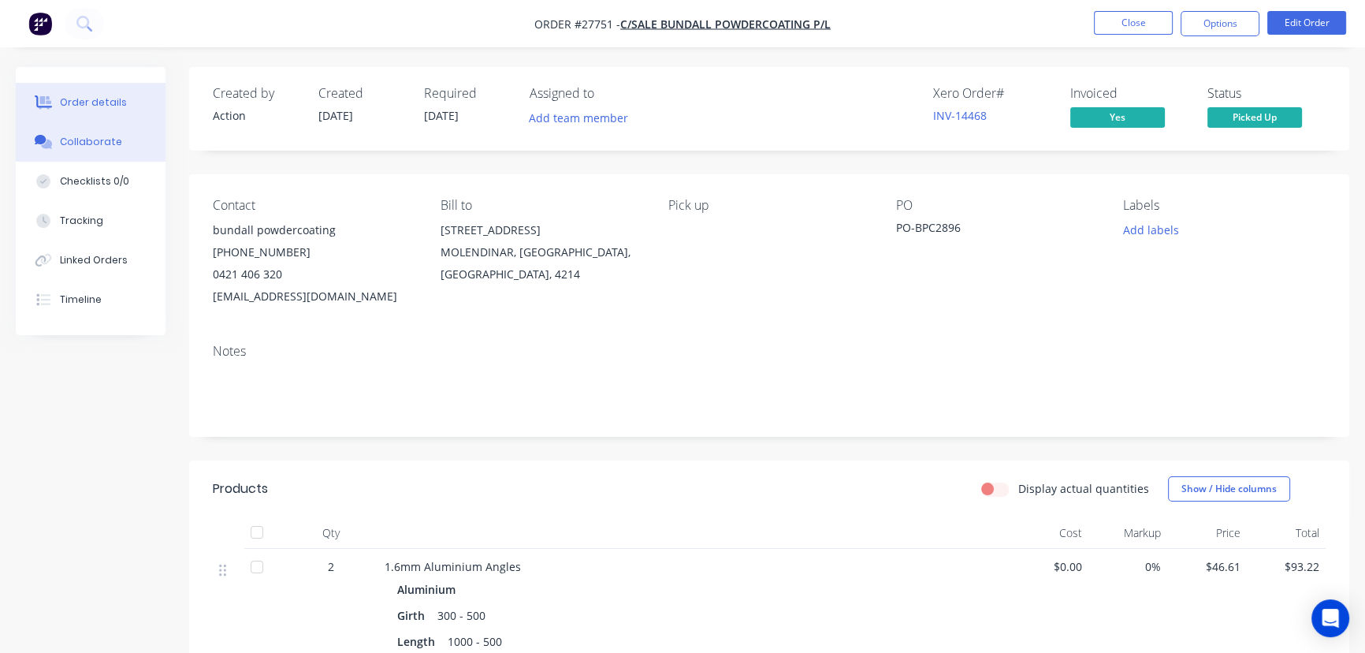
click at [128, 142] on button "Collaborate" at bounding box center [91, 141] width 150 height 39
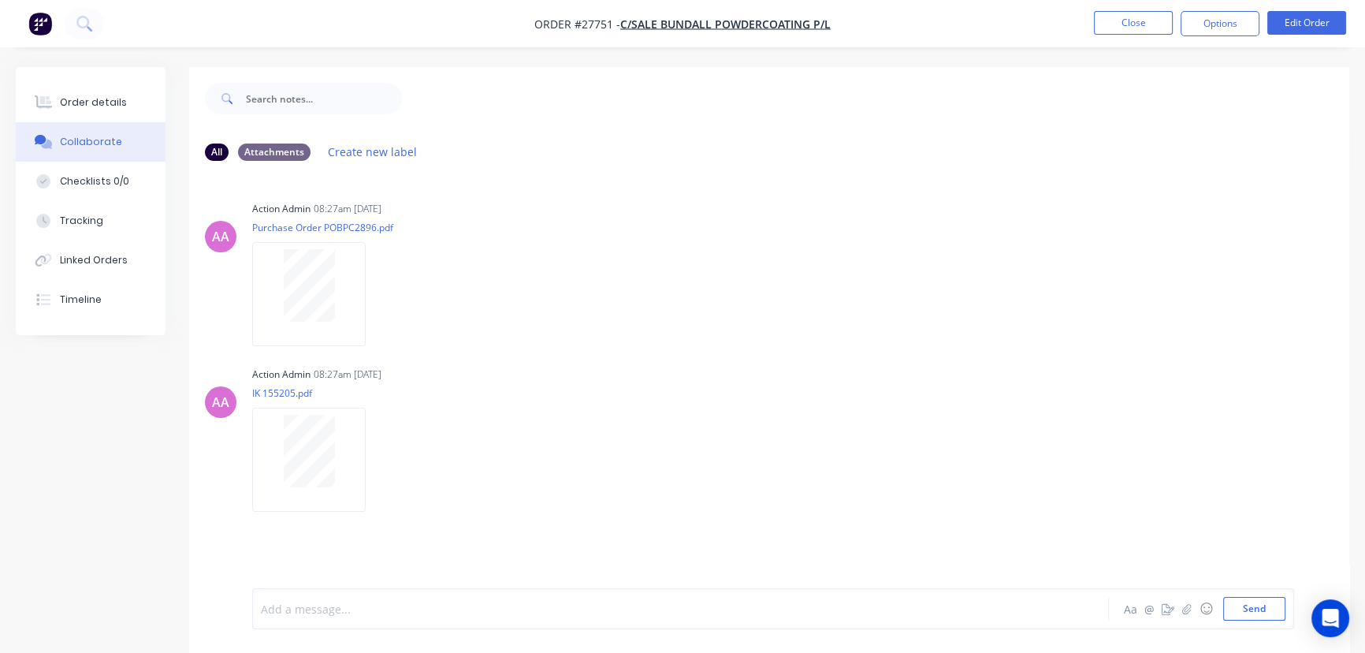
click at [288, 612] on div at bounding box center [646, 609] width 768 height 17
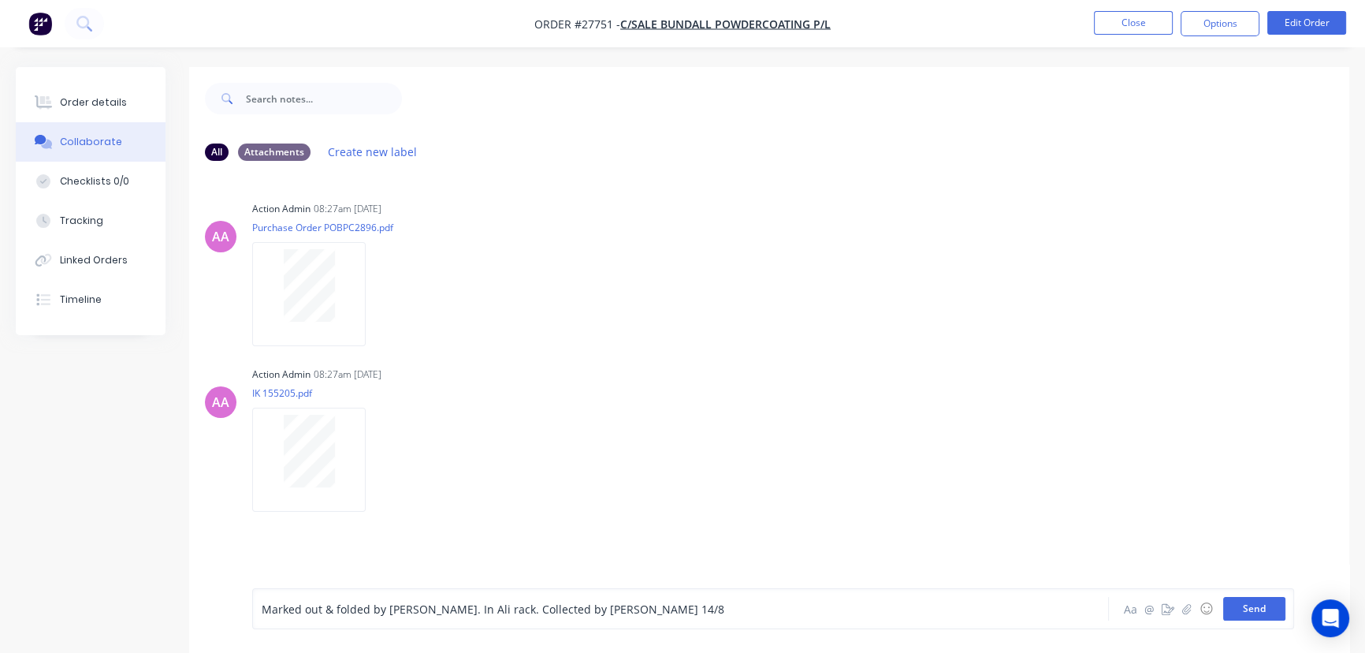
click at [1227, 608] on button "Send" at bounding box center [1254, 609] width 62 height 24
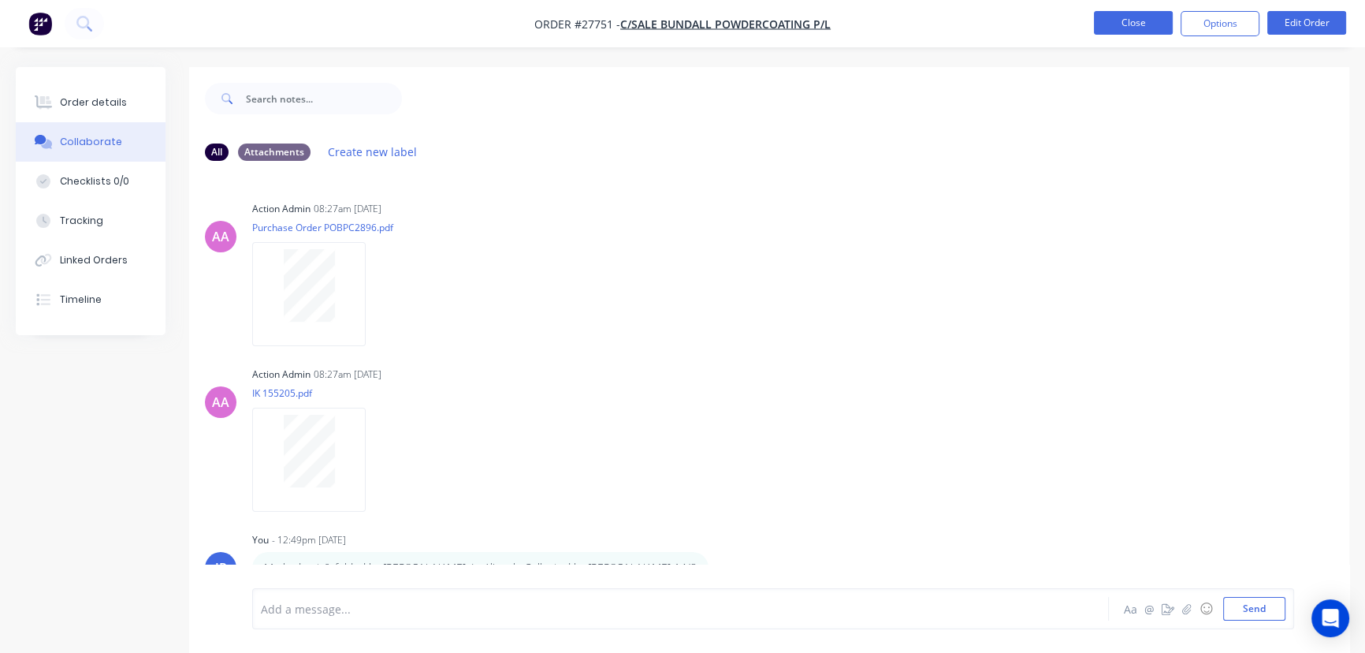
click at [1106, 23] on button "Close" at bounding box center [1133, 23] width 79 height 24
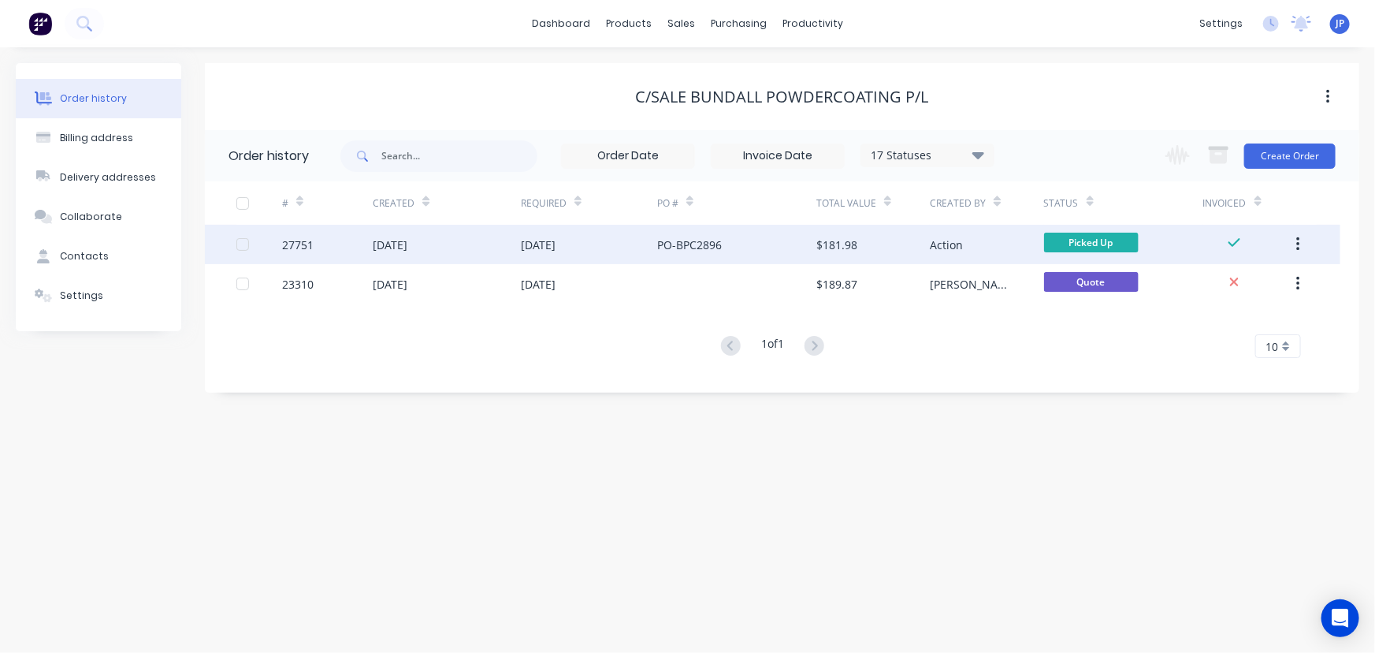
click at [1297, 234] on button "button" at bounding box center [1298, 244] width 37 height 28
click at [1244, 281] on div "Archive" at bounding box center [1241, 285] width 121 height 23
